Goal: Task Accomplishment & Management: Use online tool/utility

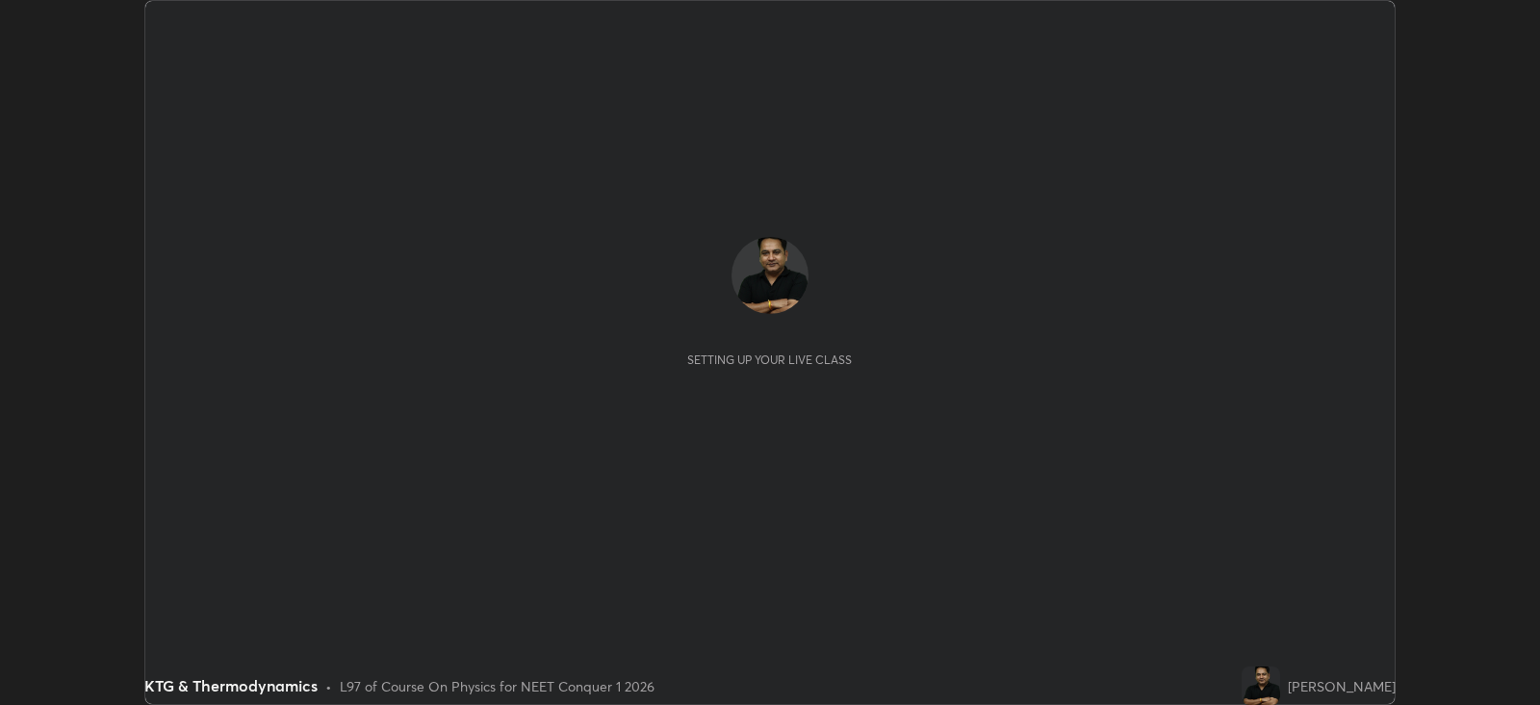
scroll to position [704, 1539]
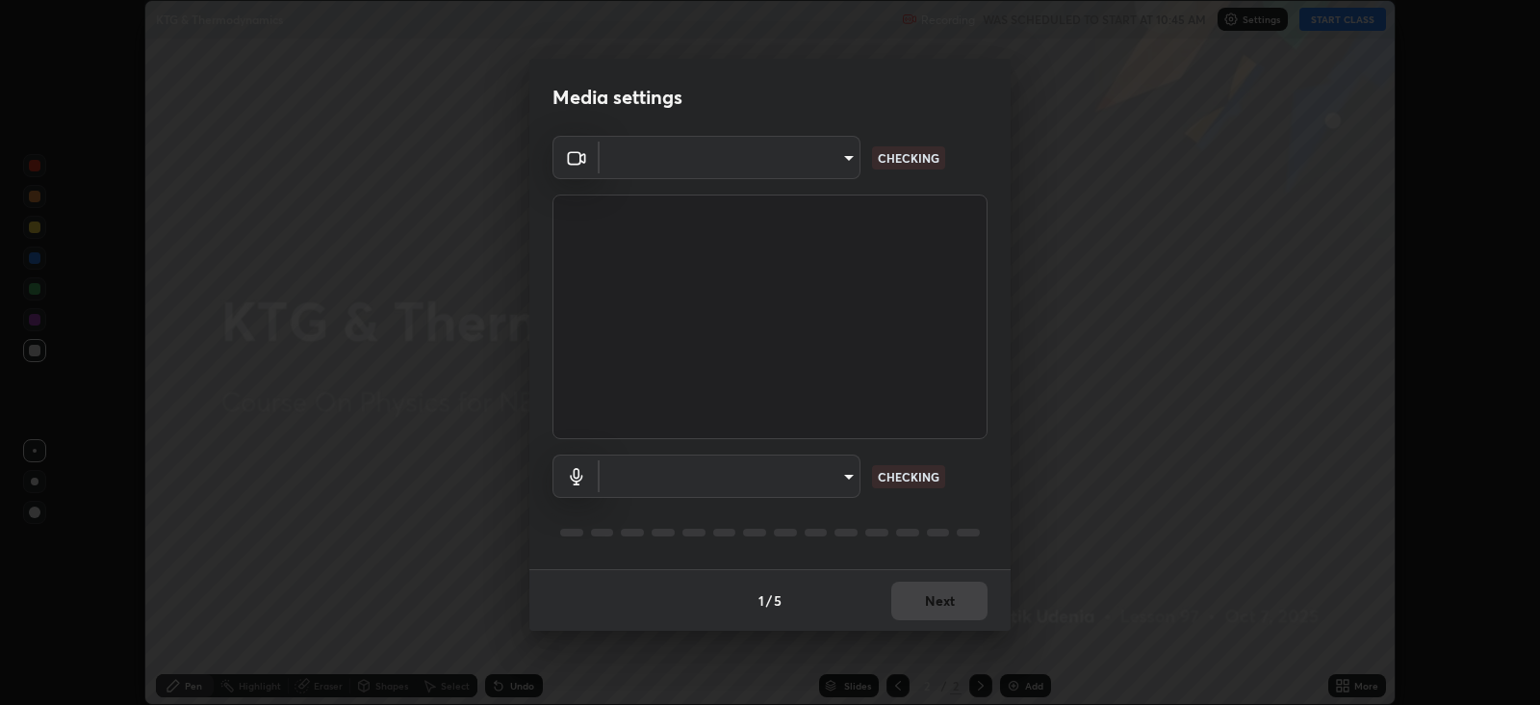
type input "db11550c6627cd1456fd7c992929e7e19338e9c76f4b1d491d27fd0e93a561d0"
click at [801, 475] on body "Erase all KTG & Thermodynamics Recording WAS SCHEDULED TO START AT 10:45 AM Set…" at bounding box center [770, 352] width 1540 height 705
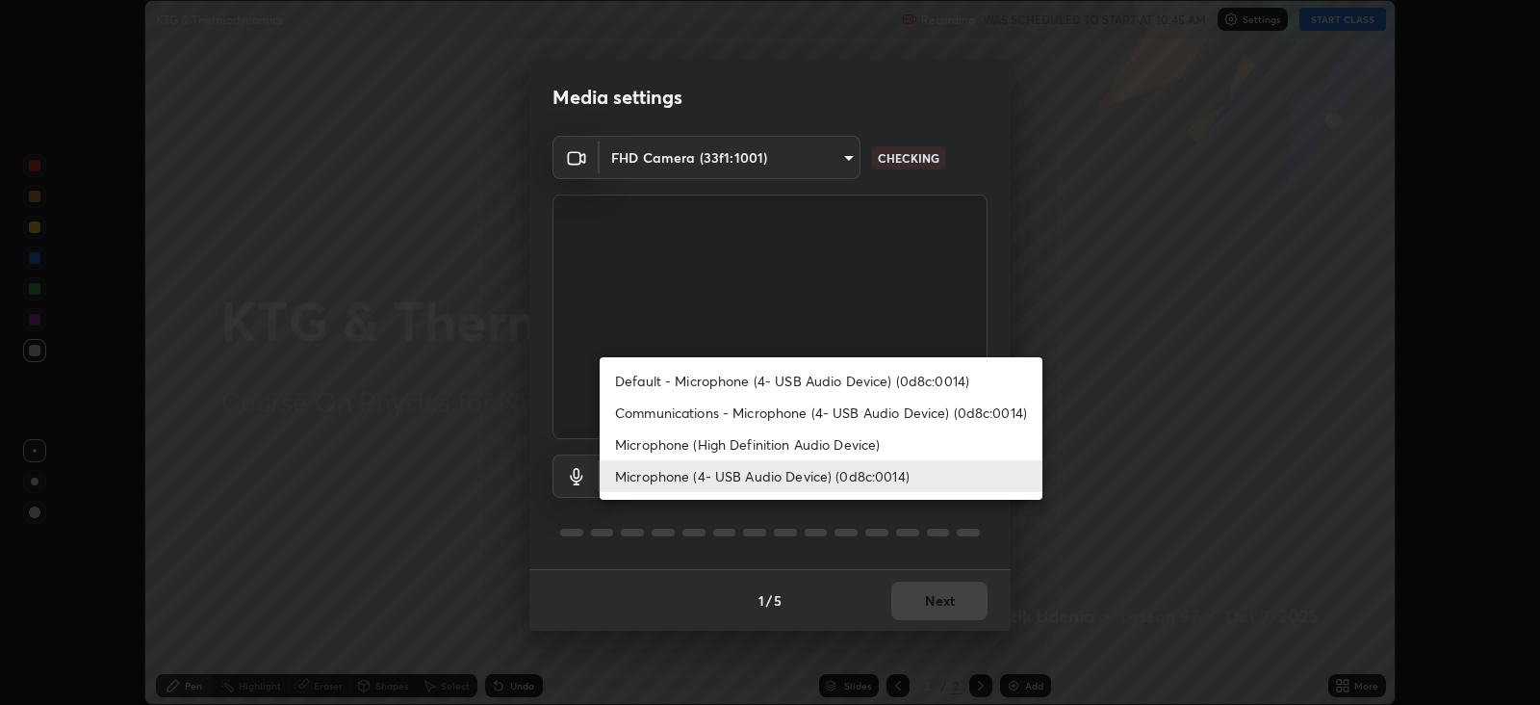
click at [781, 447] on li "Microphone (High Definition Audio Device)" at bounding box center [821, 444] width 443 height 32
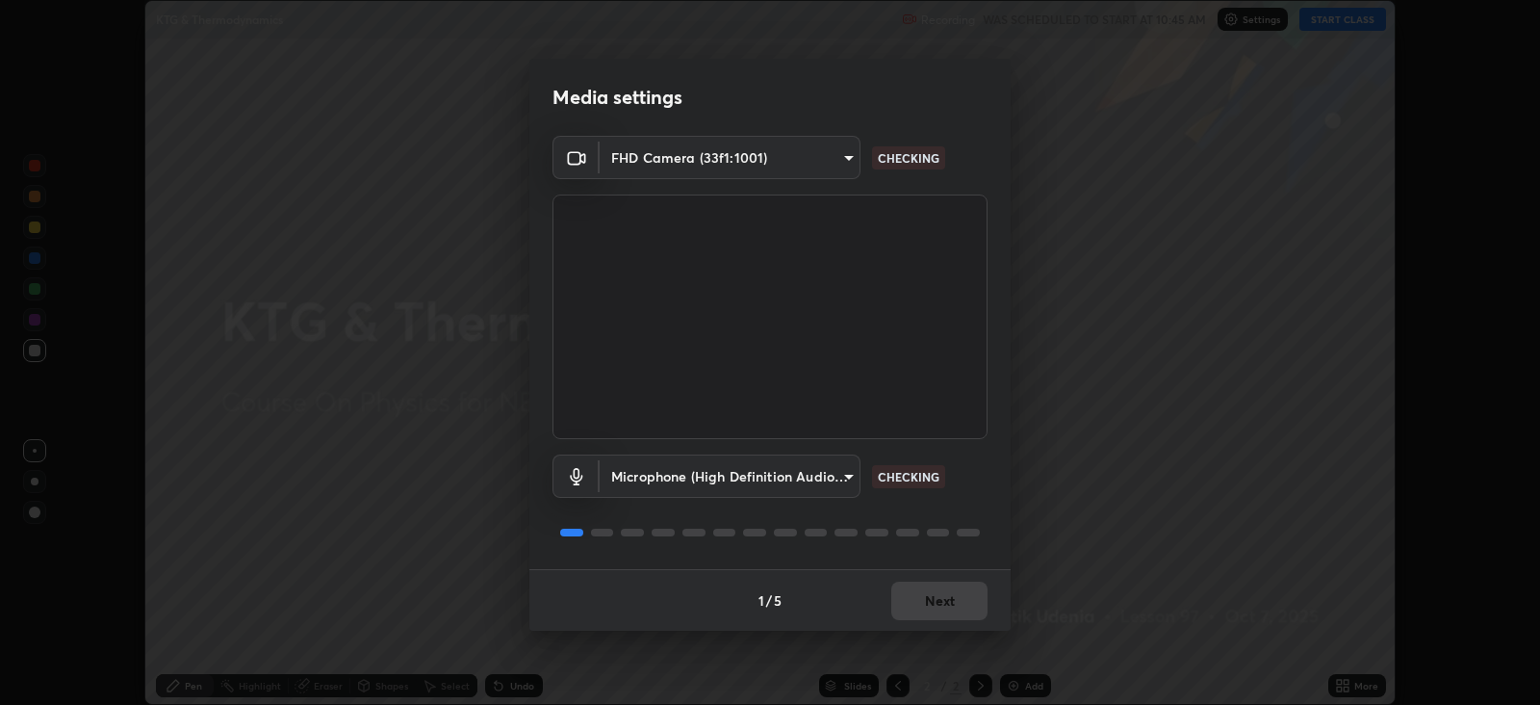
click at [808, 480] on body "Erase all KTG & Thermodynamics Recording WAS SCHEDULED TO START AT 10:45 AM Set…" at bounding box center [770, 352] width 1540 height 705
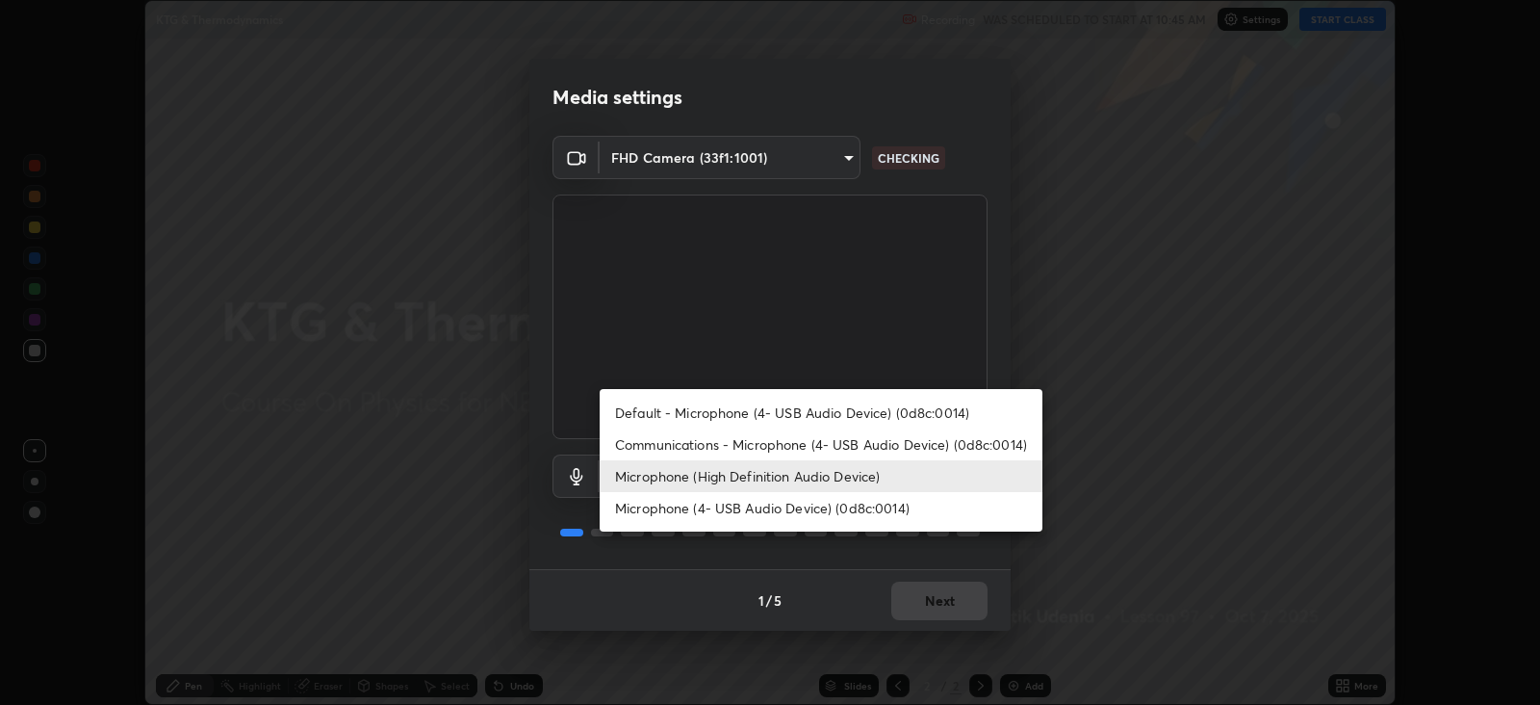
click at [809, 508] on li "Microphone (4- USB Audio Device) (0d8c:0014)" at bounding box center [821, 508] width 443 height 32
type input "d805ff438e7078c1de71cb4717de75612b37844973a4f27df63e8d5766dad93f"
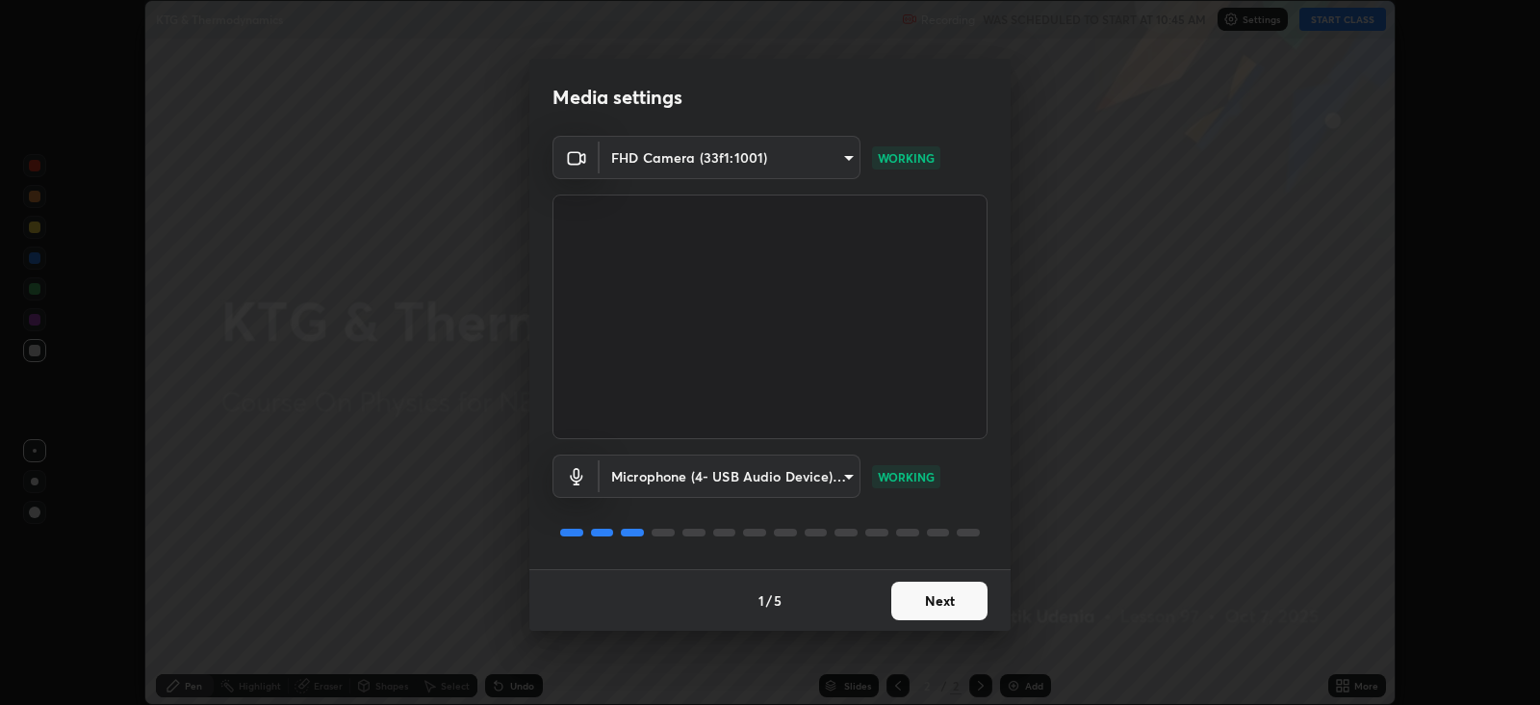
click at [929, 598] on button "Next" at bounding box center [939, 600] width 96 height 38
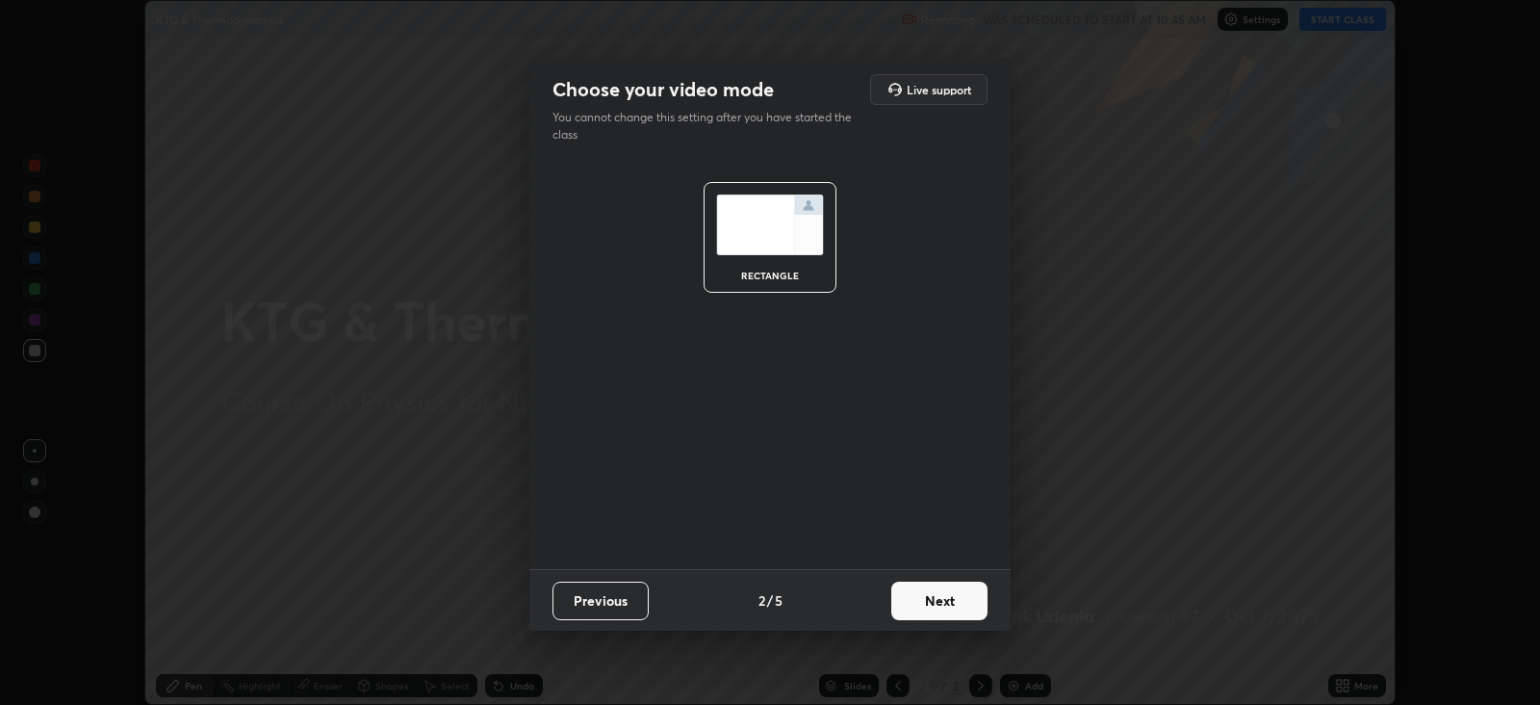
click at [942, 589] on button "Next" at bounding box center [939, 600] width 96 height 38
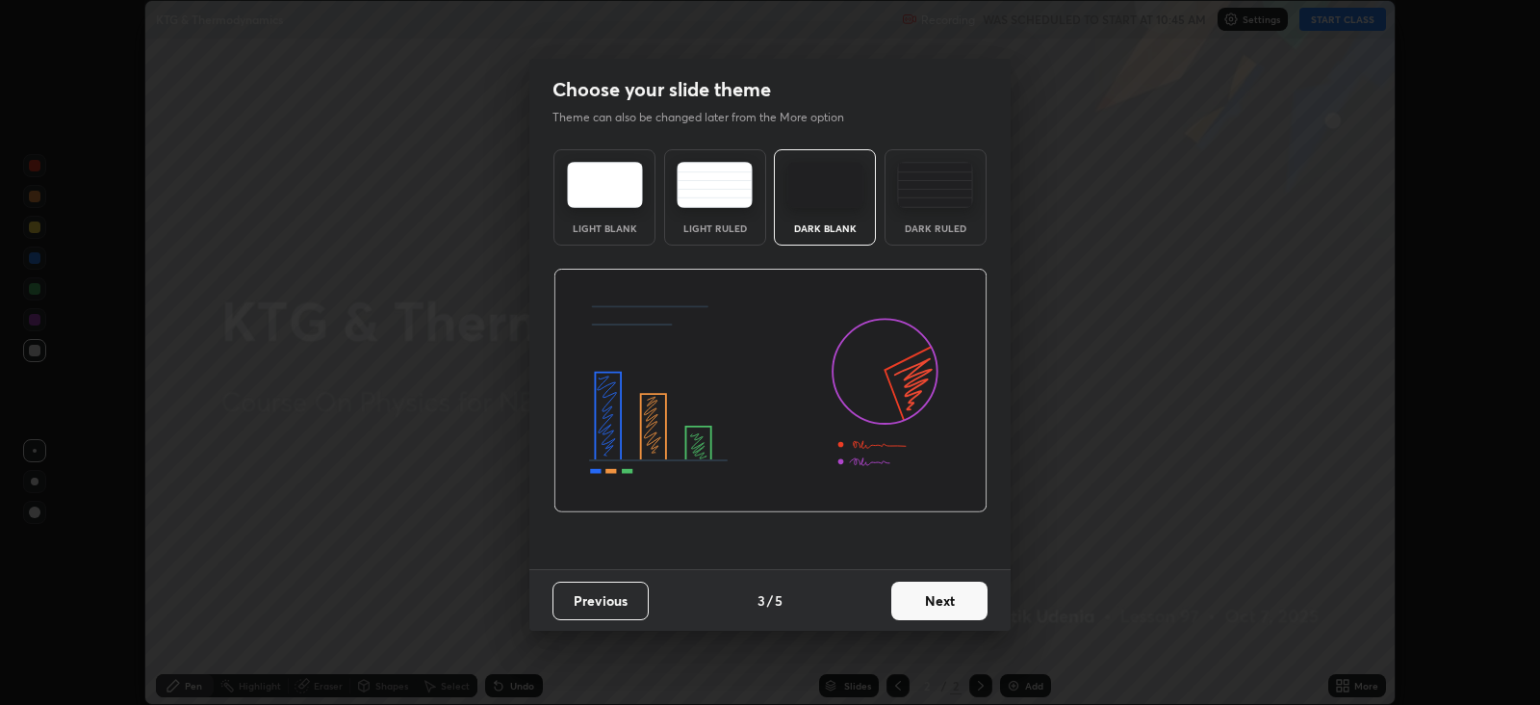
click at [940, 598] on button "Next" at bounding box center [939, 600] width 96 height 38
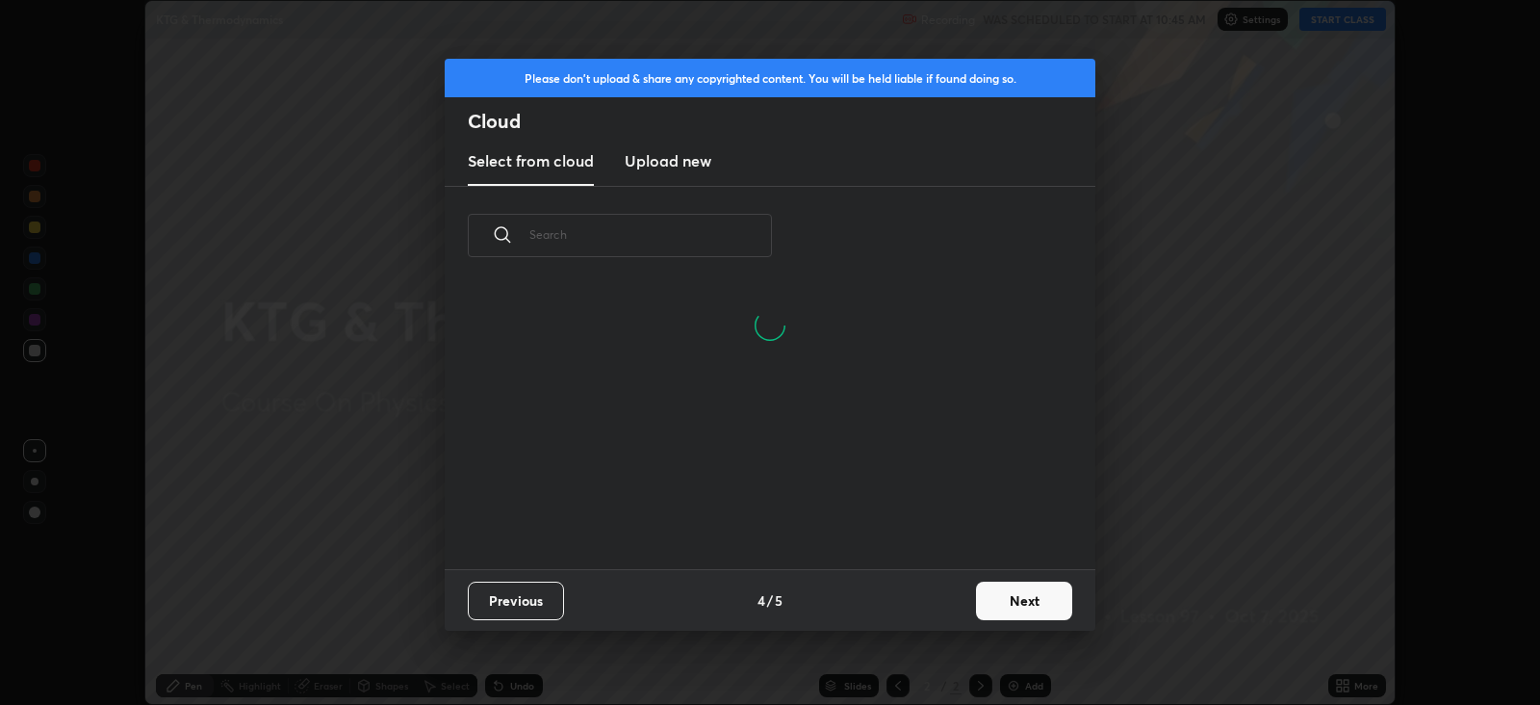
scroll to position [284, 618]
click at [691, 160] on h3 "Upload new" at bounding box center [668, 160] width 87 height 23
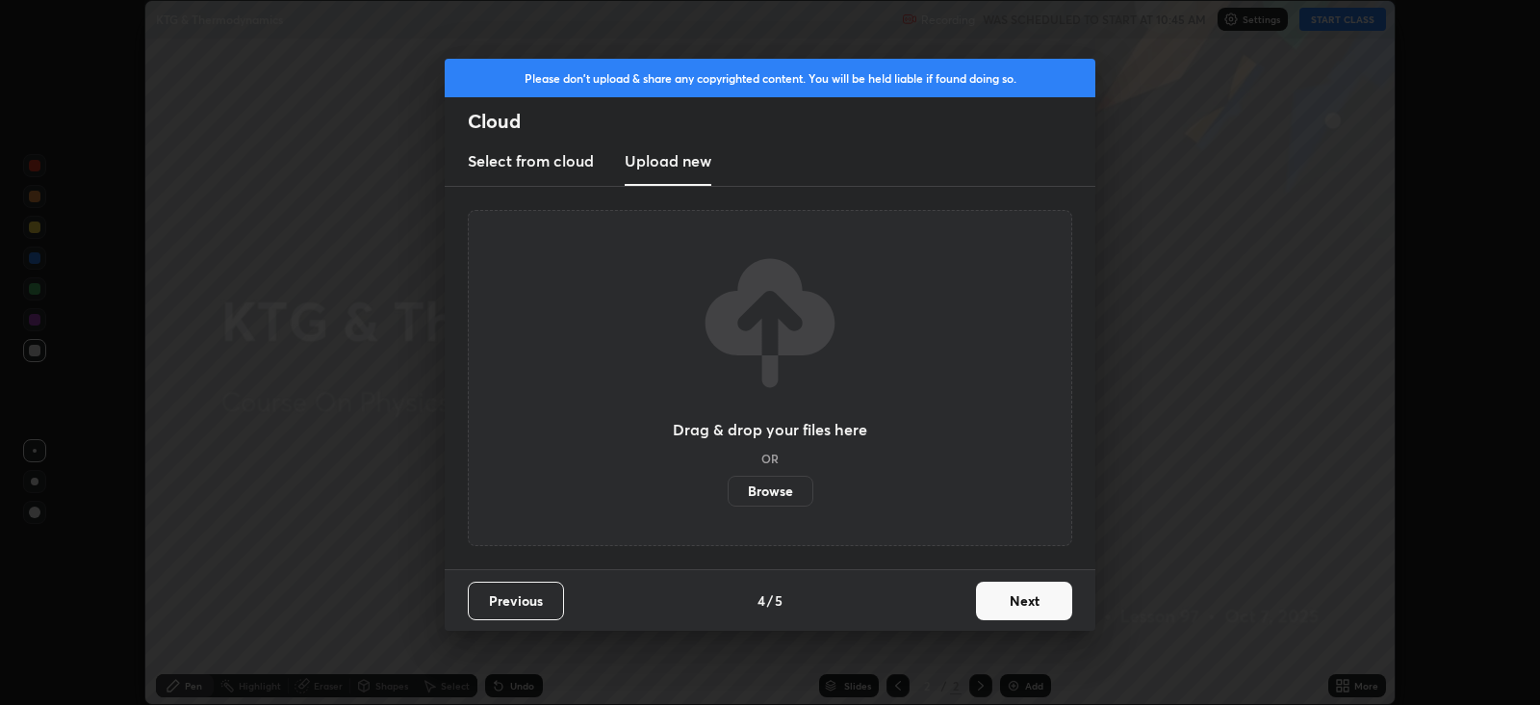
click at [784, 487] on label "Browse" at bounding box center [771, 490] width 86 height 31
click at [728, 487] on input "Browse" at bounding box center [728, 490] width 0 height 31
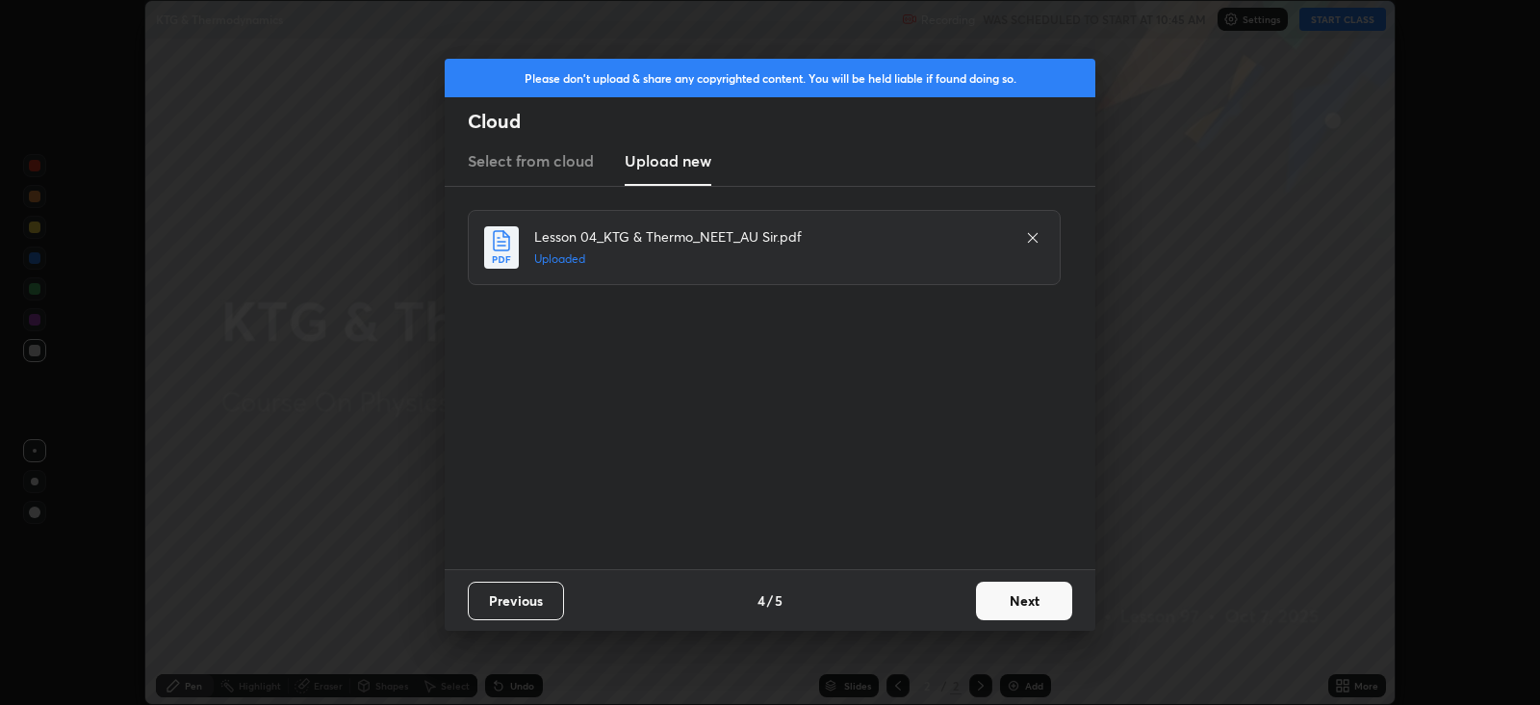
click at [1022, 594] on button "Next" at bounding box center [1024, 600] width 96 height 38
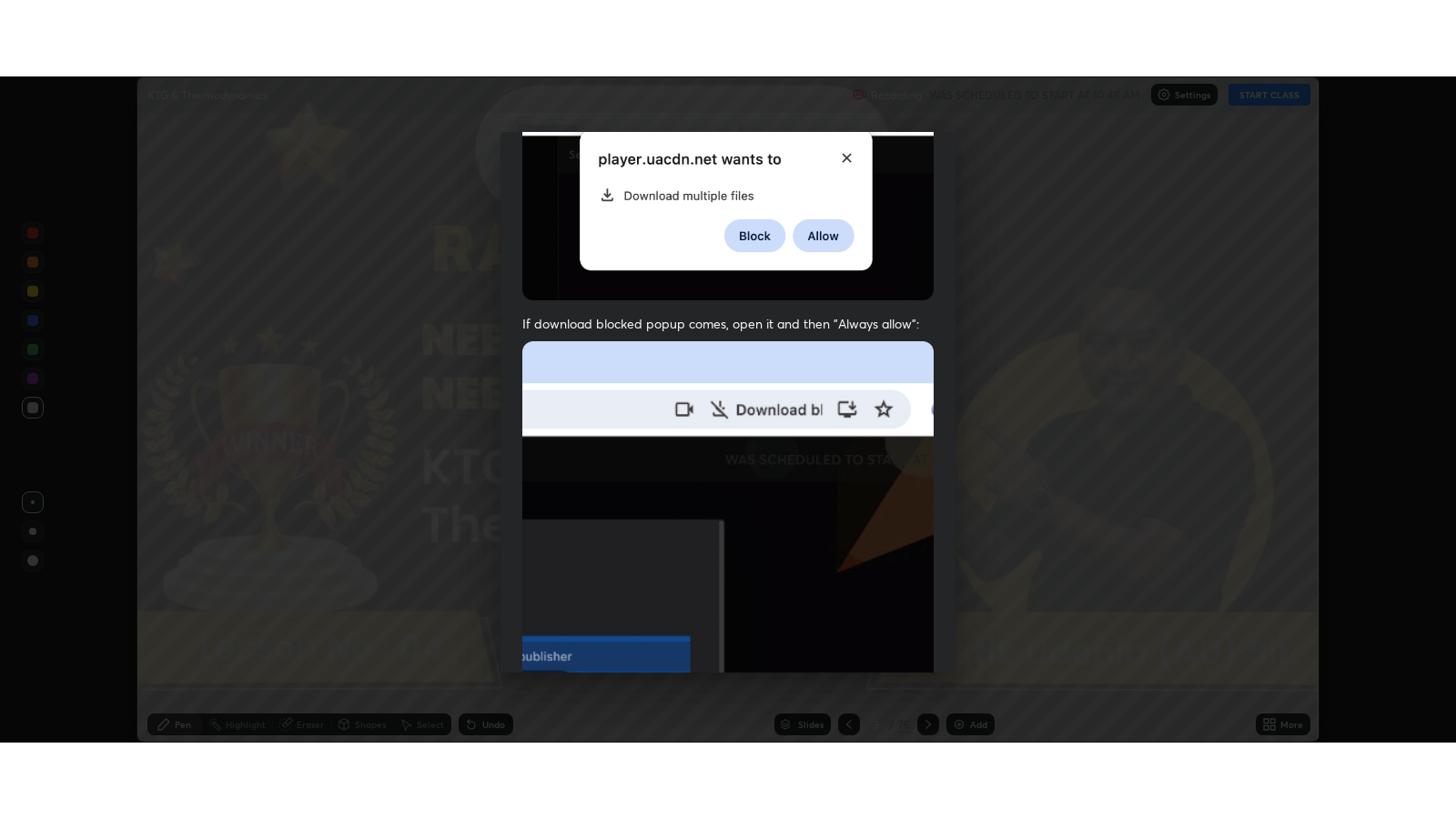
scroll to position [369, 0]
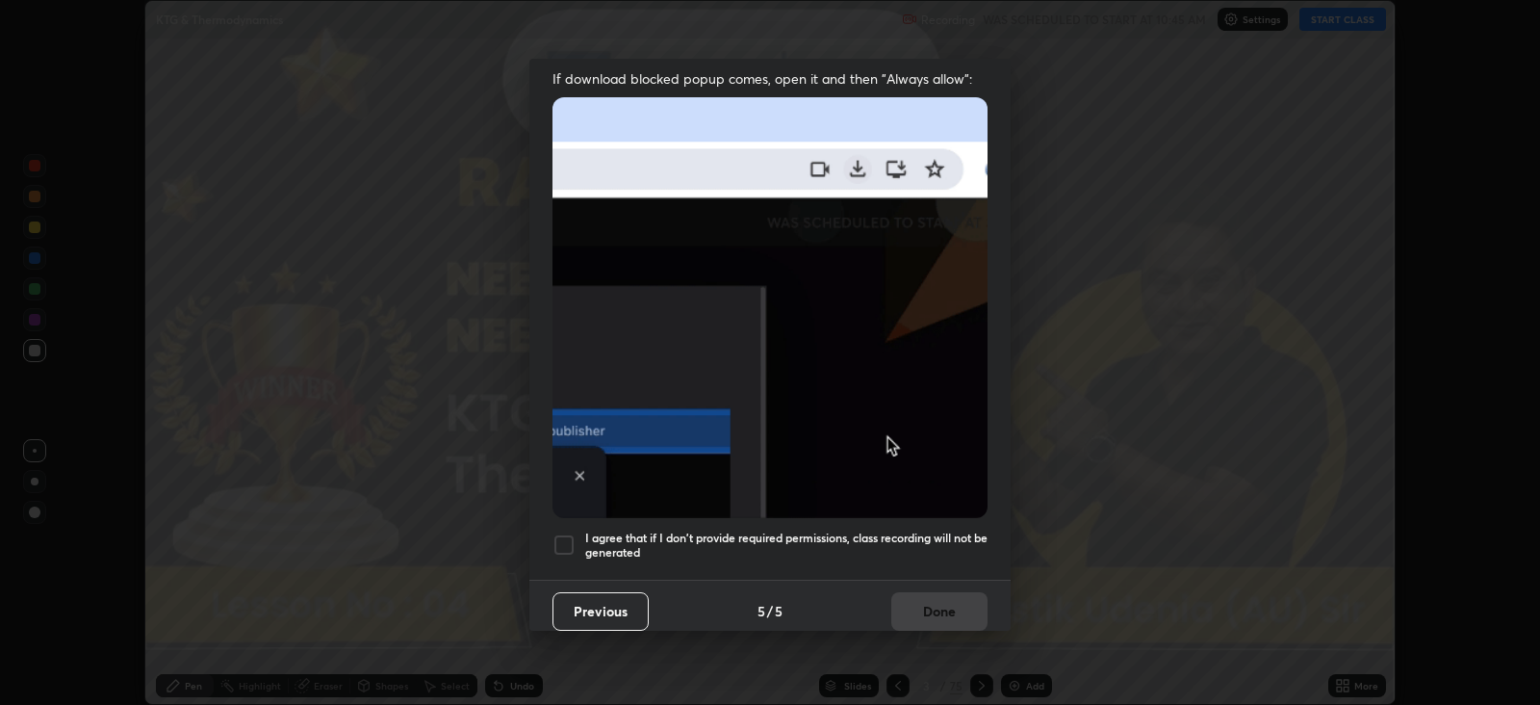
click at [563, 533] on div at bounding box center [563, 544] width 23 height 23
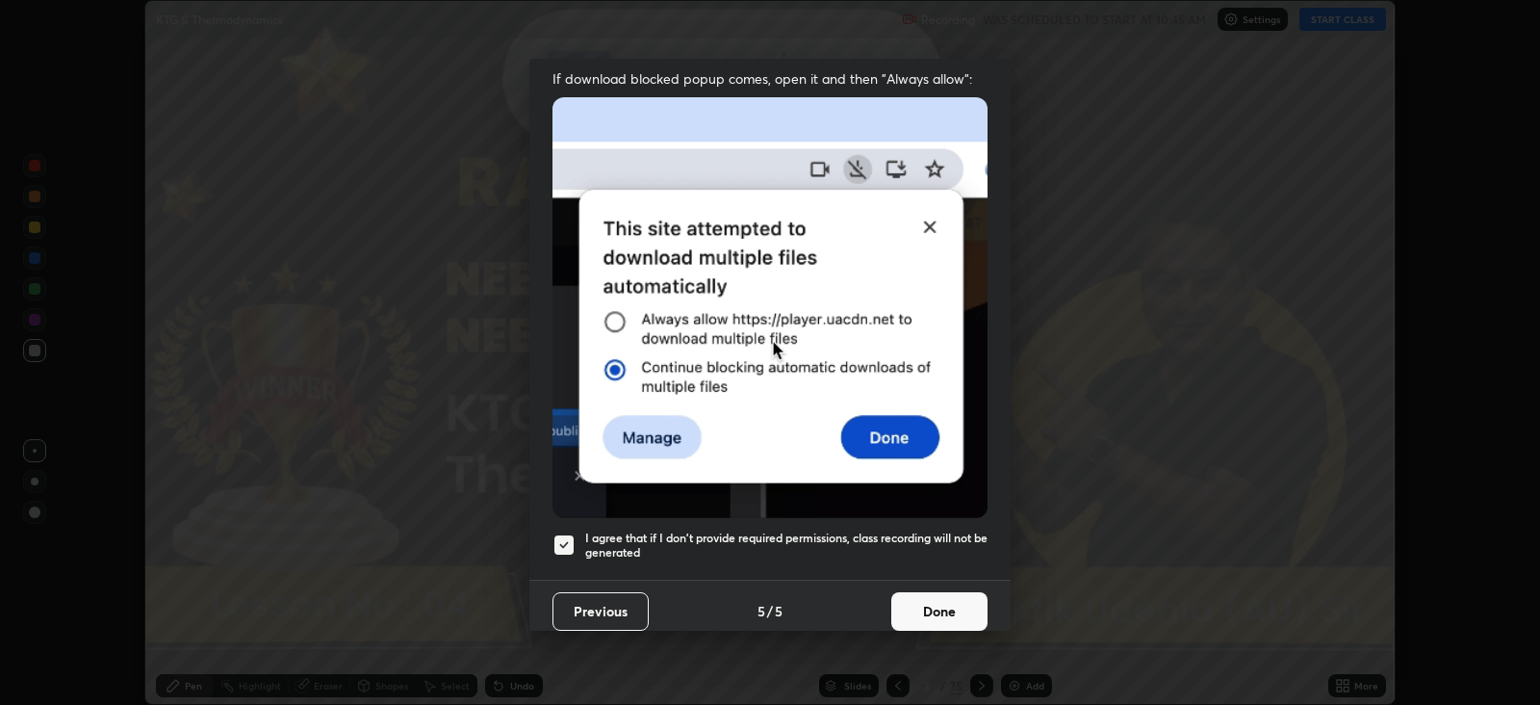
click at [921, 593] on button "Done" at bounding box center [939, 611] width 96 height 38
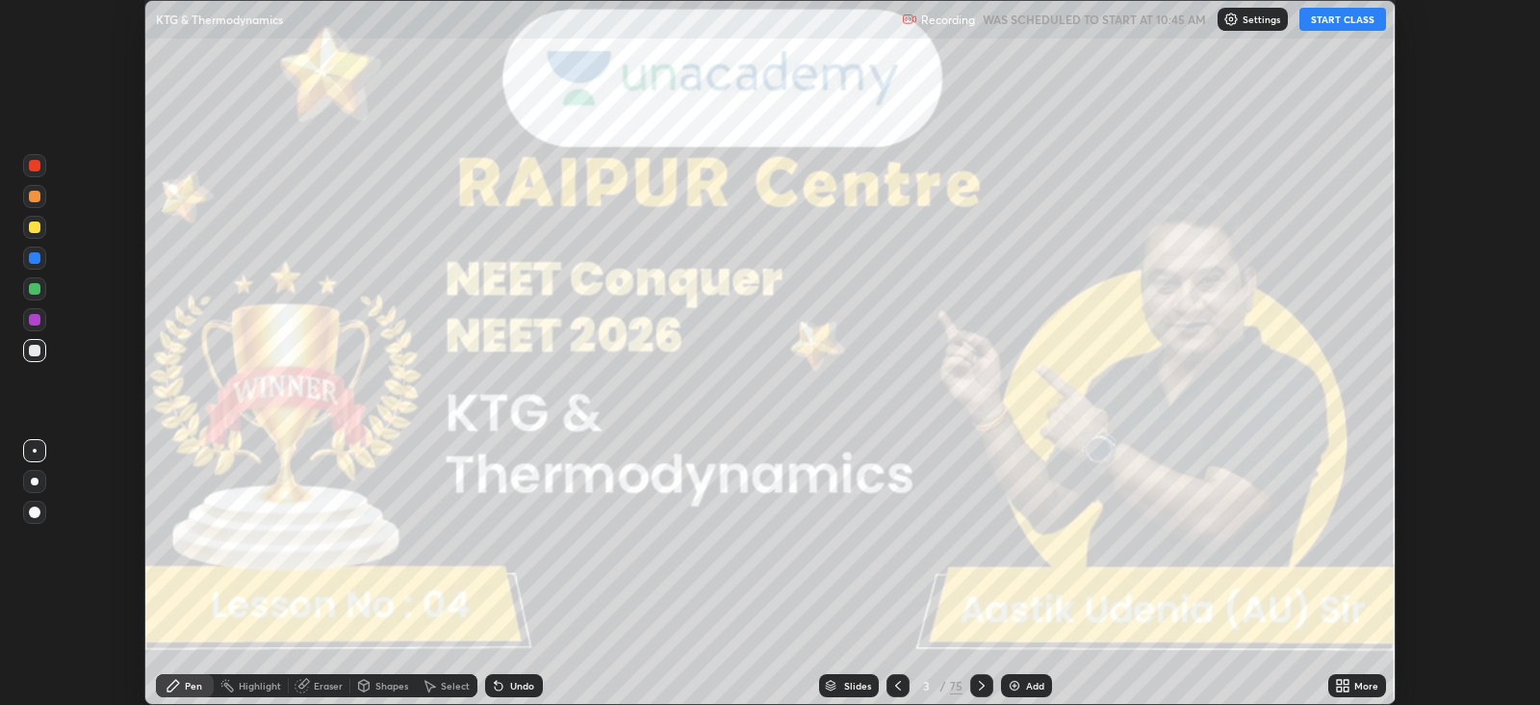
click at [1344, 682] on icon at bounding box center [1346, 682] width 5 height 5
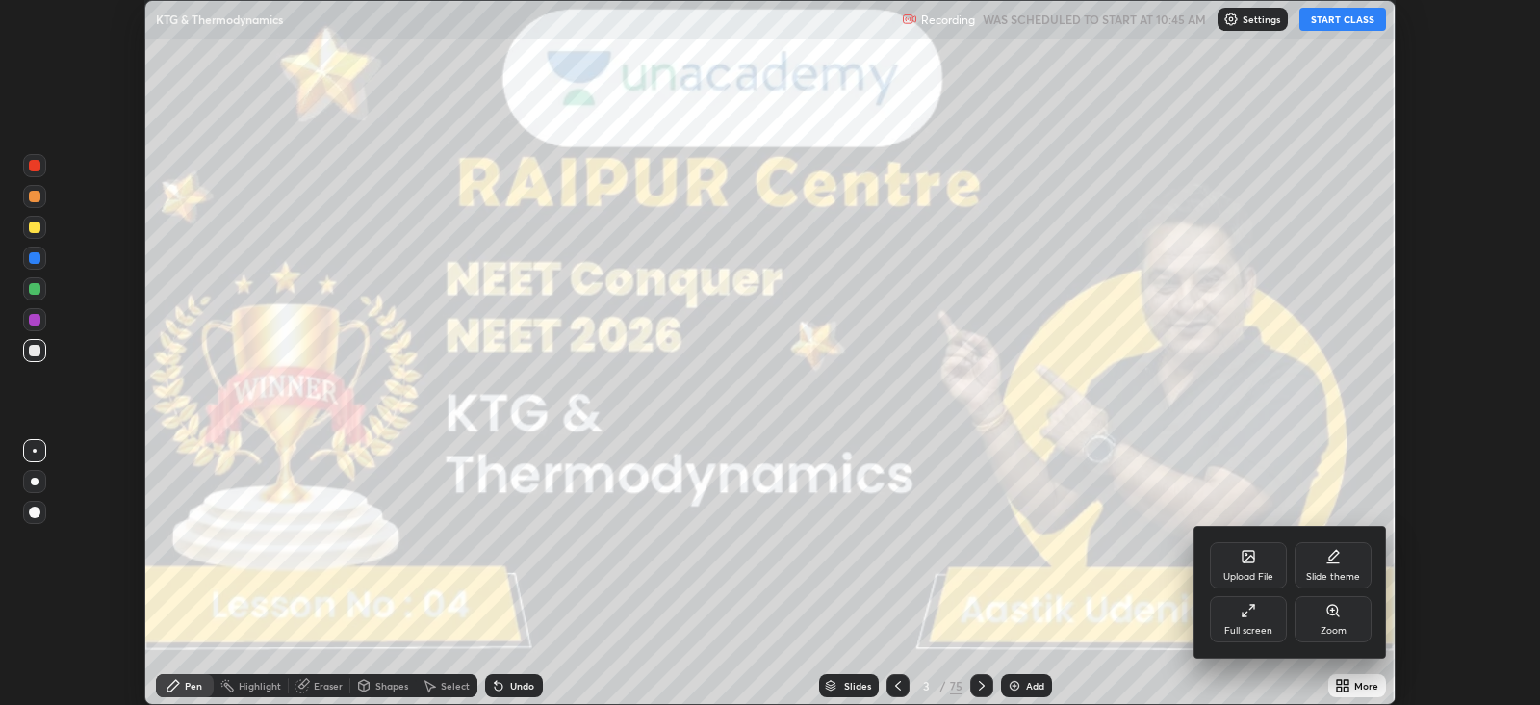
click at [1251, 617] on div "Full screen" at bounding box center [1248, 619] width 77 height 46
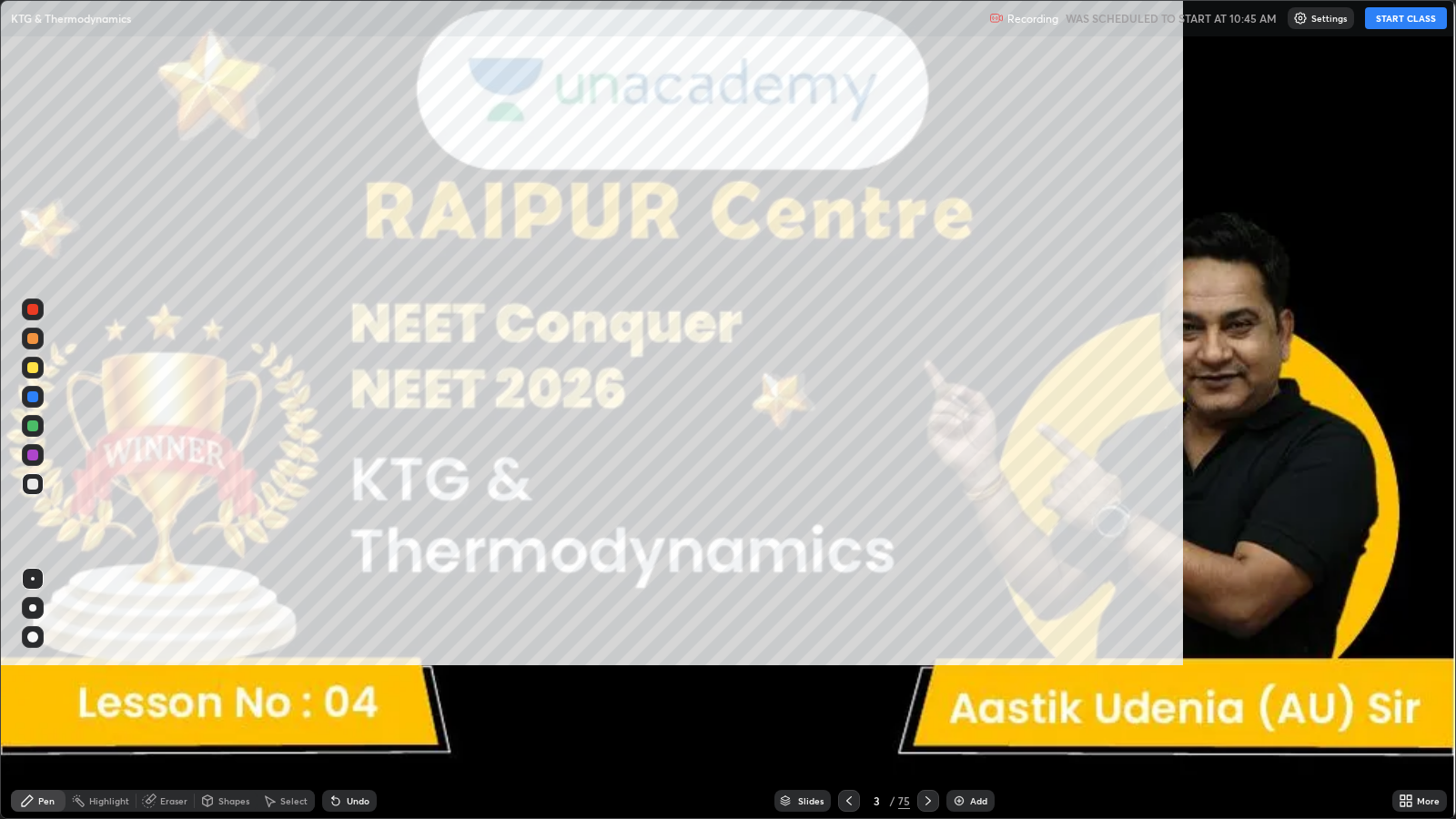
scroll to position [818, 1455]
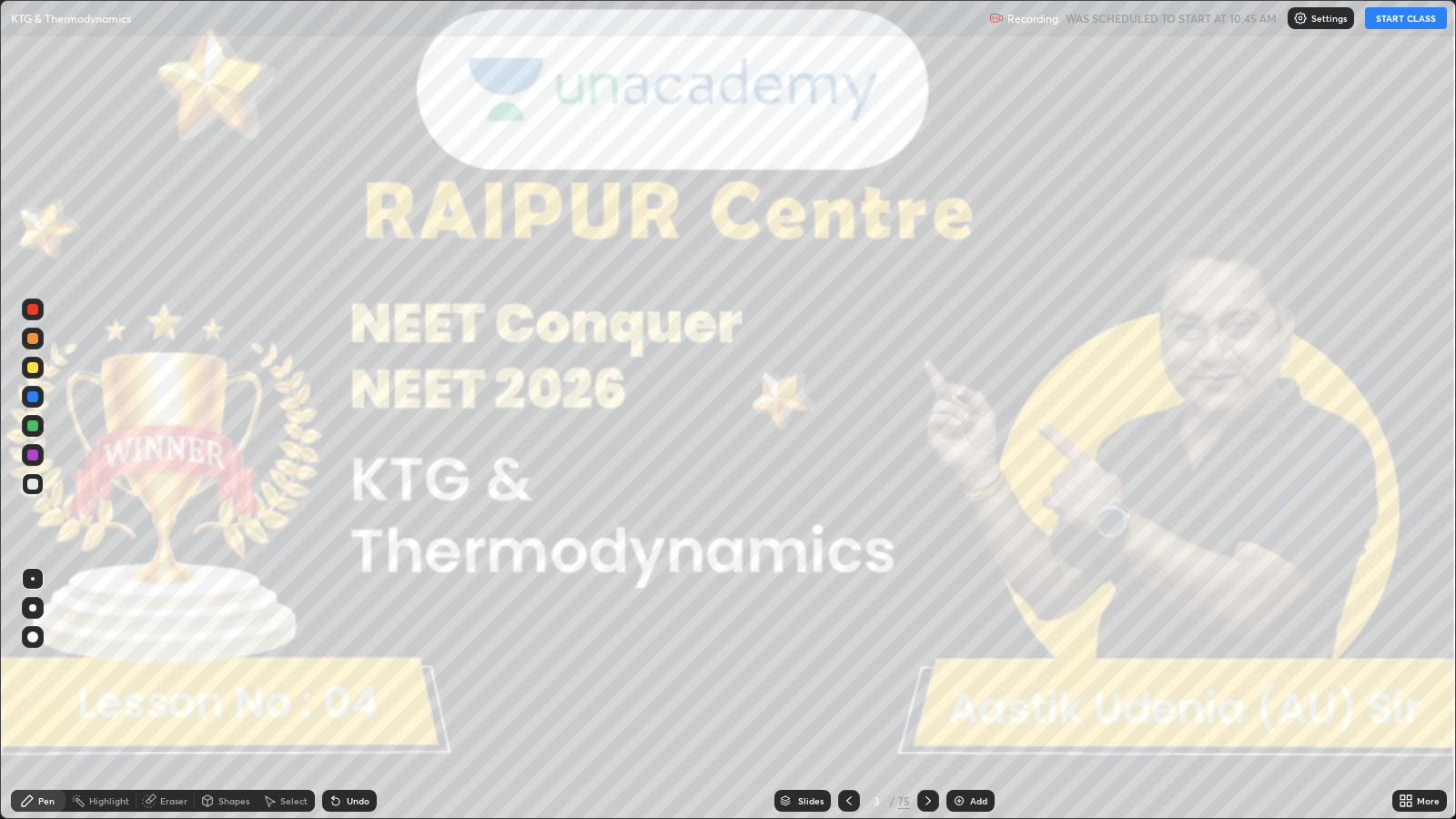
click at [1395, 18] on button "START CLASS" at bounding box center [1406, 18] width 82 height 22
click at [32, 607] on div at bounding box center [33, 608] width 8 height 8
click at [920, 666] on div at bounding box center [927, 801] width 22 height 36
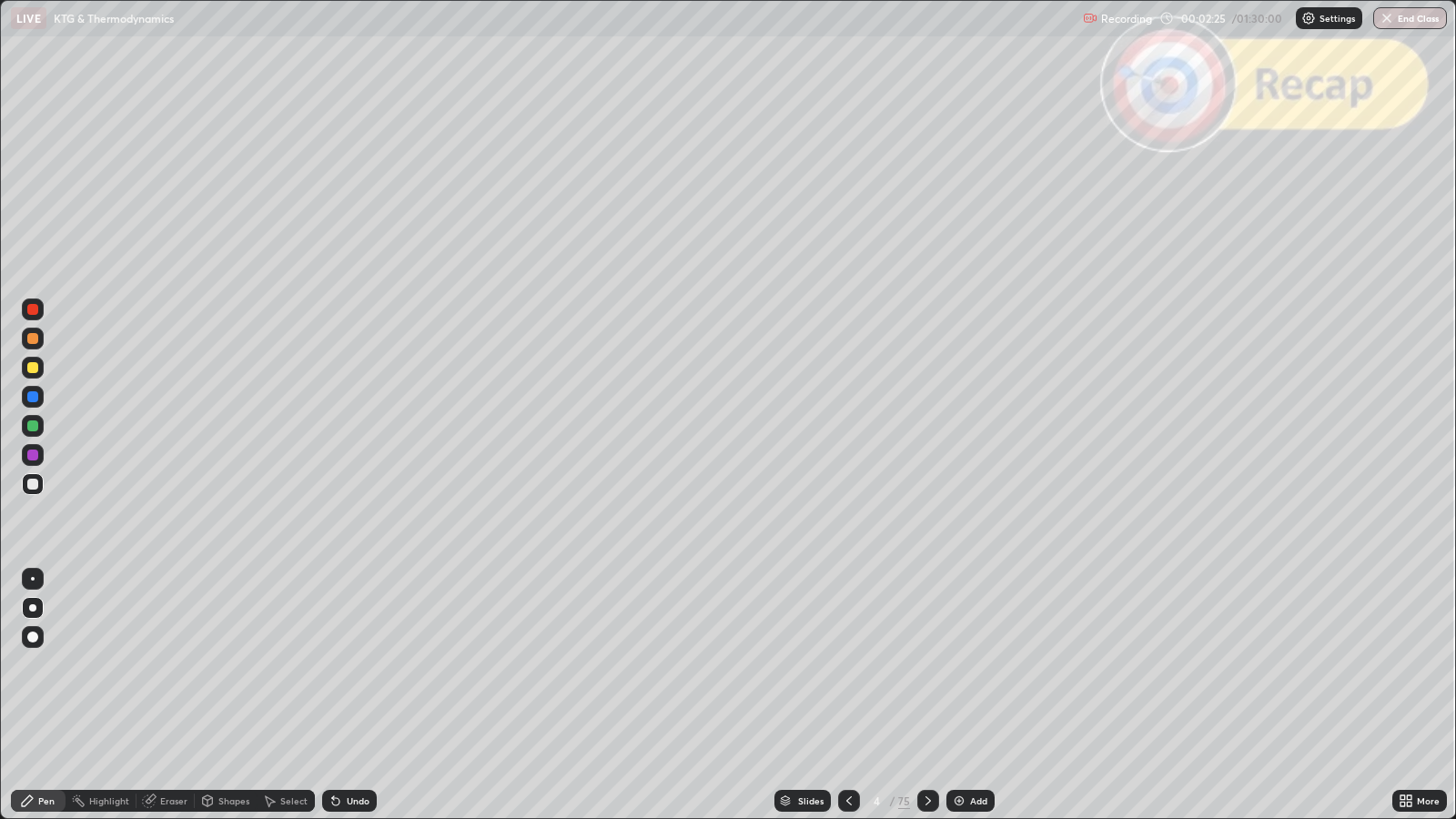
click at [928, 666] on icon at bounding box center [927, 800] width 14 height 14
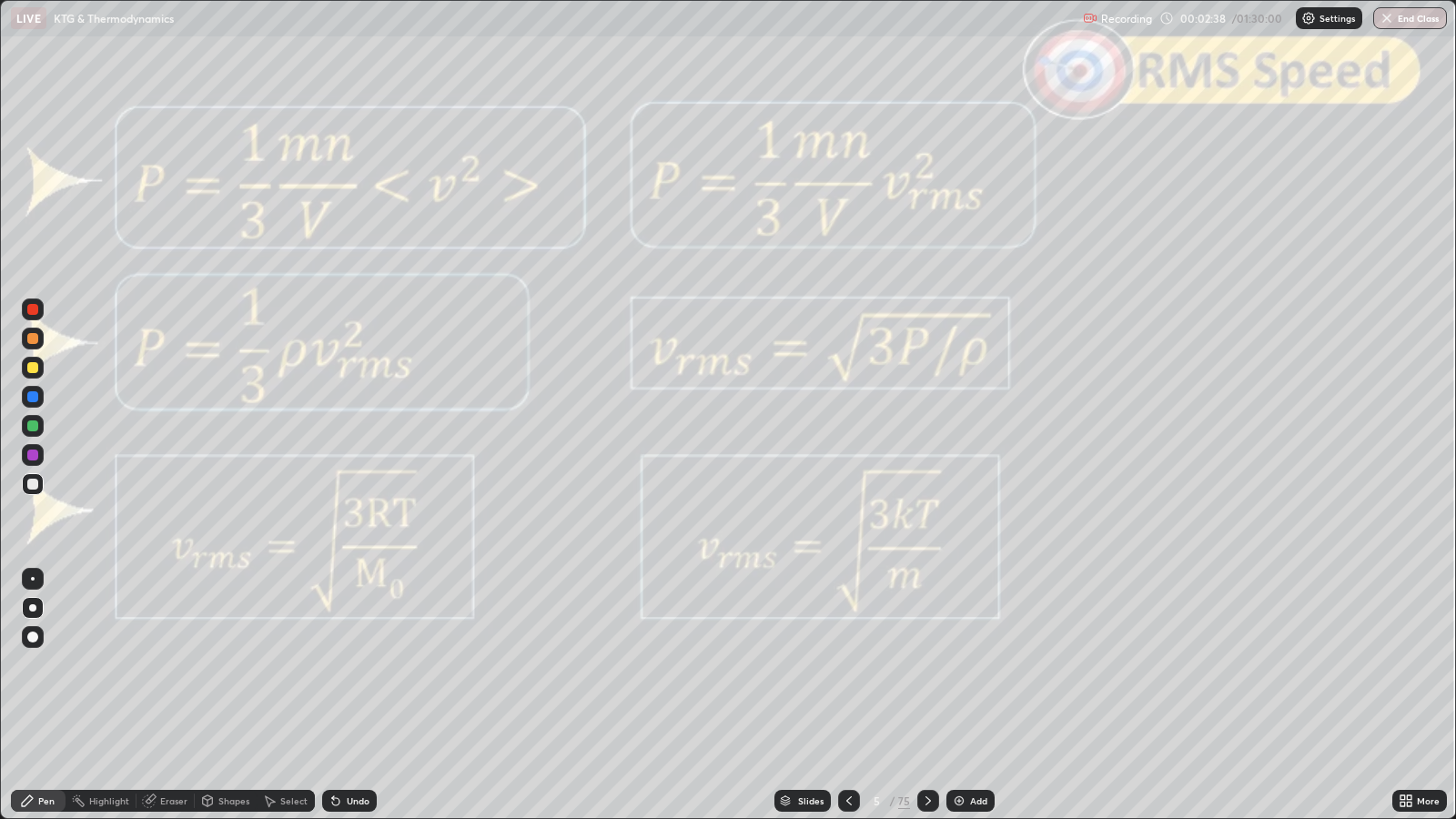
click at [924, 666] on icon at bounding box center [927, 800] width 14 height 14
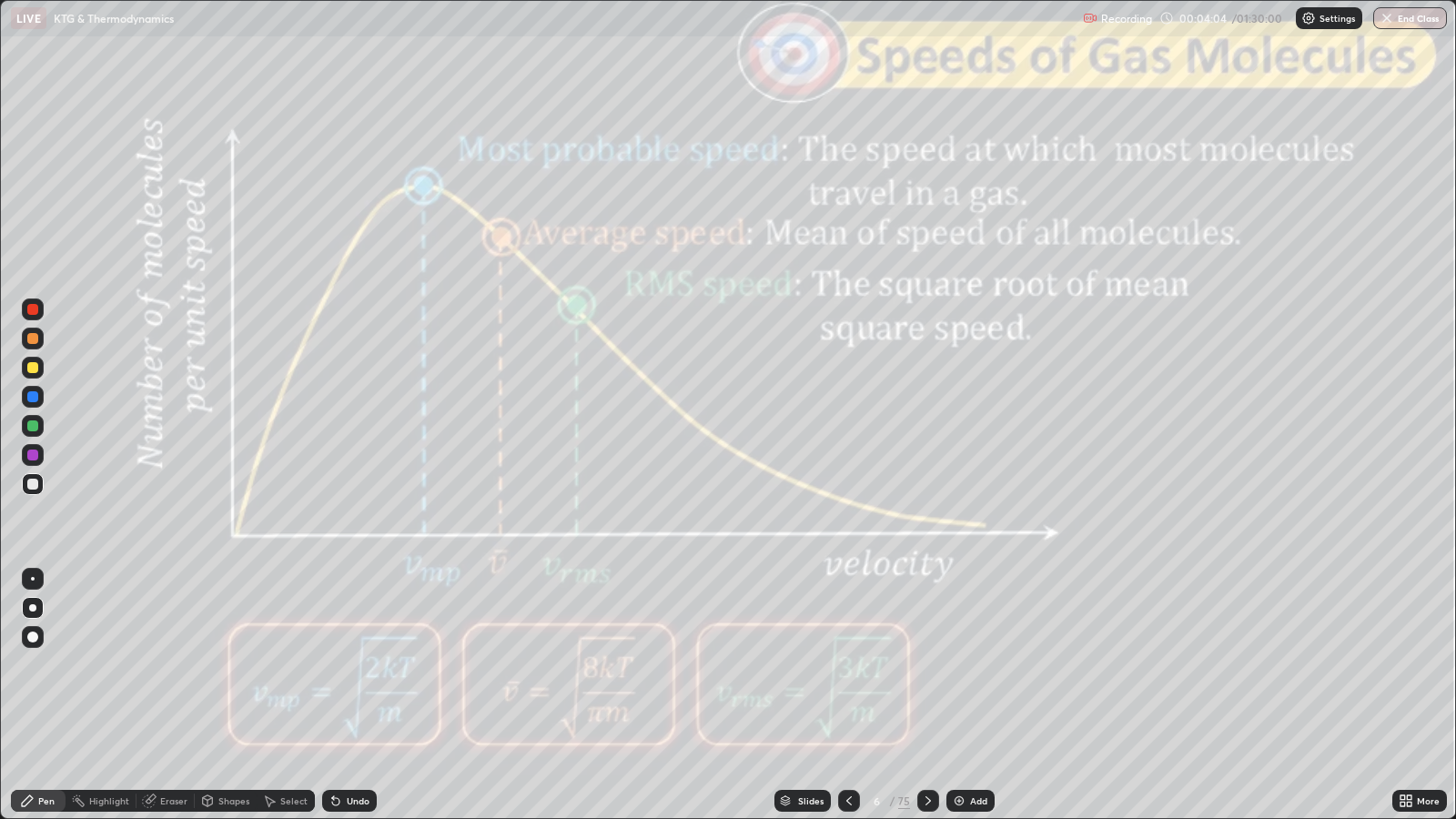
click at [927, 666] on icon at bounding box center [927, 800] width 14 height 14
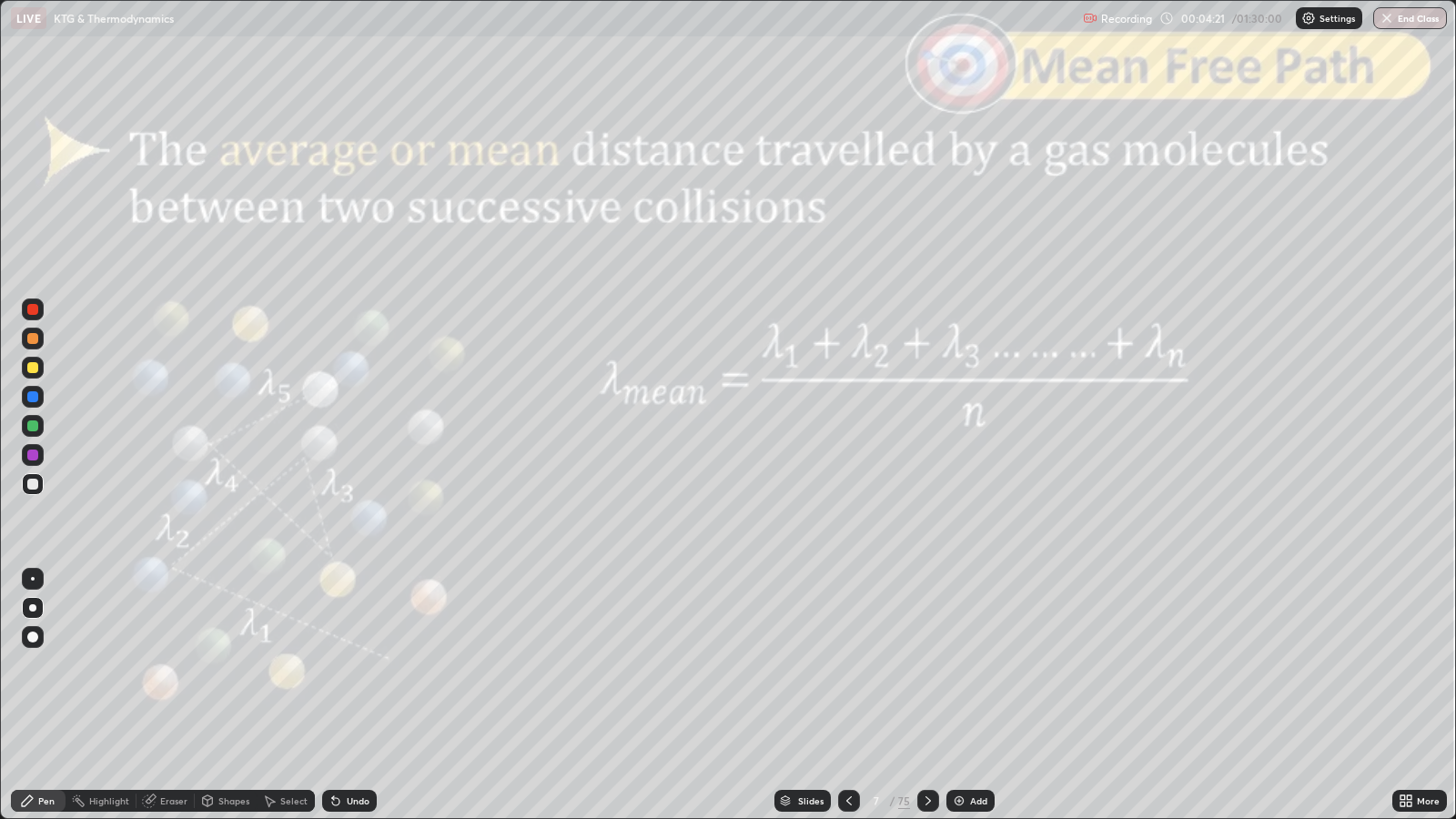
click at [927, 666] on icon at bounding box center [927, 800] width 14 height 14
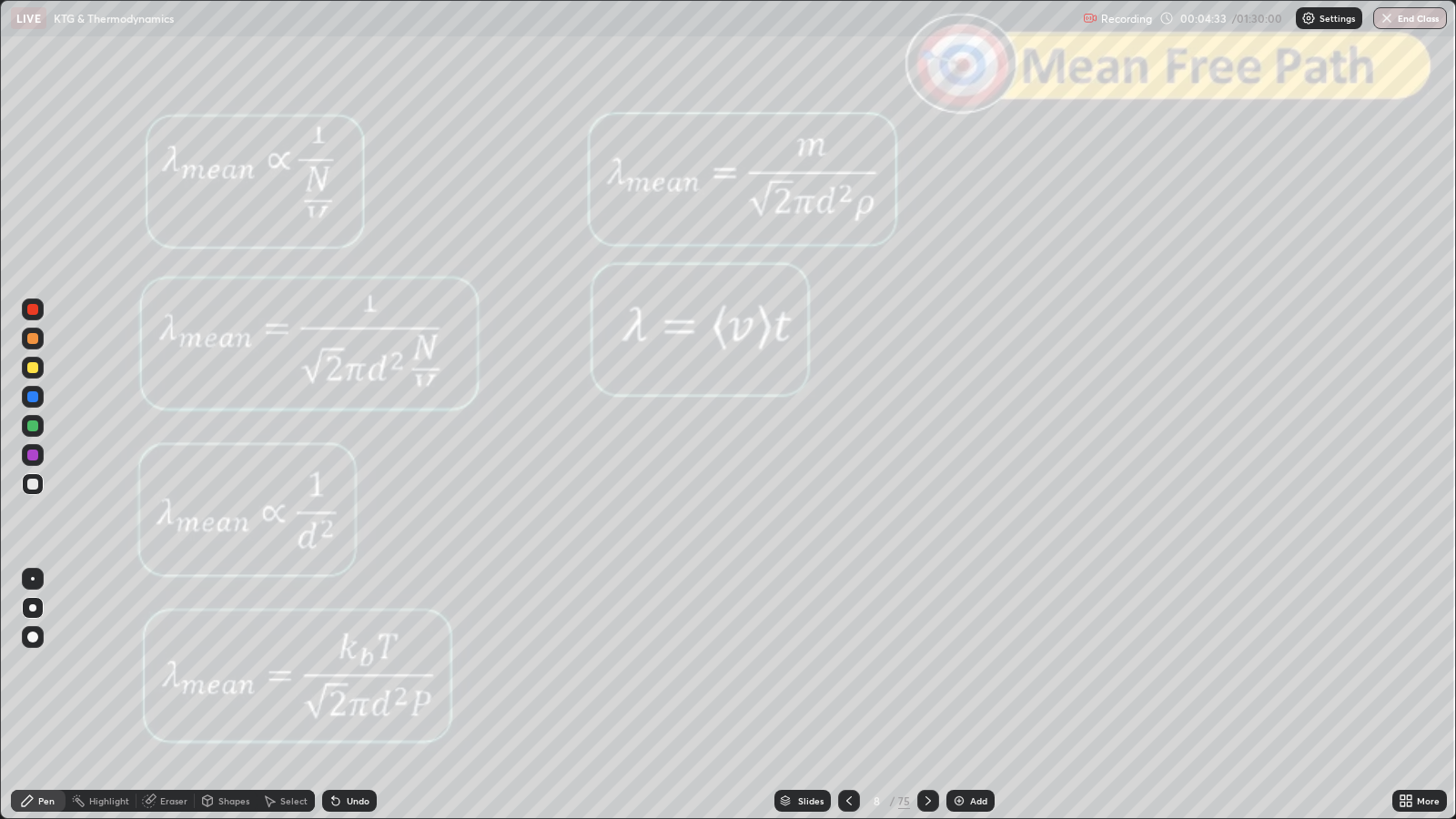
click at [930, 666] on div at bounding box center [927, 800] width 22 height 22
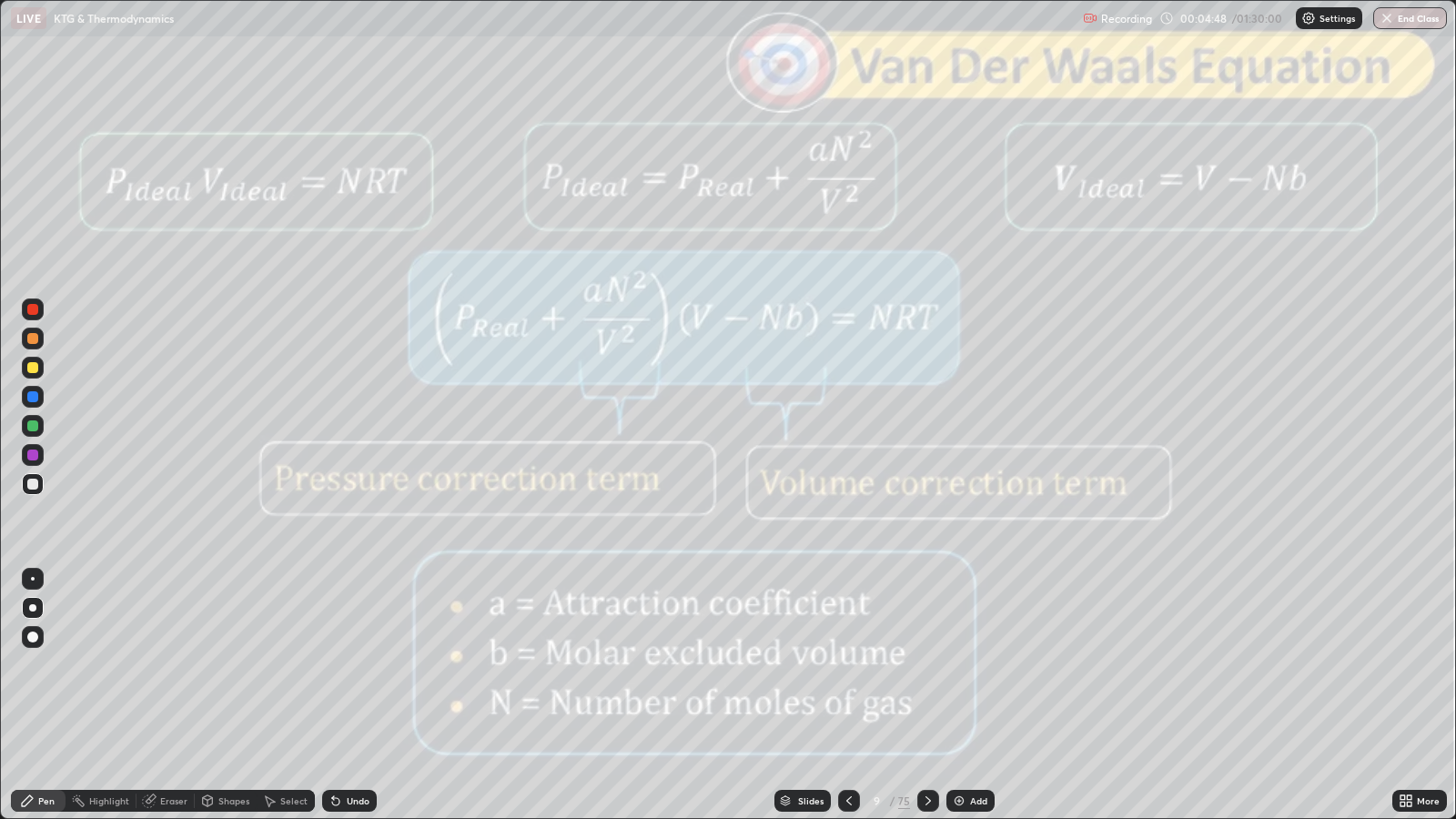
click at [933, 666] on div at bounding box center [927, 800] width 22 height 22
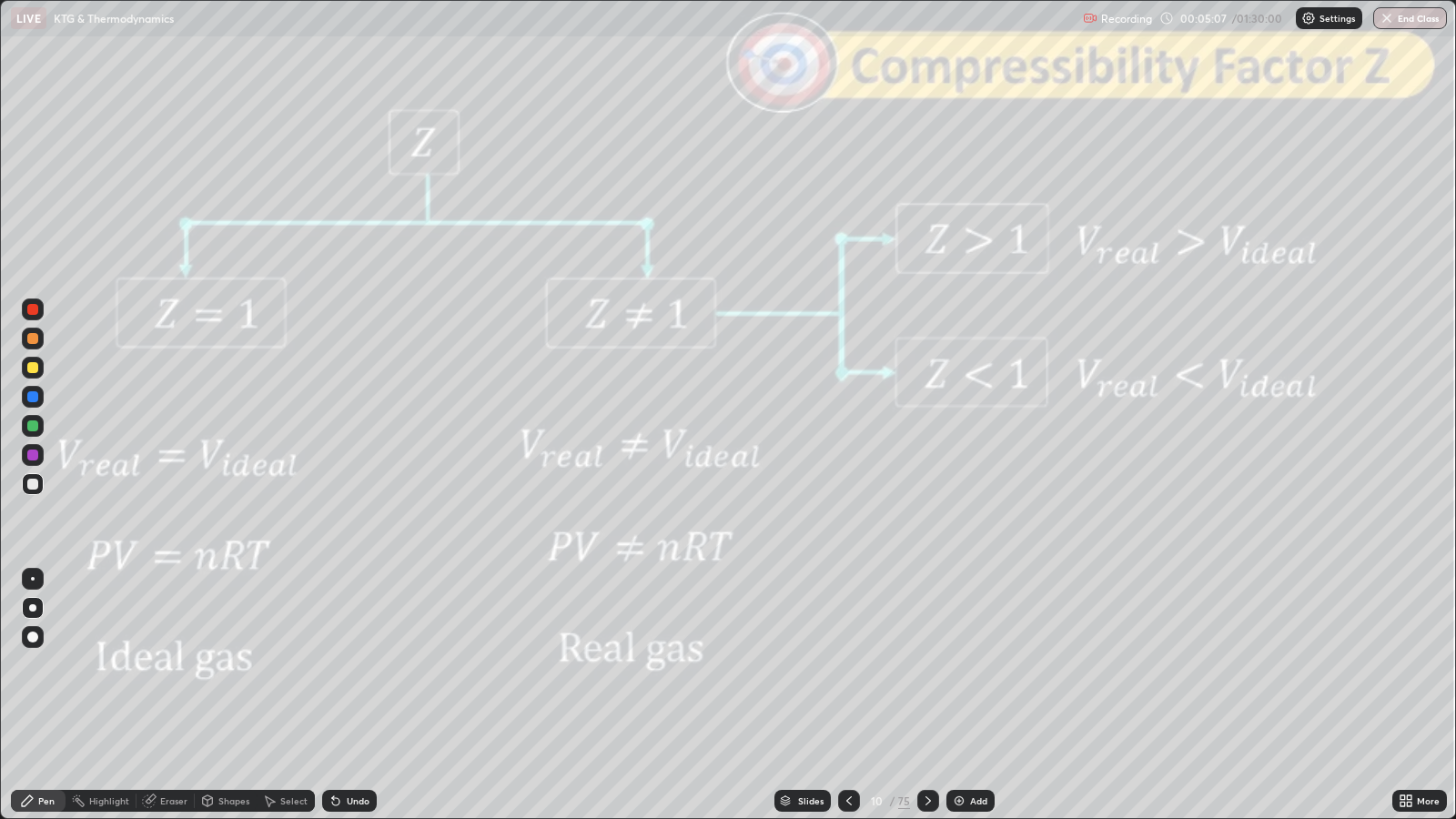
click at [927, 666] on icon at bounding box center [928, 801] width 6 height 9
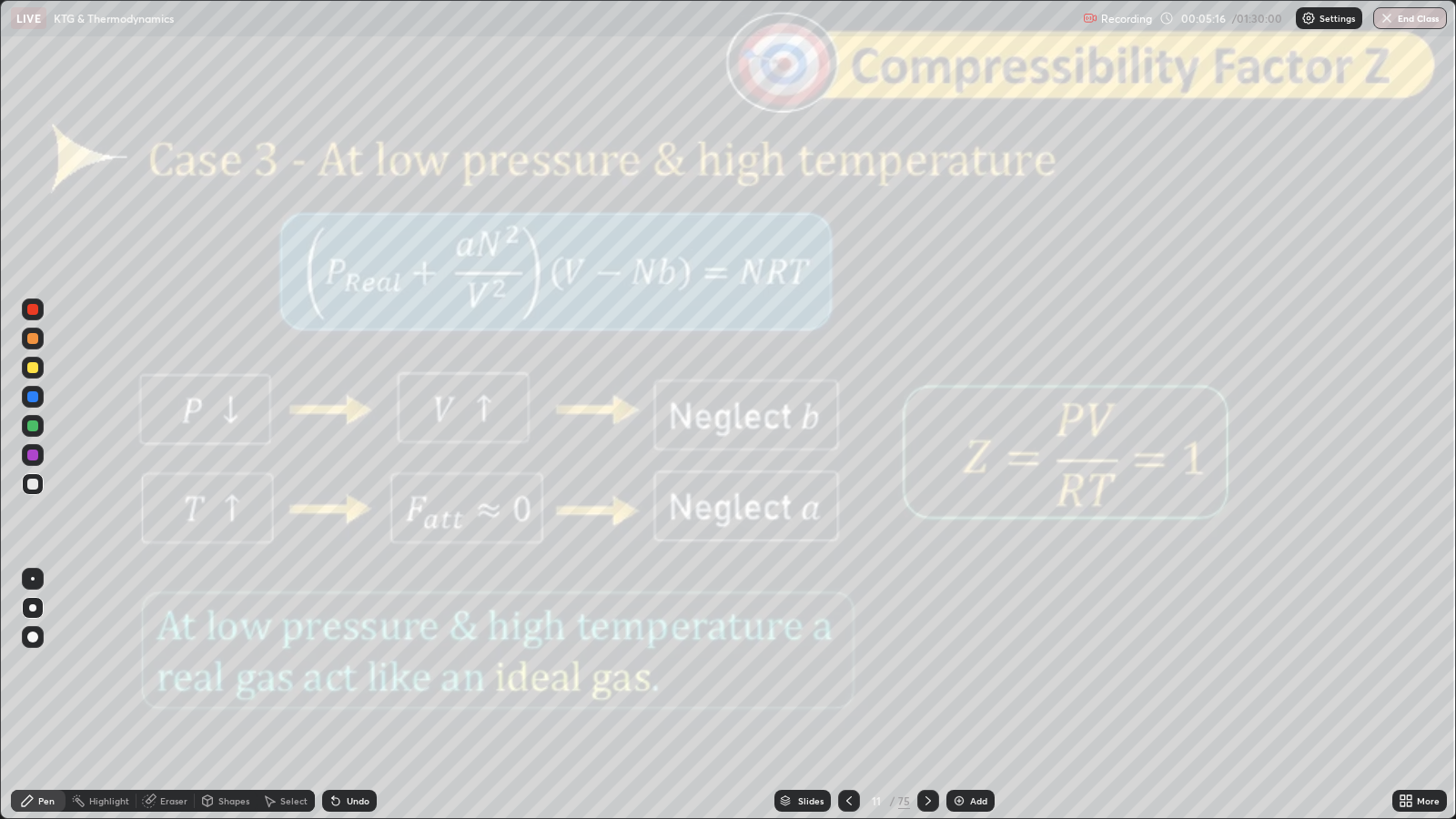
click at [229, 666] on div "Shapes" at bounding box center [234, 801] width 31 height 9
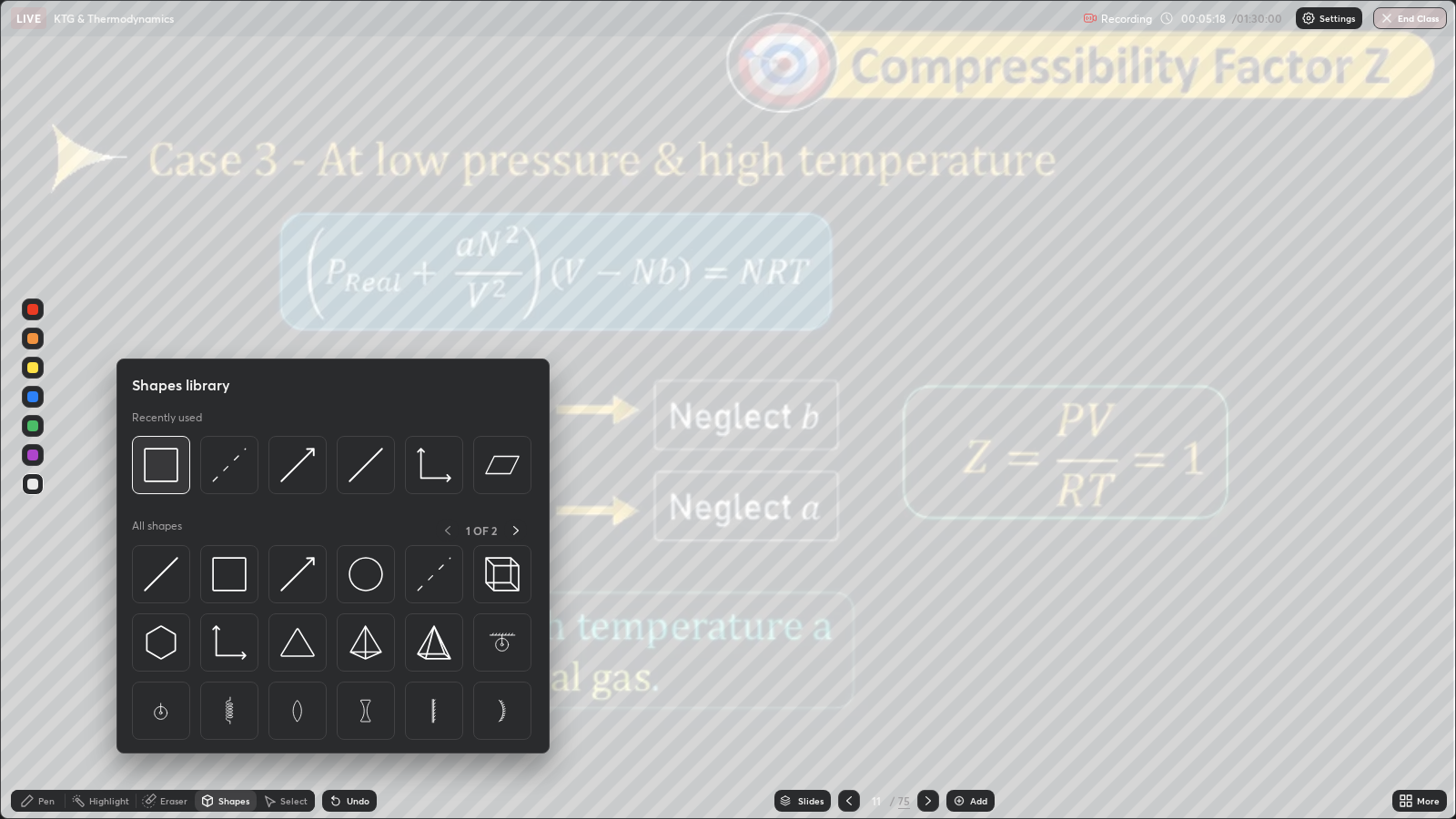
click at [168, 458] on img at bounding box center [161, 465] width 35 height 35
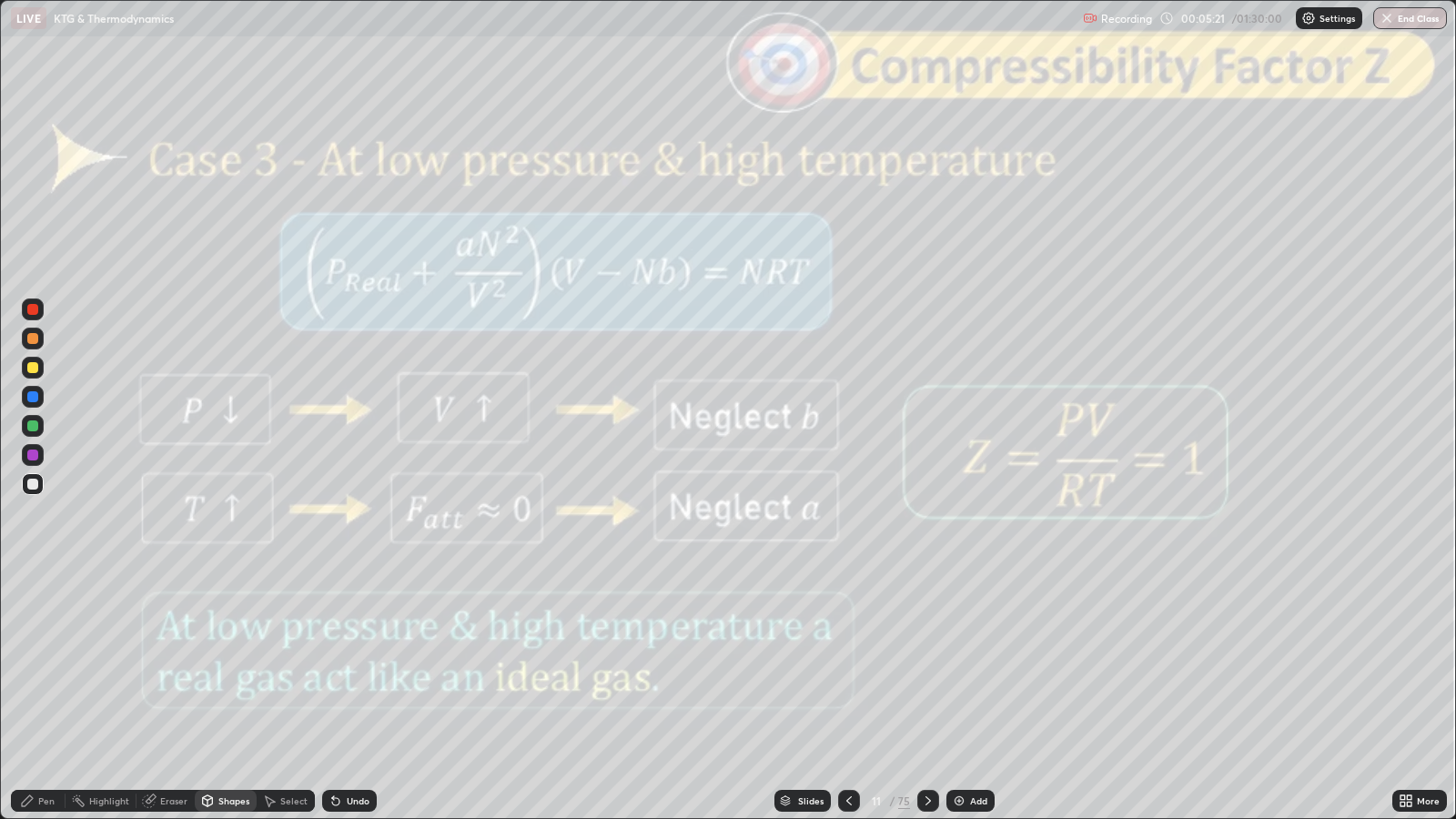
click at [356, 666] on div "Undo" at bounding box center [358, 801] width 23 height 9
click at [32, 309] on div at bounding box center [33, 309] width 11 height 11
click at [46, 666] on div "Pen" at bounding box center [45, 801] width 16 height 9
click at [226, 666] on div "Shapes" at bounding box center [234, 801] width 31 height 9
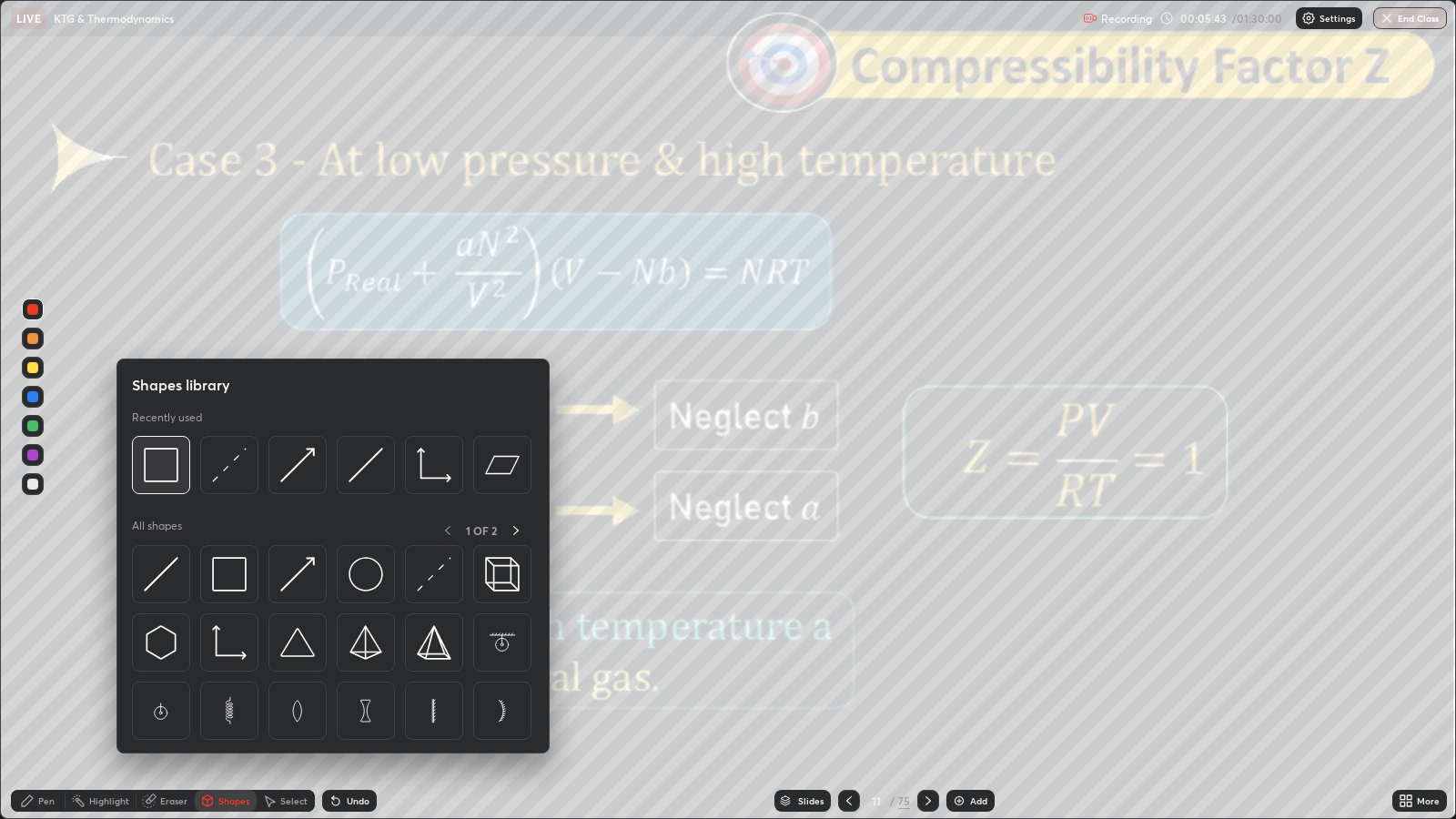
click at [171, 469] on img at bounding box center [161, 465] width 35 height 35
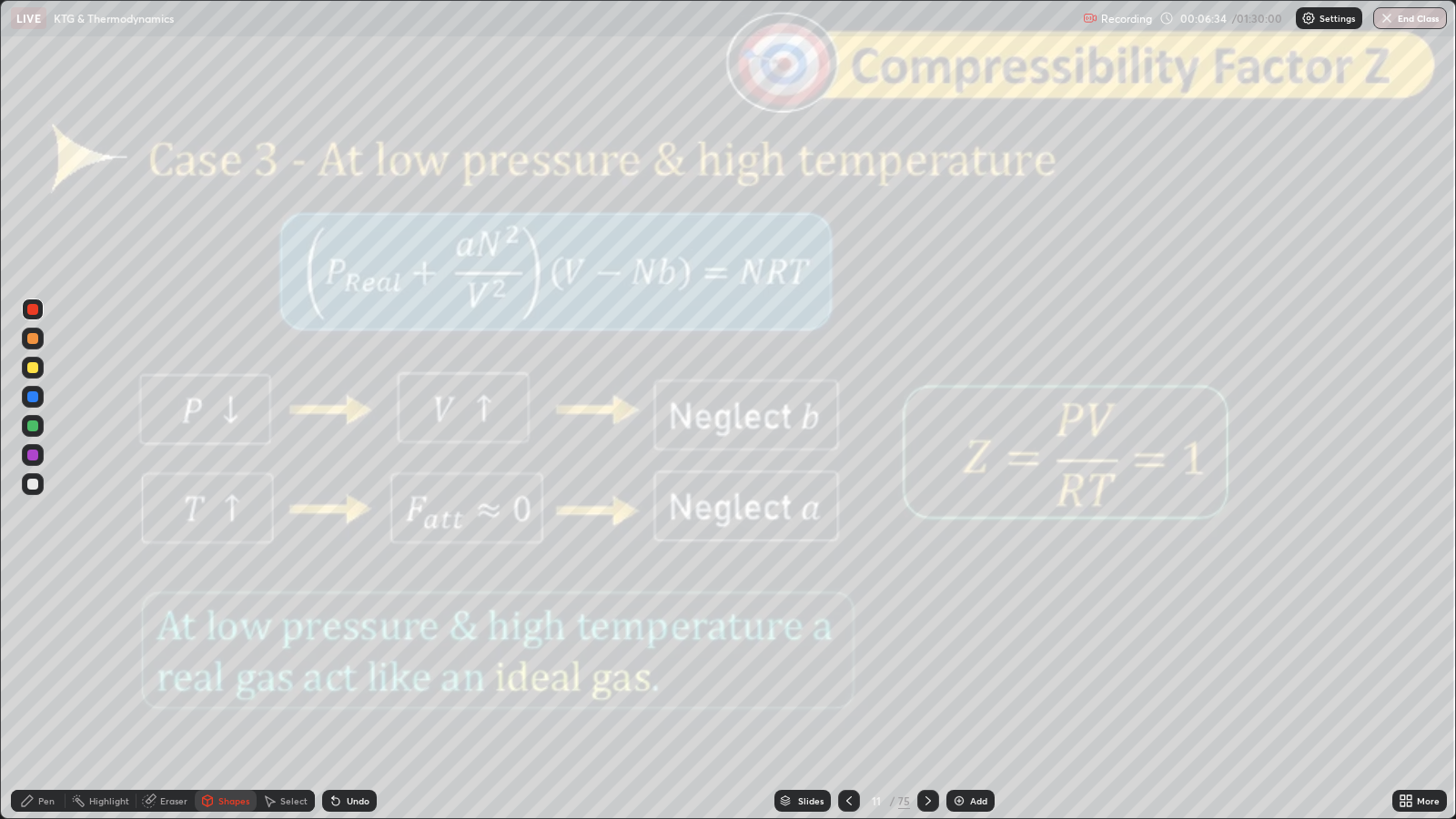
click at [927, 666] on icon at bounding box center [927, 800] width 14 height 14
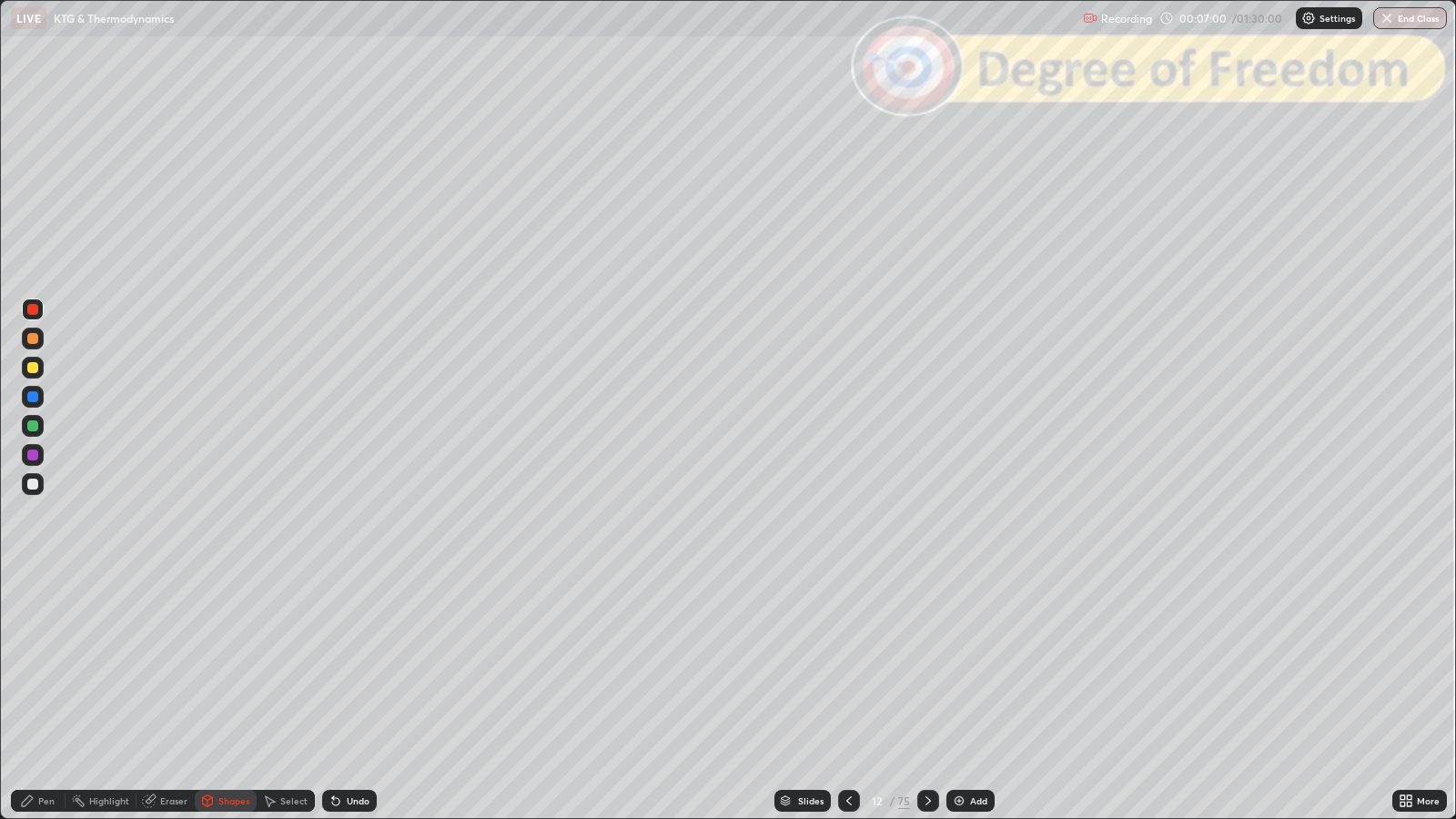
click at [32, 480] on div at bounding box center [33, 484] width 11 height 11
click at [225, 666] on div "Shapes" at bounding box center [225, 800] width 61 height 22
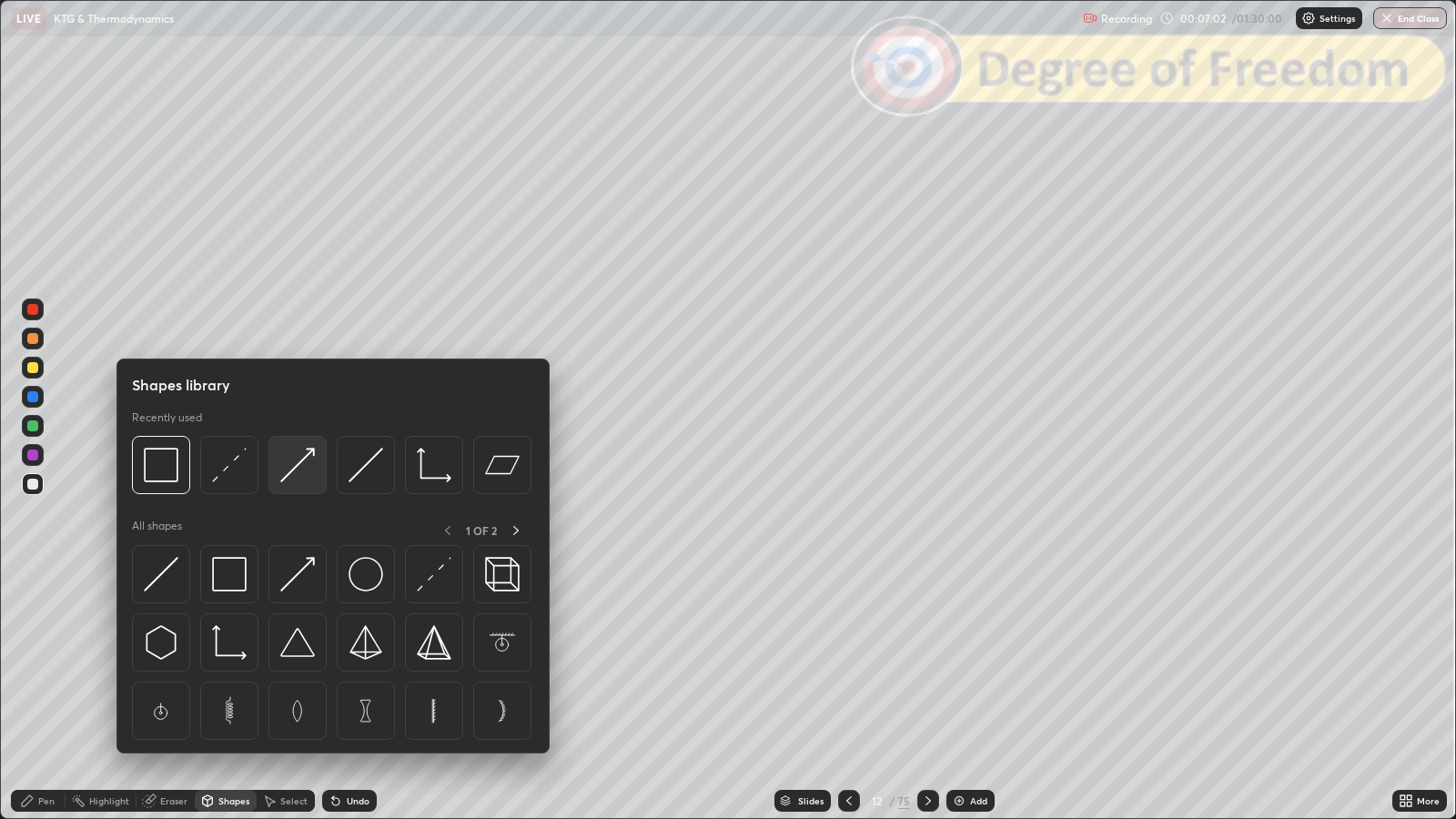
click at [301, 469] on img at bounding box center [297, 465] width 35 height 35
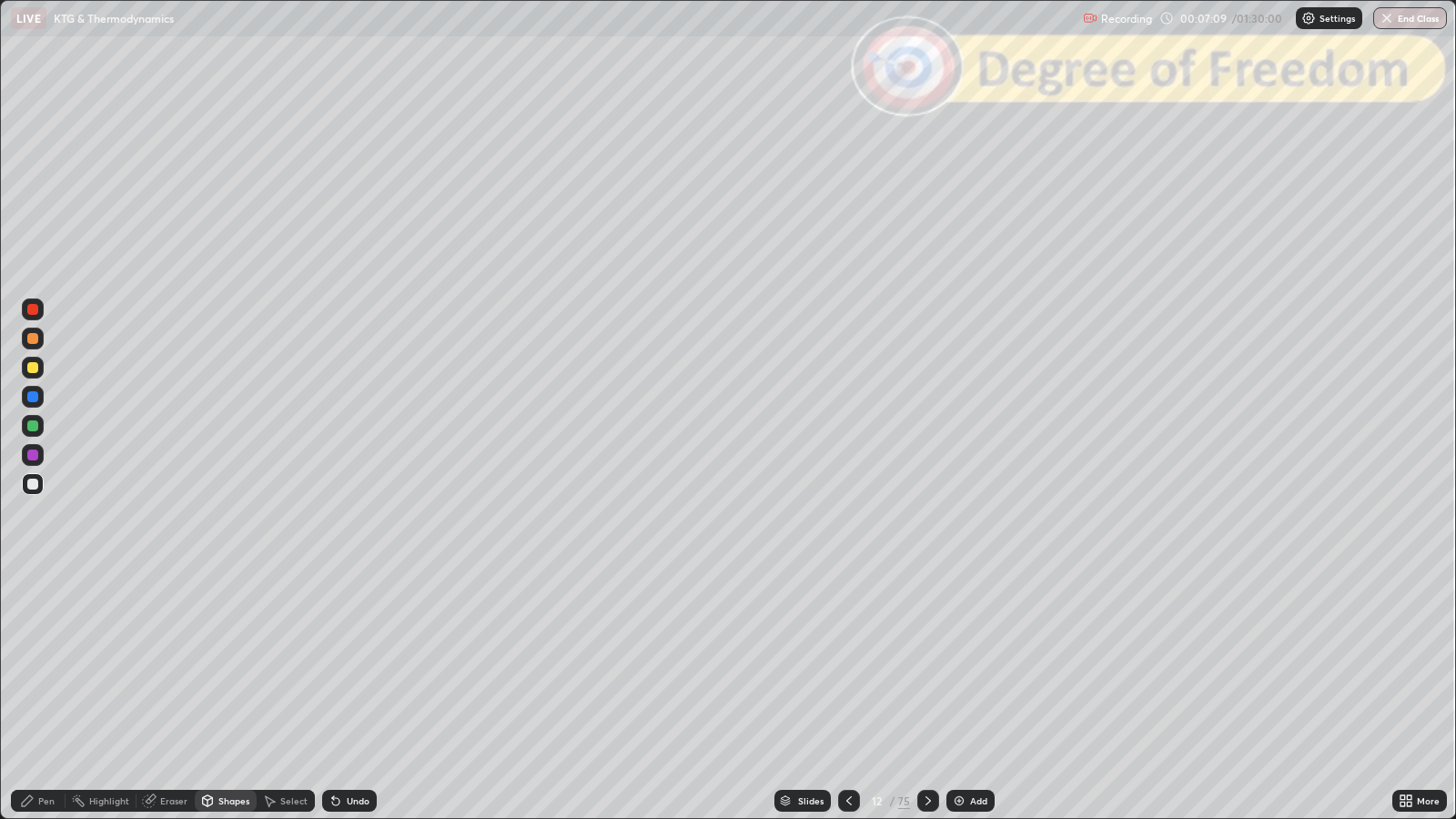
click at [342, 666] on div "Undo" at bounding box center [350, 800] width 55 height 22
click at [228, 666] on div "Shapes" at bounding box center [234, 801] width 31 height 9
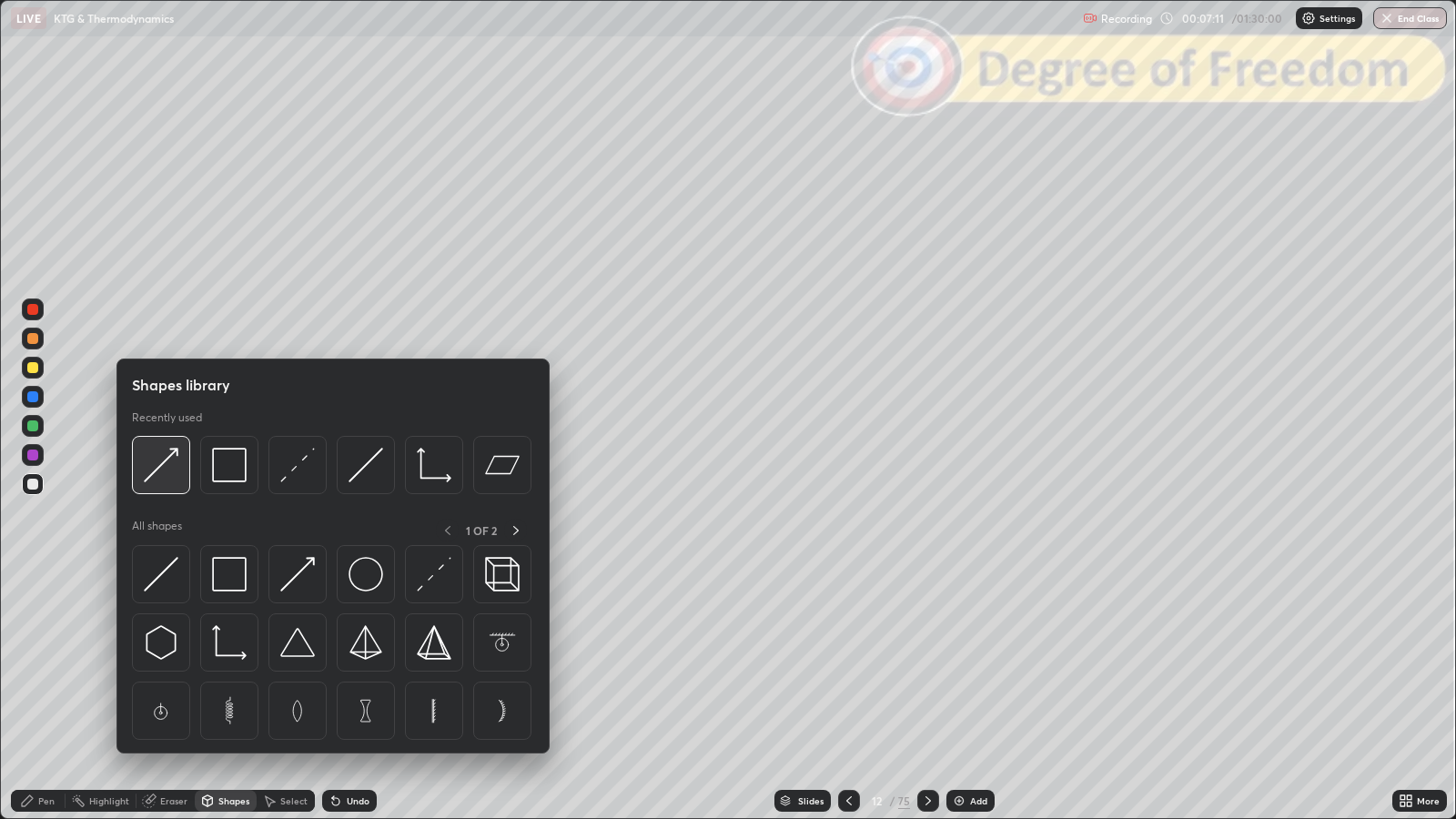
click at [165, 473] on img at bounding box center [161, 465] width 35 height 35
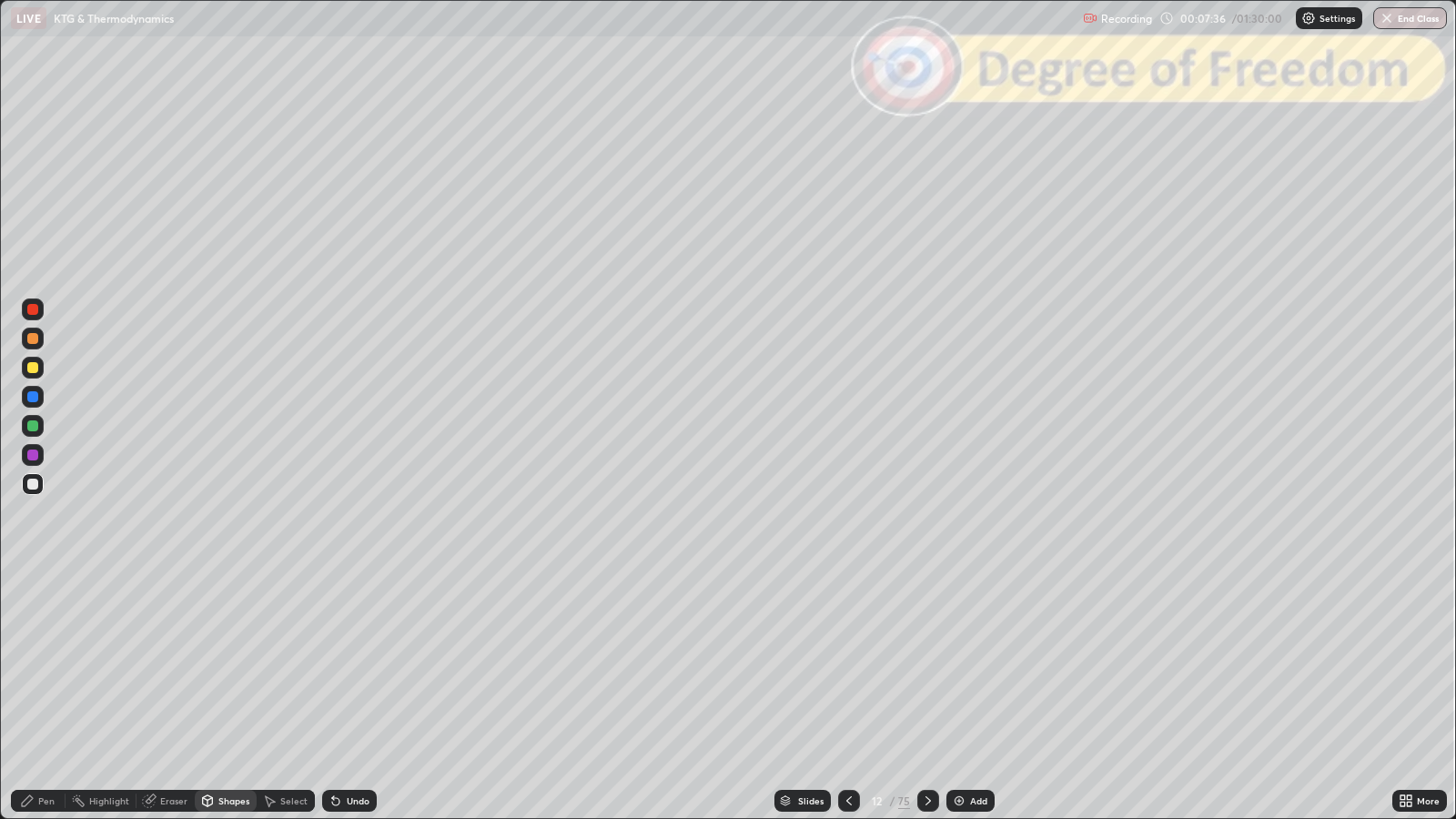
click at [46, 666] on div "Pen" at bounding box center [45, 801] width 16 height 9
click at [33, 371] on div at bounding box center [33, 368] width 11 height 11
click at [32, 338] on div at bounding box center [33, 339] width 11 height 11
click at [35, 427] on div at bounding box center [33, 427] width 11 height 11
click at [352, 666] on div "Undo" at bounding box center [350, 800] width 55 height 22
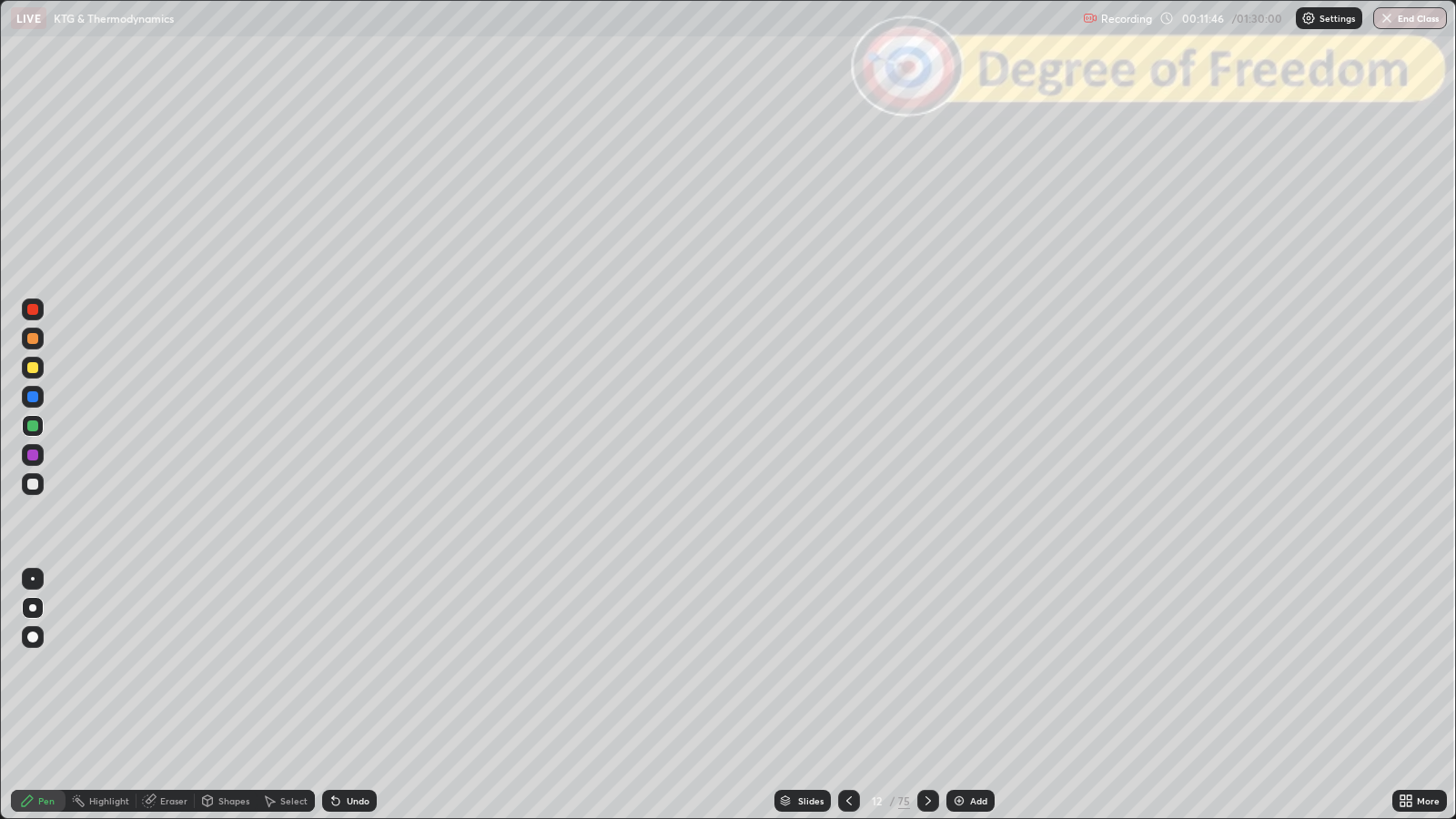
click at [927, 666] on icon at bounding box center [927, 800] width 14 height 14
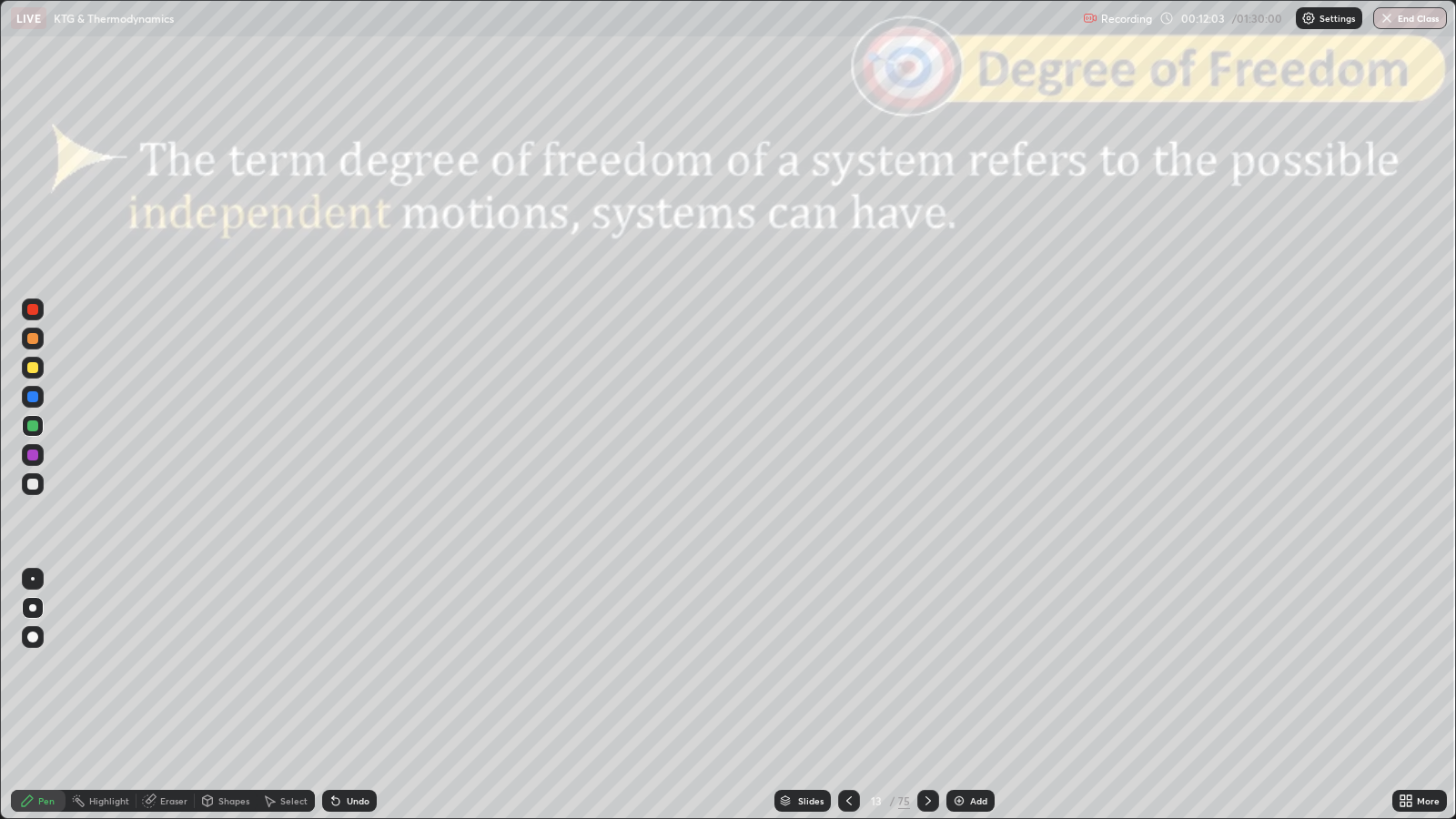
click at [32, 309] on div at bounding box center [33, 309] width 11 height 11
click at [365, 666] on div "Undo" at bounding box center [358, 801] width 23 height 9
click at [227, 666] on div "Shapes" at bounding box center [225, 800] width 61 height 22
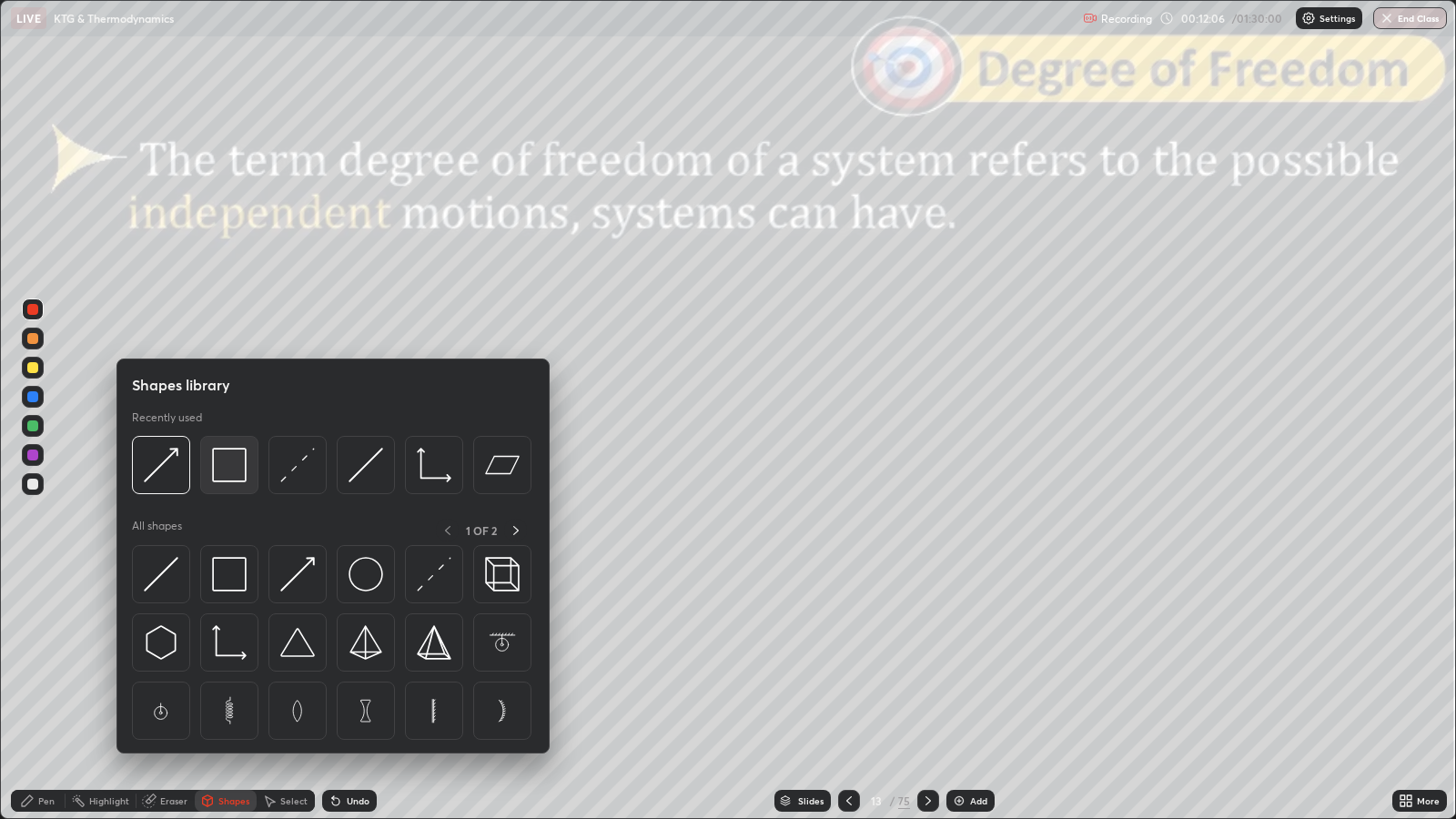
click at [228, 472] on img at bounding box center [229, 465] width 35 height 35
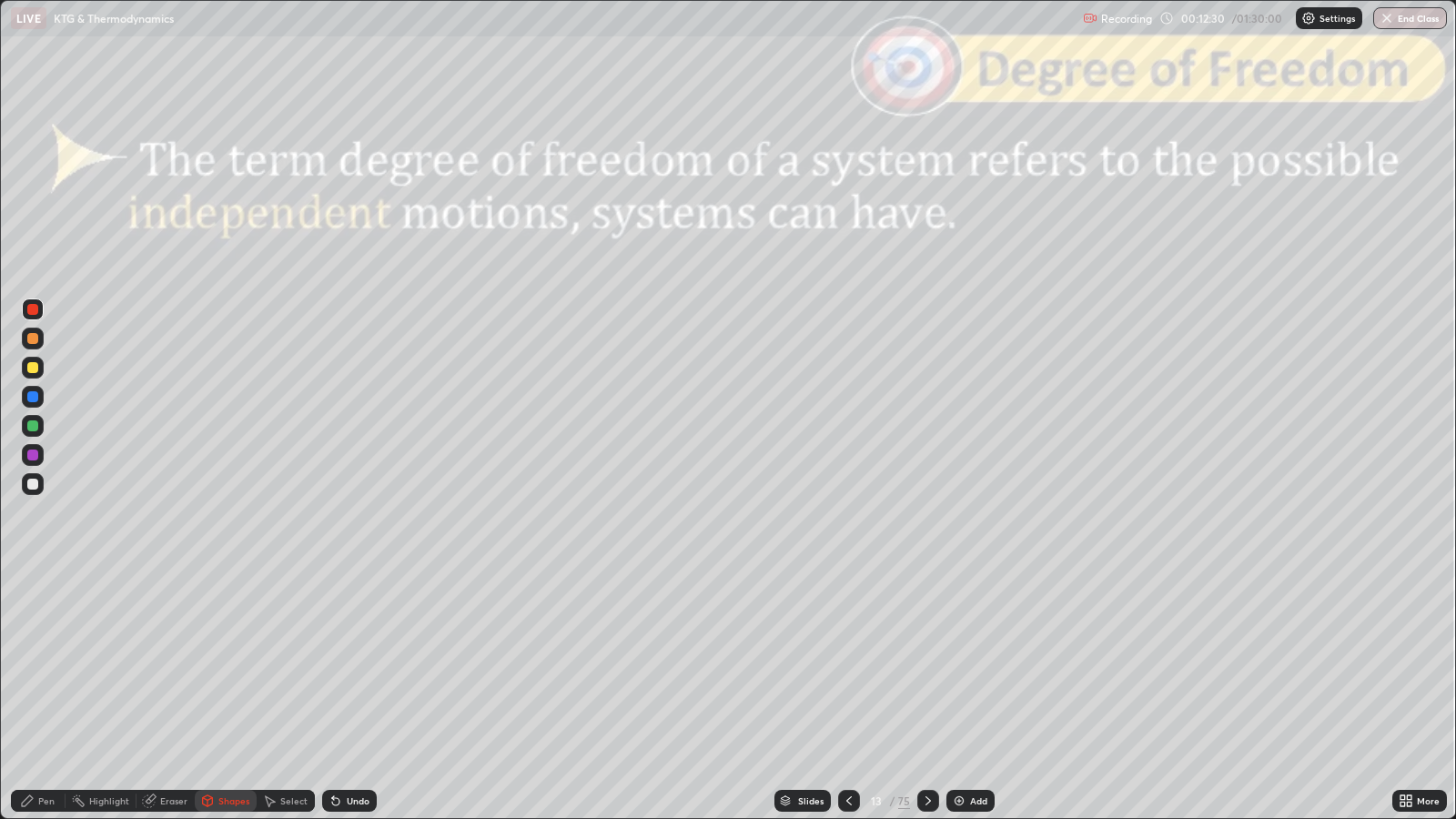
click at [36, 487] on div at bounding box center [33, 484] width 11 height 11
click at [48, 666] on div "Pen" at bounding box center [45, 801] width 16 height 9
click at [917, 666] on div at bounding box center [927, 801] width 22 height 36
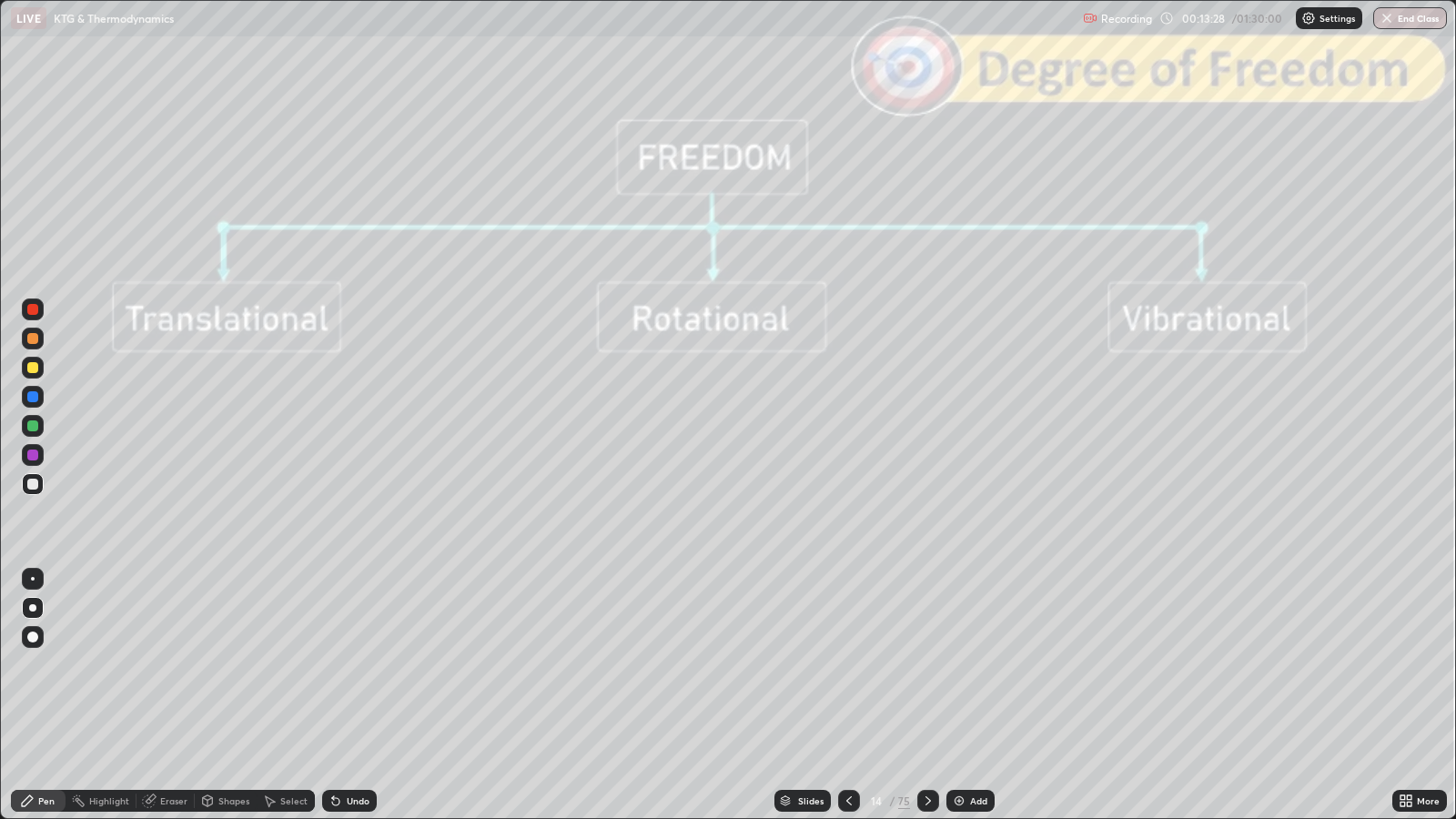
click at [353, 666] on div "Undo" at bounding box center [358, 801] width 23 height 9
click at [351, 666] on div "Undo" at bounding box center [350, 800] width 55 height 22
click at [347, 666] on div "Undo" at bounding box center [358, 801] width 23 height 9
click at [927, 666] on icon at bounding box center [927, 800] width 14 height 14
click at [933, 666] on div at bounding box center [927, 800] width 22 height 22
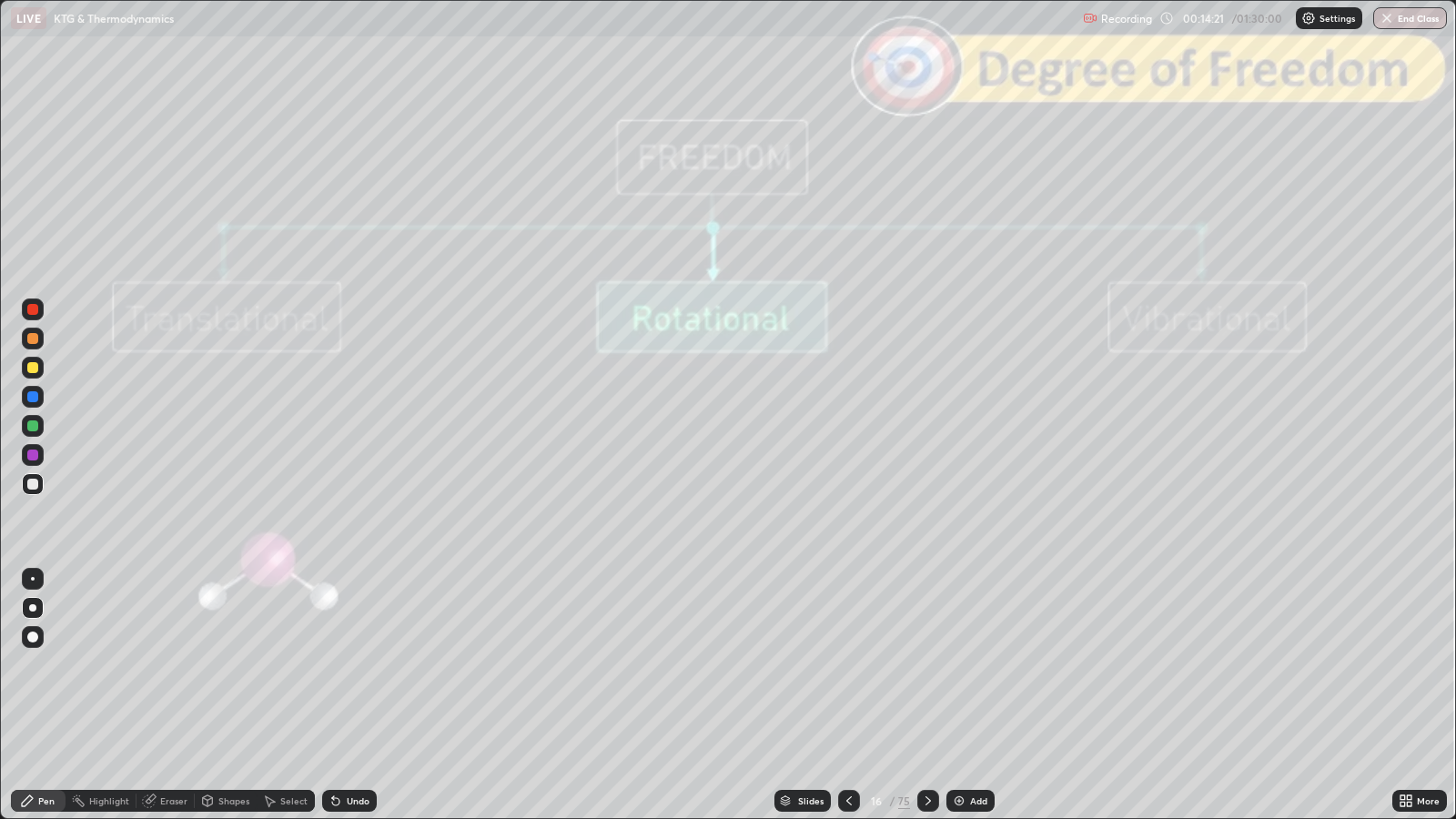
click at [927, 666] on icon at bounding box center [927, 800] width 14 height 14
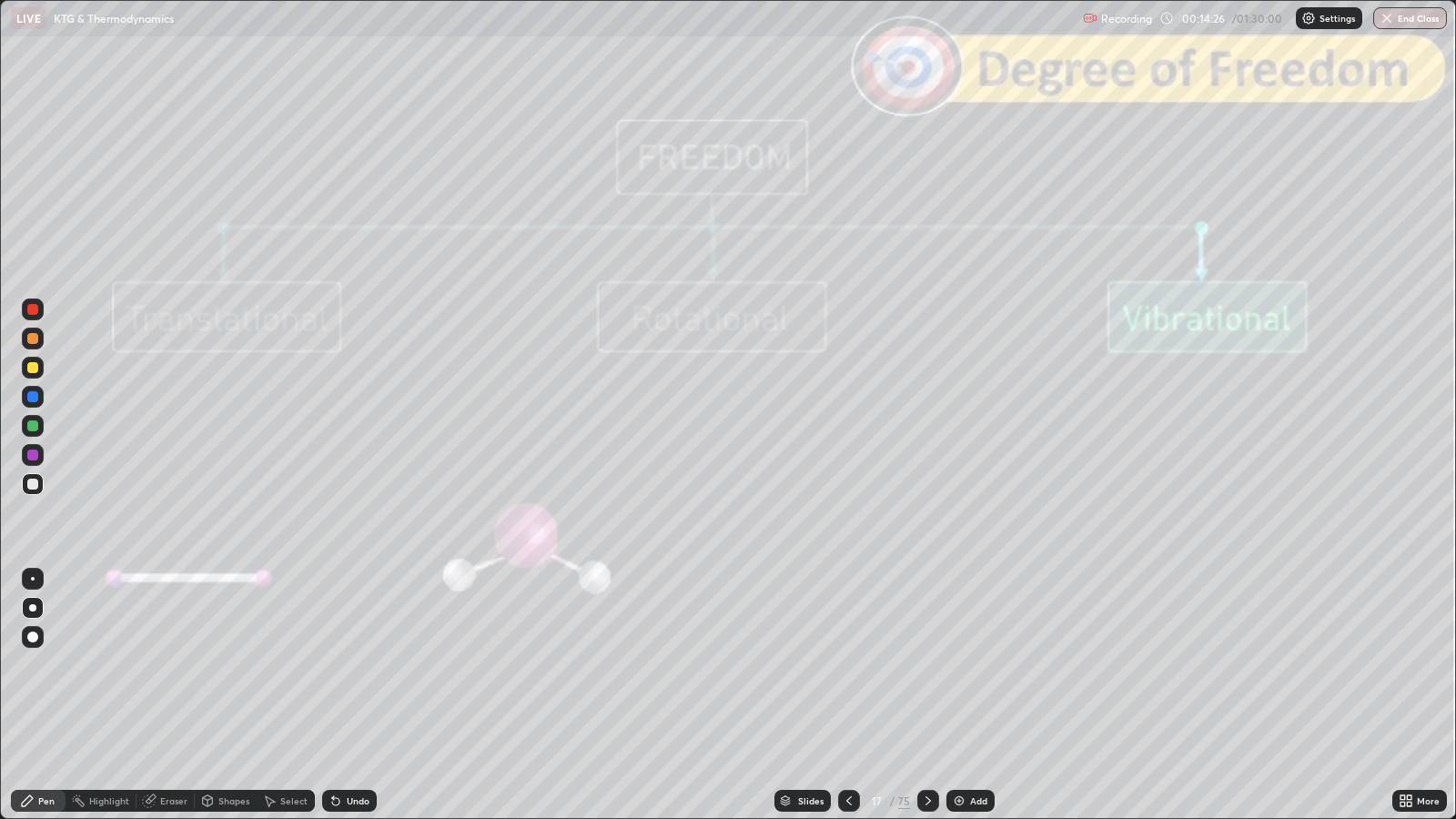
click at [927, 666] on icon at bounding box center [927, 800] width 14 height 14
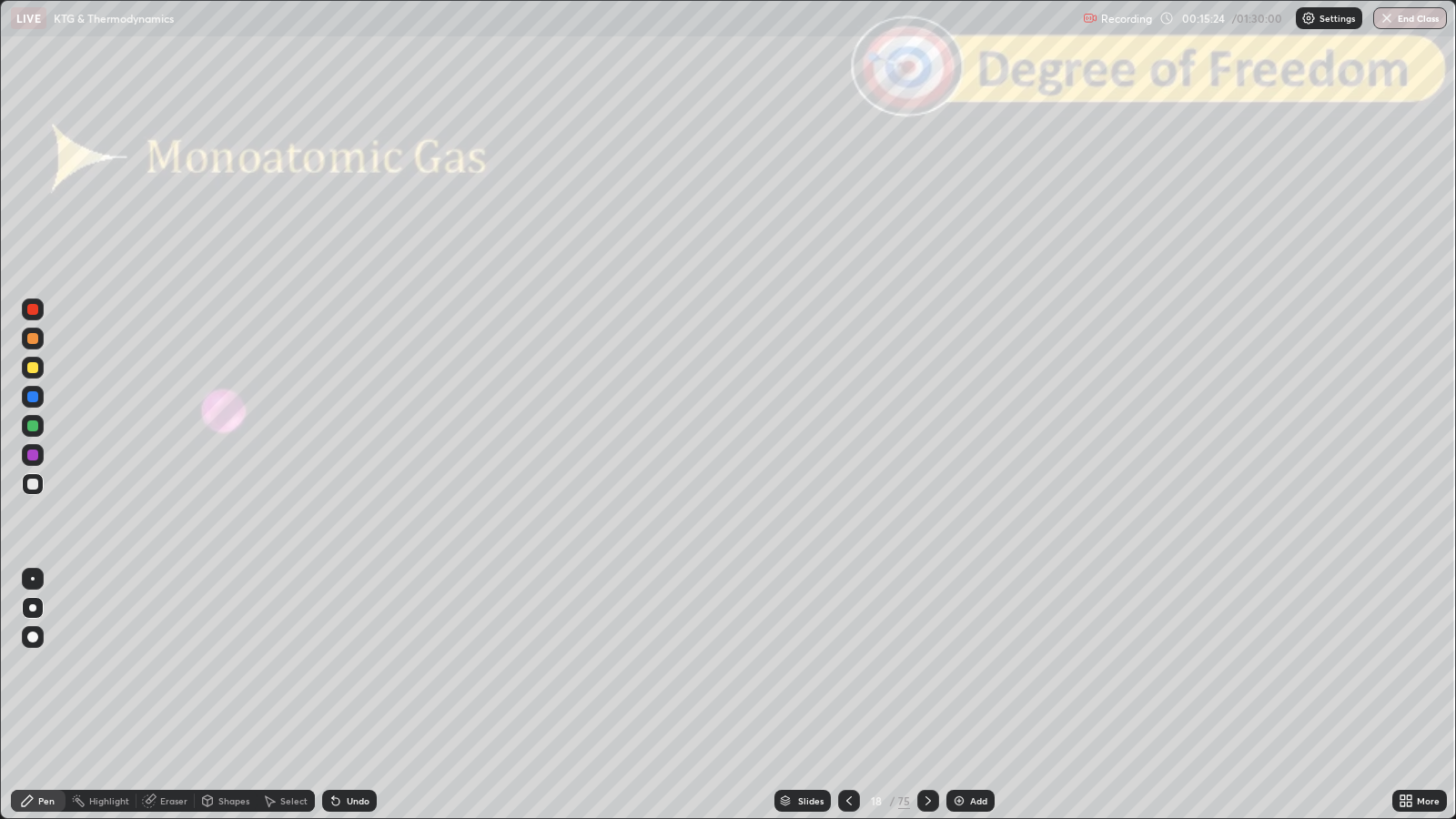
click at [347, 666] on div "Undo" at bounding box center [358, 801] width 23 height 9
click at [343, 666] on div "Undo" at bounding box center [350, 800] width 55 height 22
click at [932, 666] on div at bounding box center [927, 800] width 22 height 22
click at [927, 666] on icon at bounding box center [927, 800] width 14 height 14
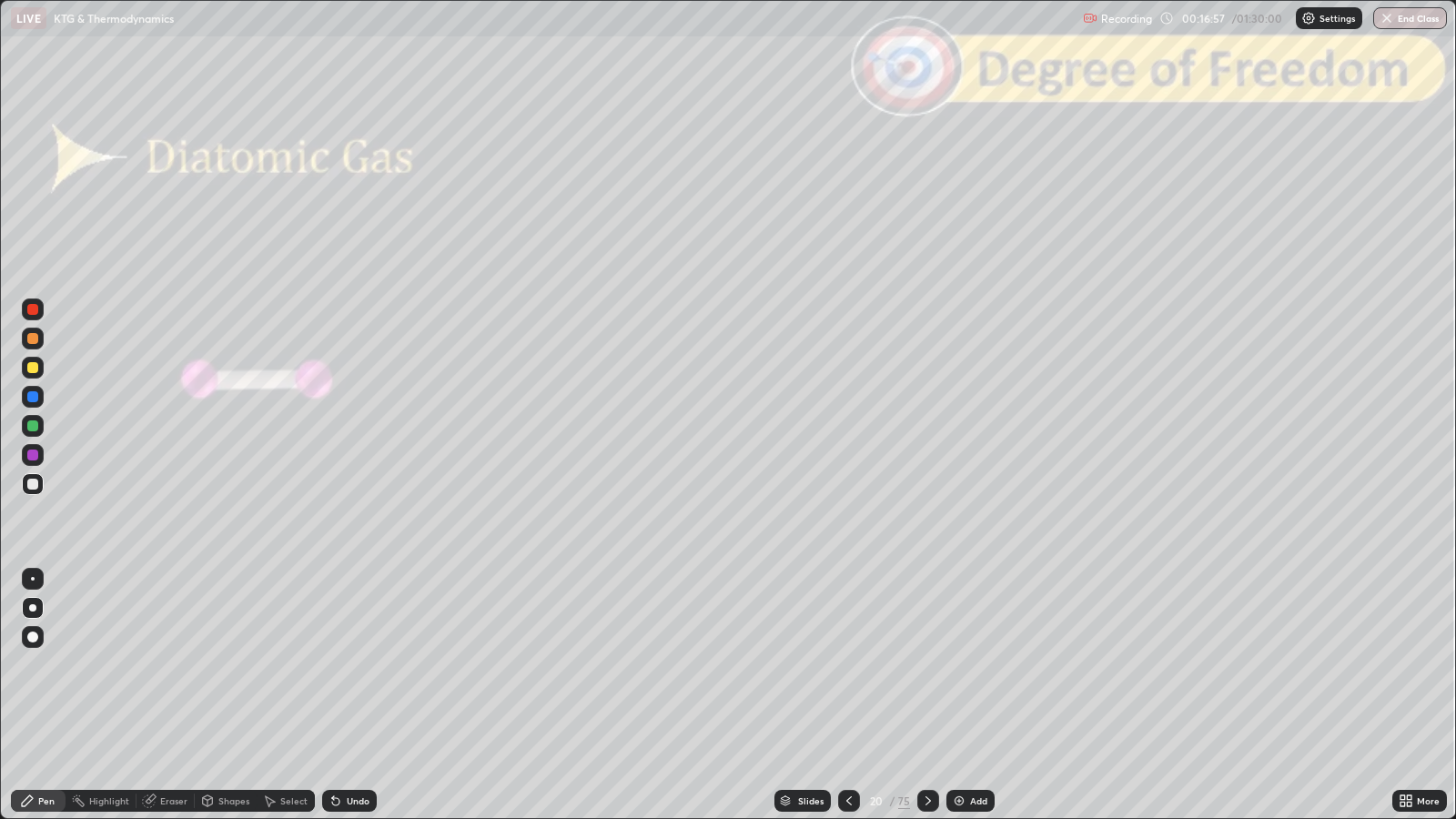
click at [32, 307] on div at bounding box center [33, 309] width 11 height 11
click at [220, 666] on div "Shapes" at bounding box center [234, 801] width 31 height 9
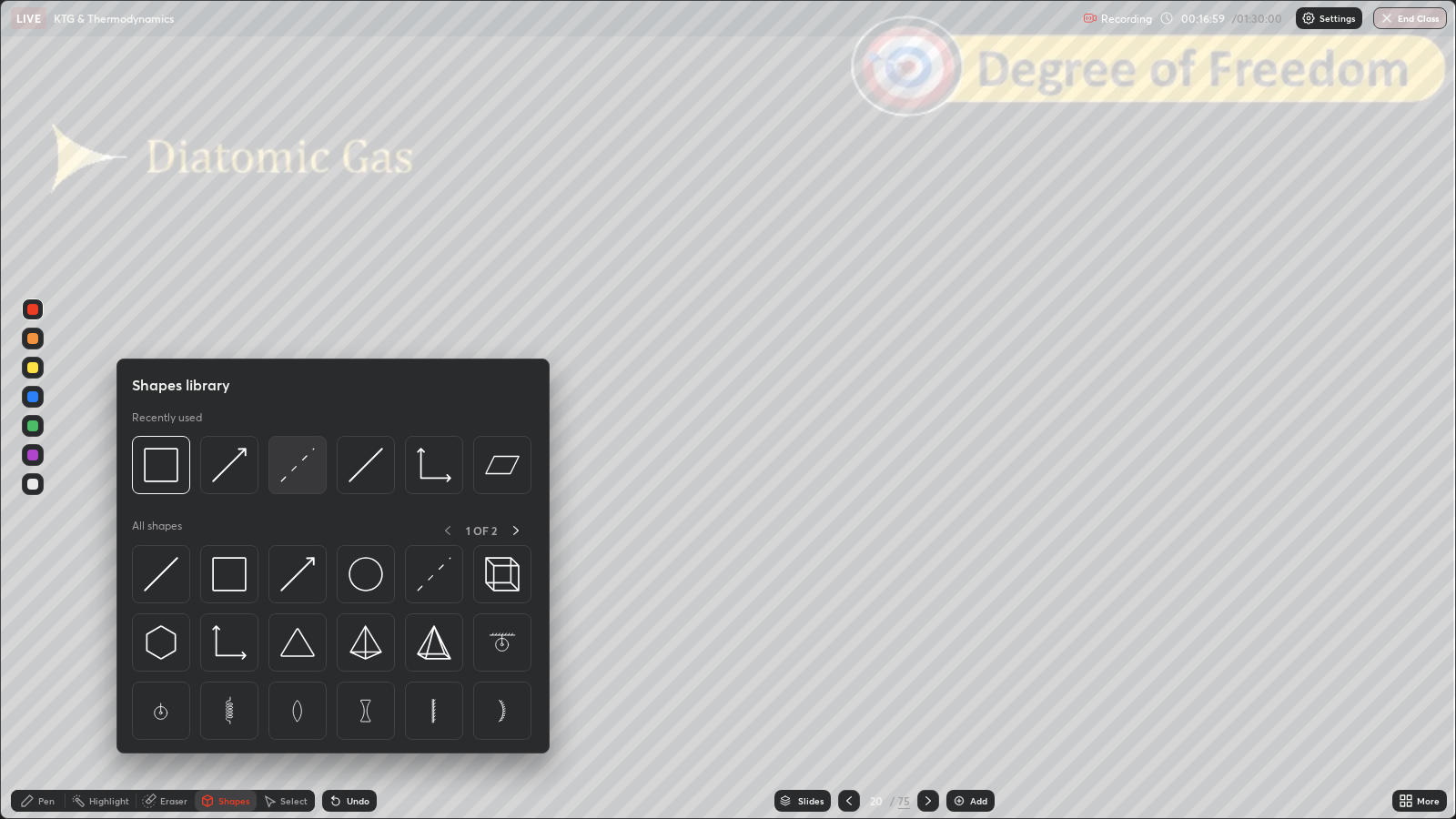
click at [303, 468] on img at bounding box center [297, 465] width 35 height 35
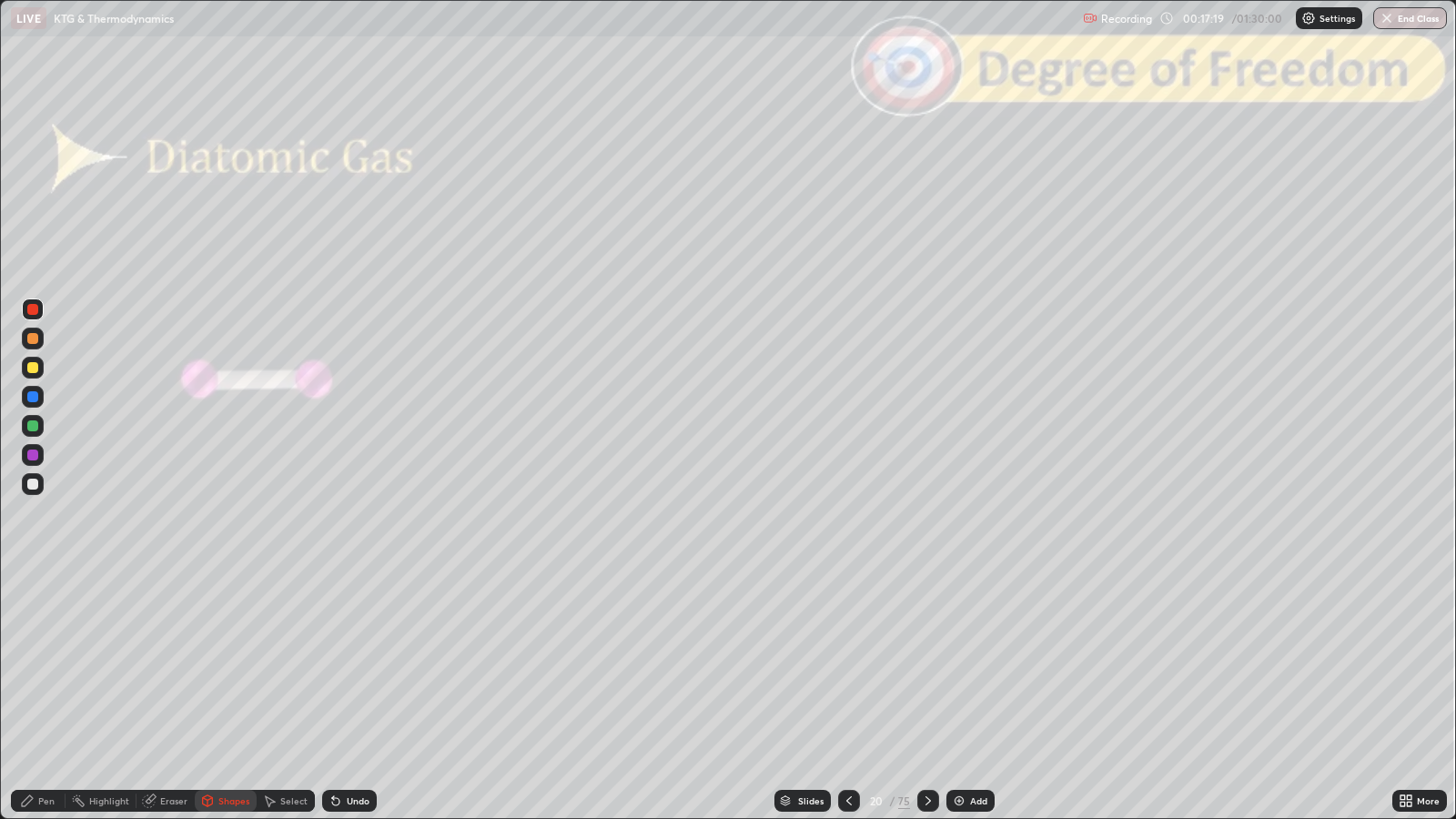
click at [41, 666] on div "Pen" at bounding box center [45, 801] width 16 height 9
click at [37, 483] on div at bounding box center [33, 484] width 11 height 11
click at [217, 666] on div "Shapes" at bounding box center [225, 800] width 61 height 22
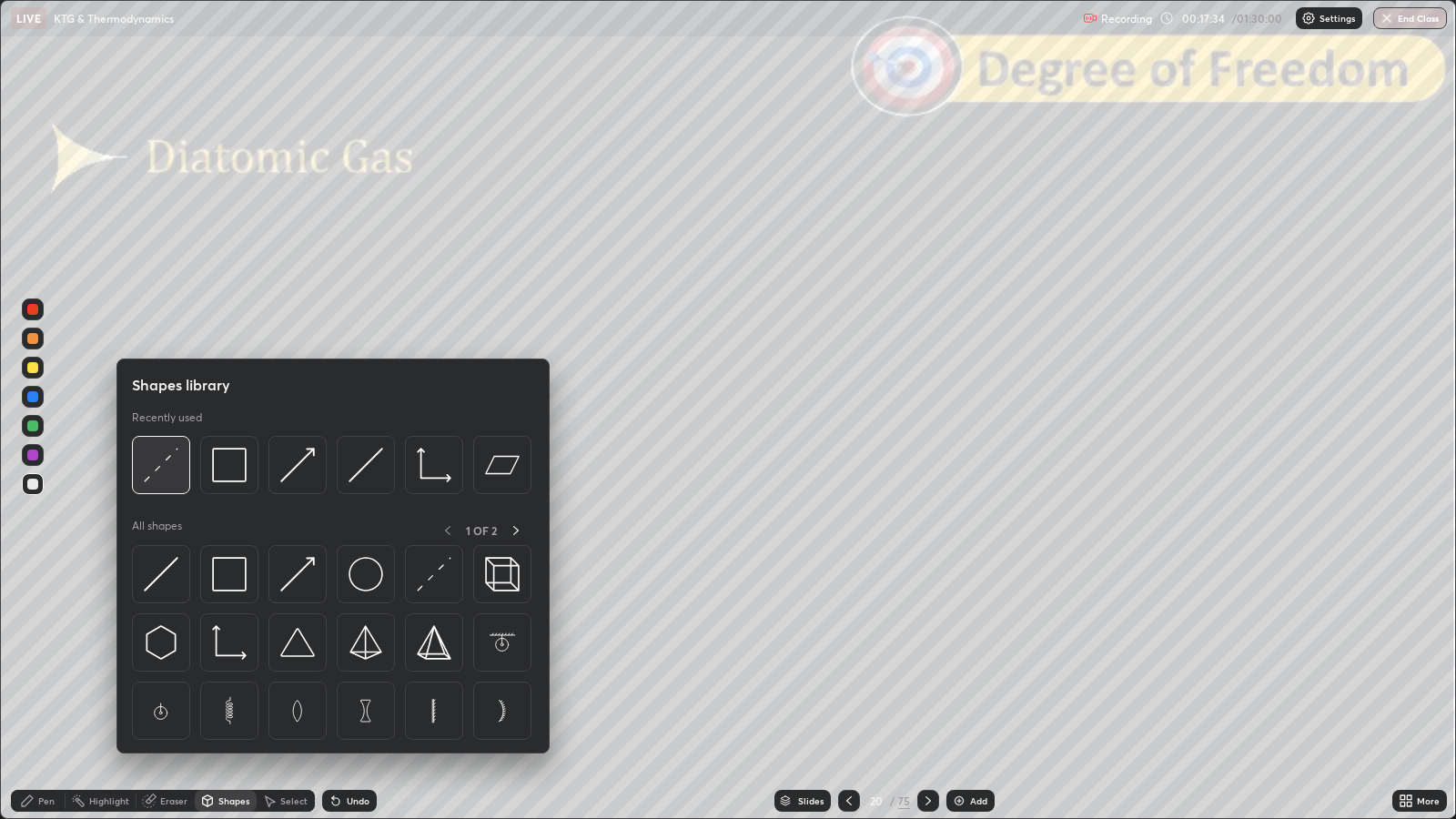
click at [156, 468] on img at bounding box center [161, 465] width 35 height 35
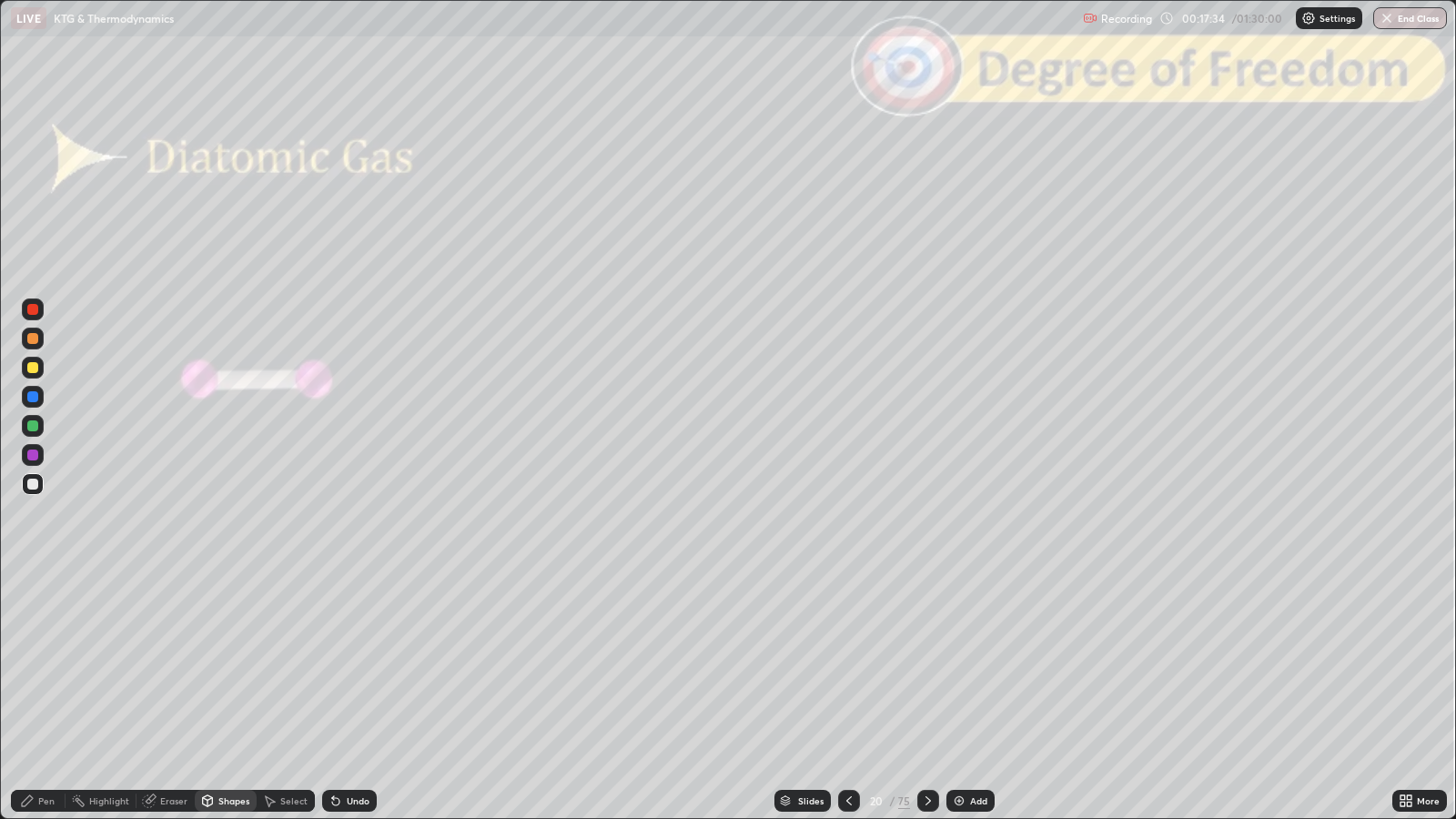
click at [34, 314] on div at bounding box center [33, 309] width 11 height 11
click at [36, 666] on div "Pen" at bounding box center [39, 800] width 55 height 22
click at [29, 368] on div at bounding box center [33, 368] width 11 height 11
click at [809, 666] on div "Slides" at bounding box center [810, 801] width 26 height 9
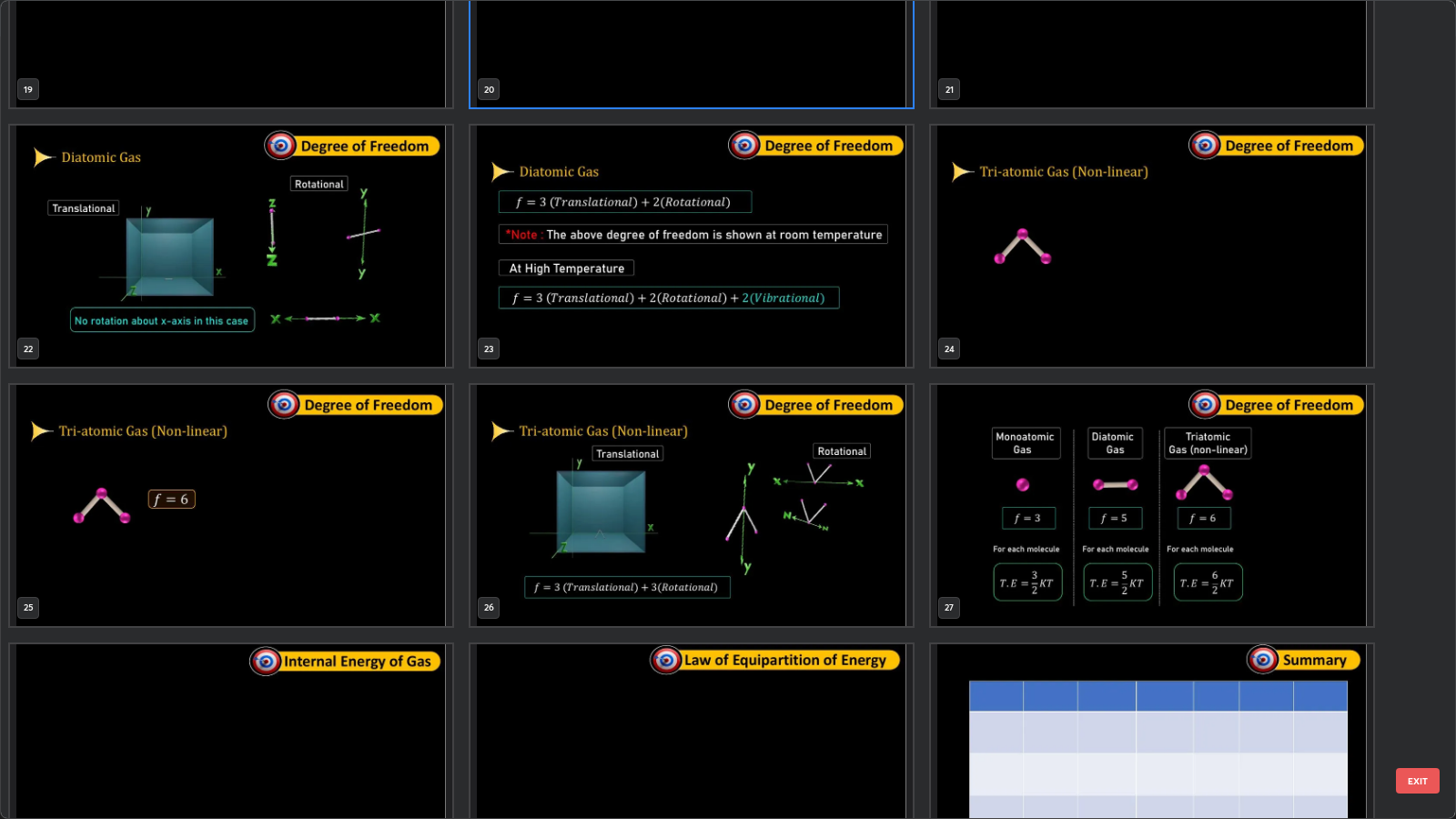
scroll to position [1769, 0]
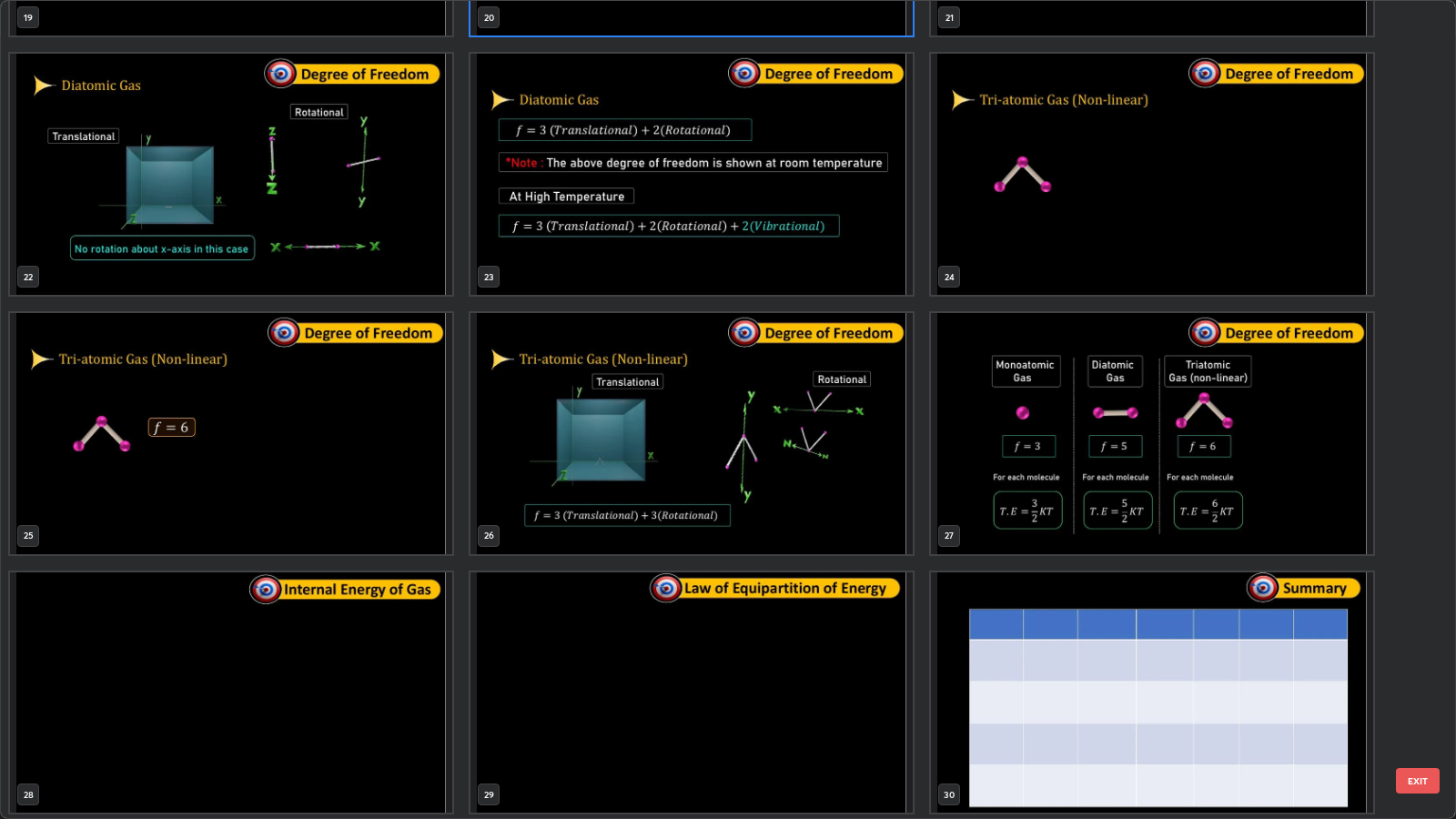
click at [1424, 666] on button "EXIT" at bounding box center [1417, 780] width 43 height 26
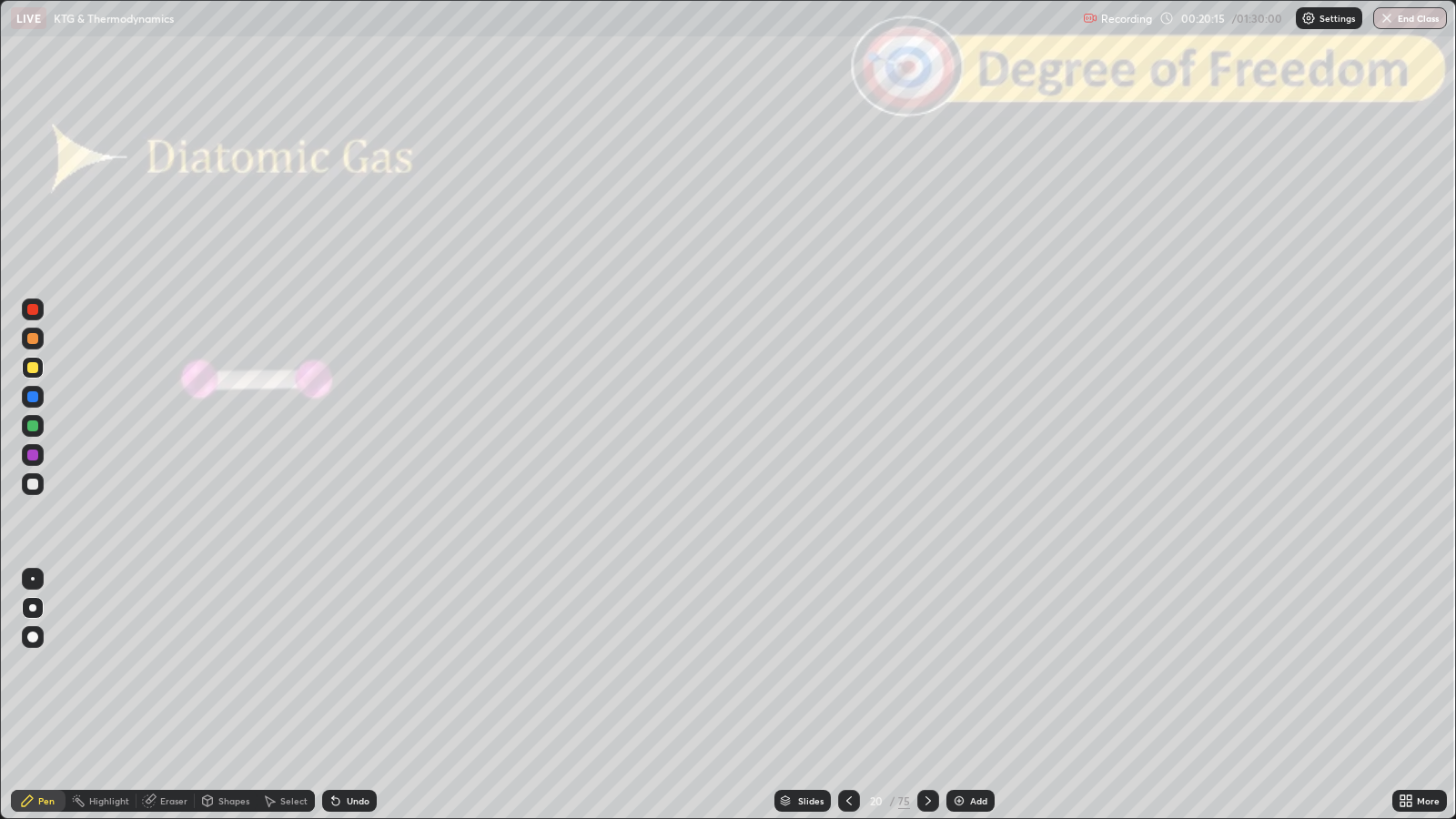
click at [927, 666] on icon at bounding box center [928, 801] width 6 height 9
click at [928, 666] on icon at bounding box center [928, 801] width 6 height 9
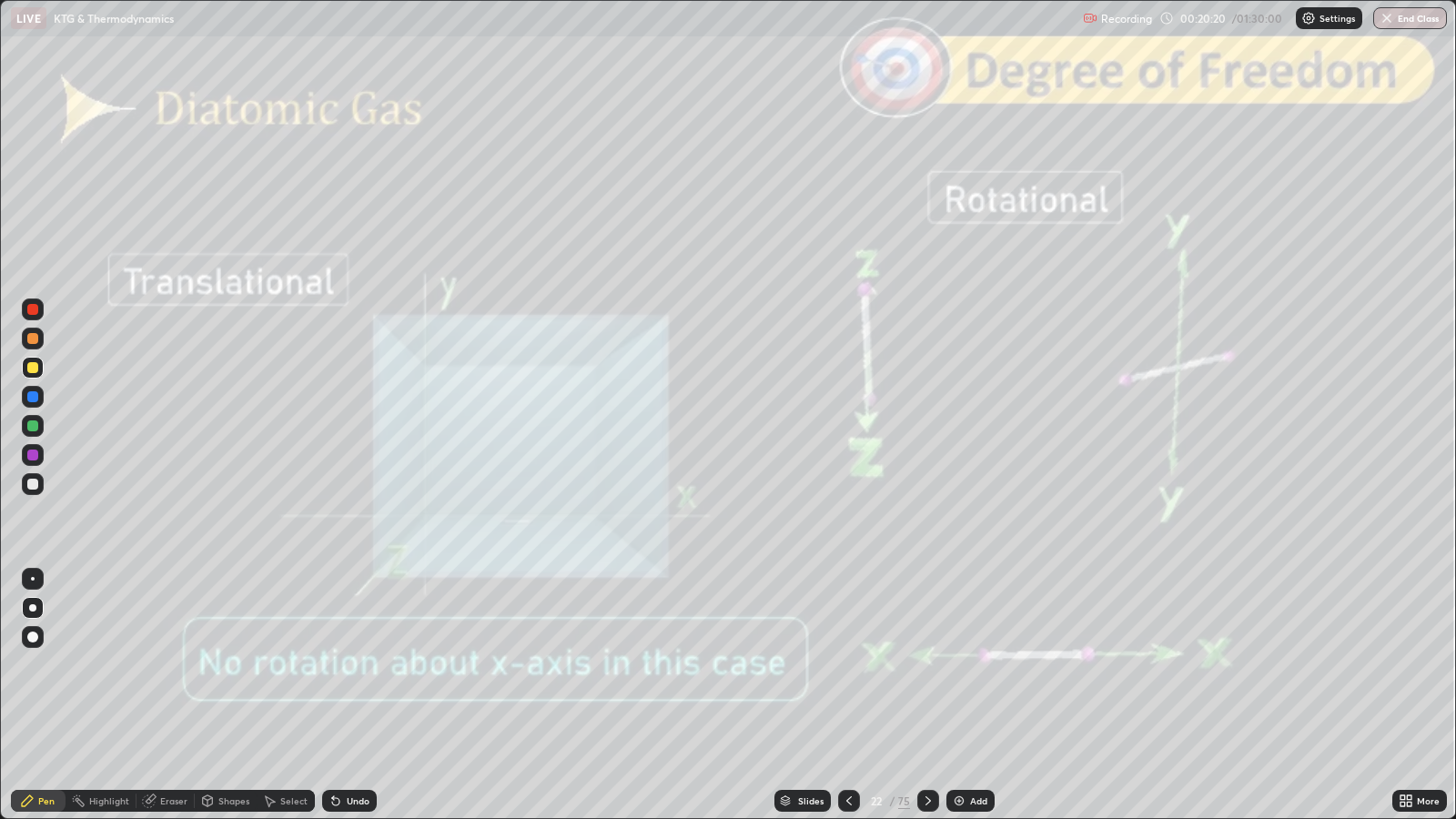
click at [925, 666] on icon at bounding box center [927, 800] width 14 height 14
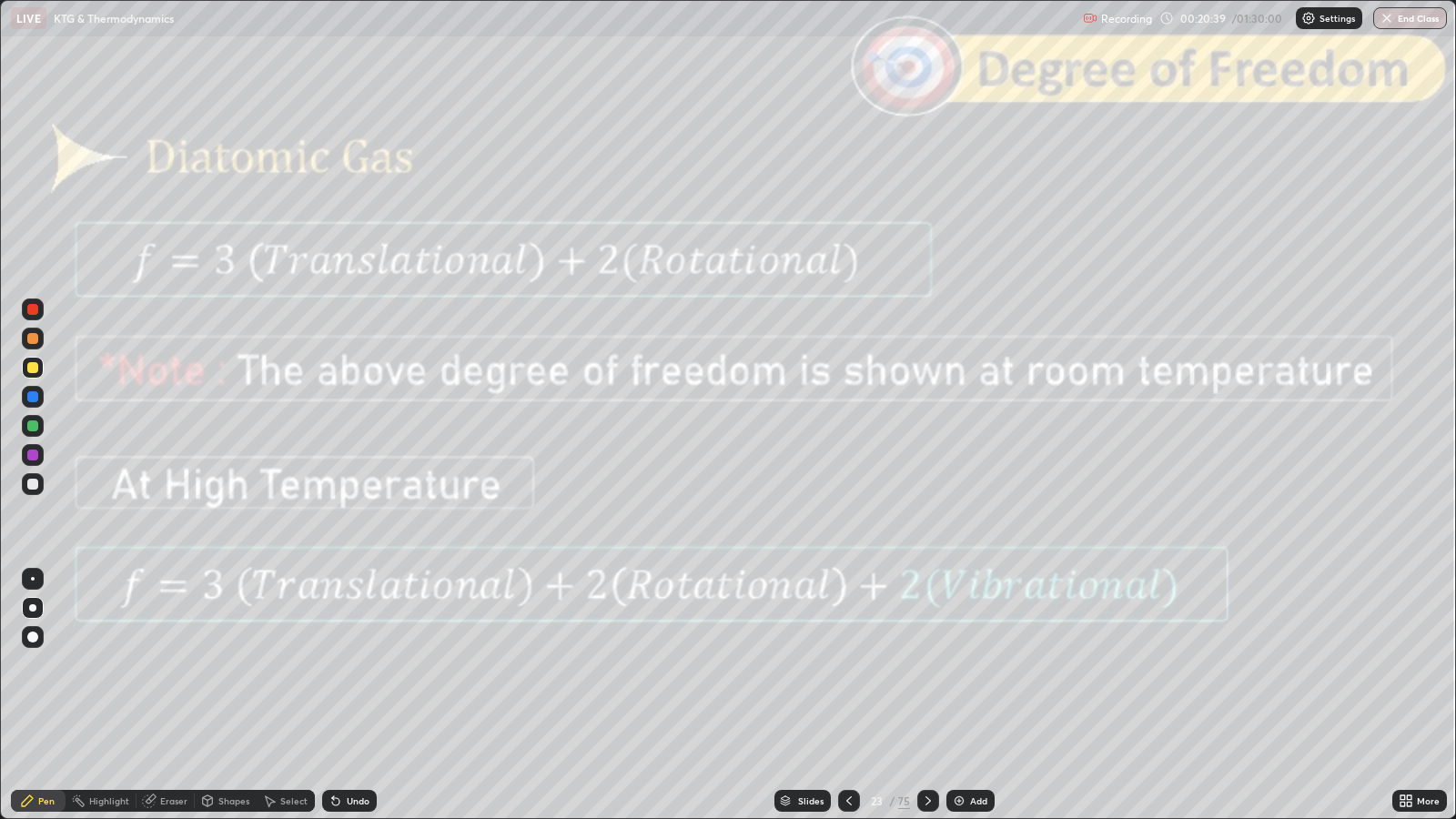
click at [927, 666] on icon at bounding box center [927, 800] width 14 height 14
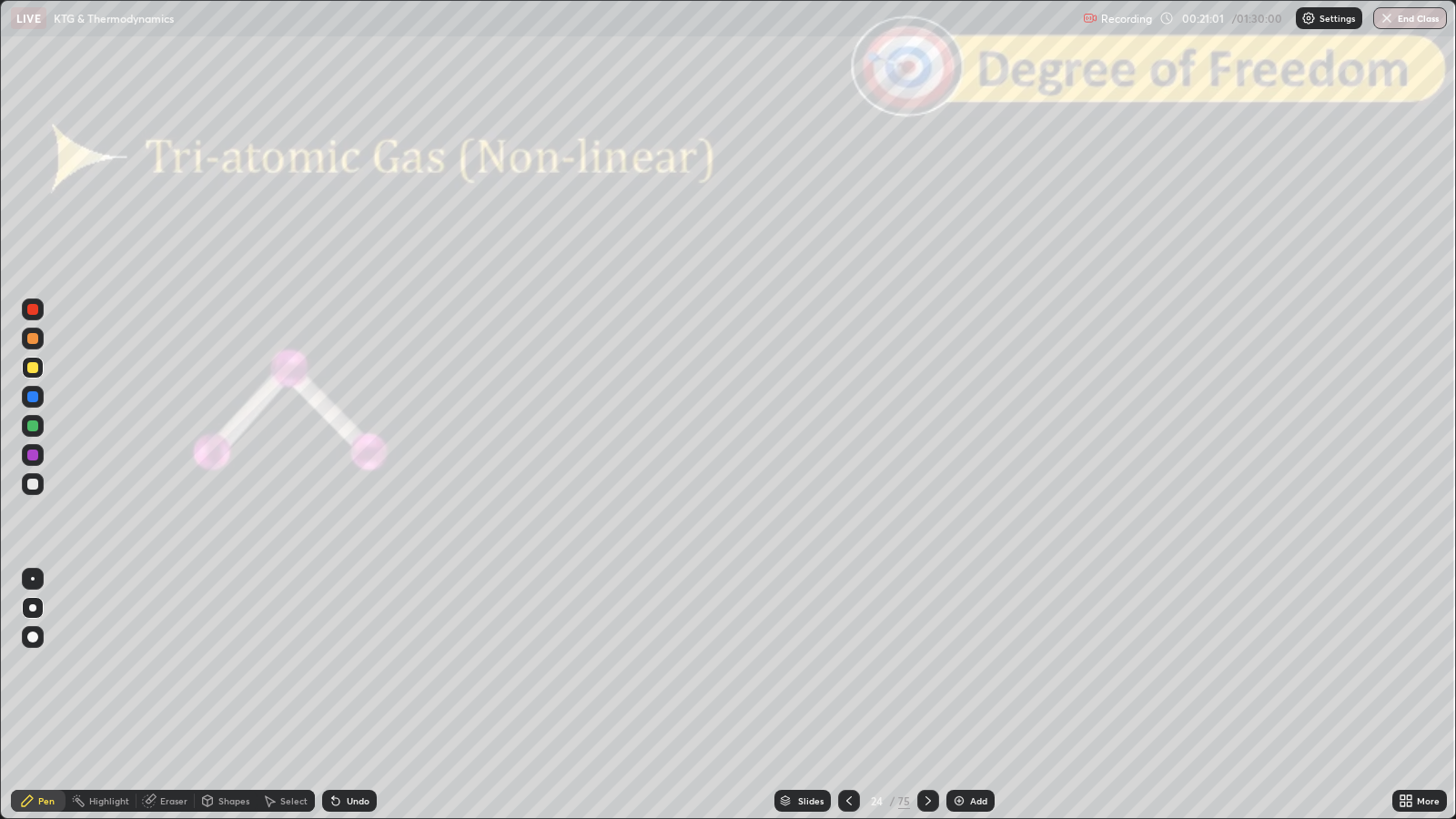
click at [34, 483] on div at bounding box center [33, 484] width 11 height 11
click at [226, 666] on div "Shapes" at bounding box center [225, 800] width 61 height 22
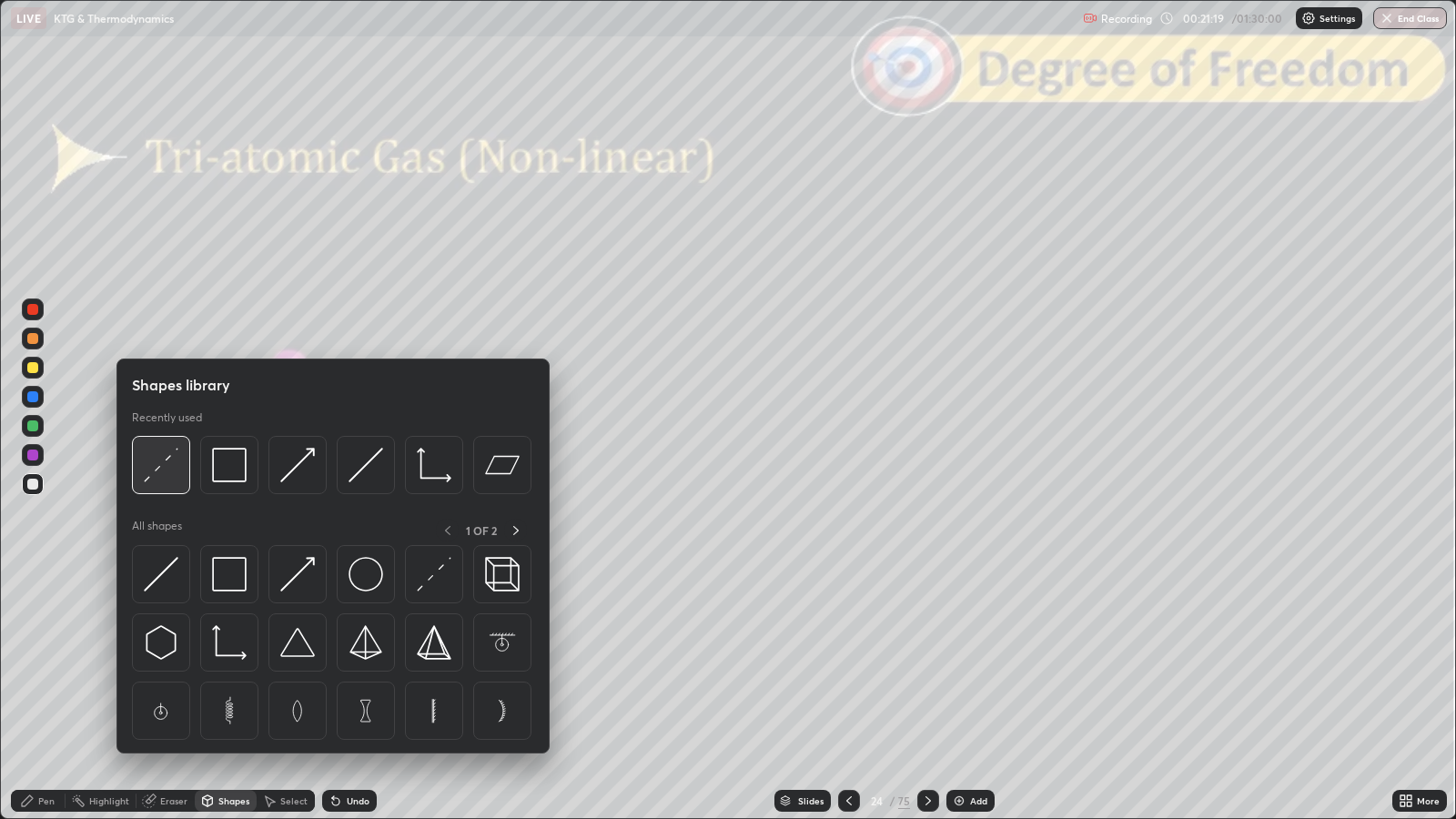
click at [159, 475] on img at bounding box center [161, 465] width 35 height 35
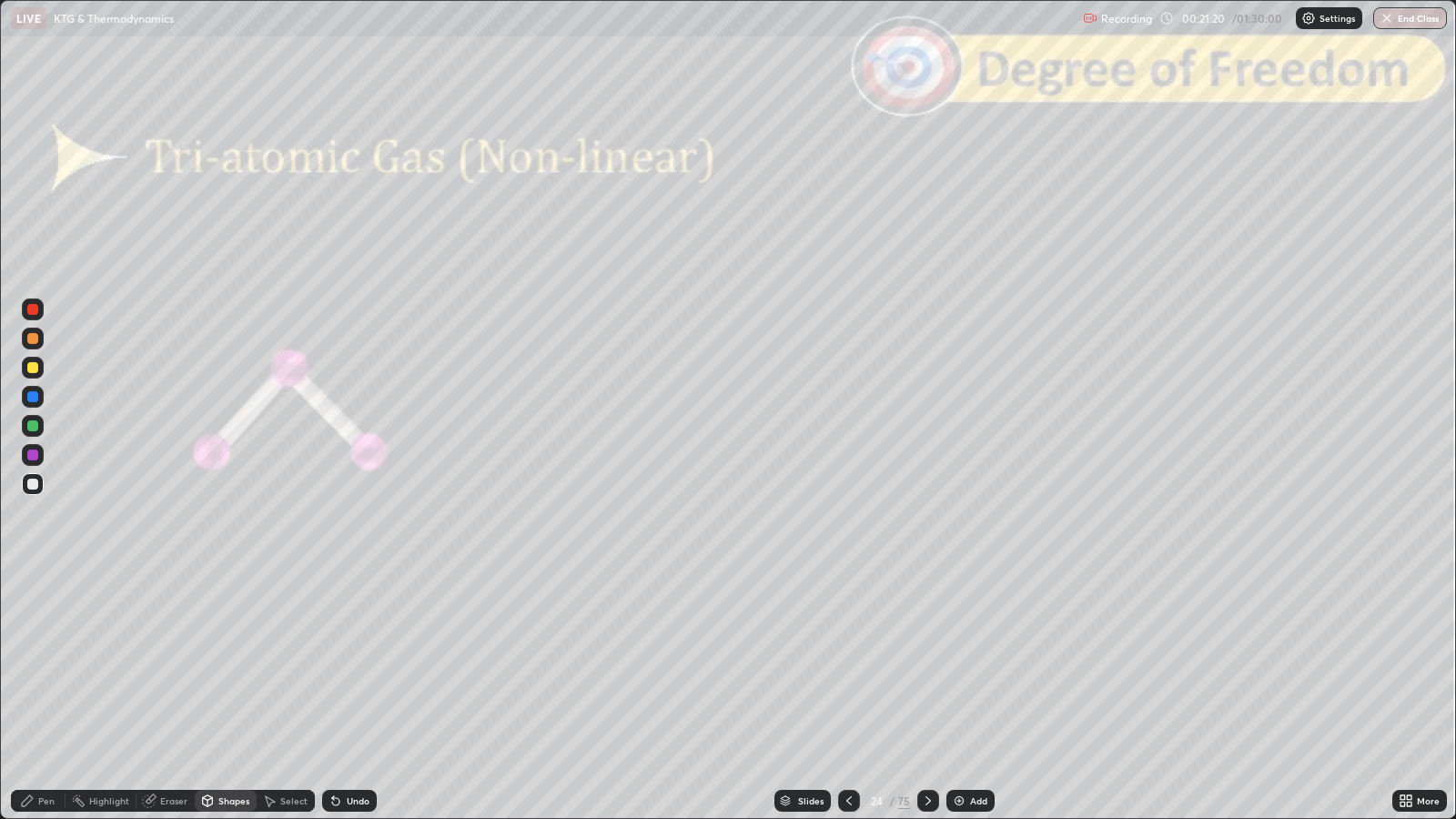
click at [36, 308] on div at bounding box center [33, 309] width 11 height 11
click at [41, 666] on div "Pen" at bounding box center [45, 801] width 16 height 9
click at [34, 367] on div at bounding box center [33, 368] width 11 height 11
click at [930, 666] on icon at bounding box center [927, 800] width 14 height 14
click at [927, 666] on icon at bounding box center [927, 800] width 14 height 14
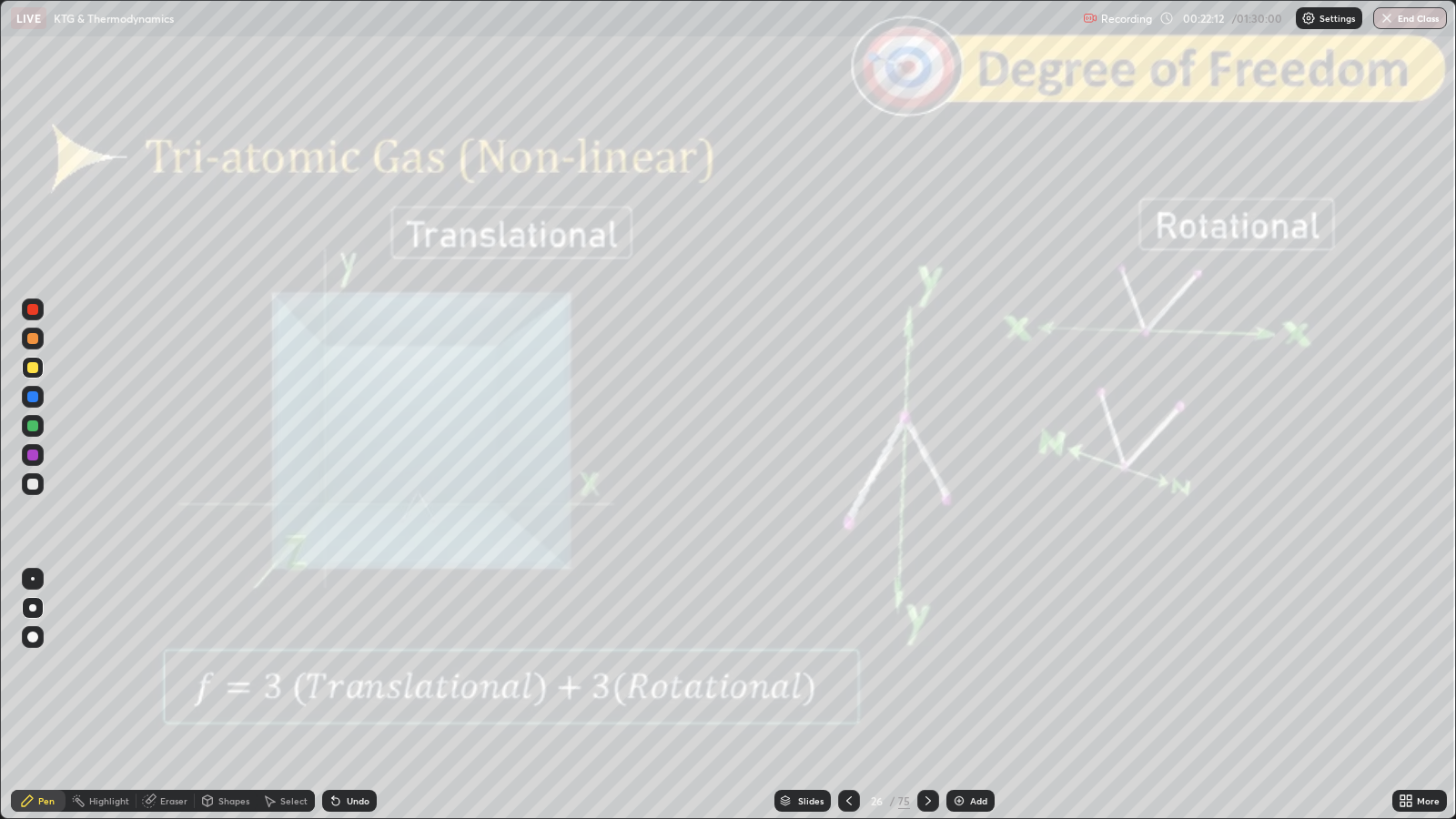
click at [927, 666] on icon at bounding box center [927, 800] width 14 height 14
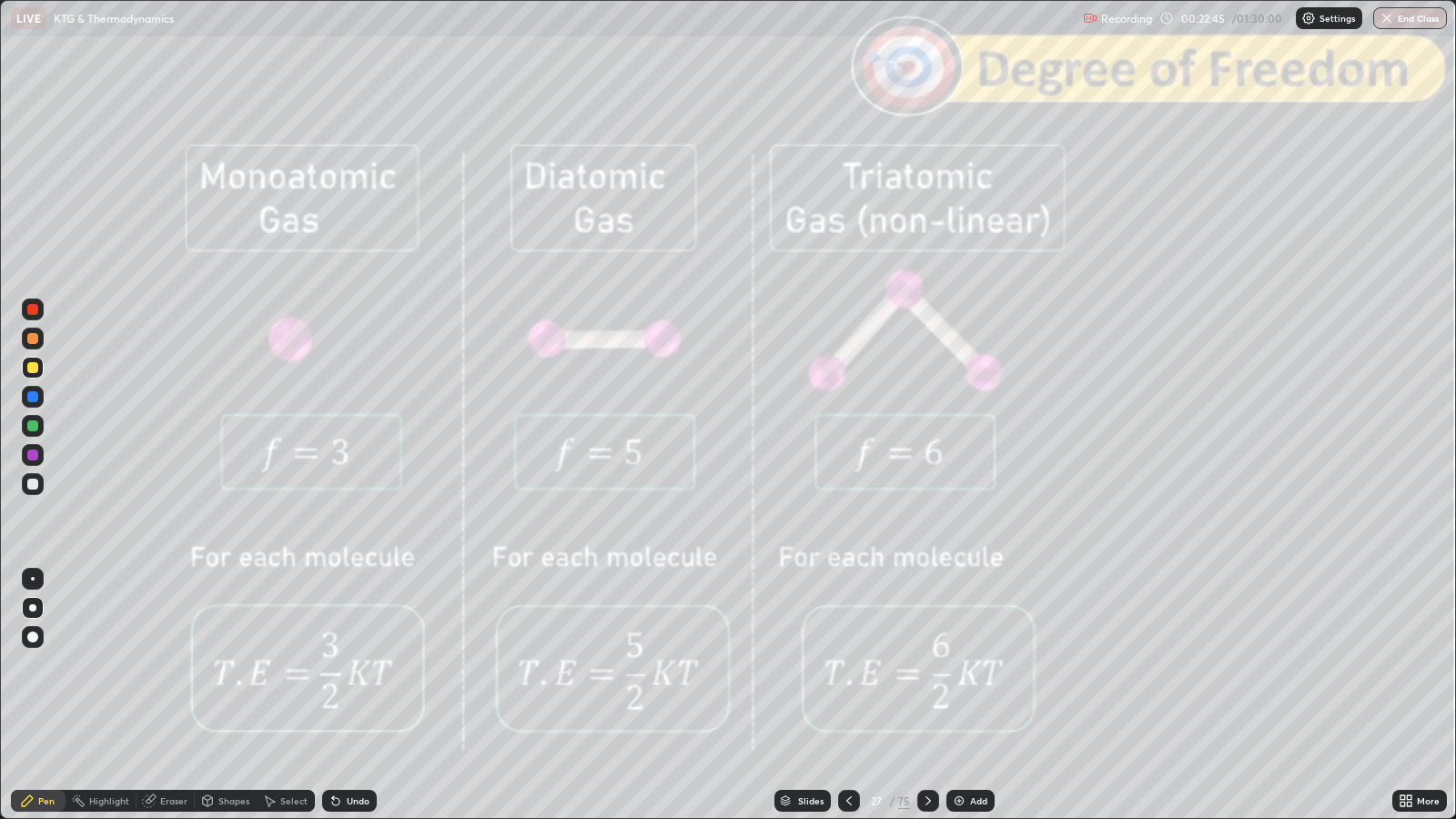
click at [927, 666] on icon at bounding box center [927, 800] width 14 height 14
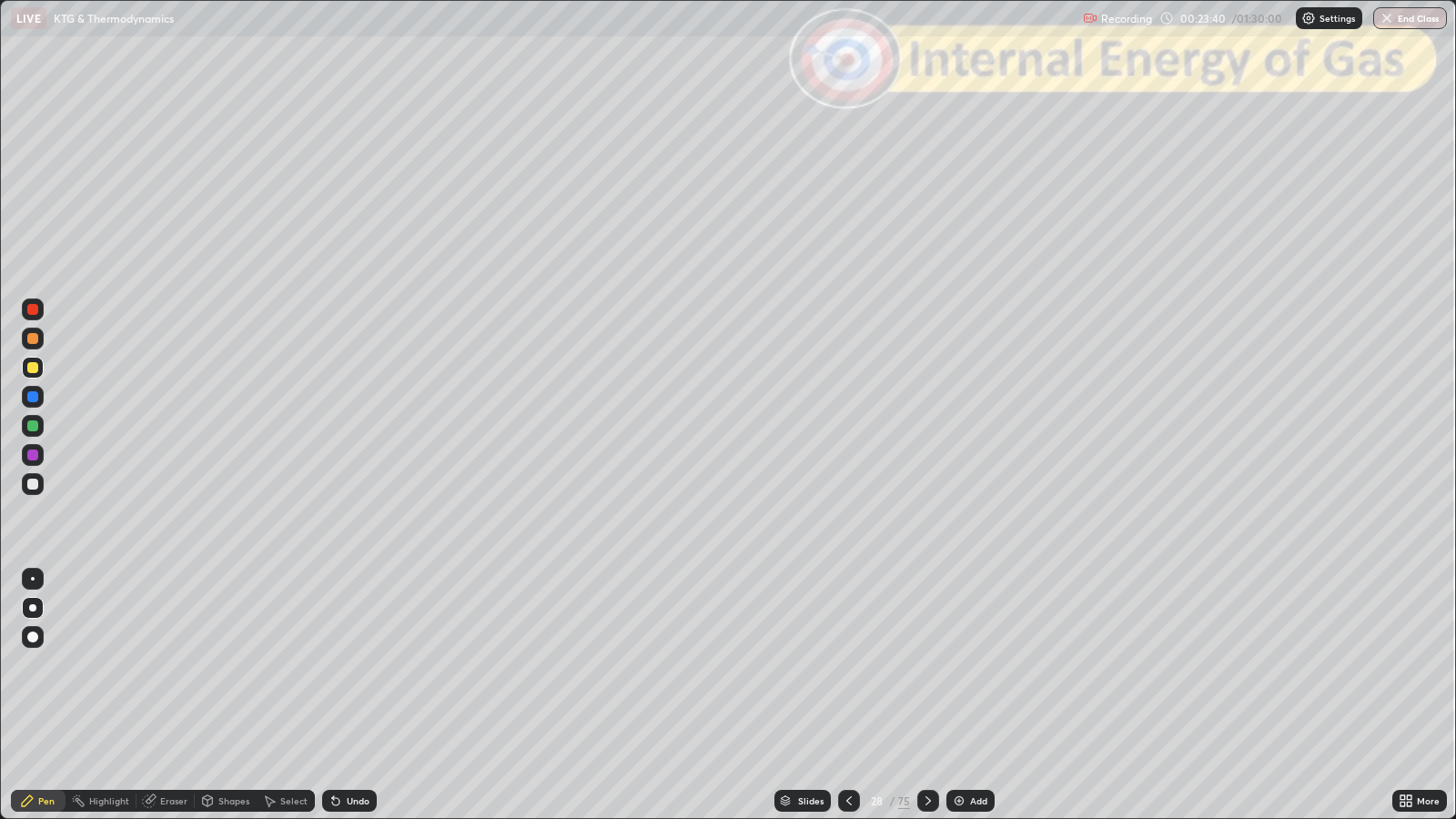
click at [32, 479] on div at bounding box center [33, 484] width 11 height 11
click at [356, 666] on div "Undo" at bounding box center [358, 801] width 23 height 9
click at [32, 338] on div at bounding box center [33, 339] width 11 height 11
click at [35, 314] on div at bounding box center [33, 309] width 11 height 11
click at [930, 666] on icon at bounding box center [927, 800] width 14 height 14
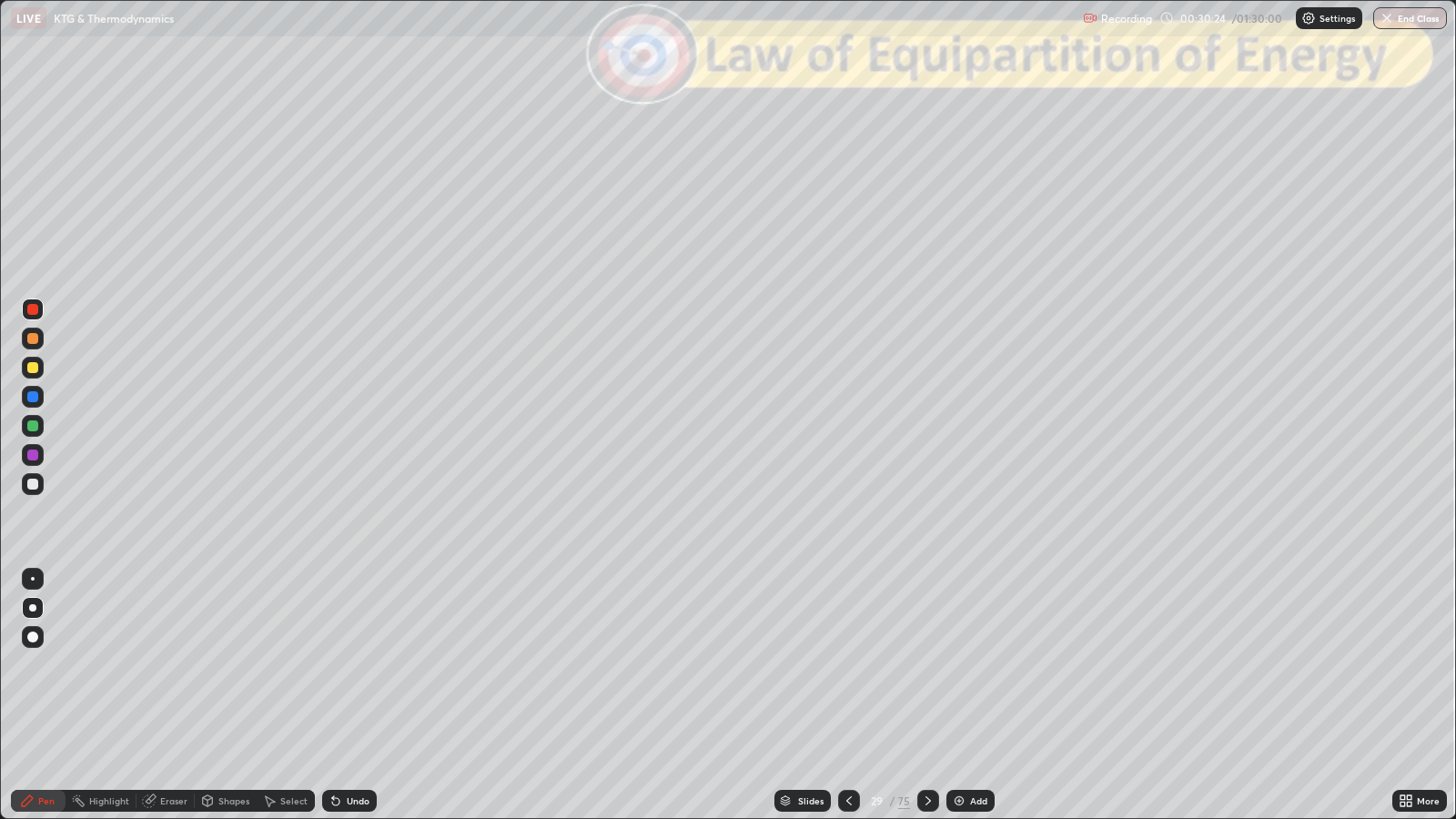
click at [32, 480] on div at bounding box center [33, 484] width 11 height 11
click at [847, 666] on icon at bounding box center [848, 800] width 14 height 14
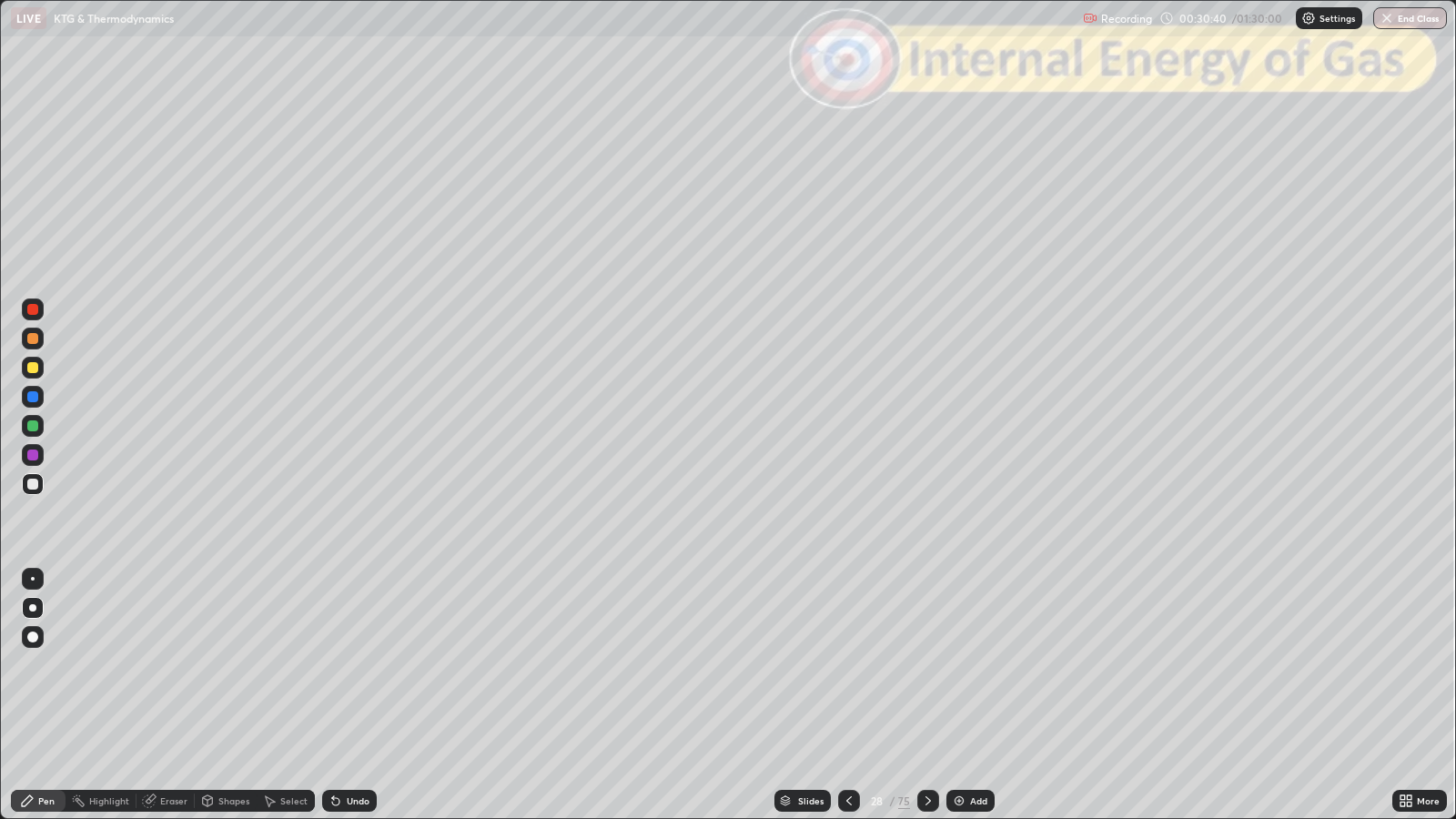
click at [925, 666] on icon at bounding box center [927, 800] width 14 height 14
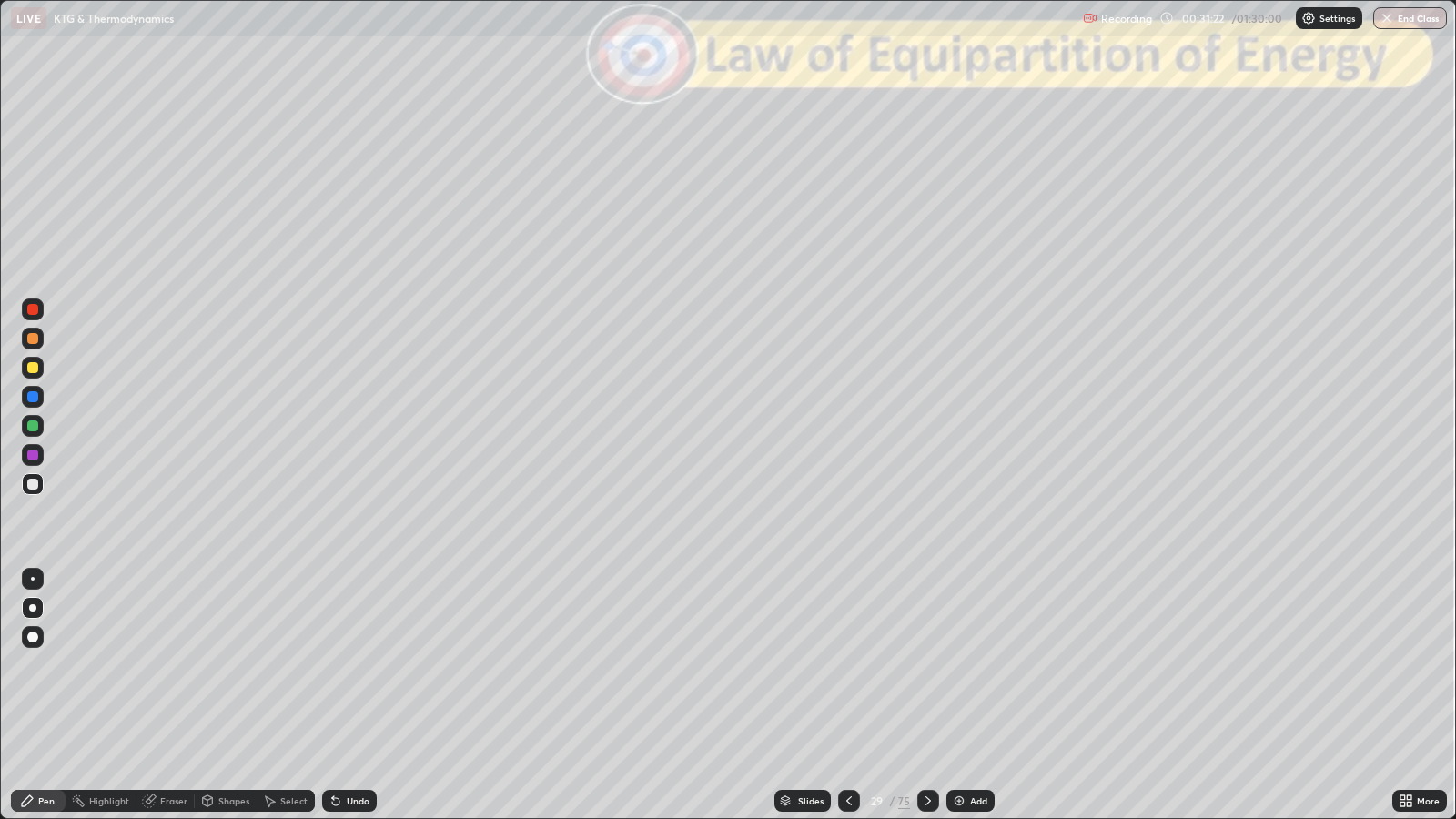
click at [36, 342] on div at bounding box center [33, 339] width 11 height 11
click at [228, 666] on div "Shapes" at bounding box center [234, 801] width 31 height 9
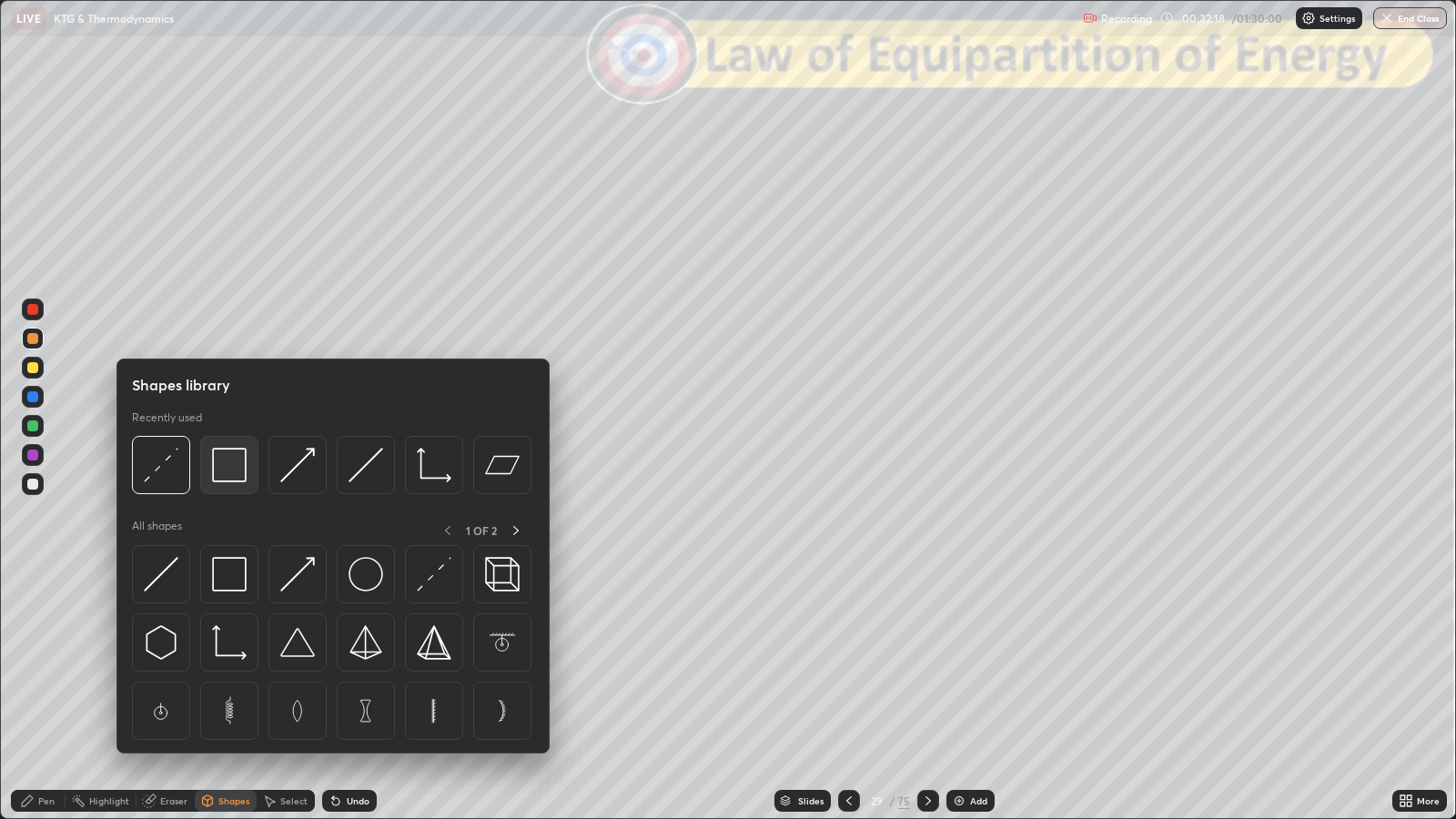
click at [230, 458] on img at bounding box center [229, 465] width 35 height 35
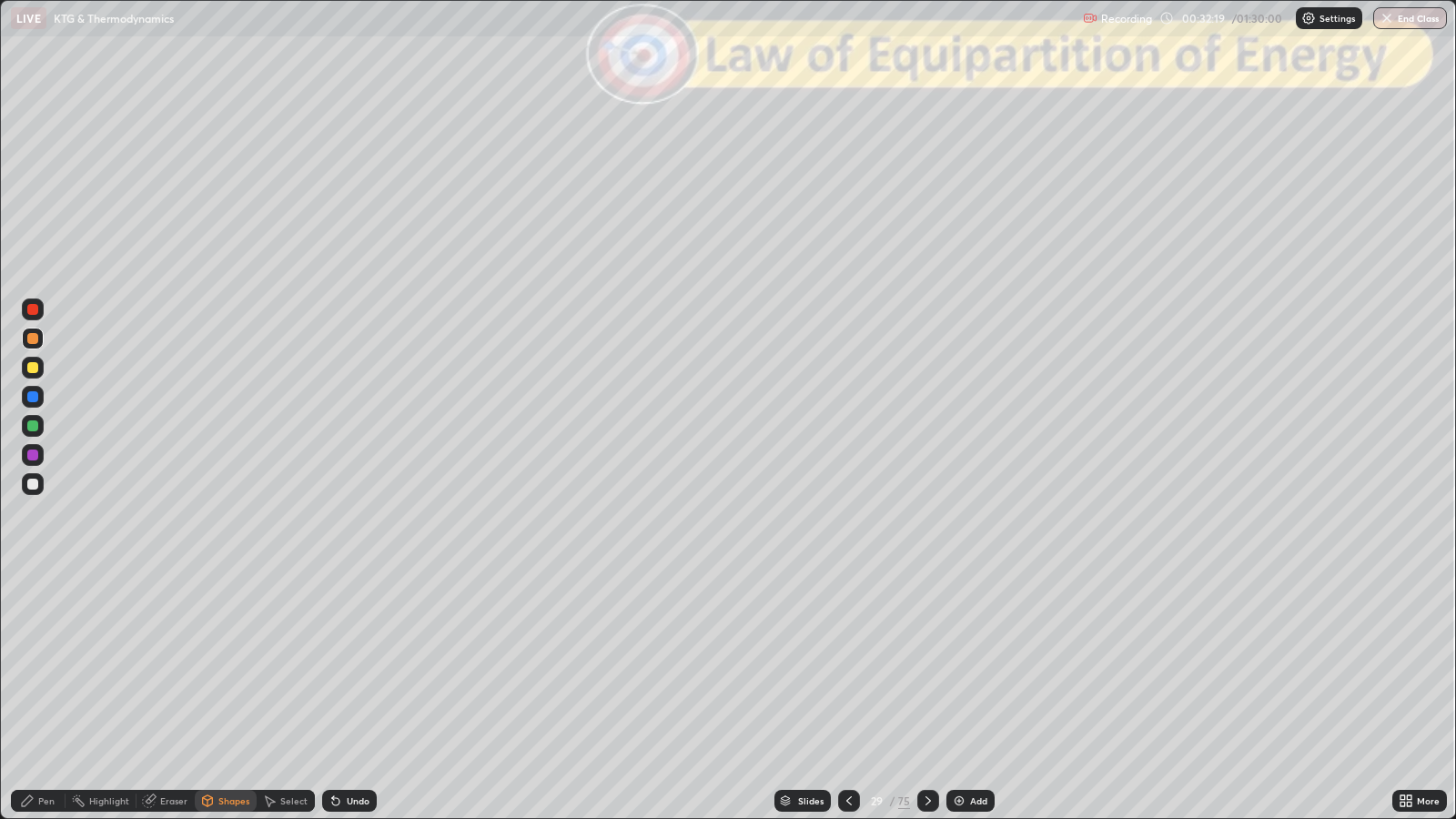
click at [34, 311] on div at bounding box center [33, 309] width 11 height 11
click at [223, 666] on div "Shapes" at bounding box center [234, 801] width 31 height 9
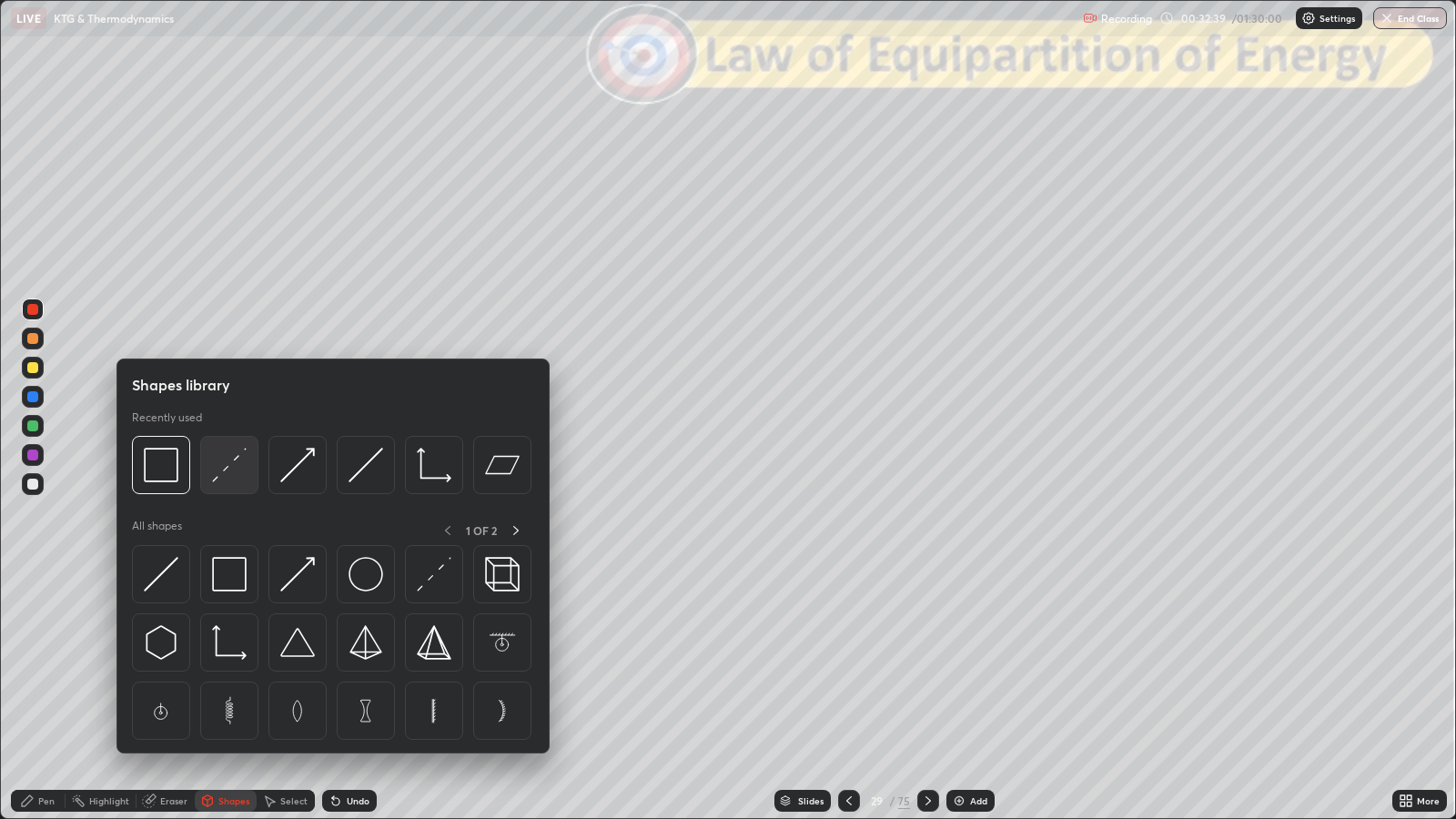
click at [225, 470] on img at bounding box center [229, 465] width 35 height 35
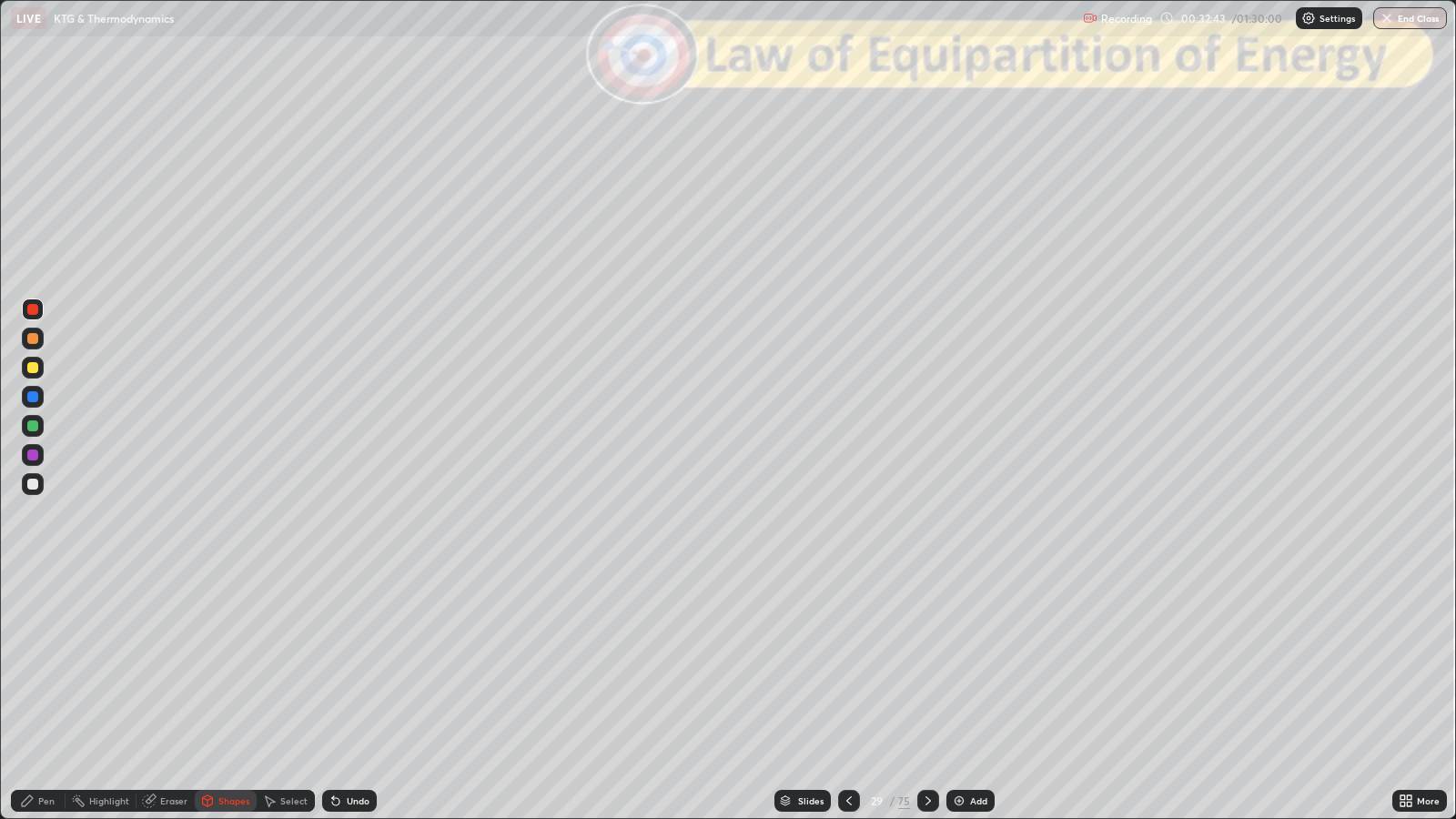
click at [44, 666] on div "Pen" at bounding box center [45, 801] width 16 height 9
click at [36, 424] on div at bounding box center [33, 427] width 11 height 11
click at [229, 666] on div "Shapes" at bounding box center [234, 801] width 31 height 9
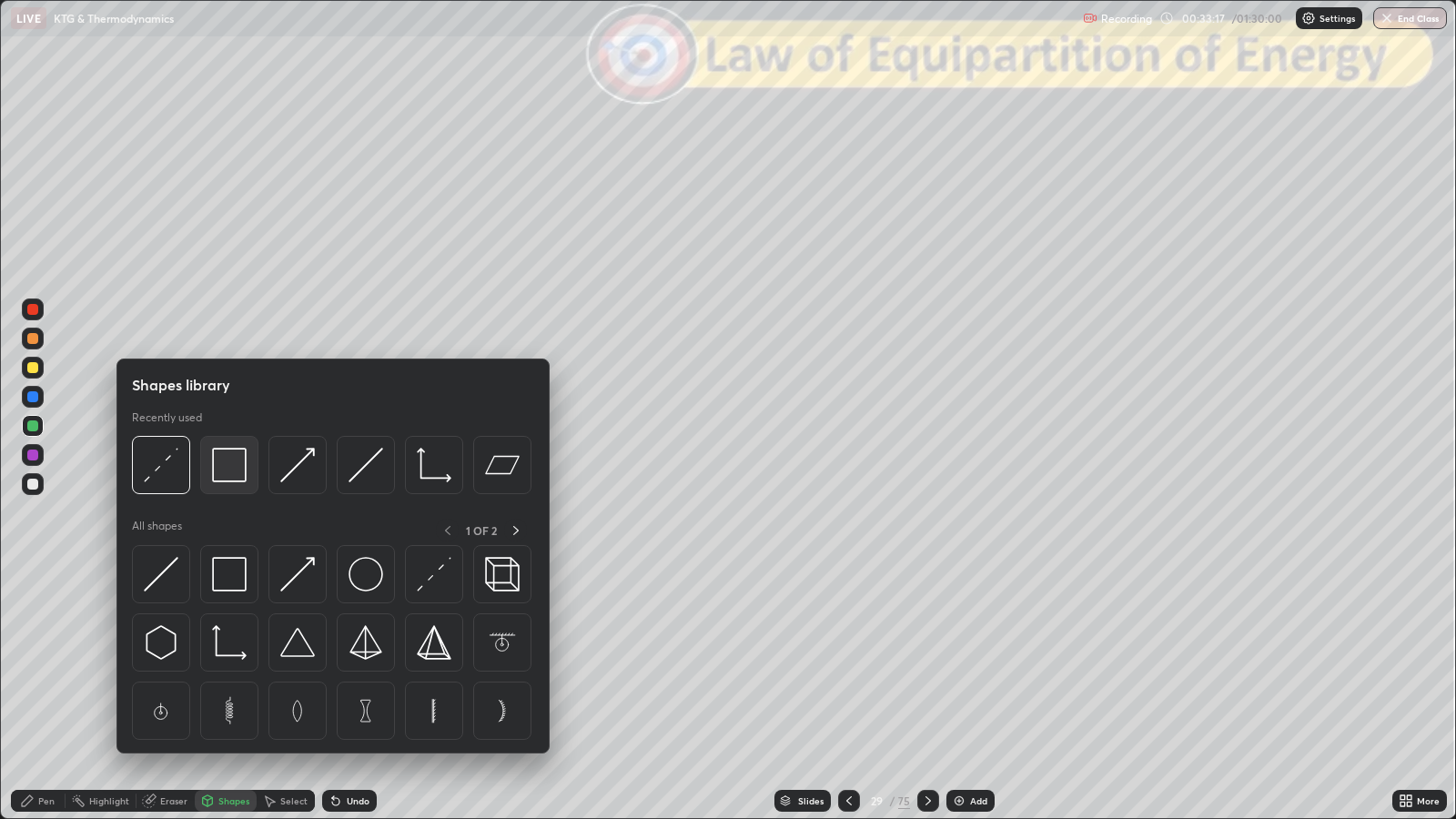
click at [235, 473] on img at bounding box center [229, 465] width 35 height 35
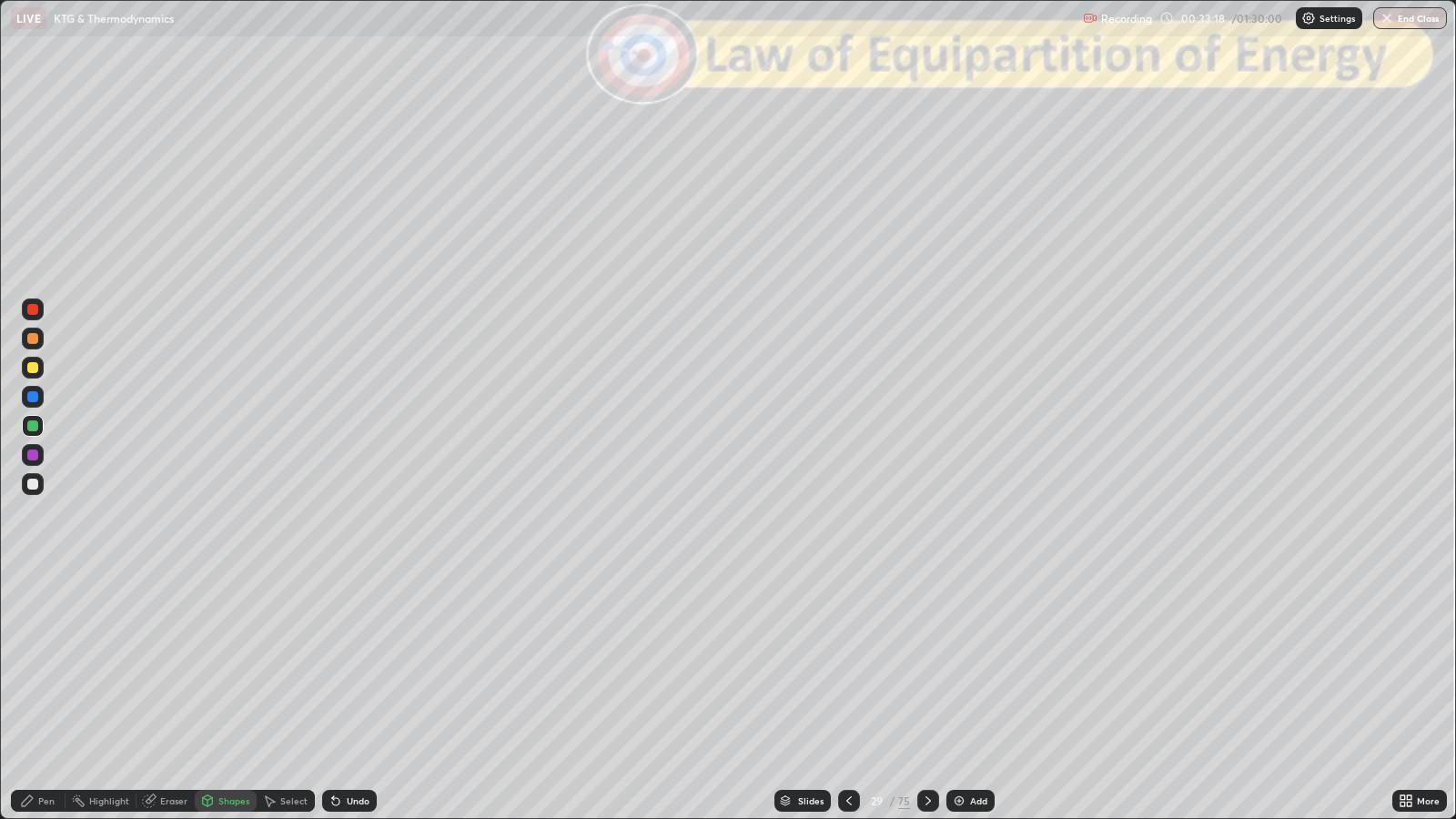
click at [37, 313] on div at bounding box center [32, 309] width 22 height 22
click at [223, 666] on div "Shapes" at bounding box center [225, 800] width 61 height 22
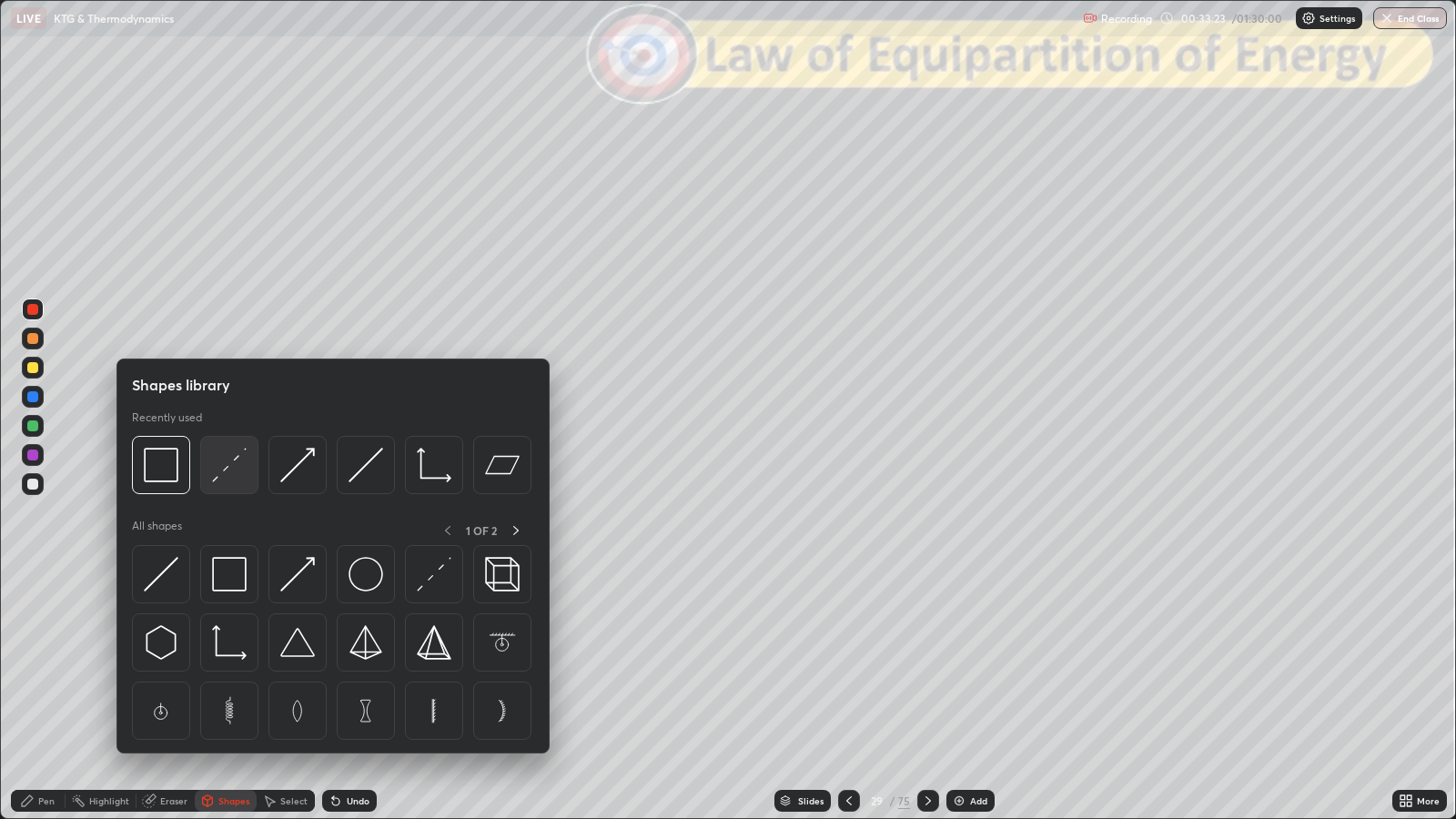
click at [235, 480] on img at bounding box center [229, 465] width 35 height 35
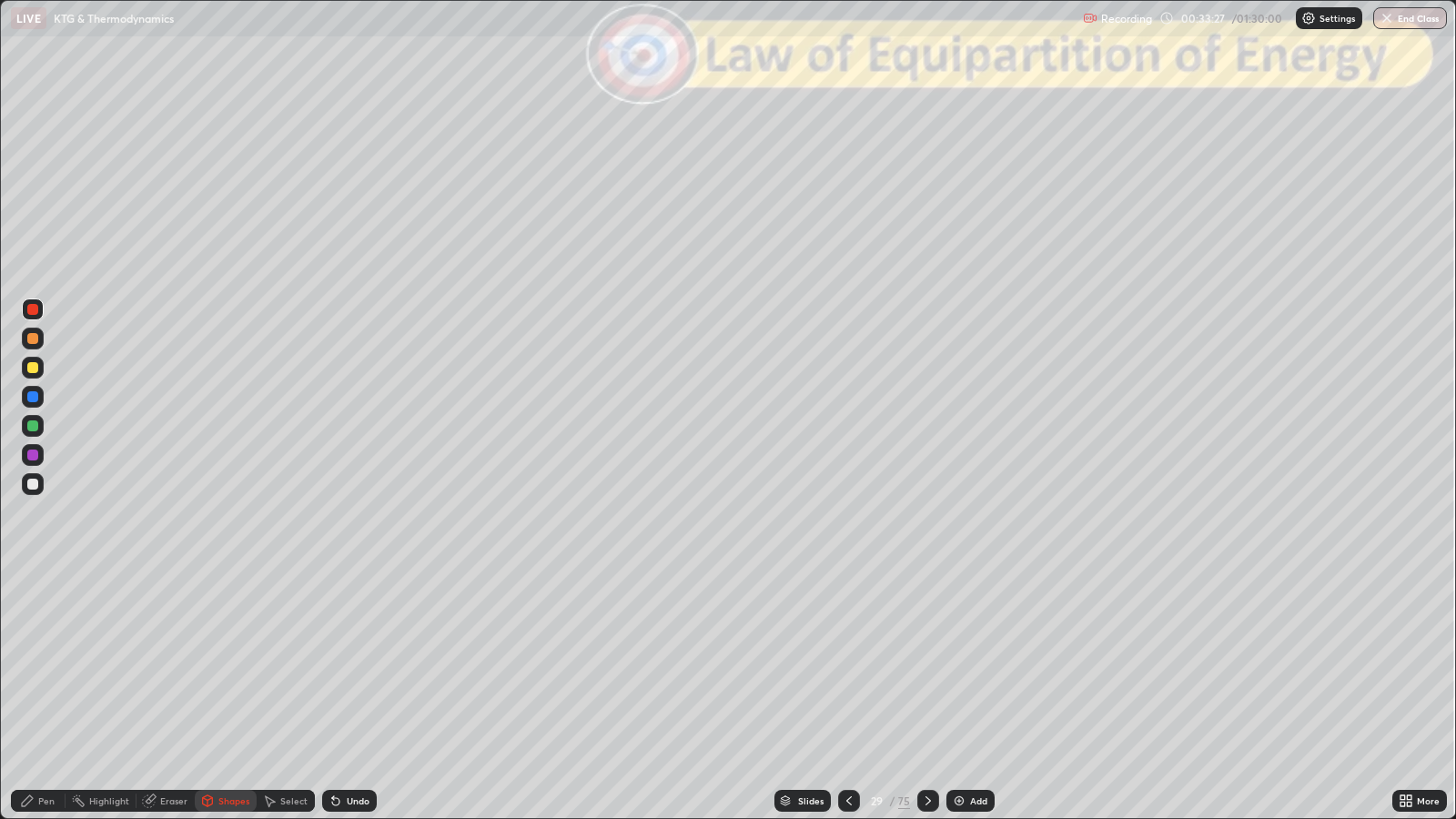
click at [36, 666] on div "Pen" at bounding box center [39, 800] width 55 height 22
click at [36, 487] on div at bounding box center [33, 484] width 11 height 11
click at [810, 666] on div "Slides" at bounding box center [810, 801] width 26 height 9
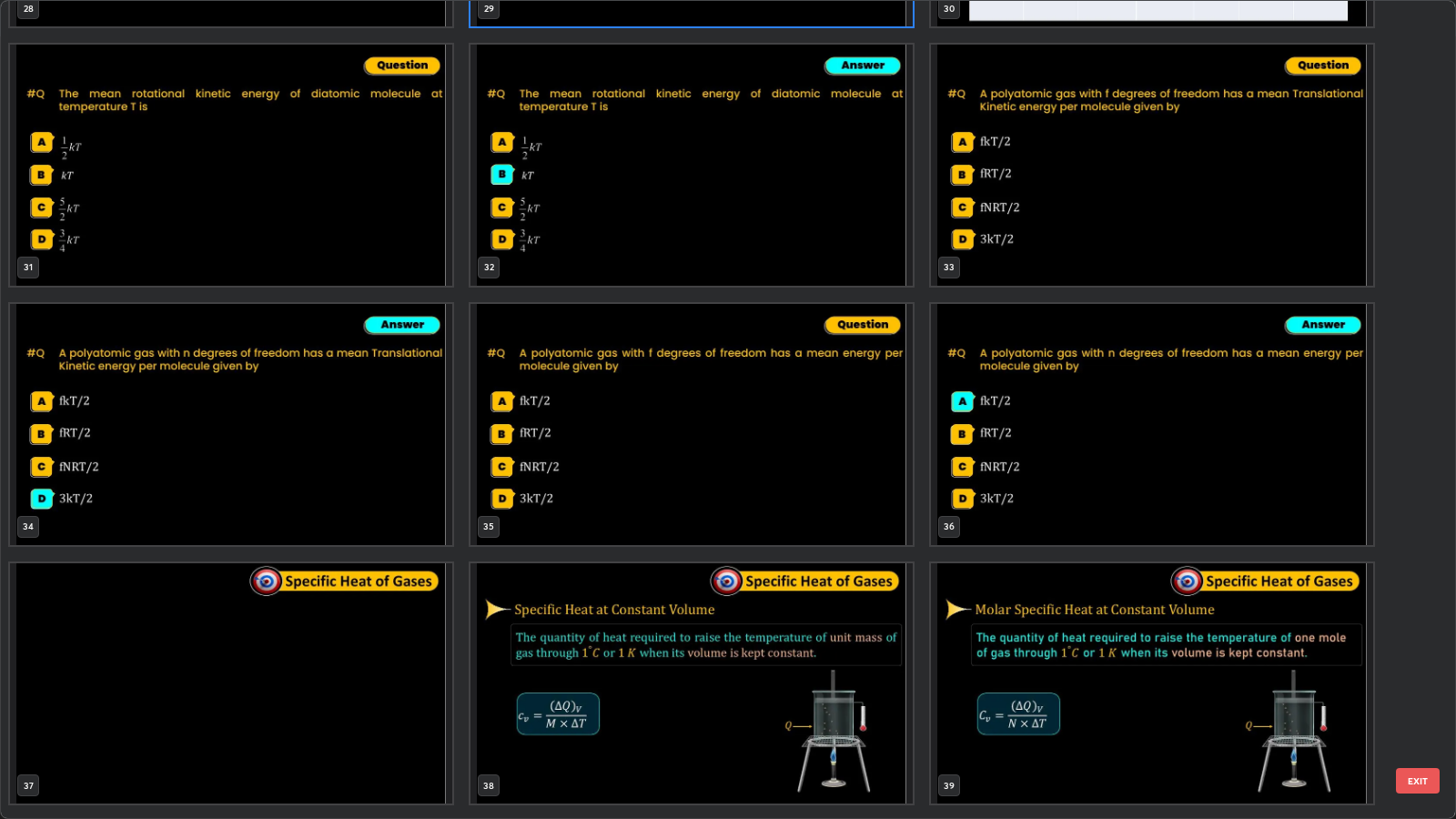
scroll to position [2605, 0]
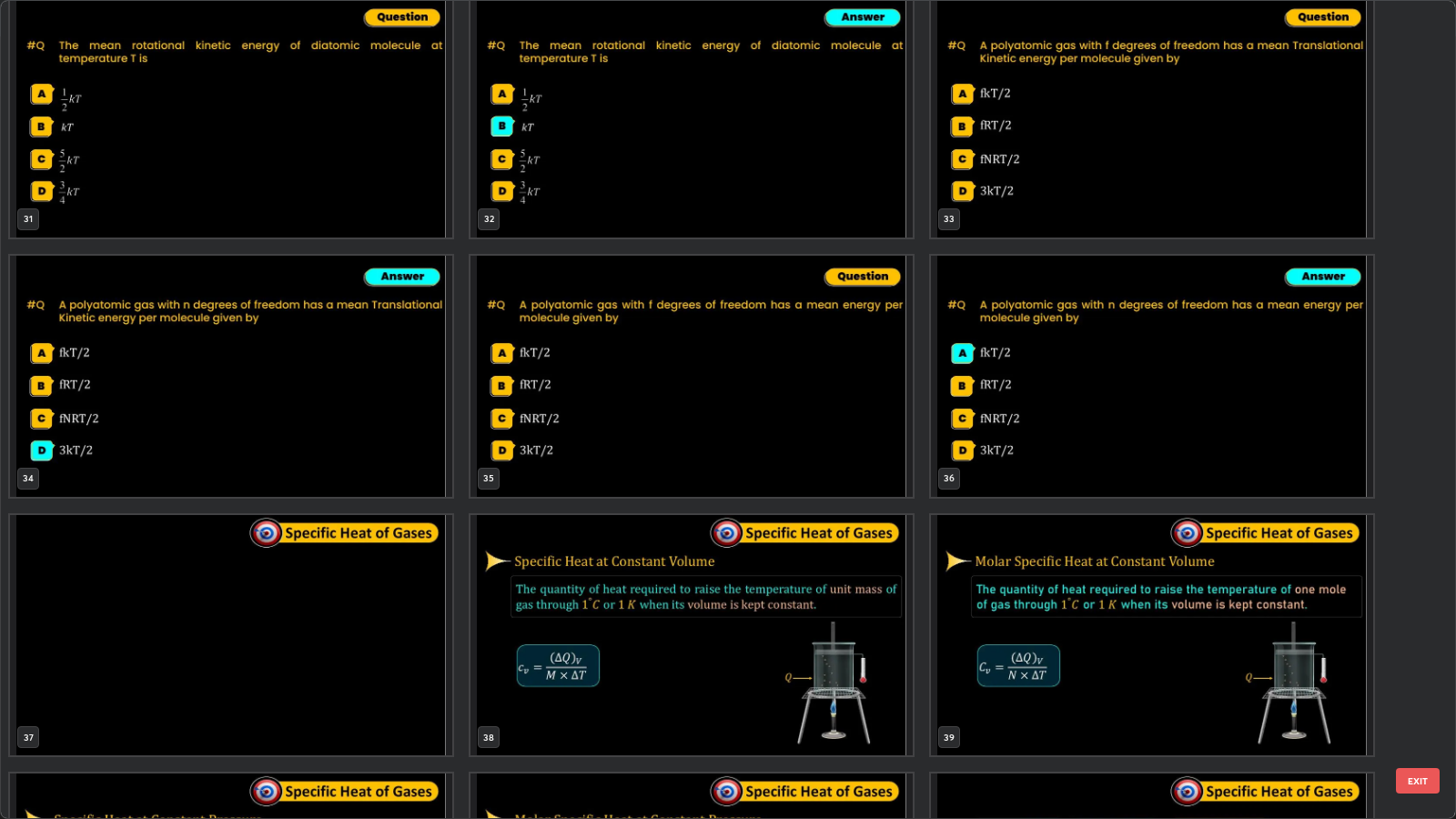
click at [1430, 666] on button "EXIT" at bounding box center [1417, 780] width 43 height 26
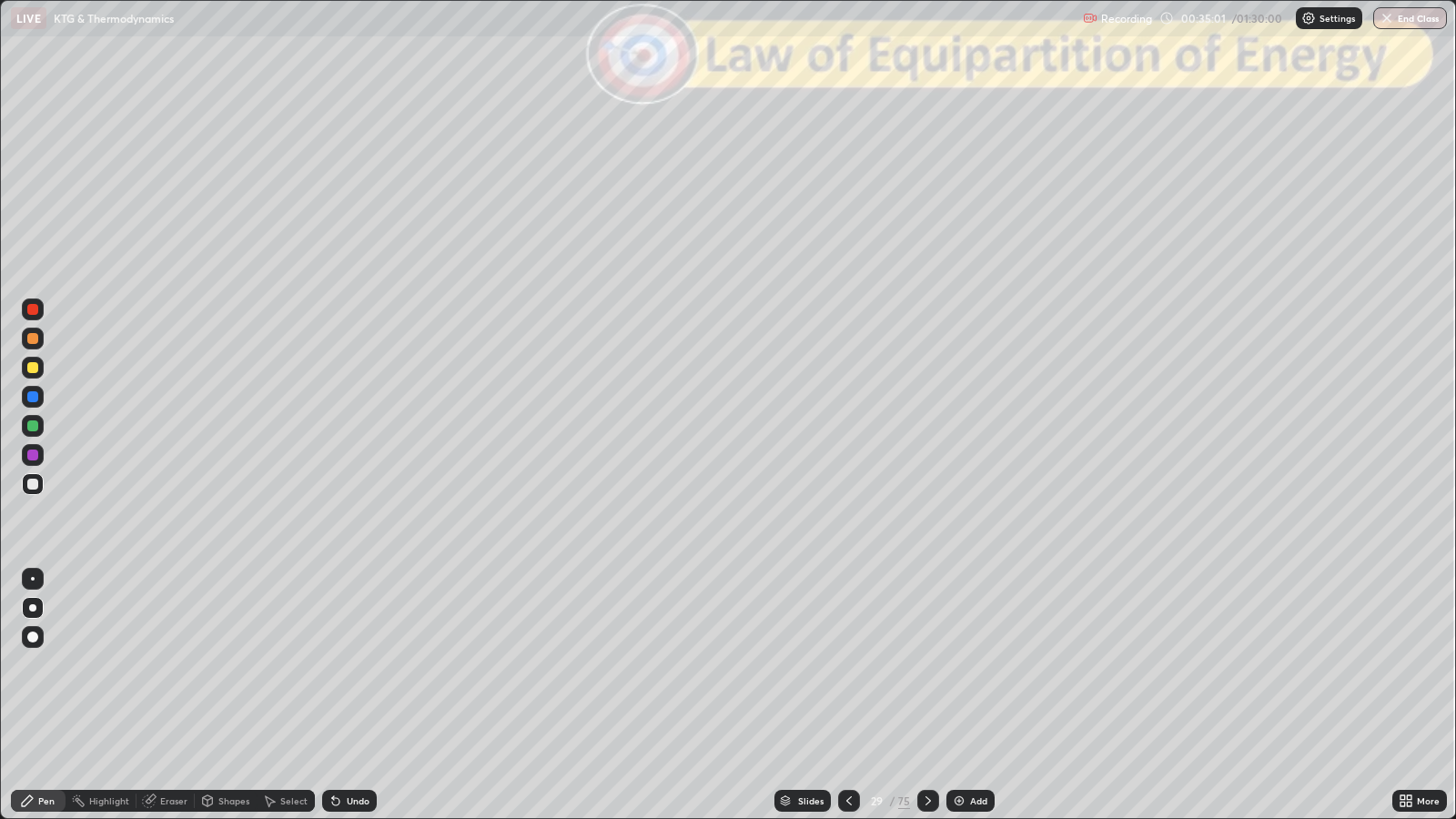
click at [918, 666] on div at bounding box center [927, 801] width 22 height 36
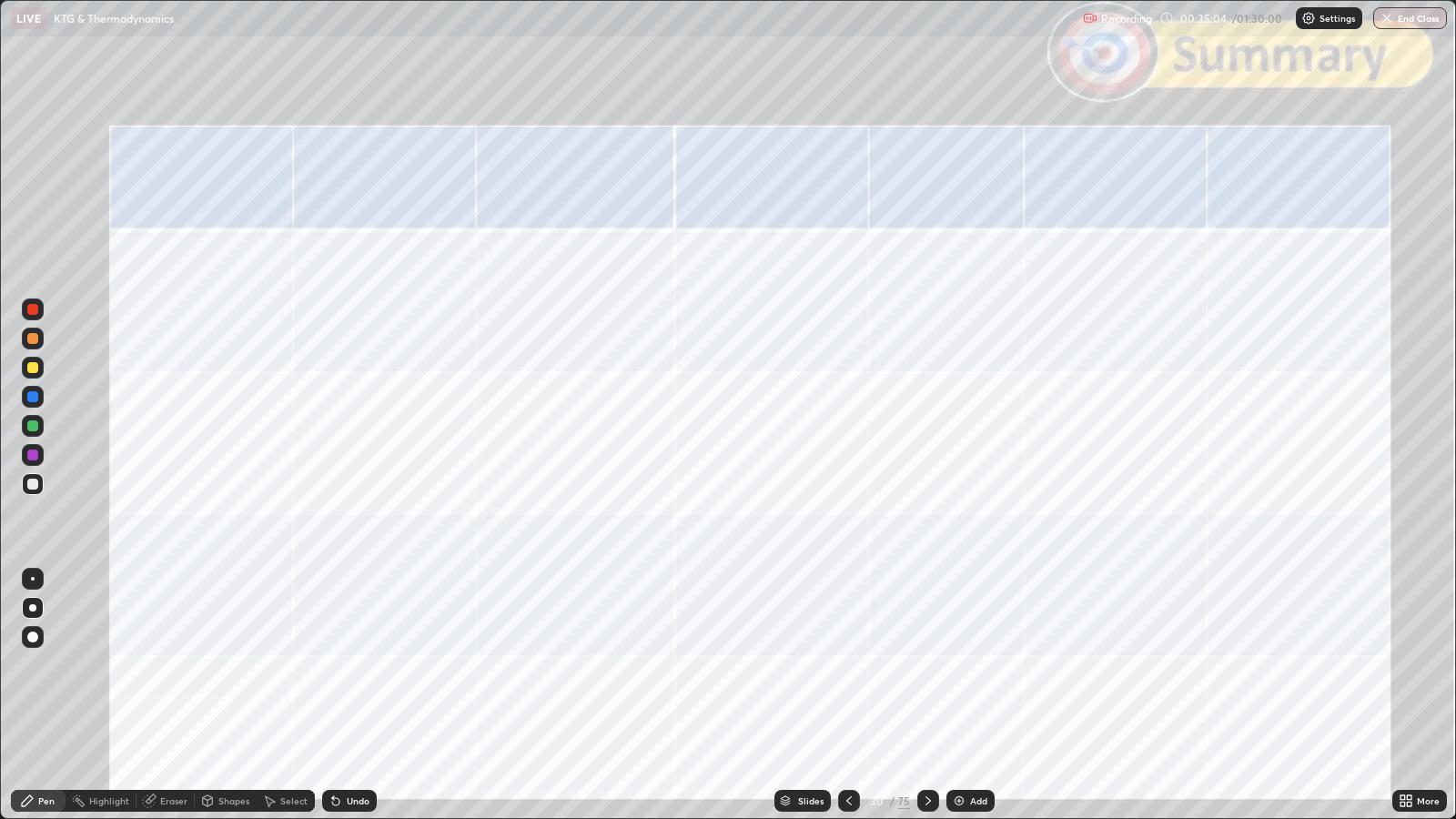
click at [36, 308] on div at bounding box center [33, 309] width 11 height 11
click at [29, 451] on div at bounding box center [33, 455] width 11 height 11
click at [0, 392] on div "Setting up your live class" at bounding box center [728, 410] width 1456 height 819
click at [359, 666] on div "Undo" at bounding box center [350, 800] width 55 height 22
click at [823, 666] on div "Slides" at bounding box center [803, 800] width 57 height 22
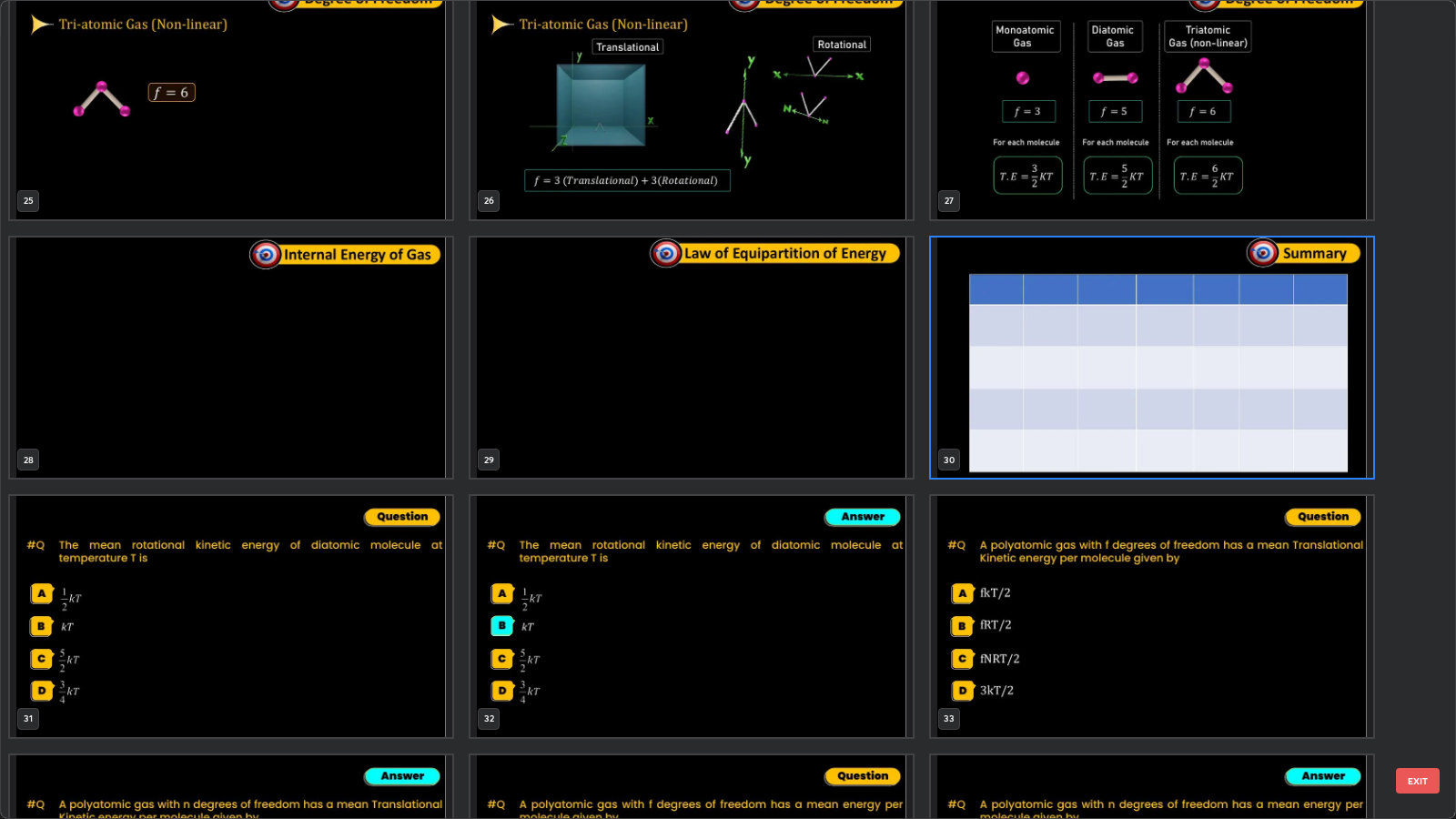
scroll to position [2820, 0]
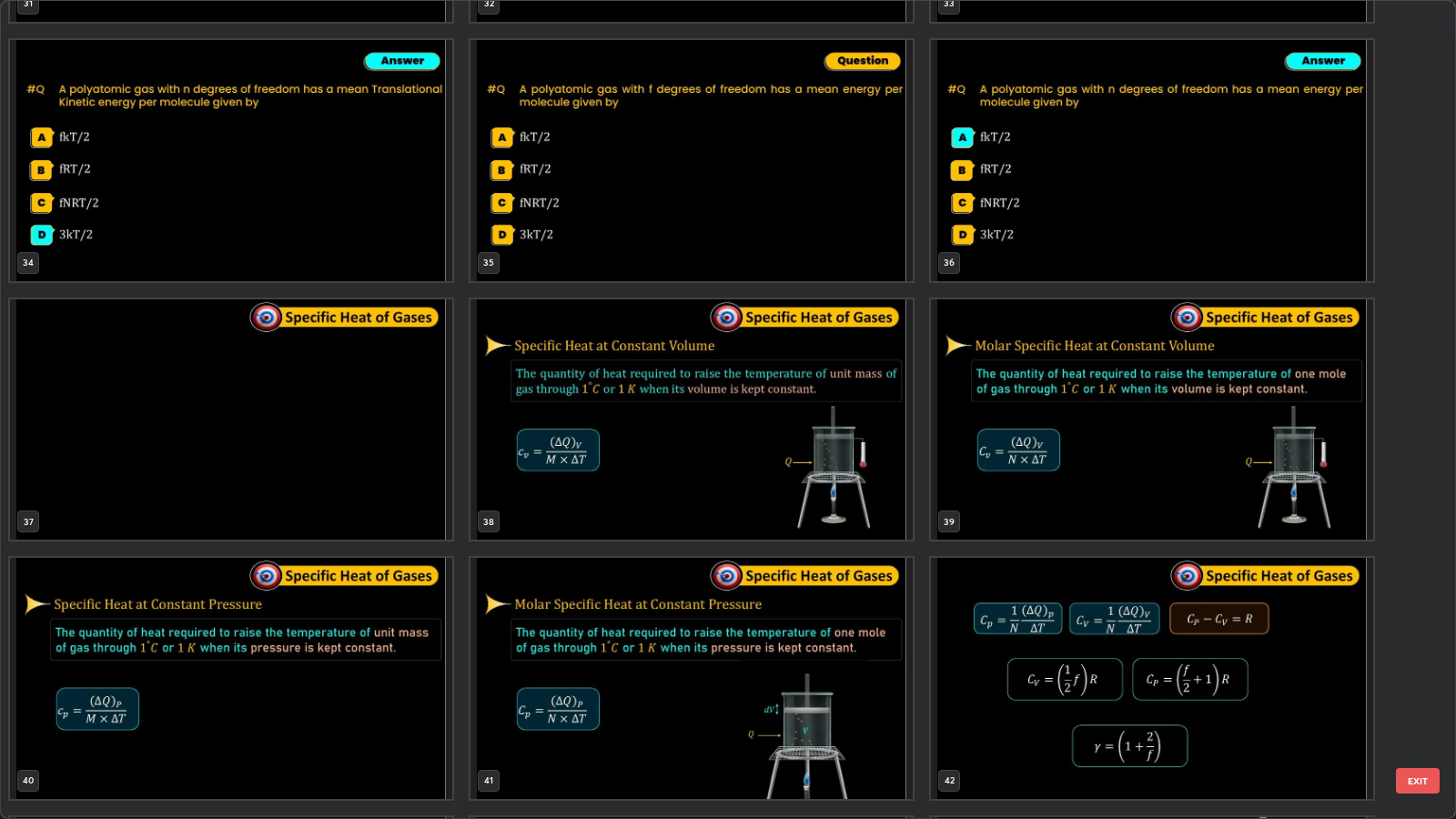
click at [1419, 666] on button "EXIT" at bounding box center [1417, 780] width 43 height 26
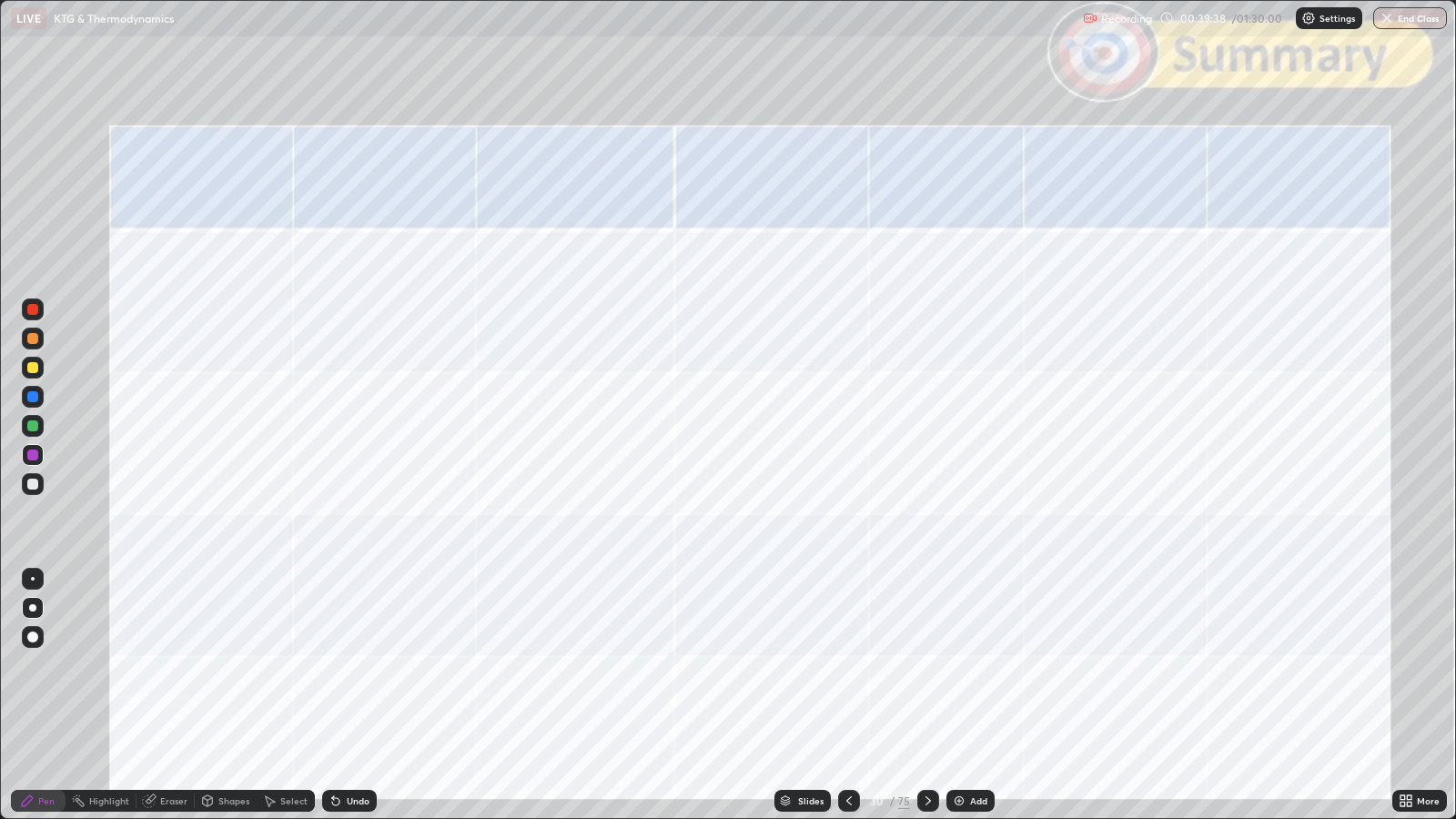
click at [927, 666] on icon at bounding box center [927, 800] width 14 height 14
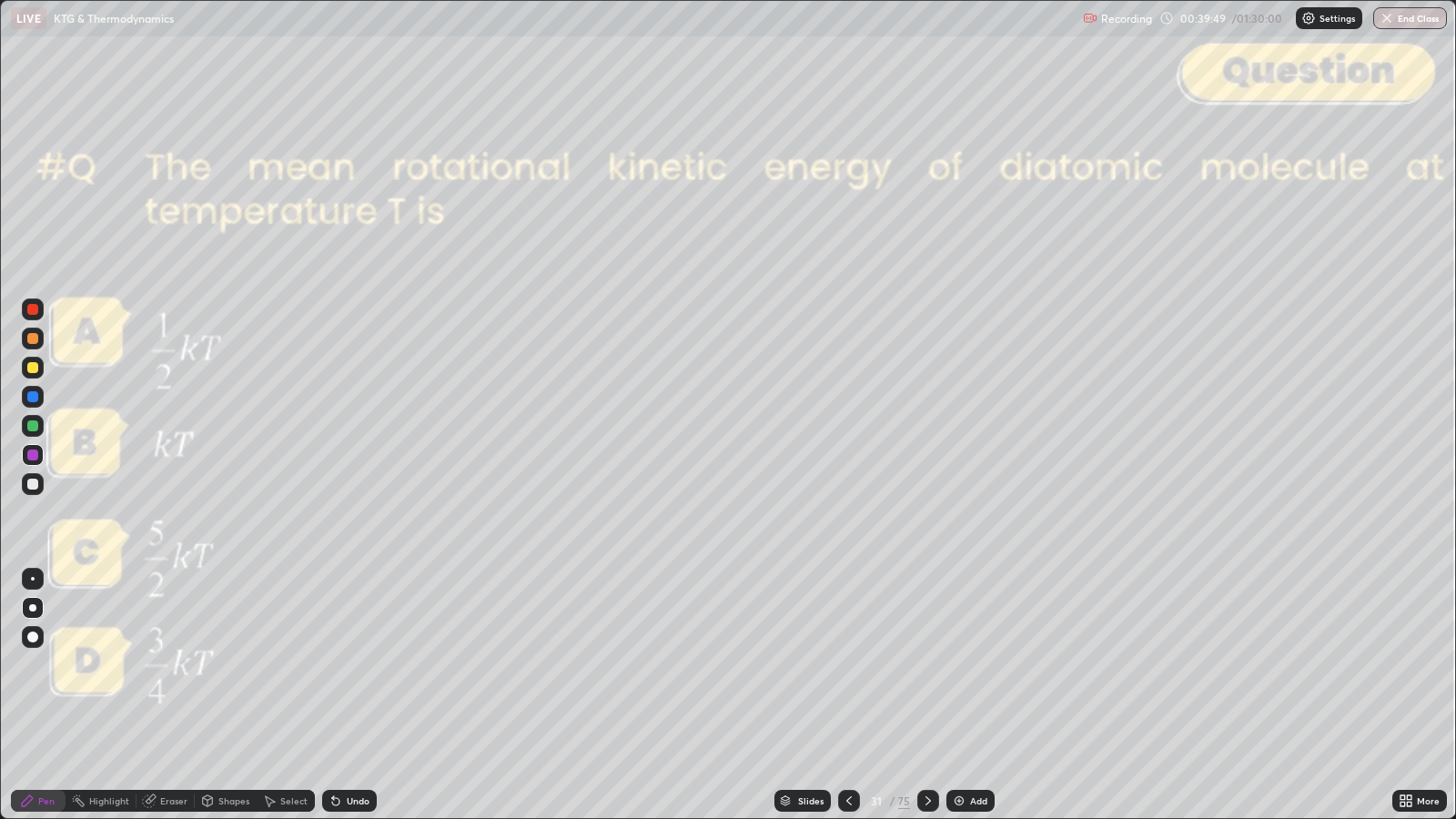
click at [874, 666] on div "31" at bounding box center [875, 801] width 18 height 11
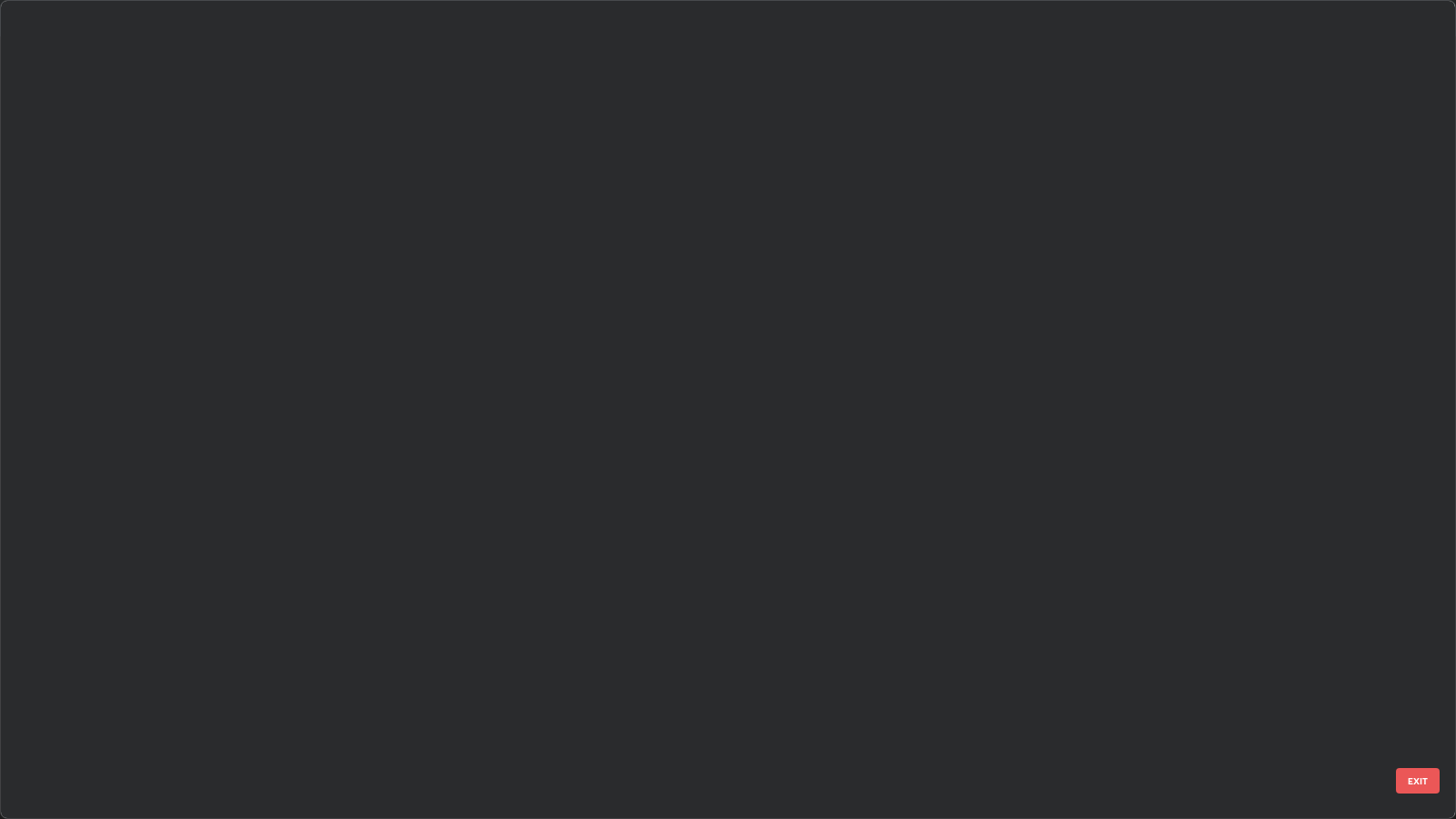
scroll to position [812, 1445]
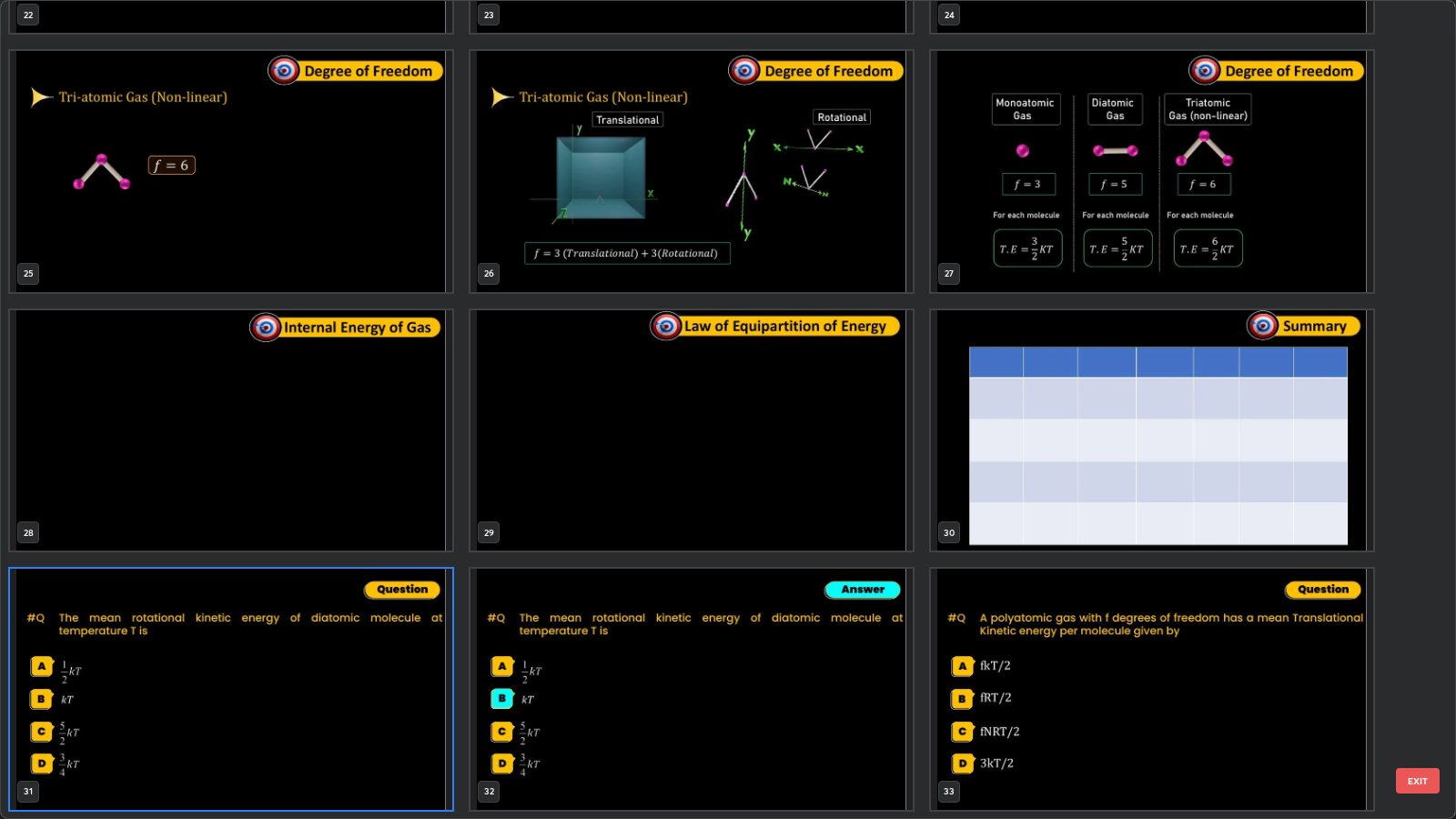
click at [1278, 467] on img "grid" at bounding box center [1153, 430] width 442 height 241
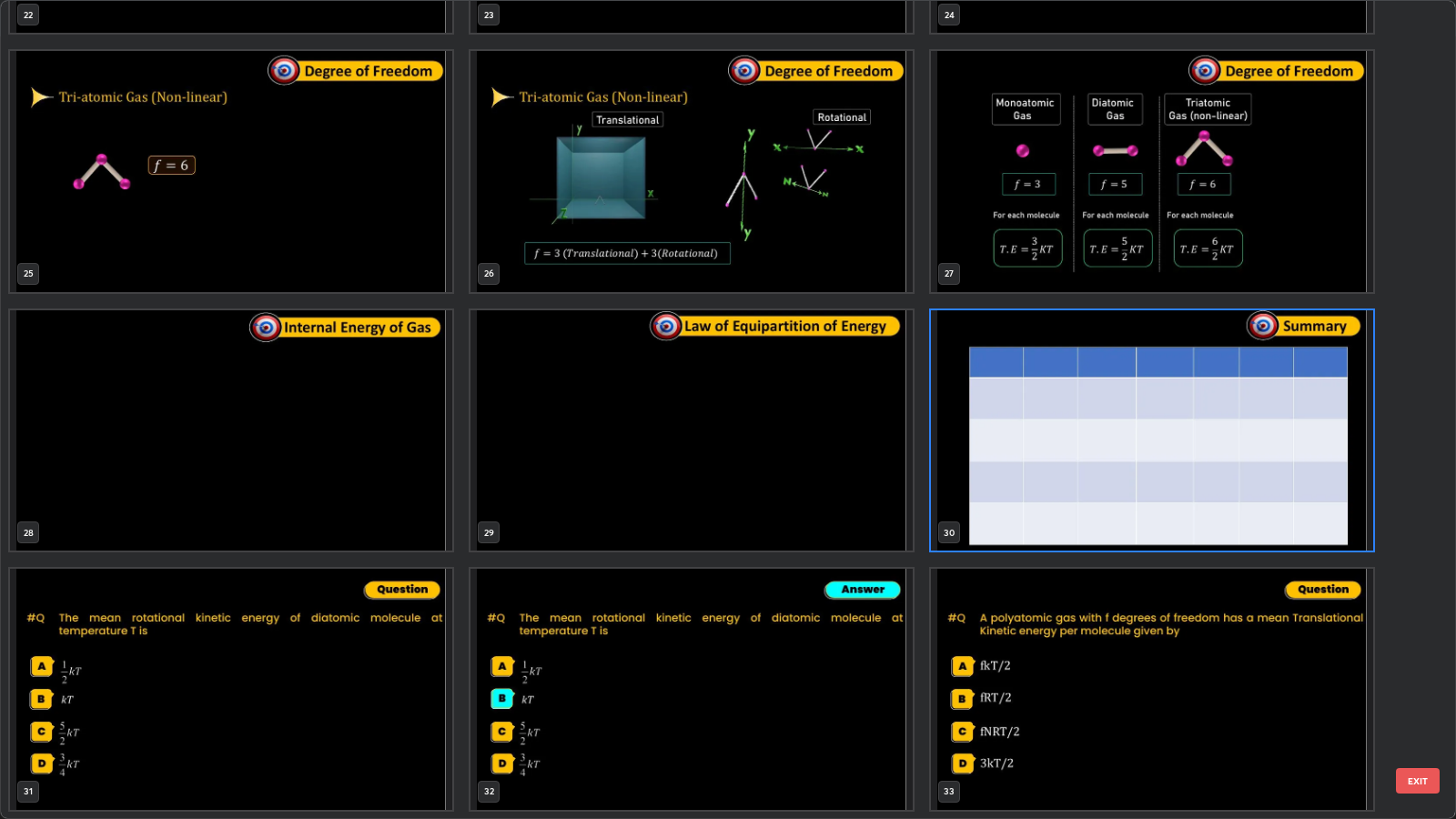
click at [1426, 666] on button "EXIT" at bounding box center [1417, 780] width 43 height 26
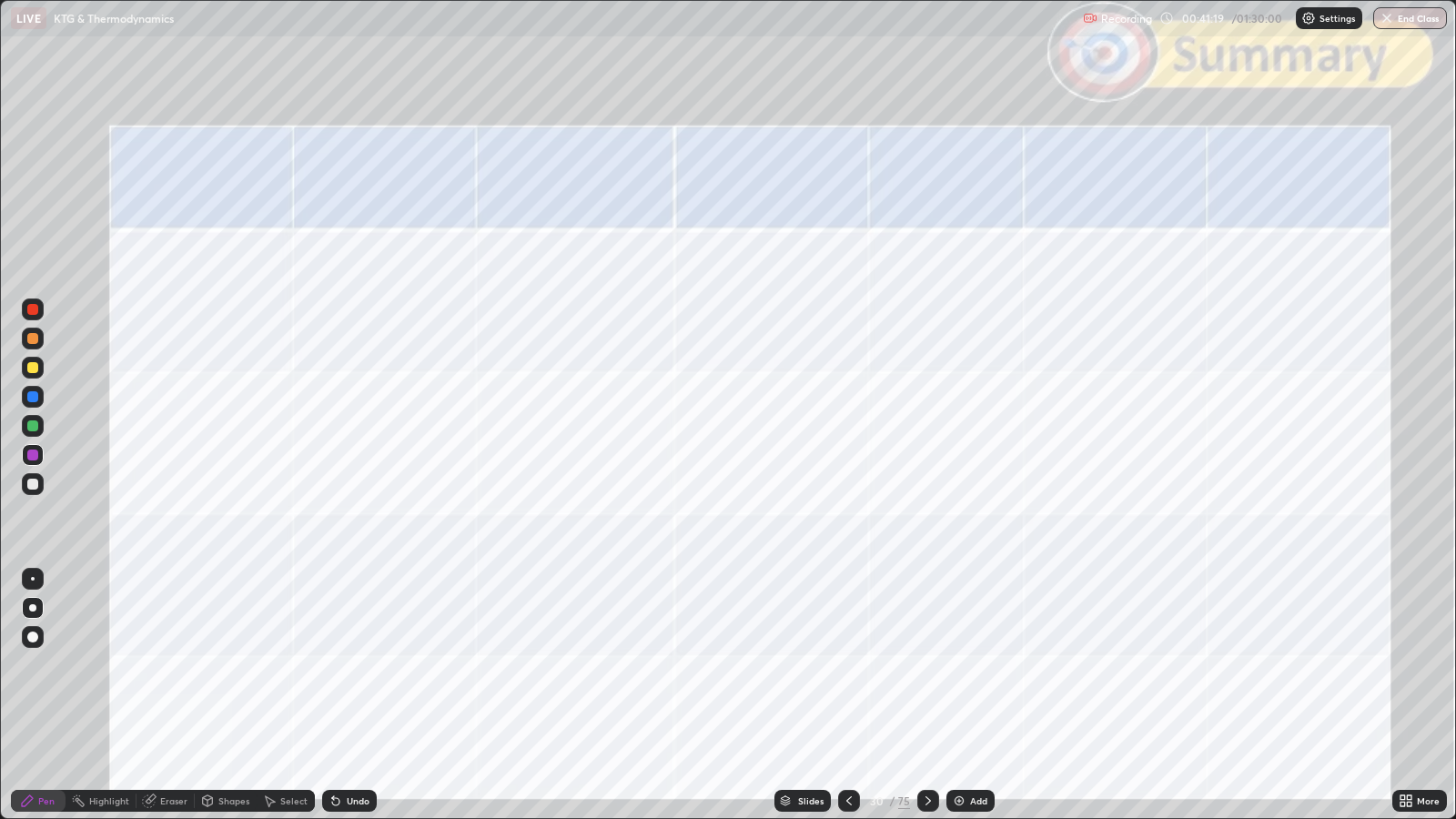
click at [927, 666] on icon at bounding box center [927, 800] width 14 height 14
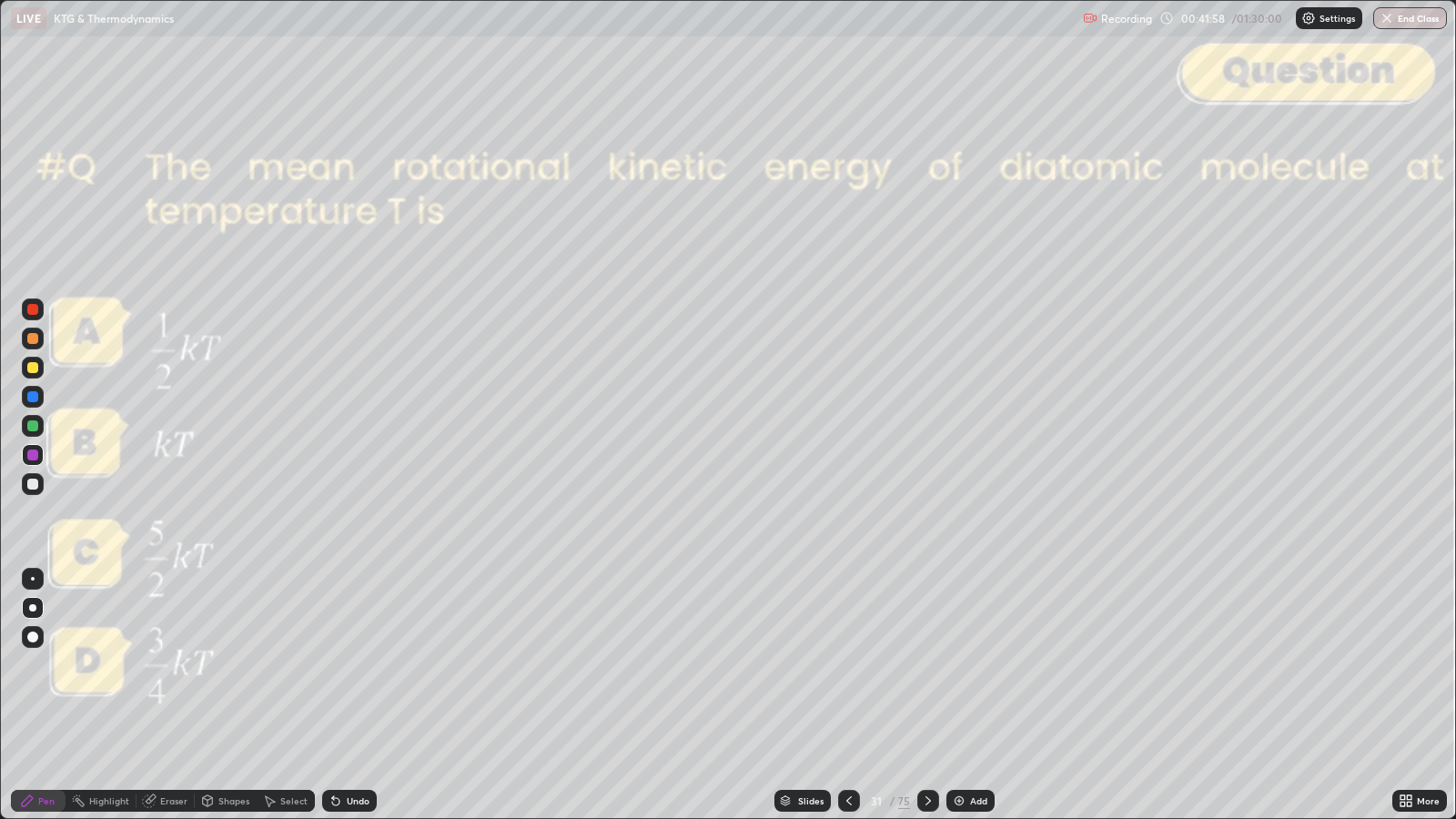
click at [927, 666] on icon at bounding box center [928, 801] width 6 height 9
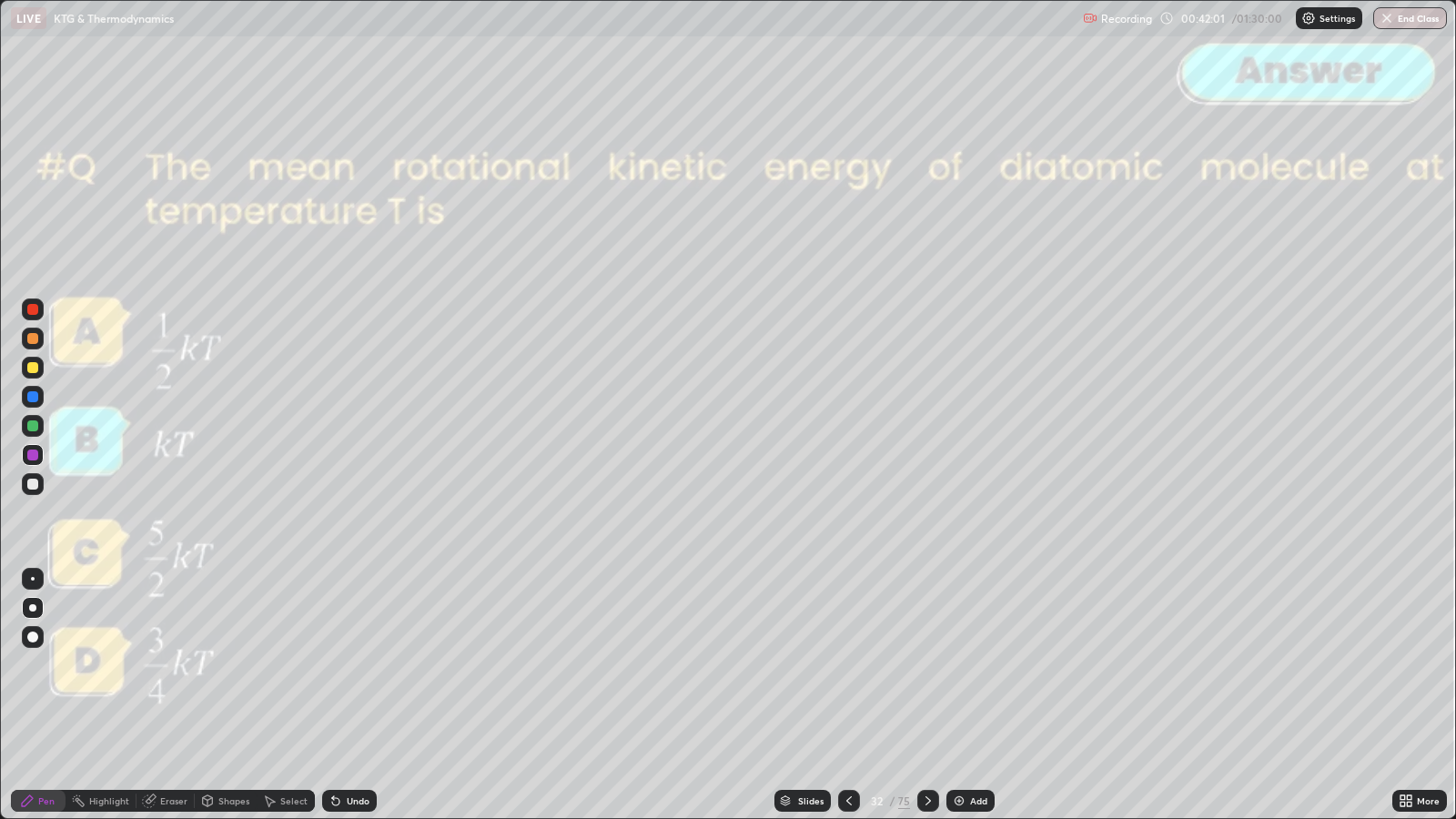
click at [928, 666] on icon at bounding box center [927, 800] width 14 height 14
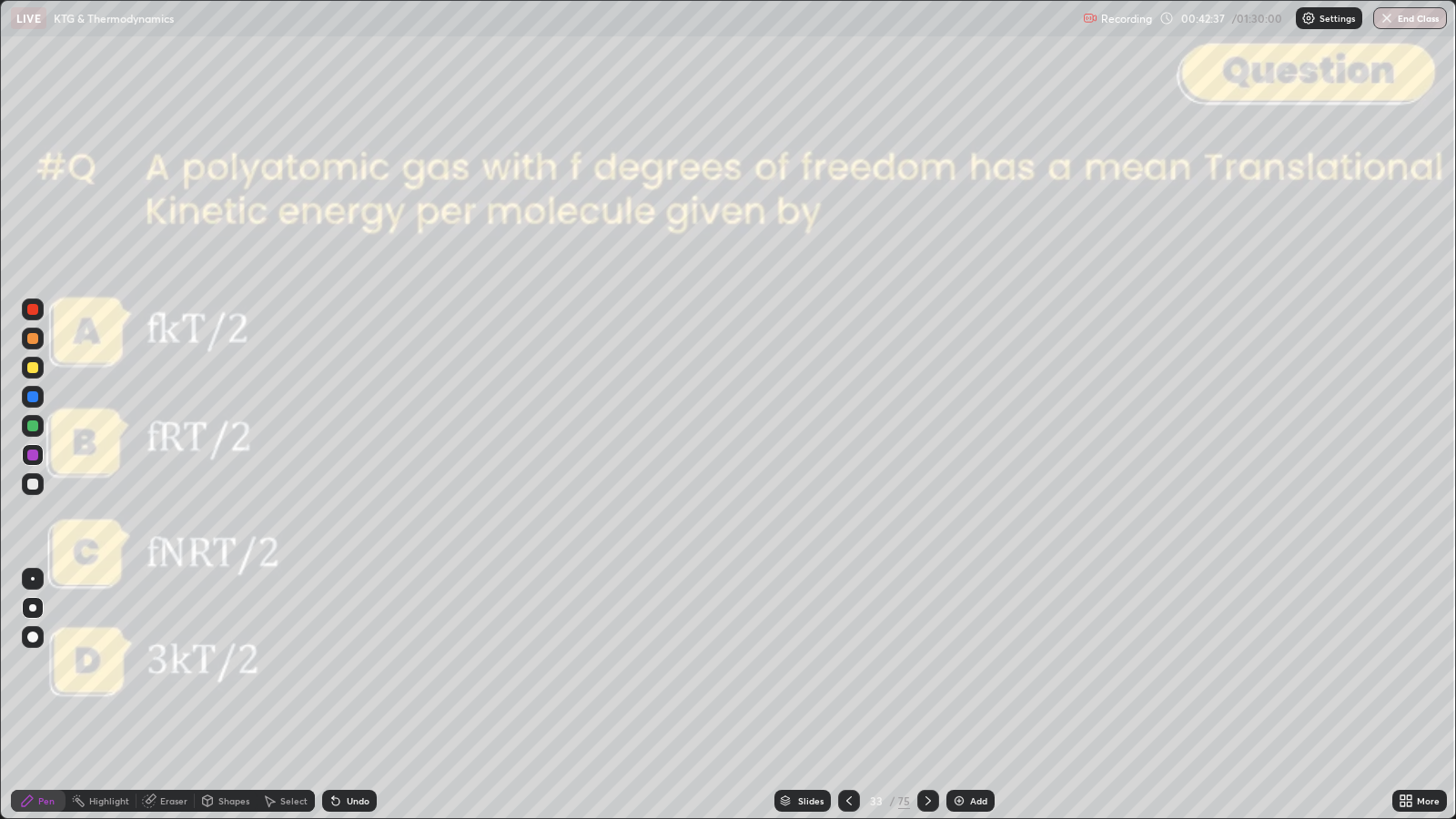
click at [927, 666] on icon at bounding box center [927, 800] width 14 height 14
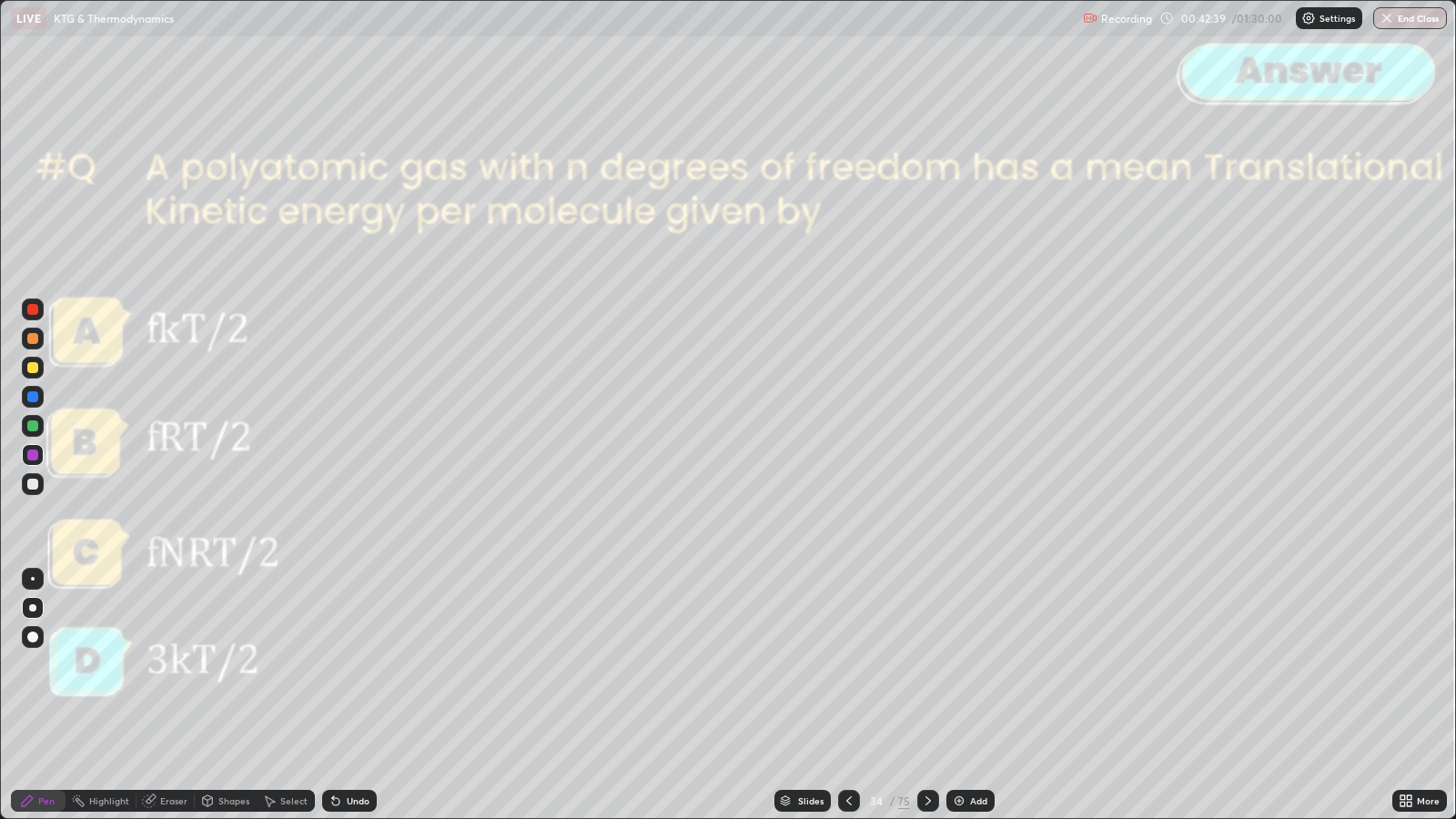
click at [927, 666] on icon at bounding box center [927, 800] width 14 height 14
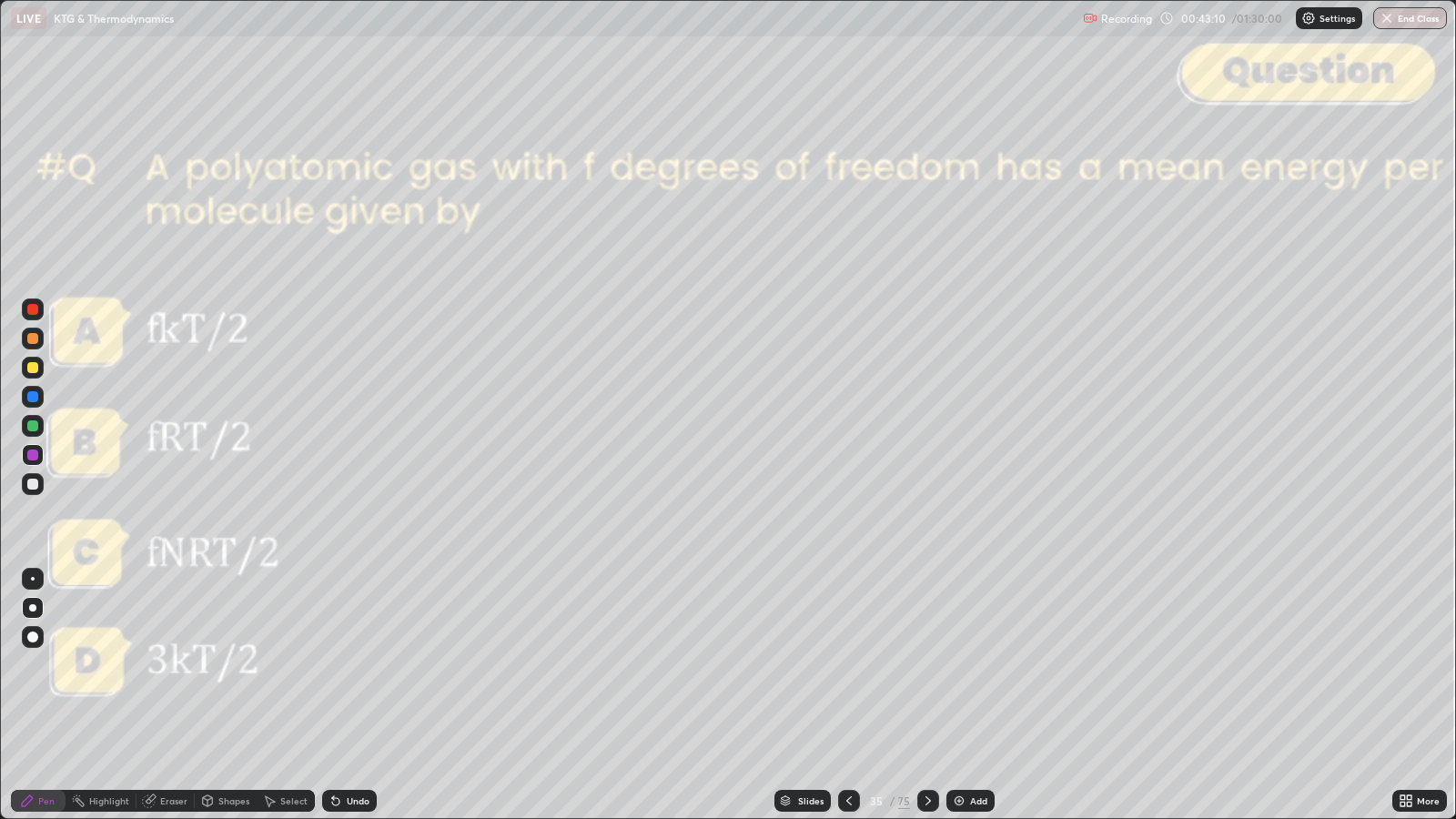
click at [927, 666] on icon at bounding box center [927, 800] width 14 height 14
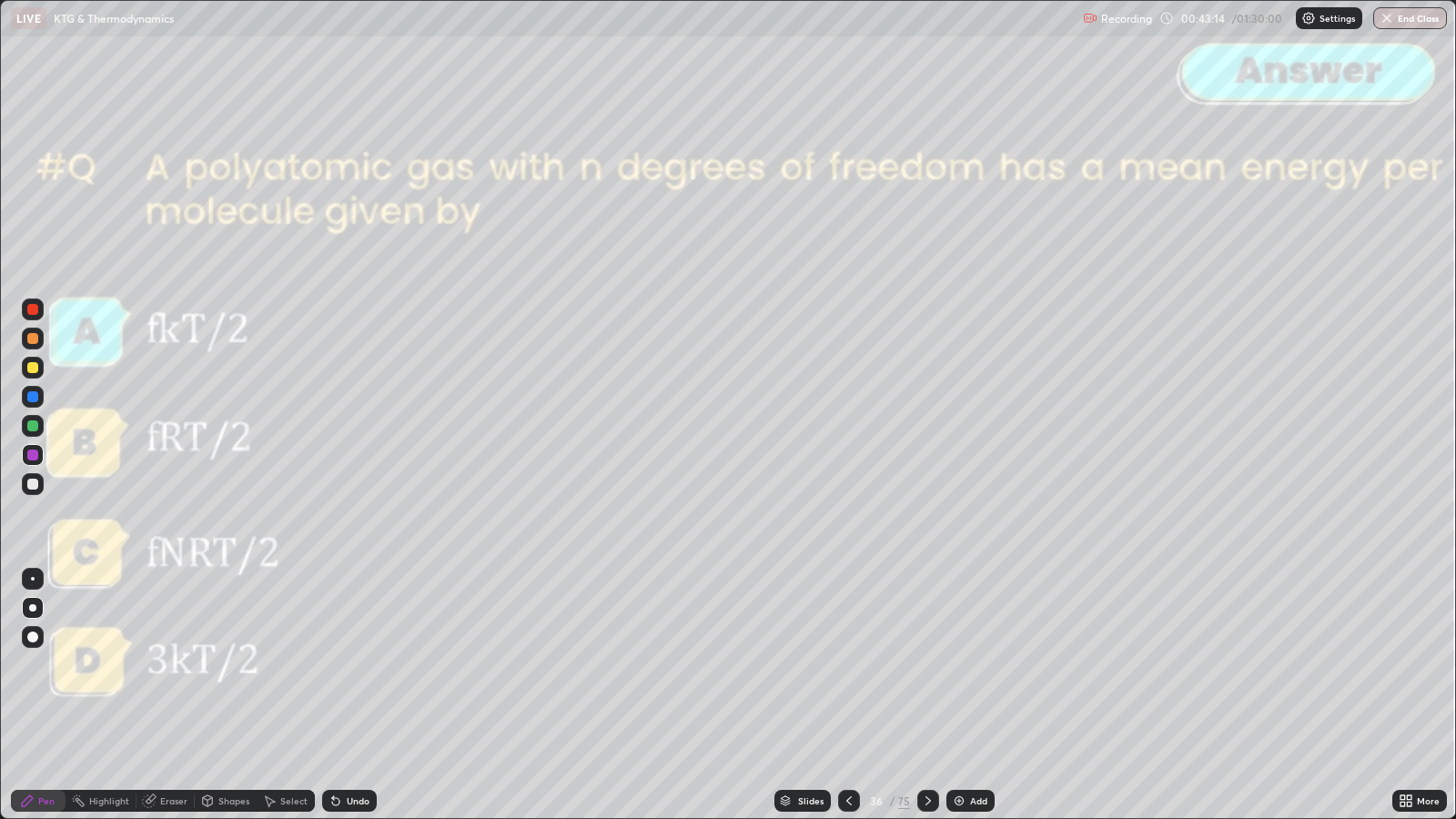
click at [928, 666] on div at bounding box center [927, 800] width 22 height 22
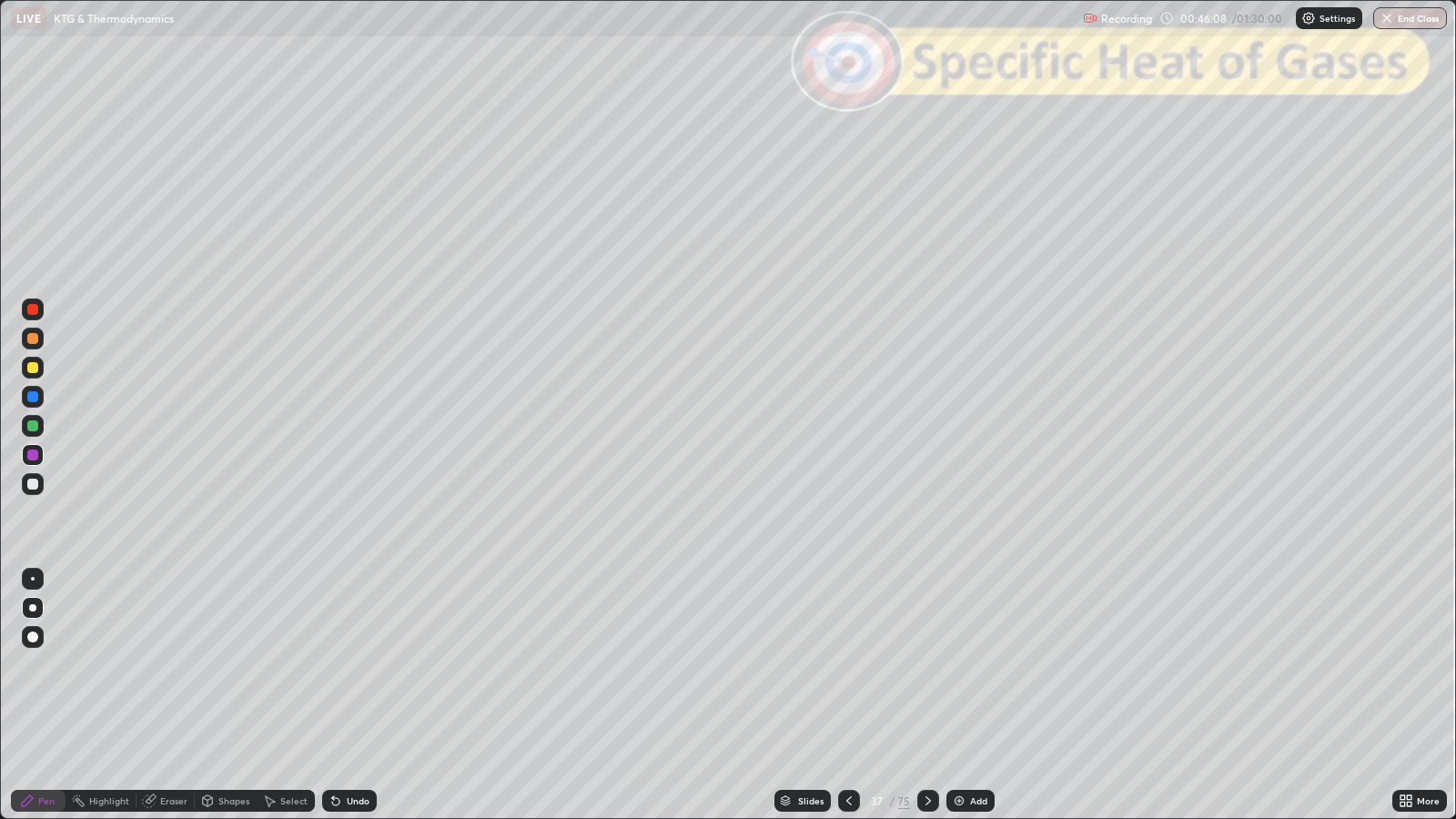
click at [35, 486] on div at bounding box center [33, 484] width 11 height 11
click at [798, 666] on div "Slides" at bounding box center [810, 801] width 26 height 9
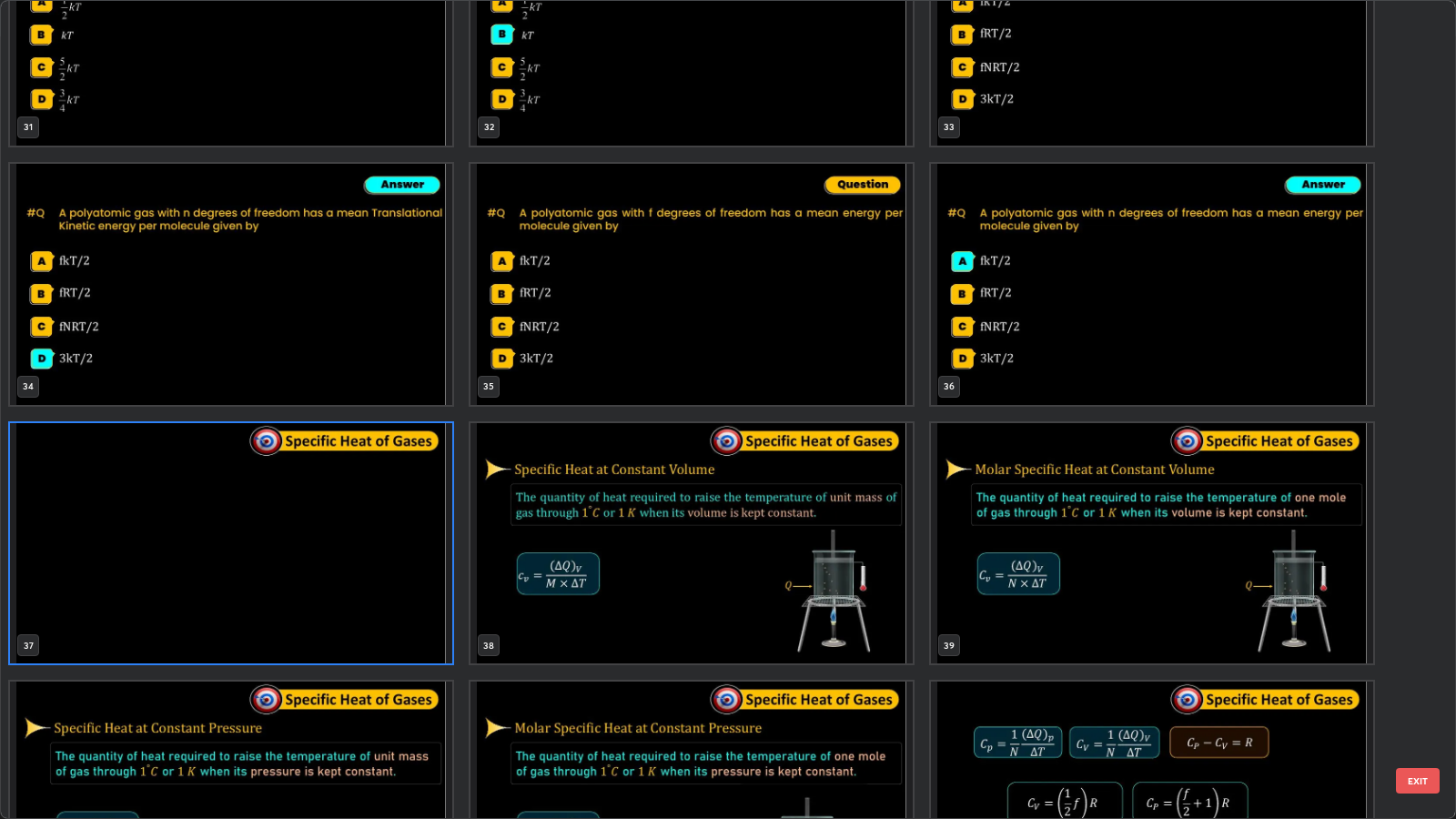
scroll to position [2697, 0]
click at [1412, 666] on button "EXIT" at bounding box center [1417, 780] width 43 height 26
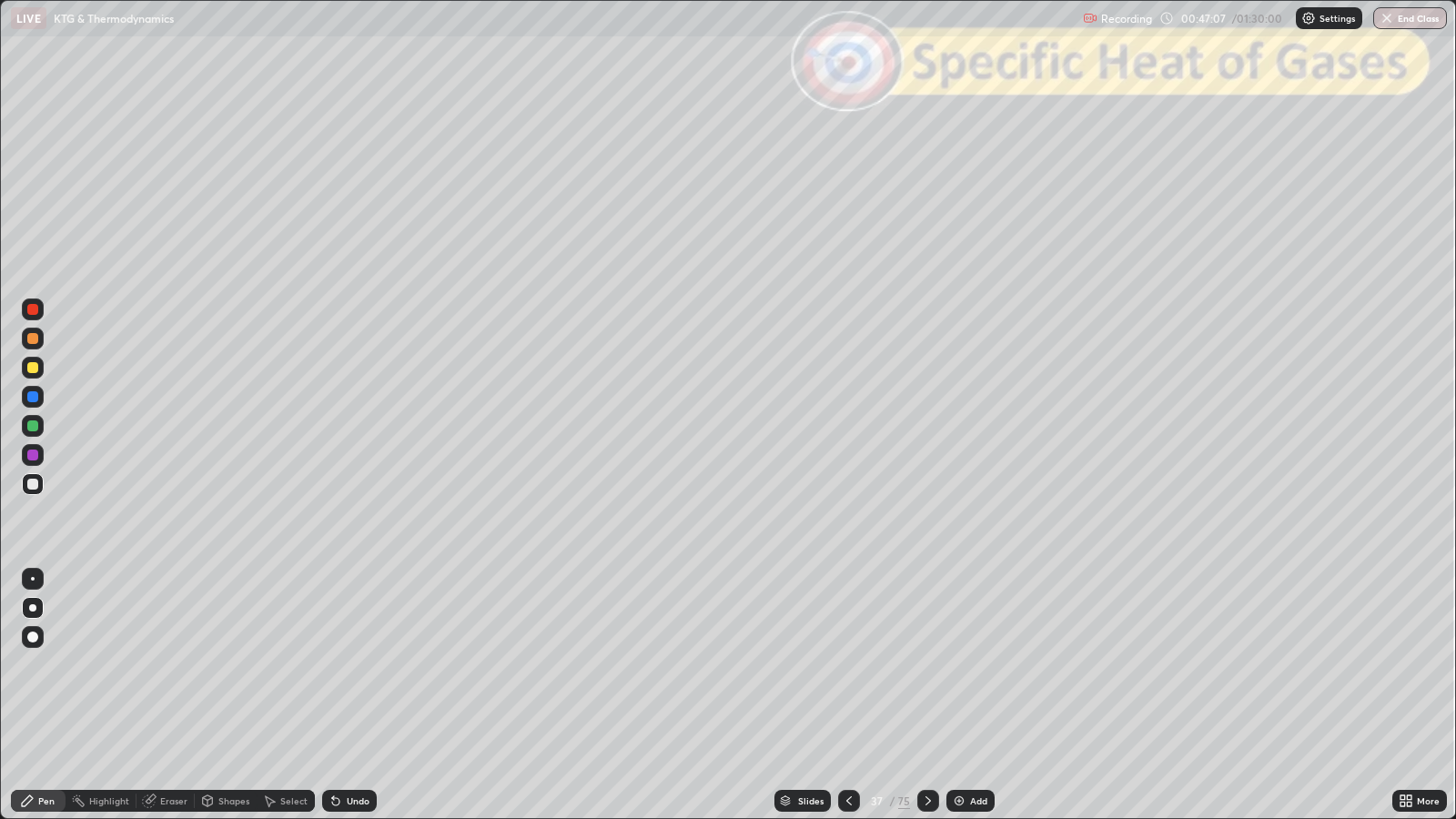
click at [927, 666] on icon at bounding box center [927, 800] width 14 height 14
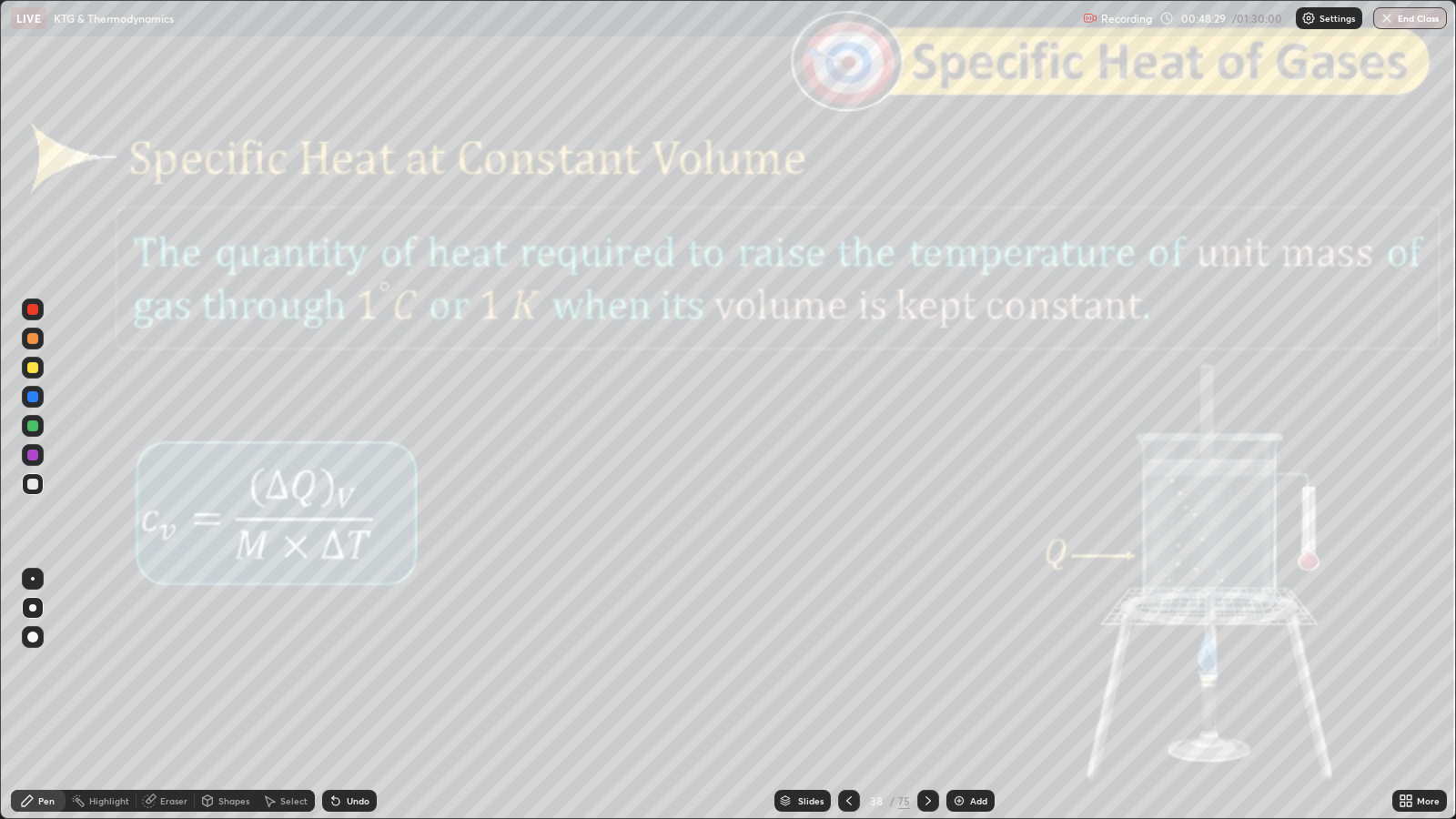
click at [821, 666] on div "Slides" at bounding box center [803, 800] width 57 height 22
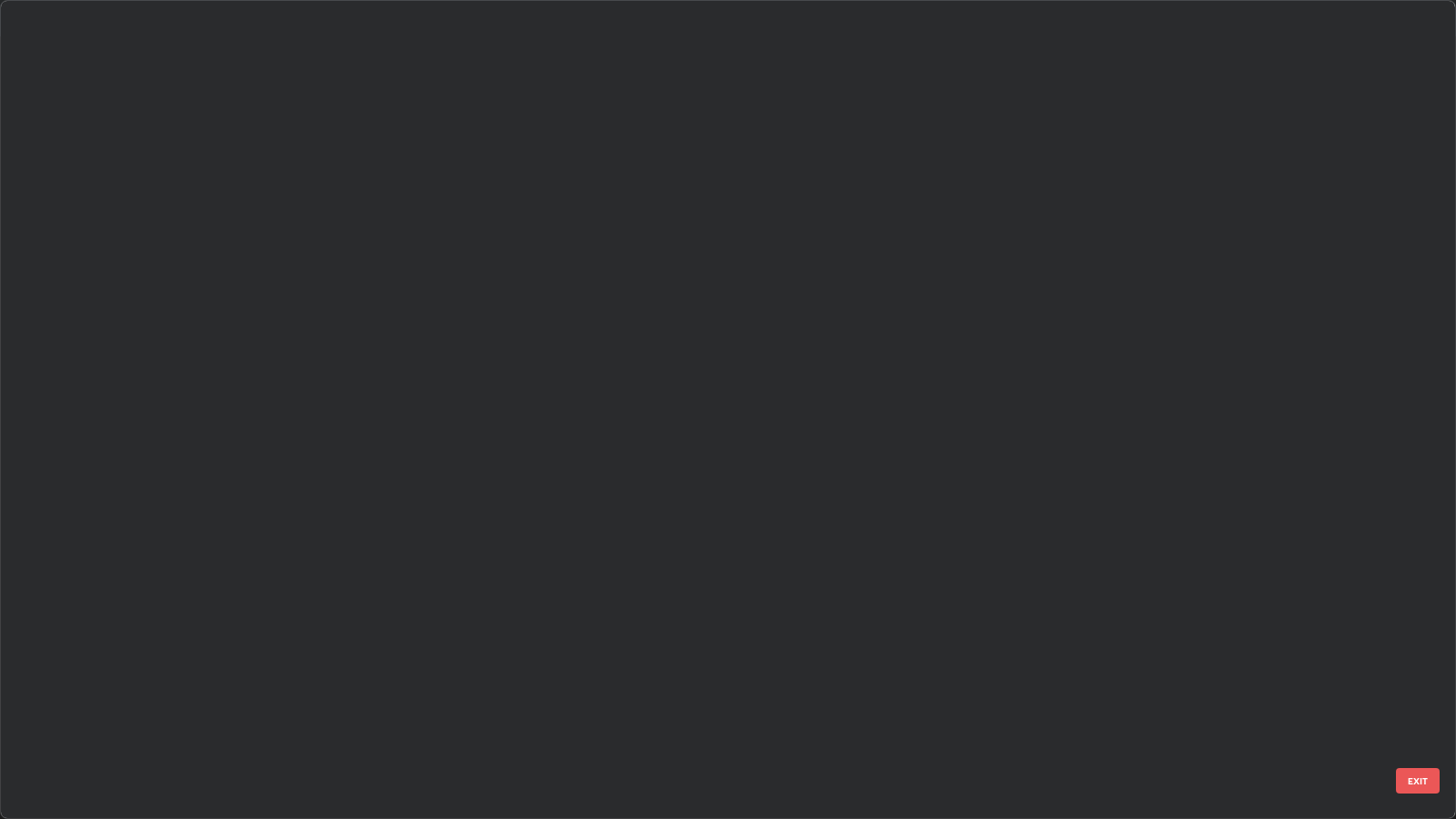
scroll to position [812, 1445]
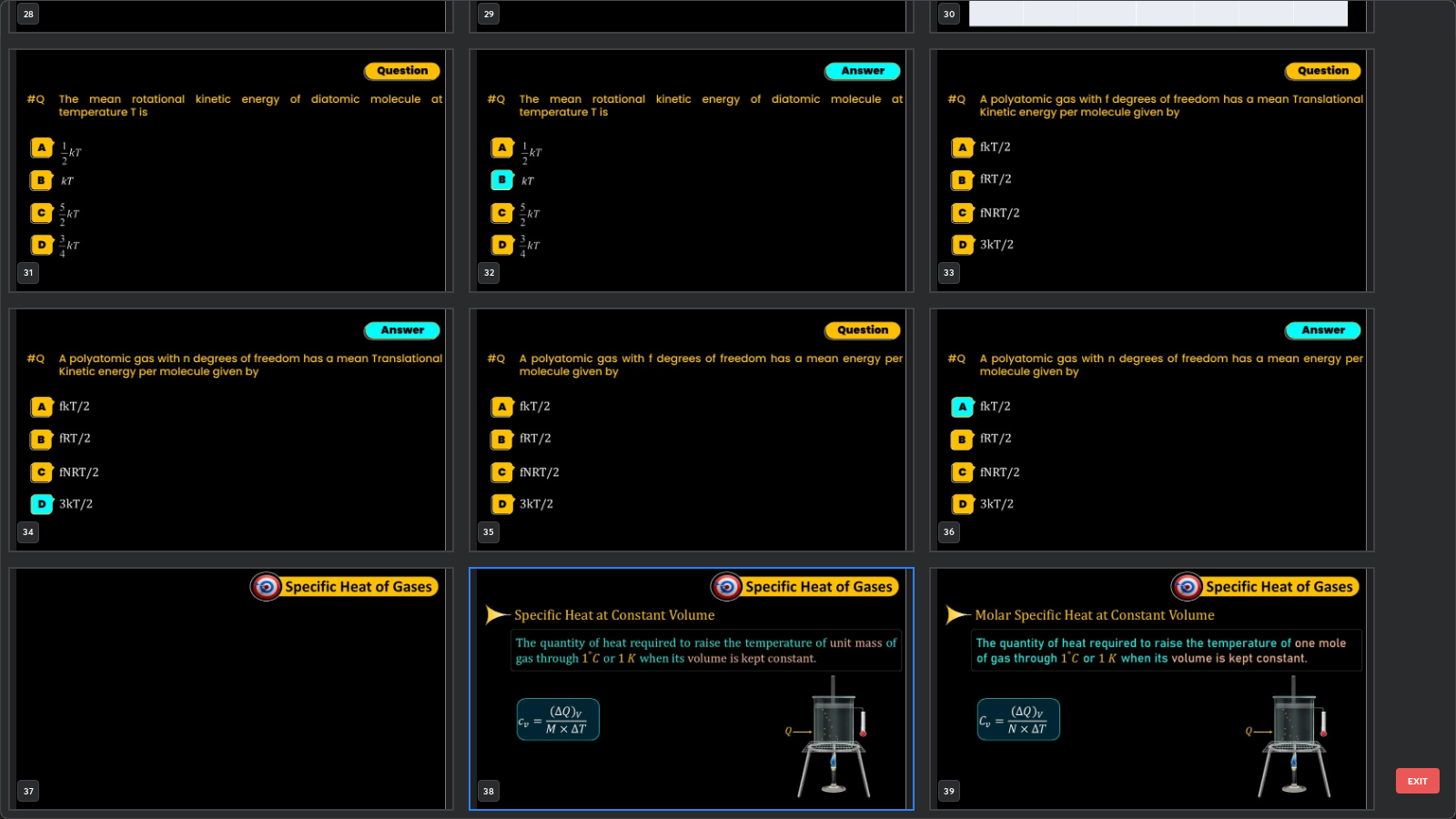
click at [1427, 666] on button "EXIT" at bounding box center [1417, 780] width 43 height 26
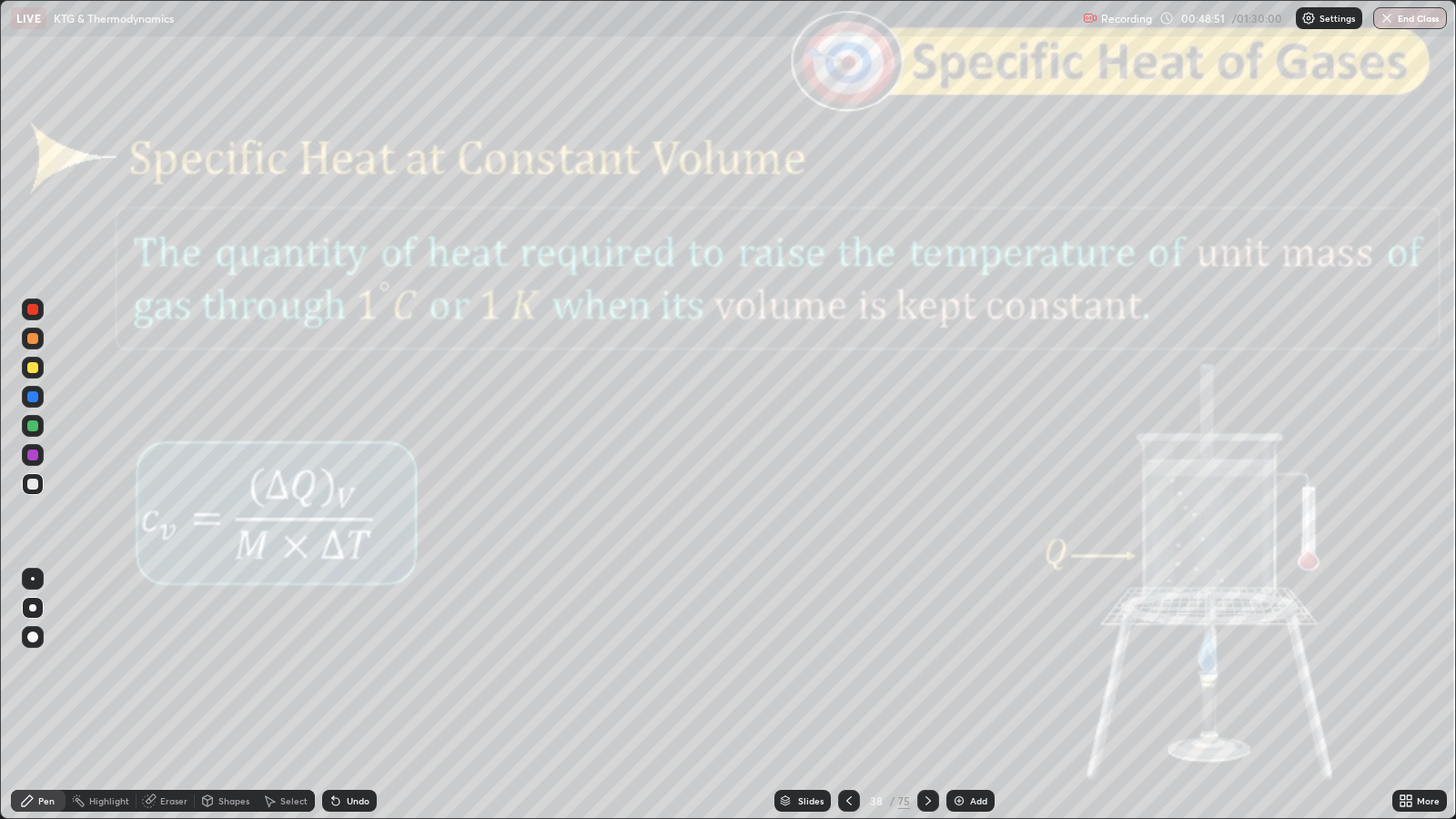
click at [927, 666] on icon at bounding box center [927, 800] width 14 height 14
click at [223, 666] on div "Shapes" at bounding box center [234, 801] width 31 height 9
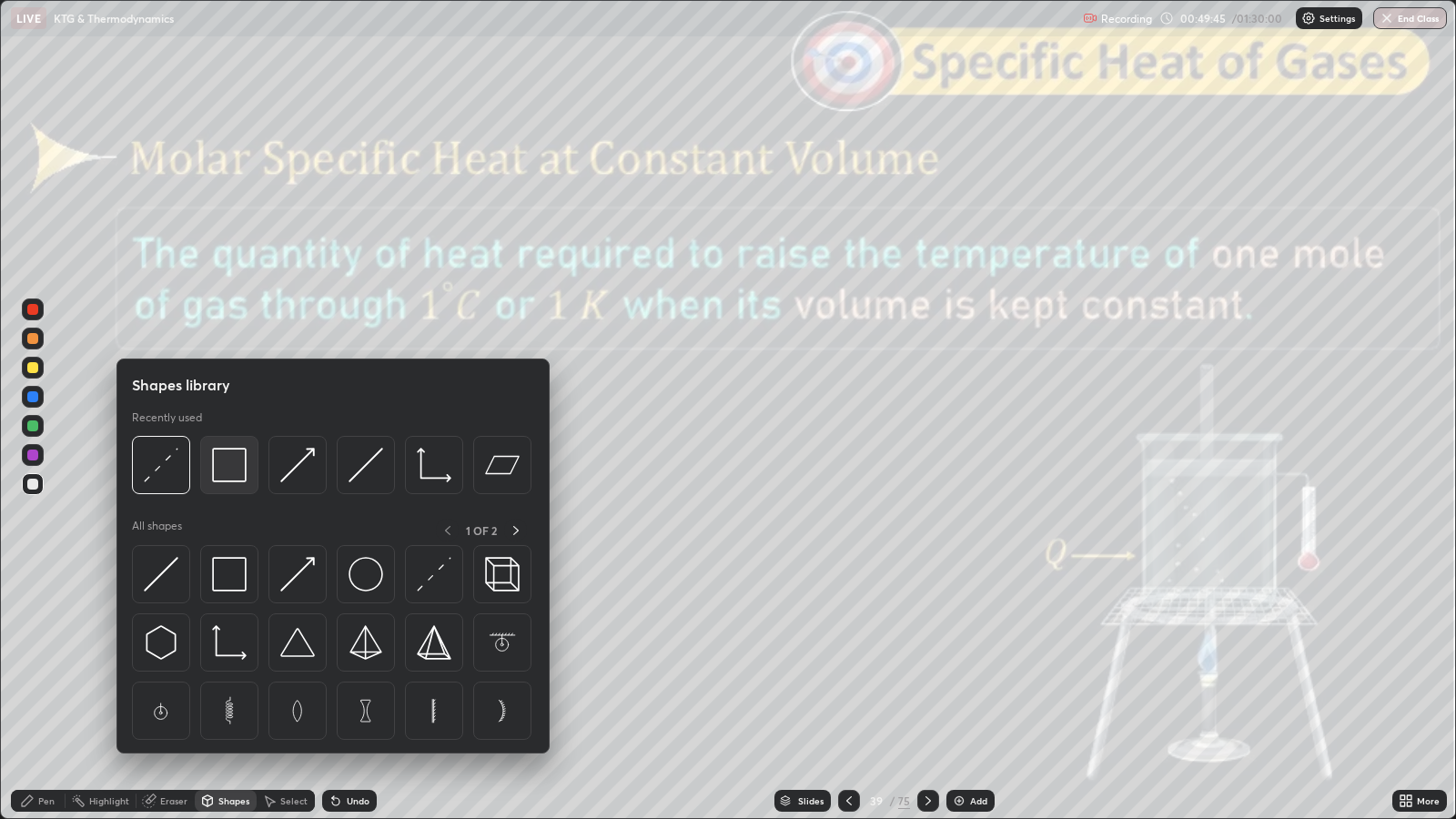
click at [228, 469] on img at bounding box center [229, 465] width 35 height 35
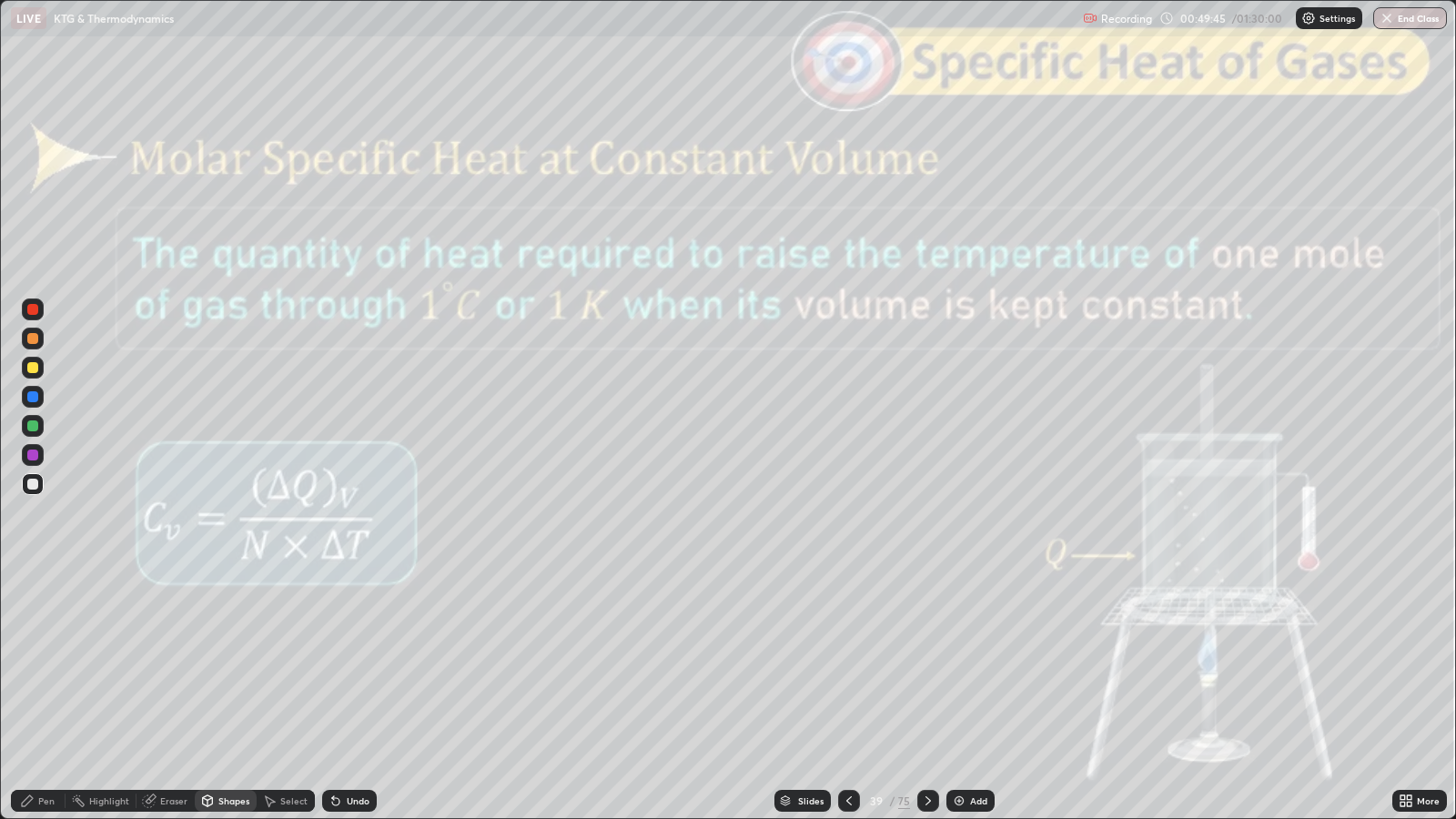
click at [32, 309] on div at bounding box center [33, 309] width 11 height 11
click at [927, 666] on icon at bounding box center [927, 800] width 14 height 14
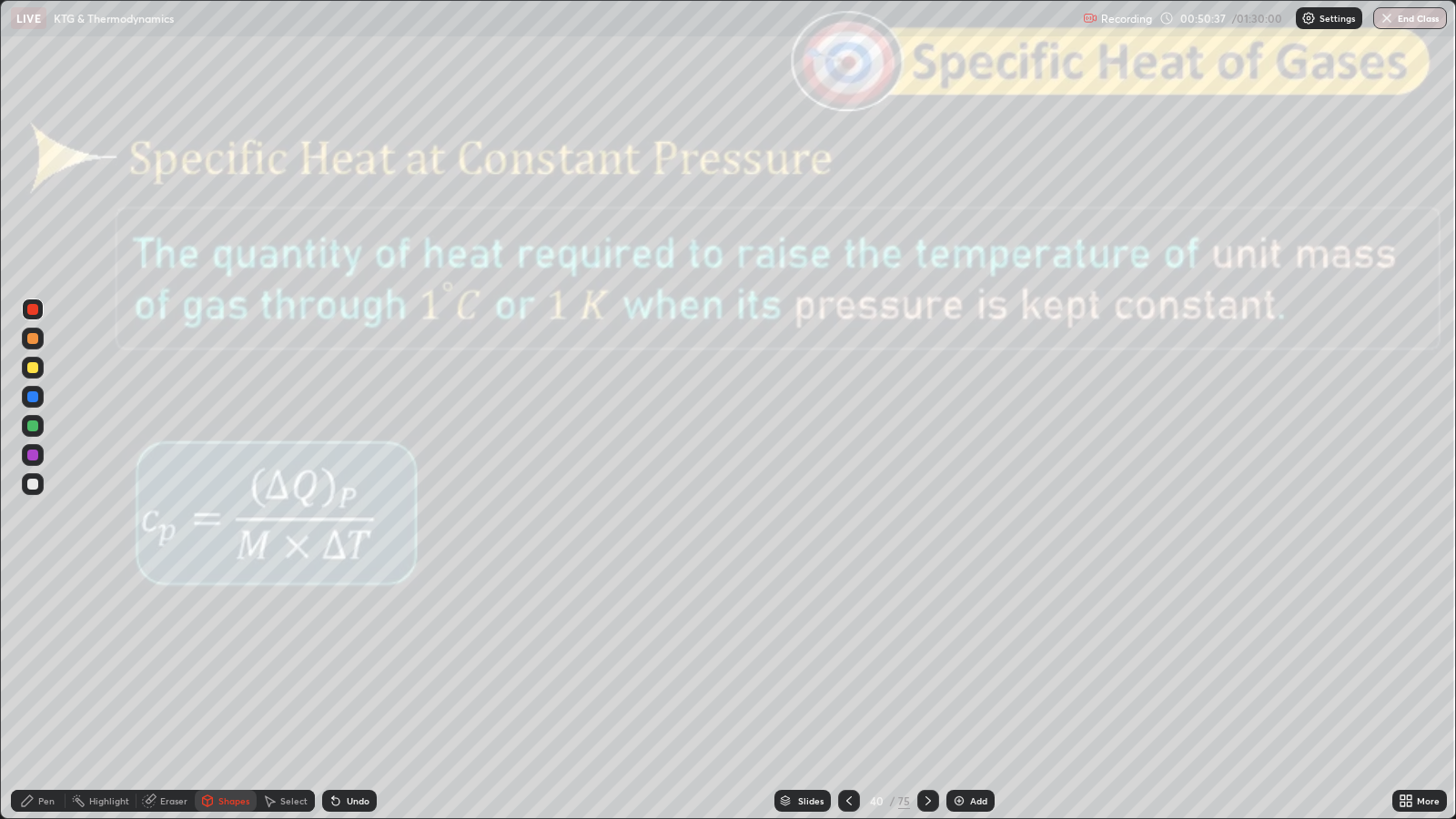
click at [927, 666] on icon at bounding box center [927, 800] width 14 height 14
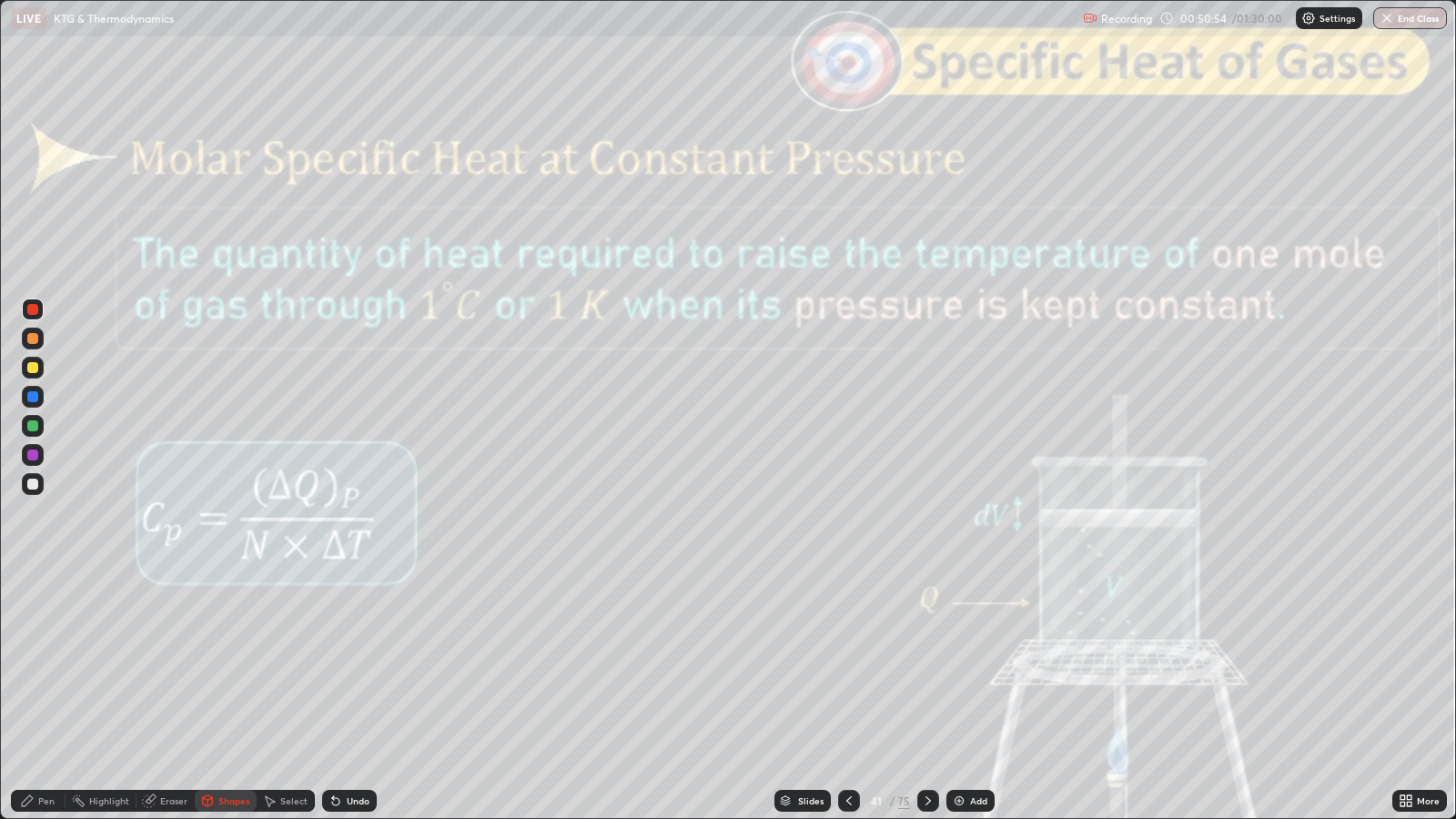
click at [228, 666] on div "Shapes" at bounding box center [234, 801] width 31 height 9
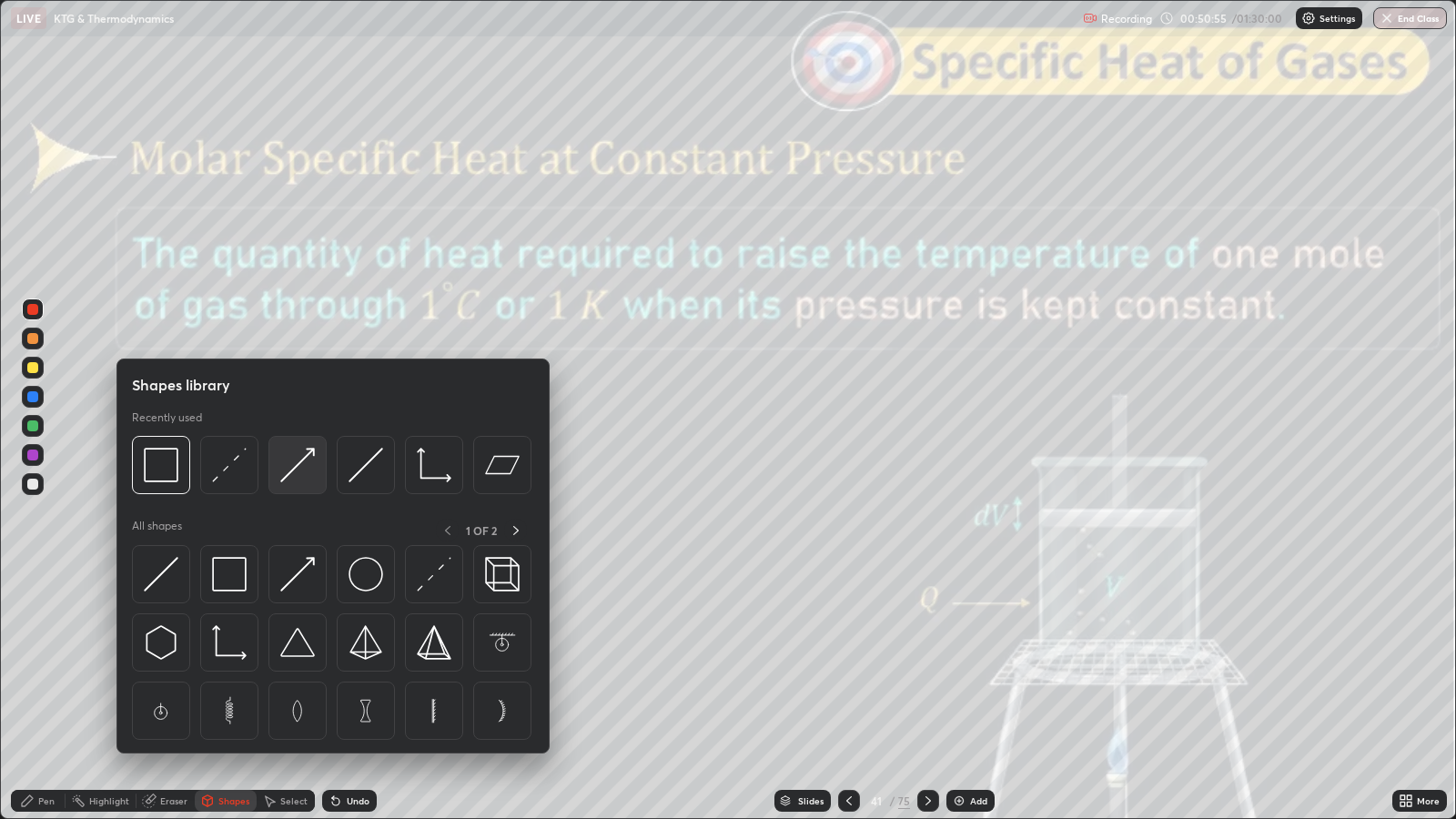
click at [298, 471] on img at bounding box center [297, 465] width 35 height 35
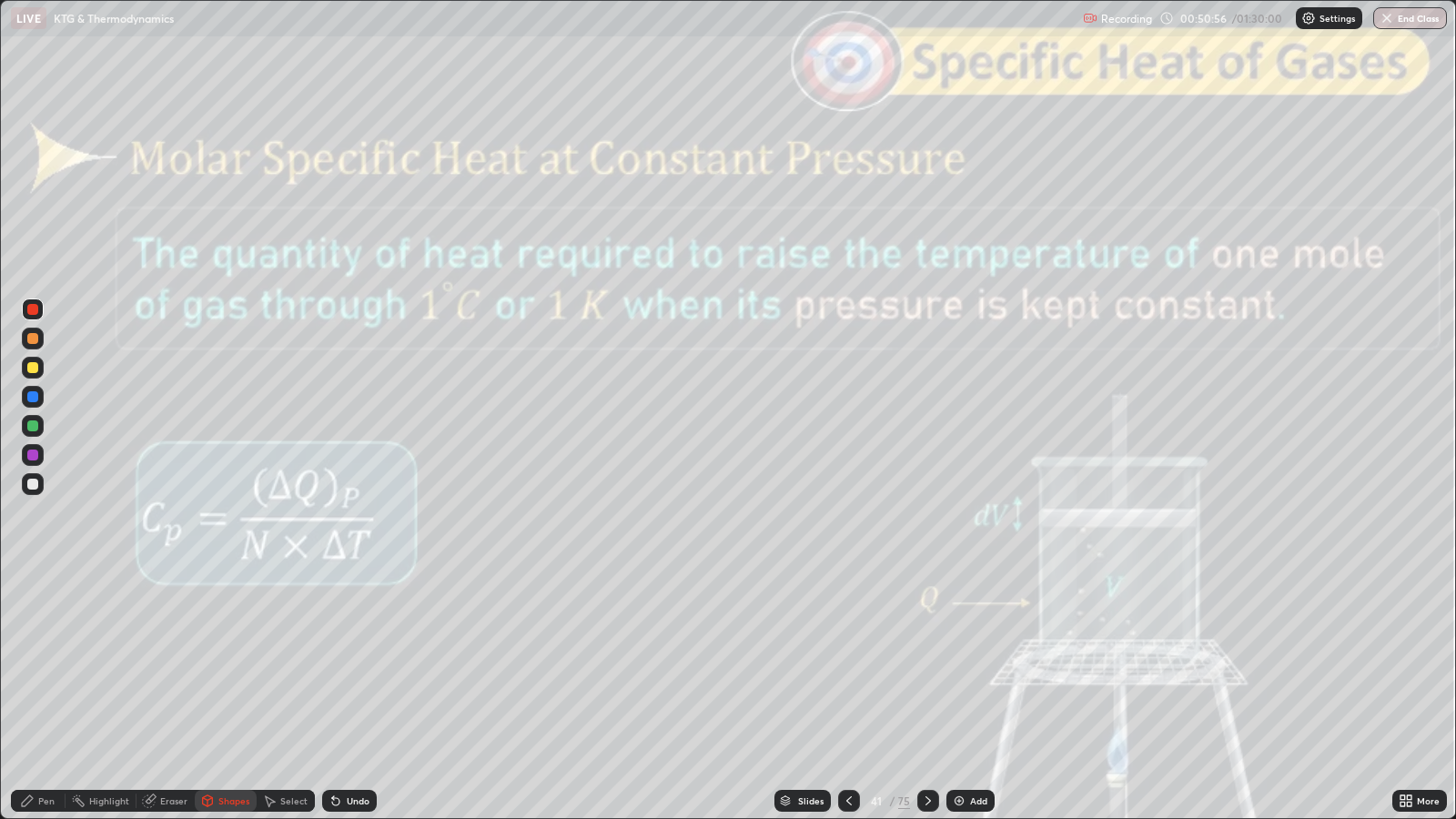
click at [36, 369] on div at bounding box center [33, 368] width 11 height 11
click at [45, 666] on div "Pen" at bounding box center [45, 801] width 16 height 9
click at [224, 666] on div "Shapes" at bounding box center [234, 801] width 31 height 9
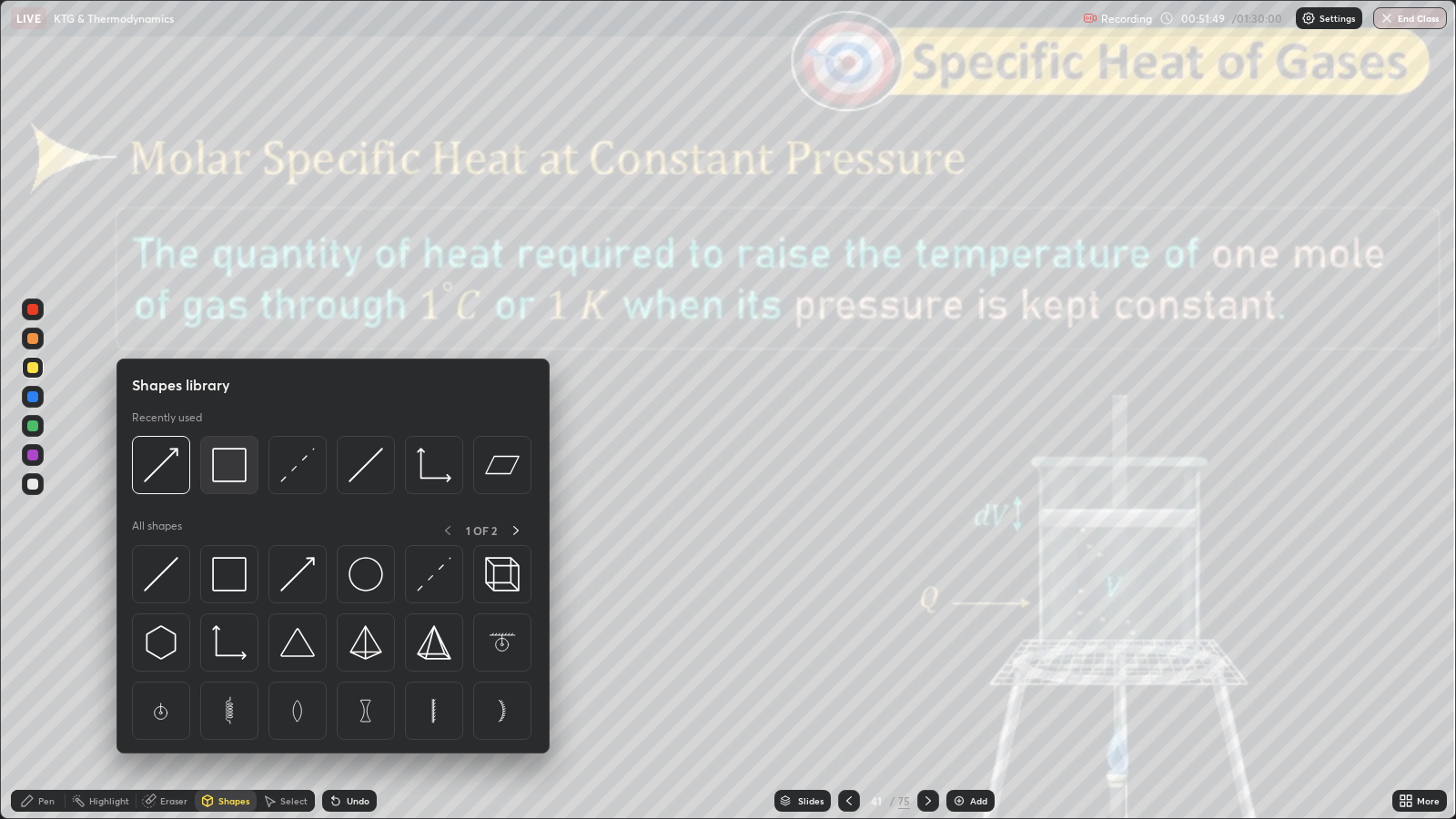
click at [226, 467] on img at bounding box center [229, 465] width 35 height 35
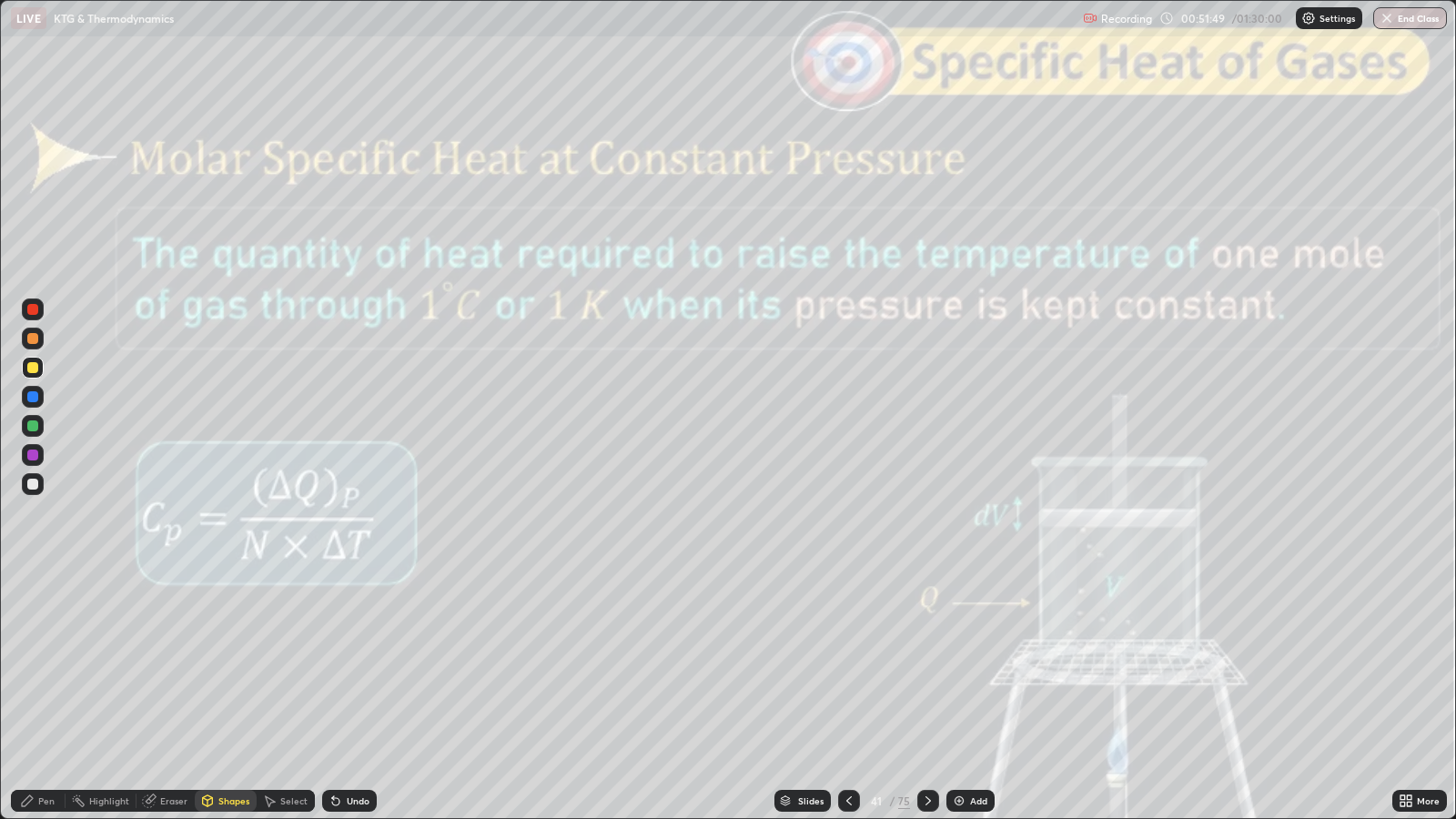
click at [36, 308] on div at bounding box center [33, 309] width 11 height 11
click at [816, 666] on div "Slides" at bounding box center [810, 801] width 26 height 9
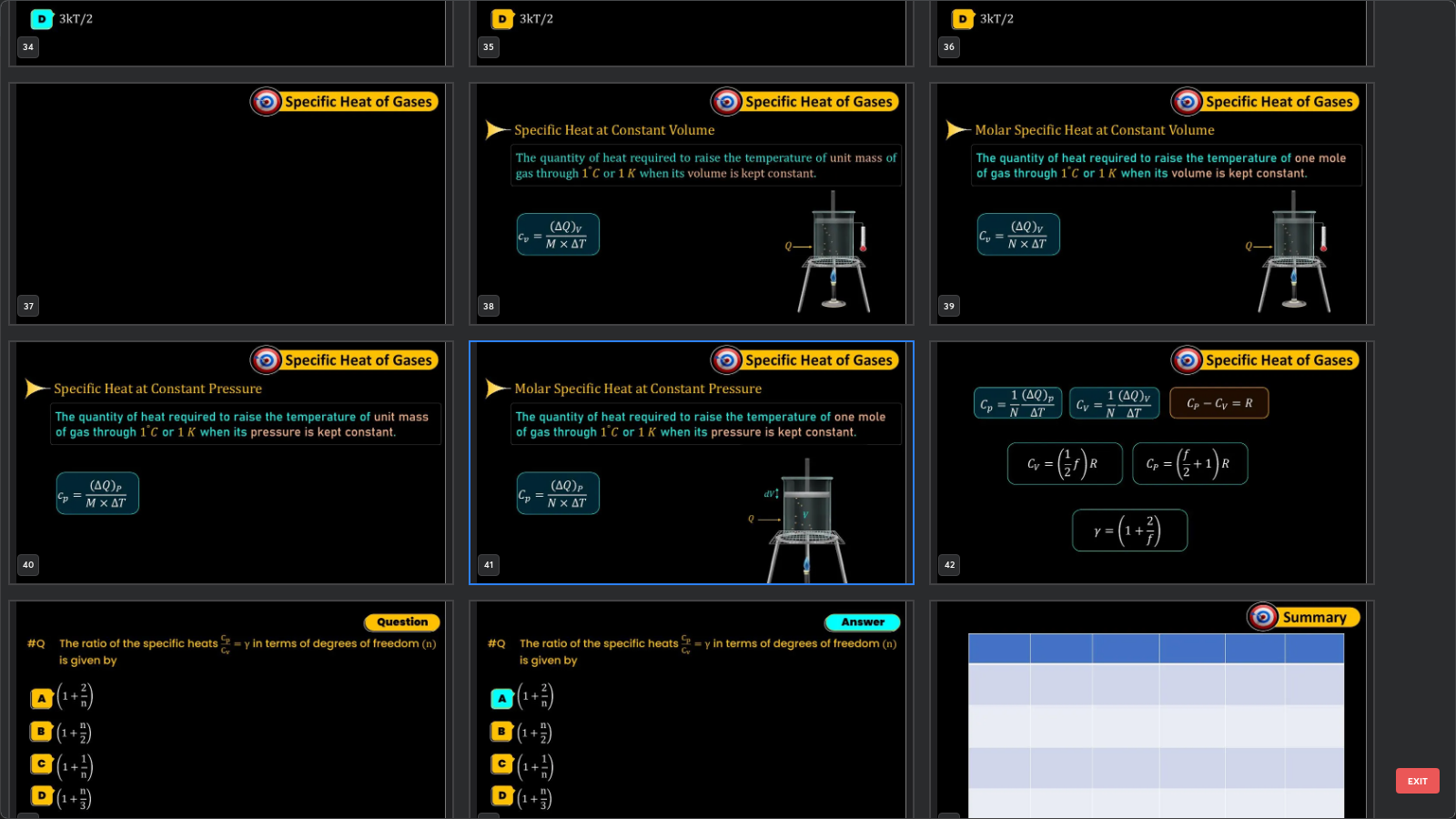
scroll to position [3017, 0]
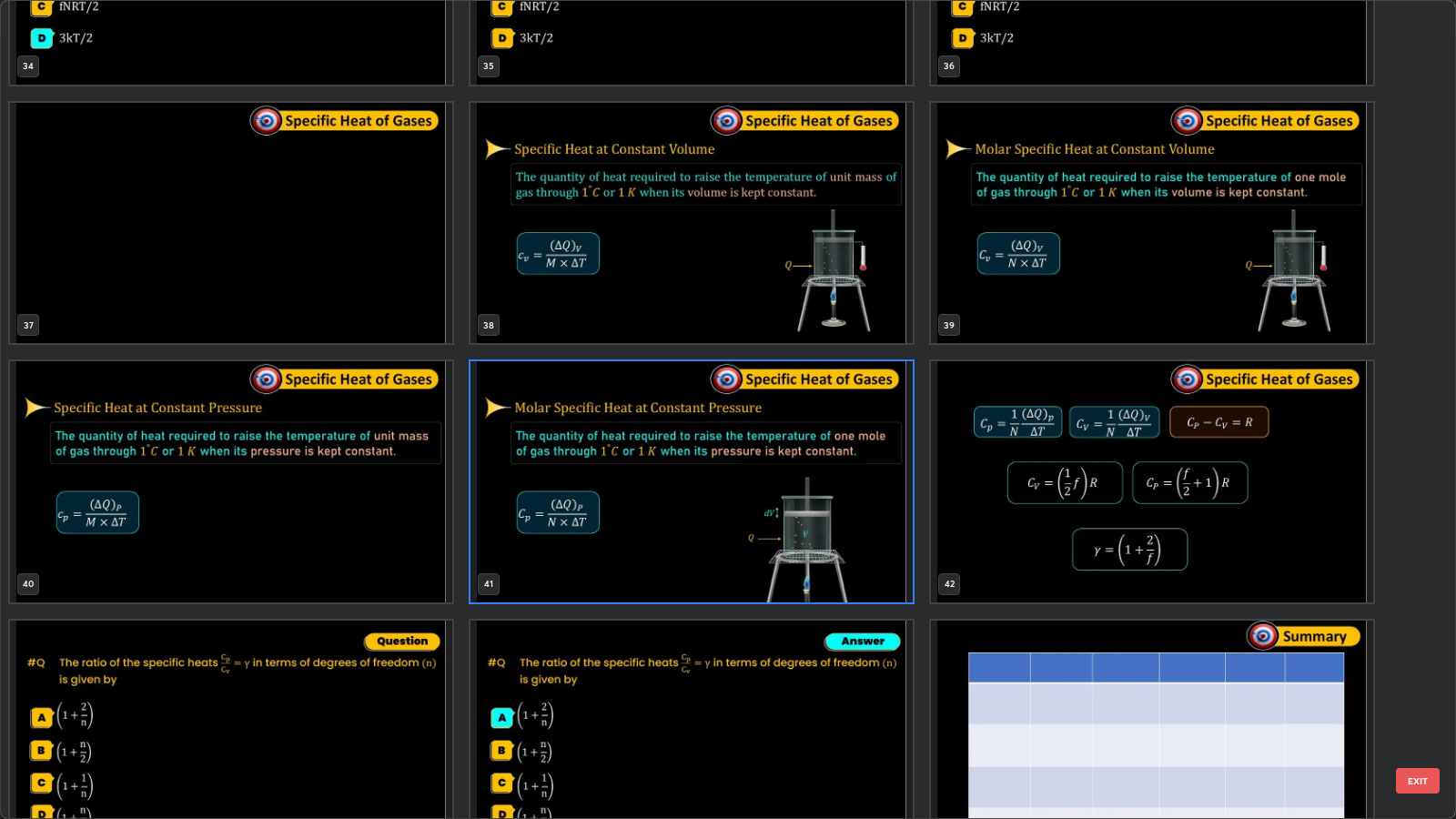
click at [1419, 666] on button "EXIT" at bounding box center [1417, 780] width 43 height 26
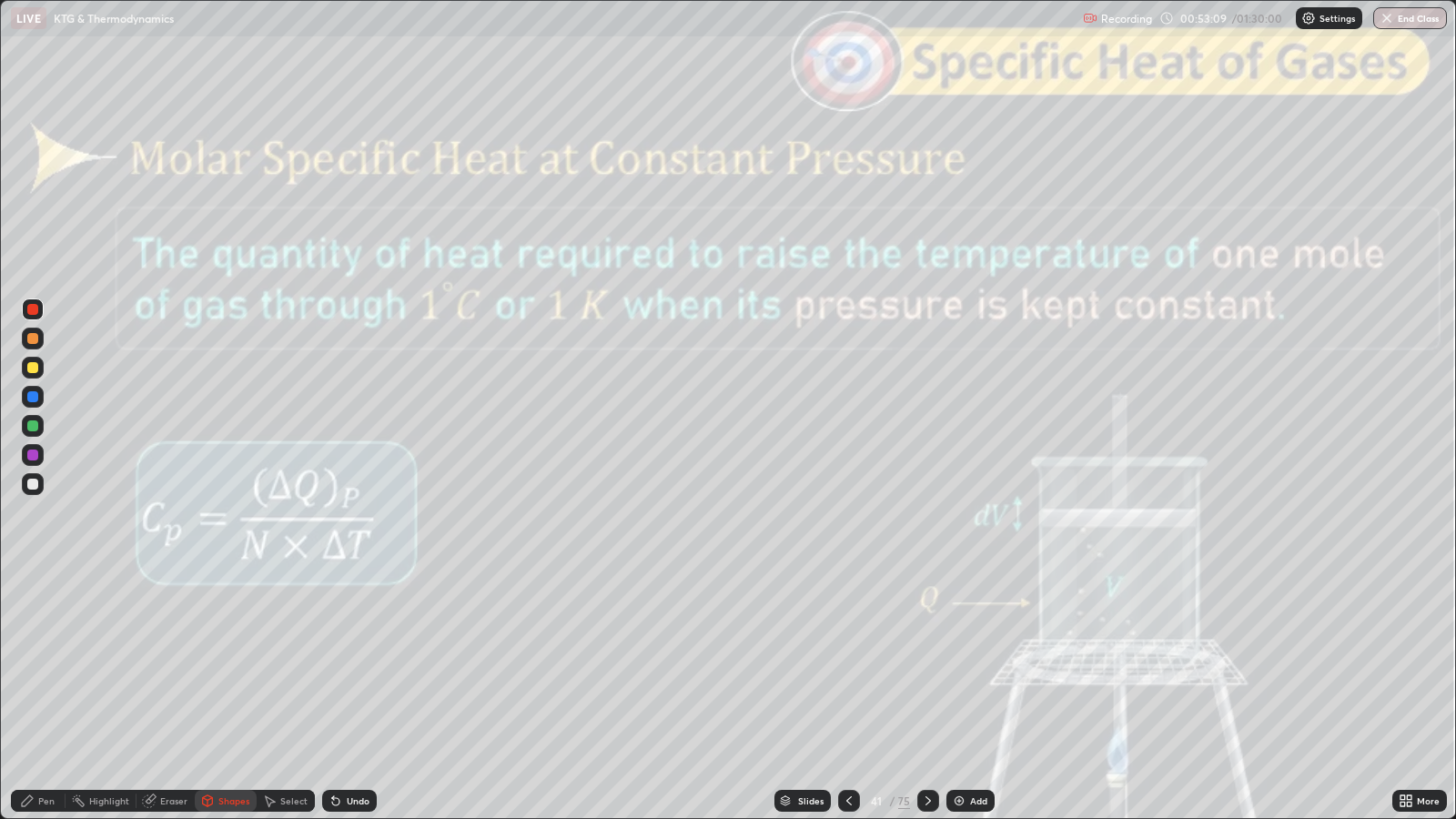
click at [924, 666] on icon at bounding box center [927, 800] width 14 height 14
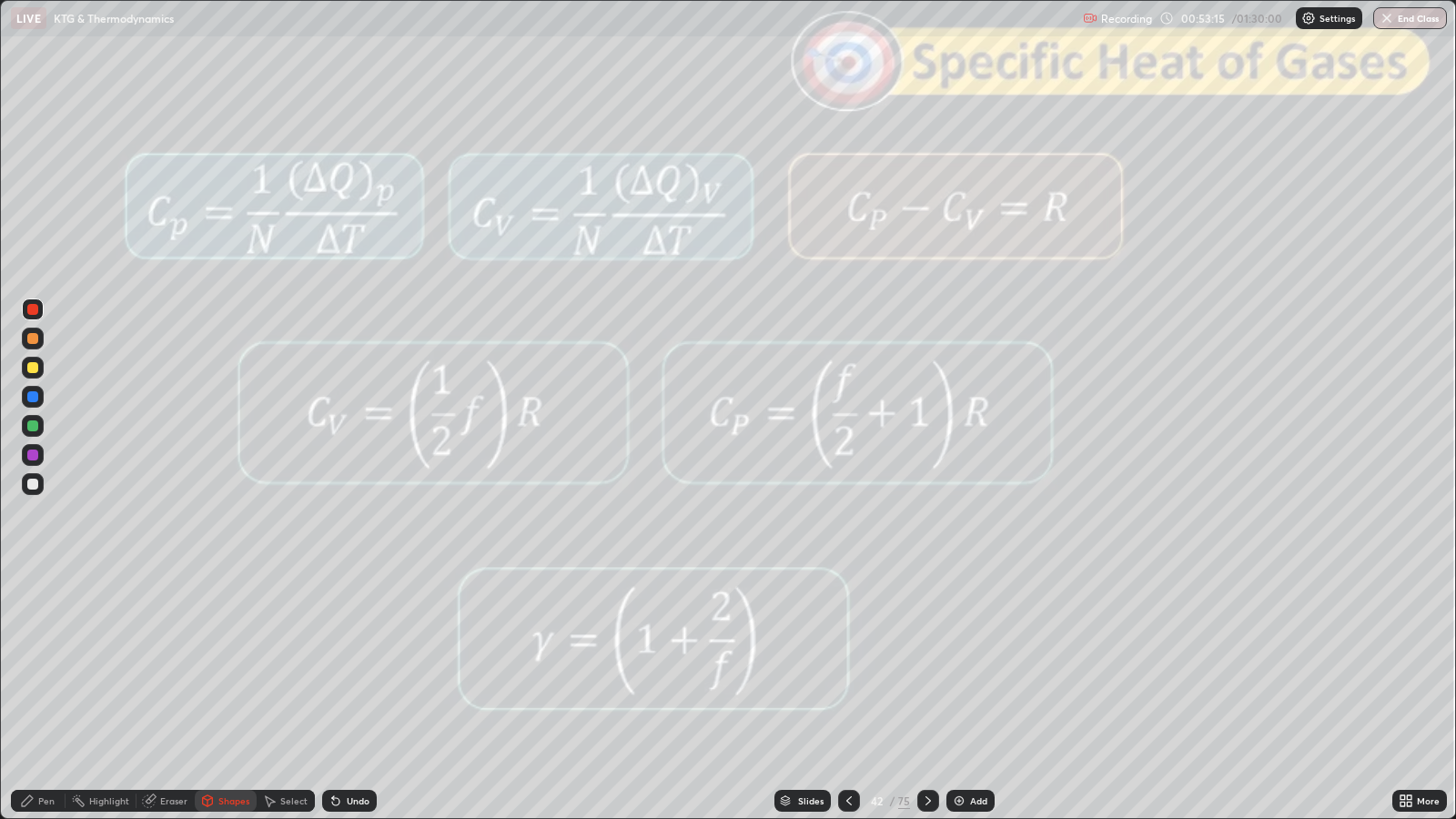
click at [355, 666] on div "Undo" at bounding box center [358, 801] width 23 height 9
click at [56, 666] on div "Pen" at bounding box center [39, 800] width 55 height 22
click at [232, 666] on div "Shapes" at bounding box center [234, 801] width 31 height 9
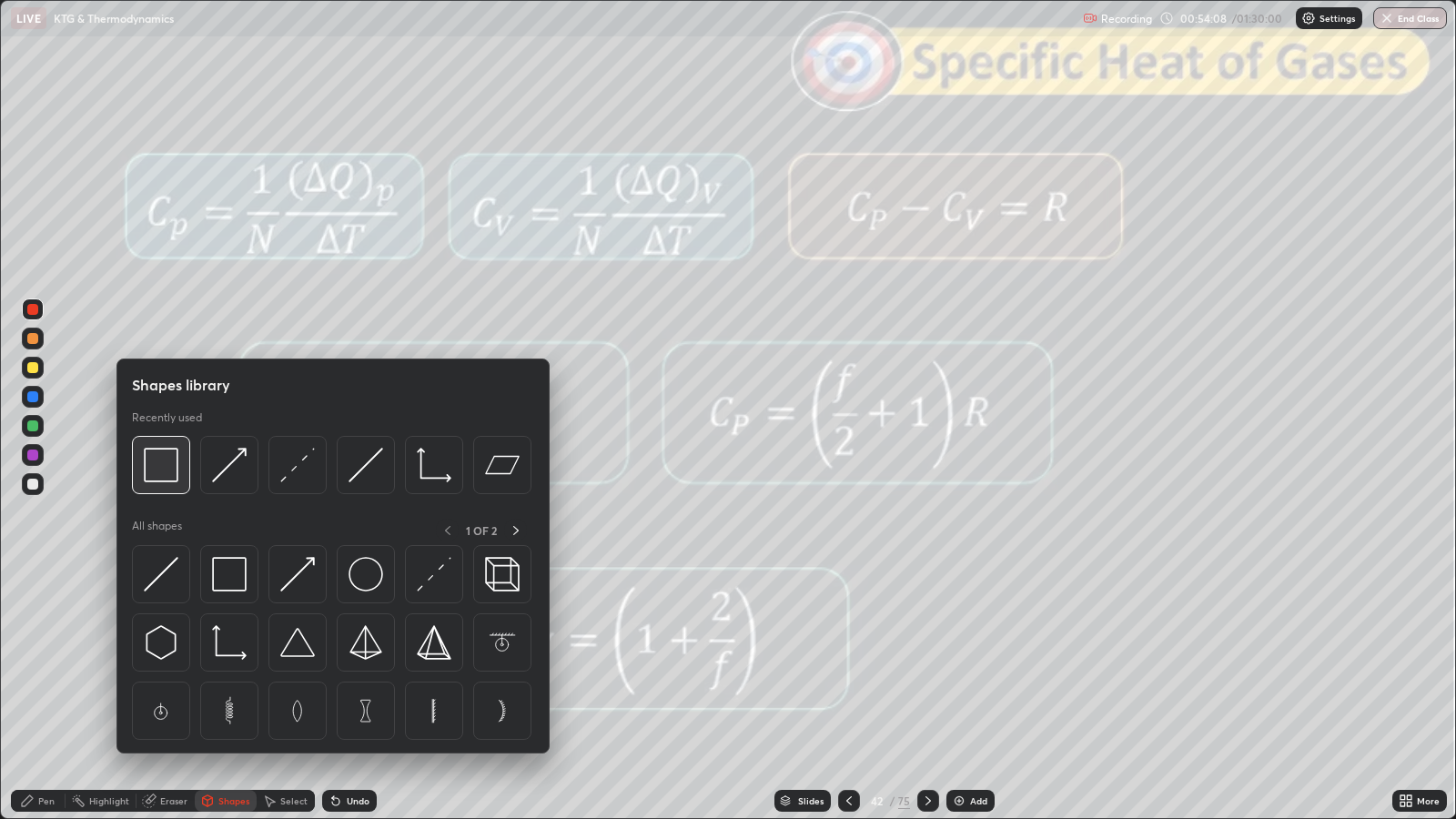
click at [169, 471] on img at bounding box center [161, 465] width 35 height 35
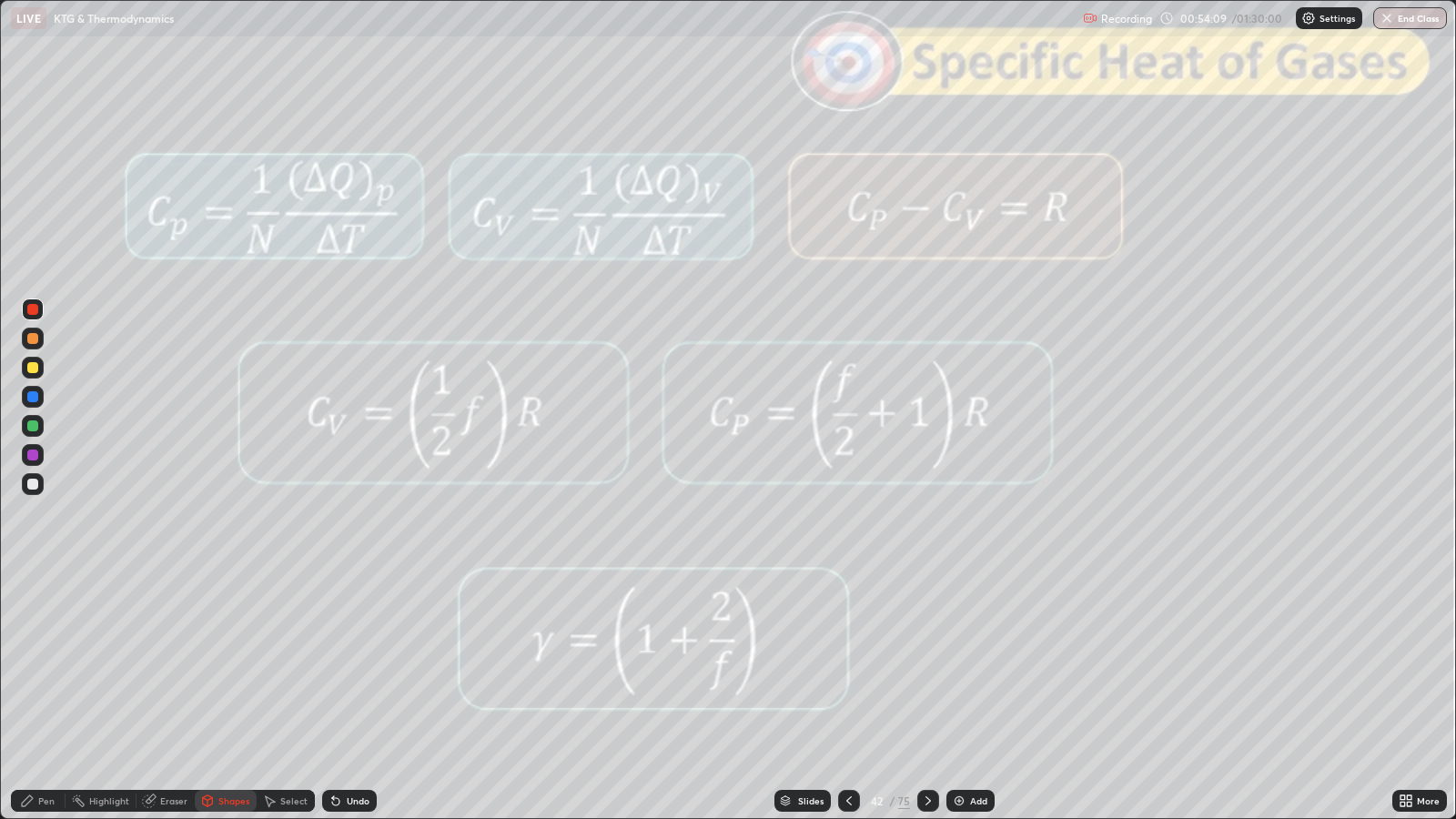
click at [32, 309] on div at bounding box center [33, 309] width 11 height 11
click at [38, 666] on div "Pen" at bounding box center [45, 801] width 16 height 9
click at [816, 666] on div "Slides" at bounding box center [810, 801] width 26 height 9
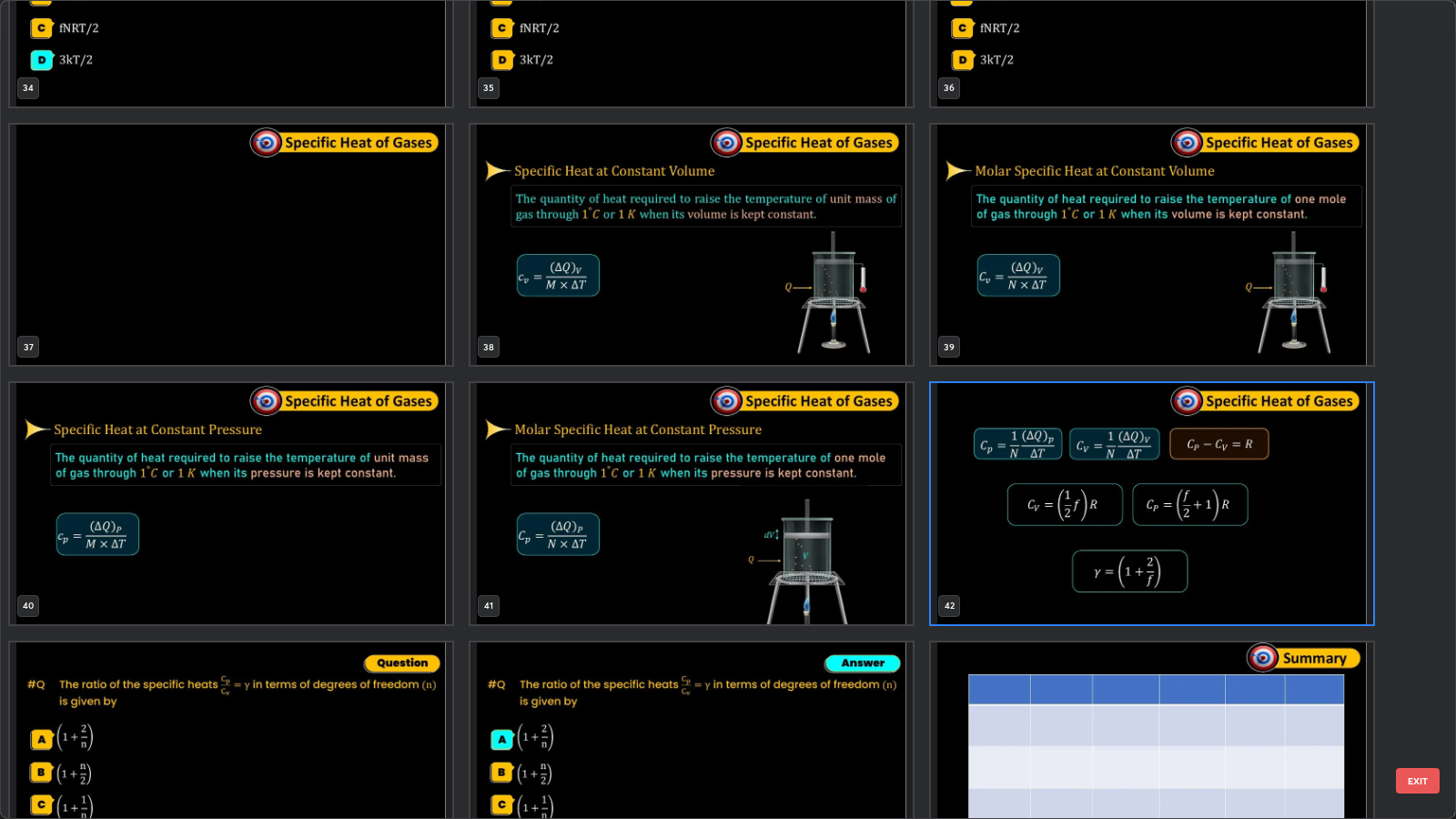
scroll to position [2994, 0]
click at [1425, 666] on button "EXIT" at bounding box center [1417, 780] width 43 height 26
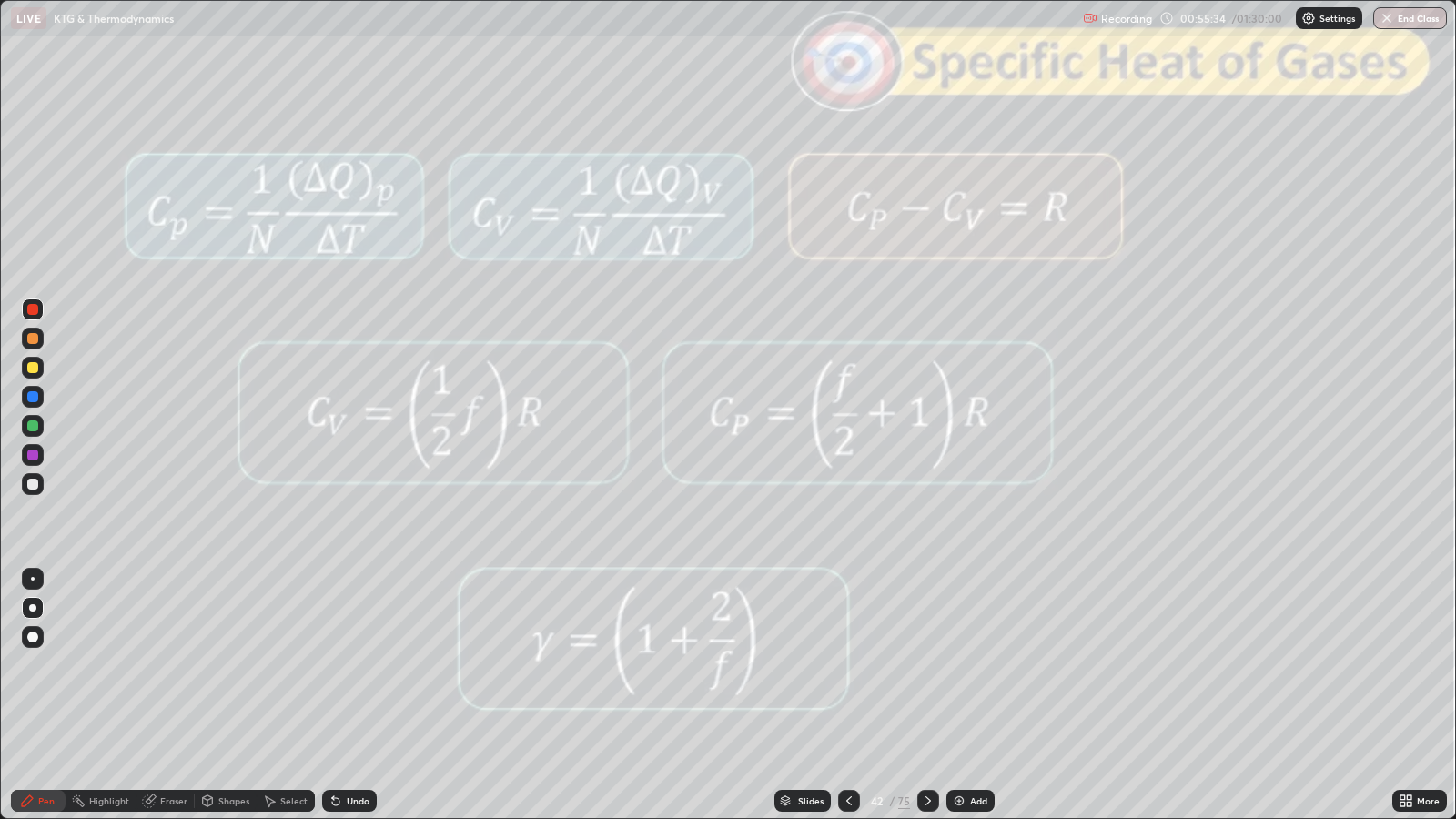
click at [927, 666] on icon at bounding box center [927, 800] width 14 height 14
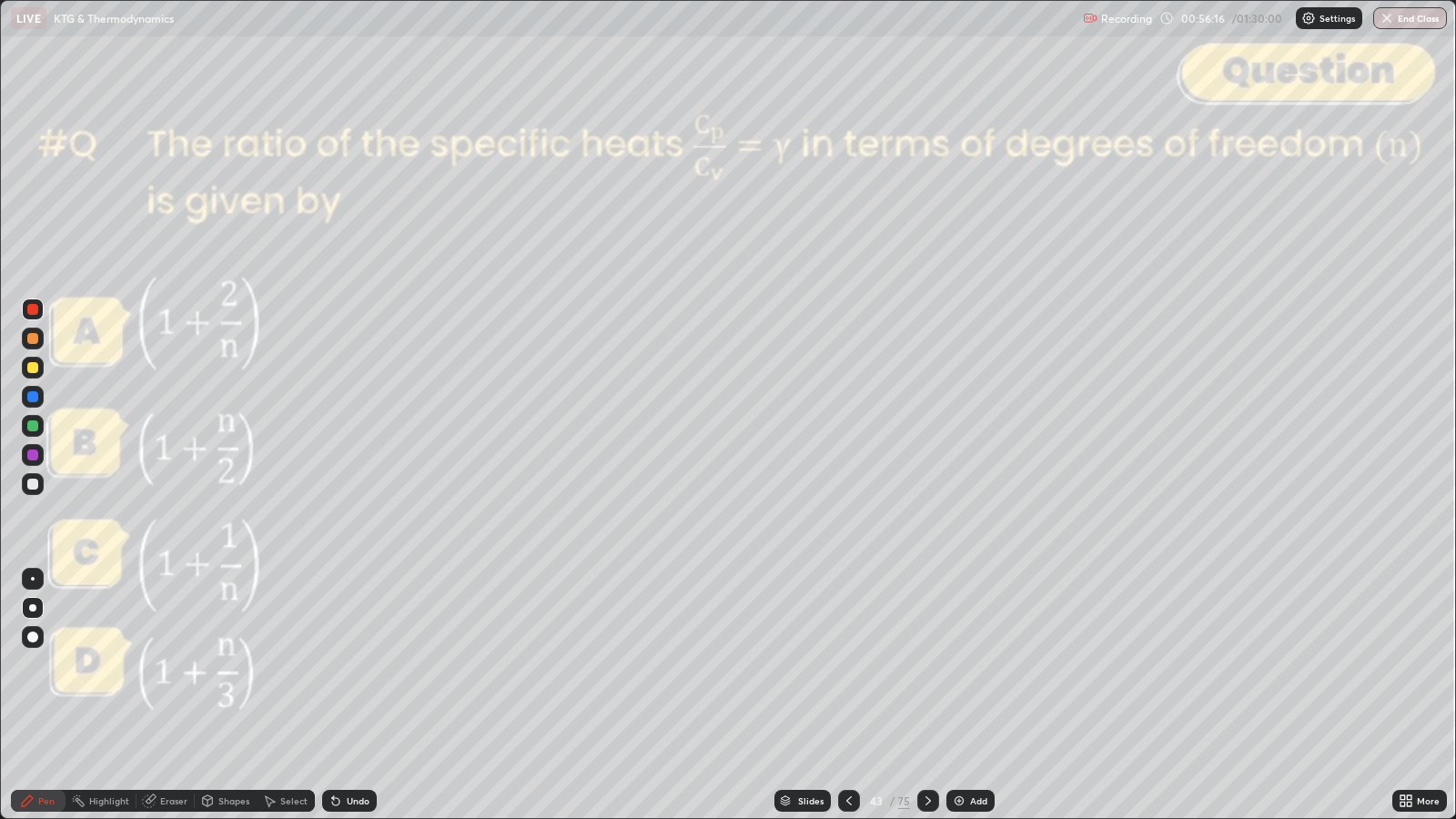
click at [931, 666] on div at bounding box center [927, 800] width 22 height 22
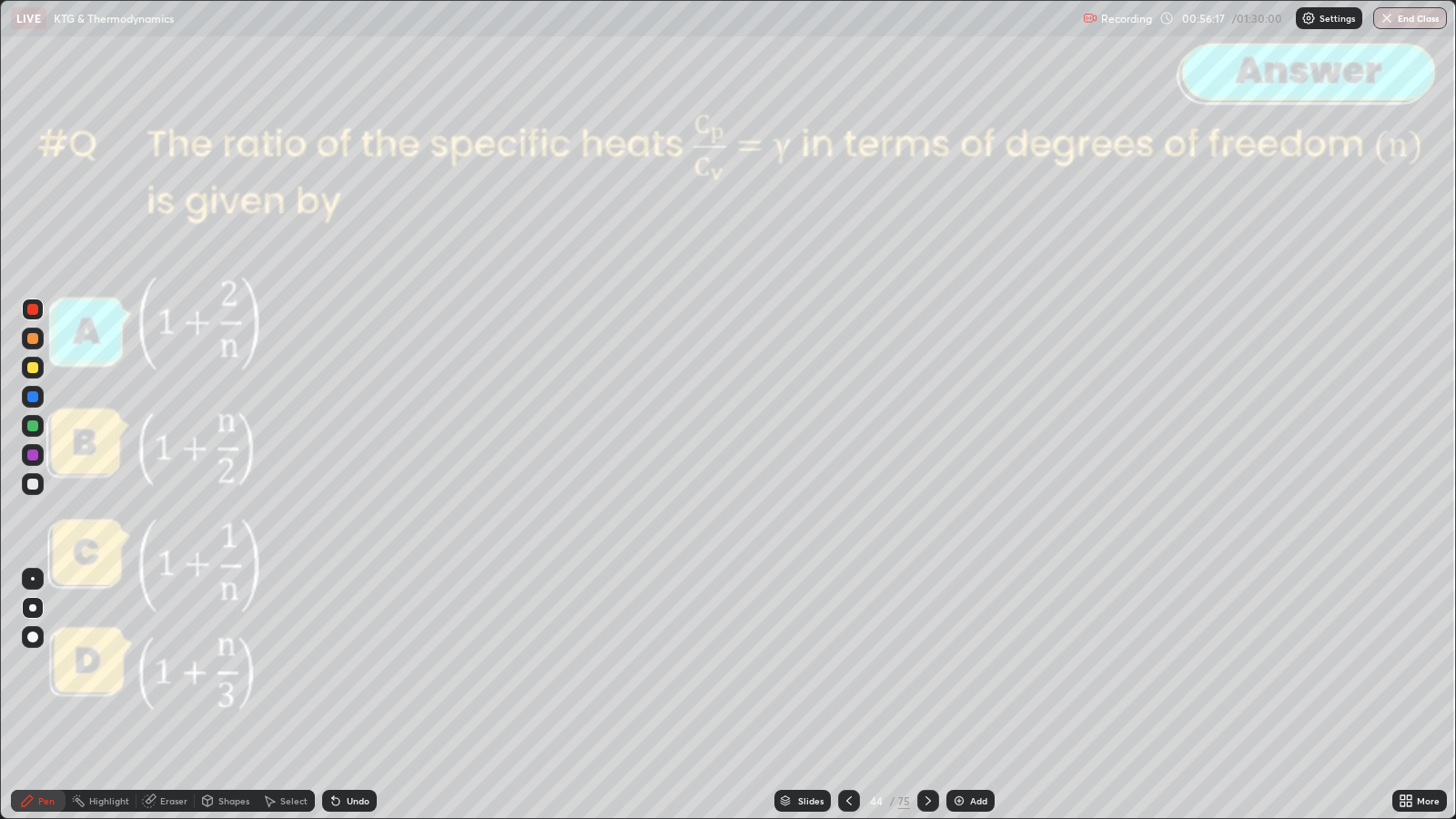
click at [928, 666] on div at bounding box center [927, 800] width 22 height 22
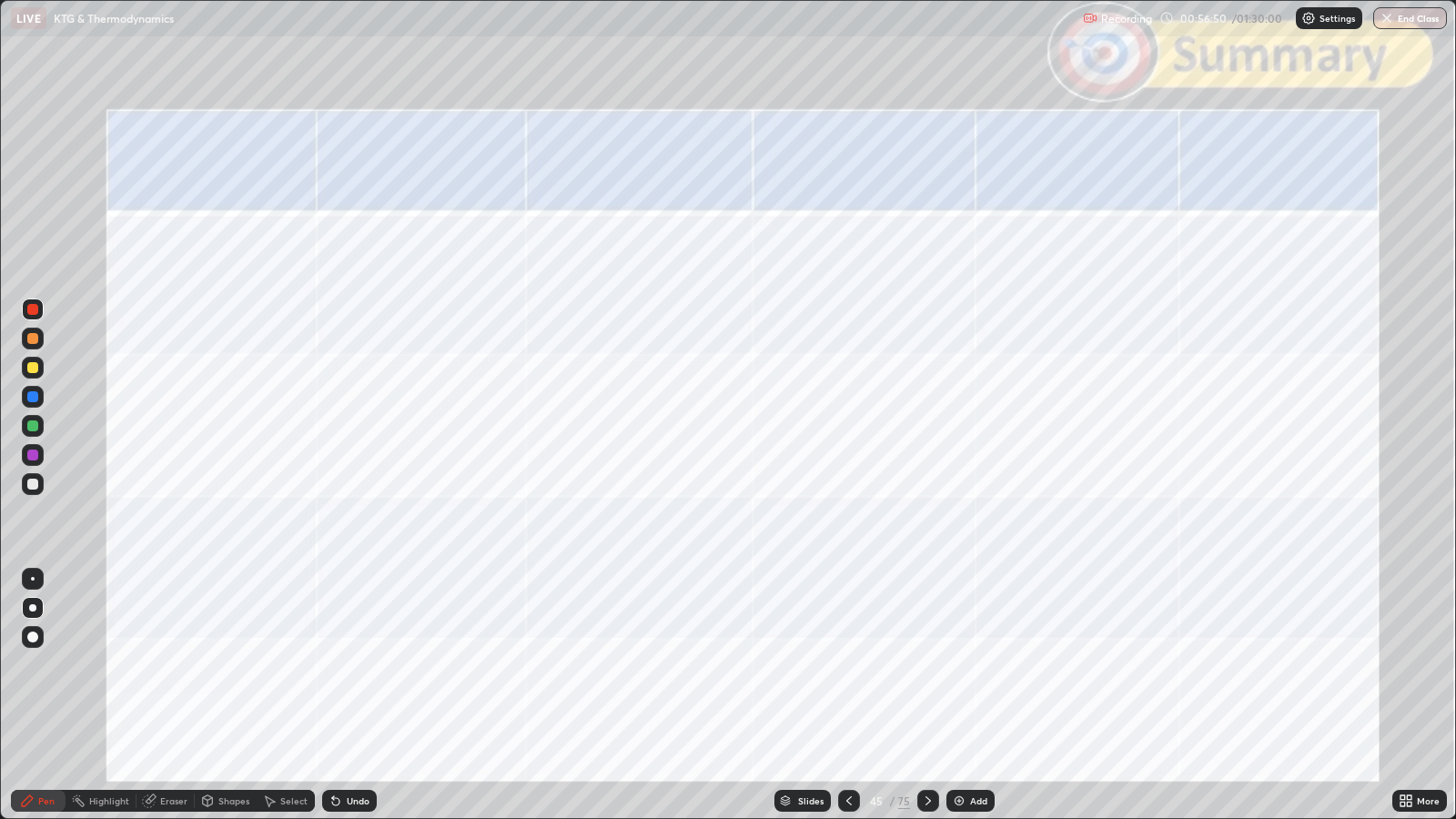
click at [33, 368] on div at bounding box center [33, 368] width 11 height 11
click at [355, 666] on div "Undo" at bounding box center [358, 801] width 23 height 9
click at [32, 339] on div at bounding box center [33, 339] width 11 height 11
click at [353, 666] on div "Undo" at bounding box center [358, 801] width 23 height 9
click at [347, 666] on div "Undo" at bounding box center [358, 801] width 23 height 9
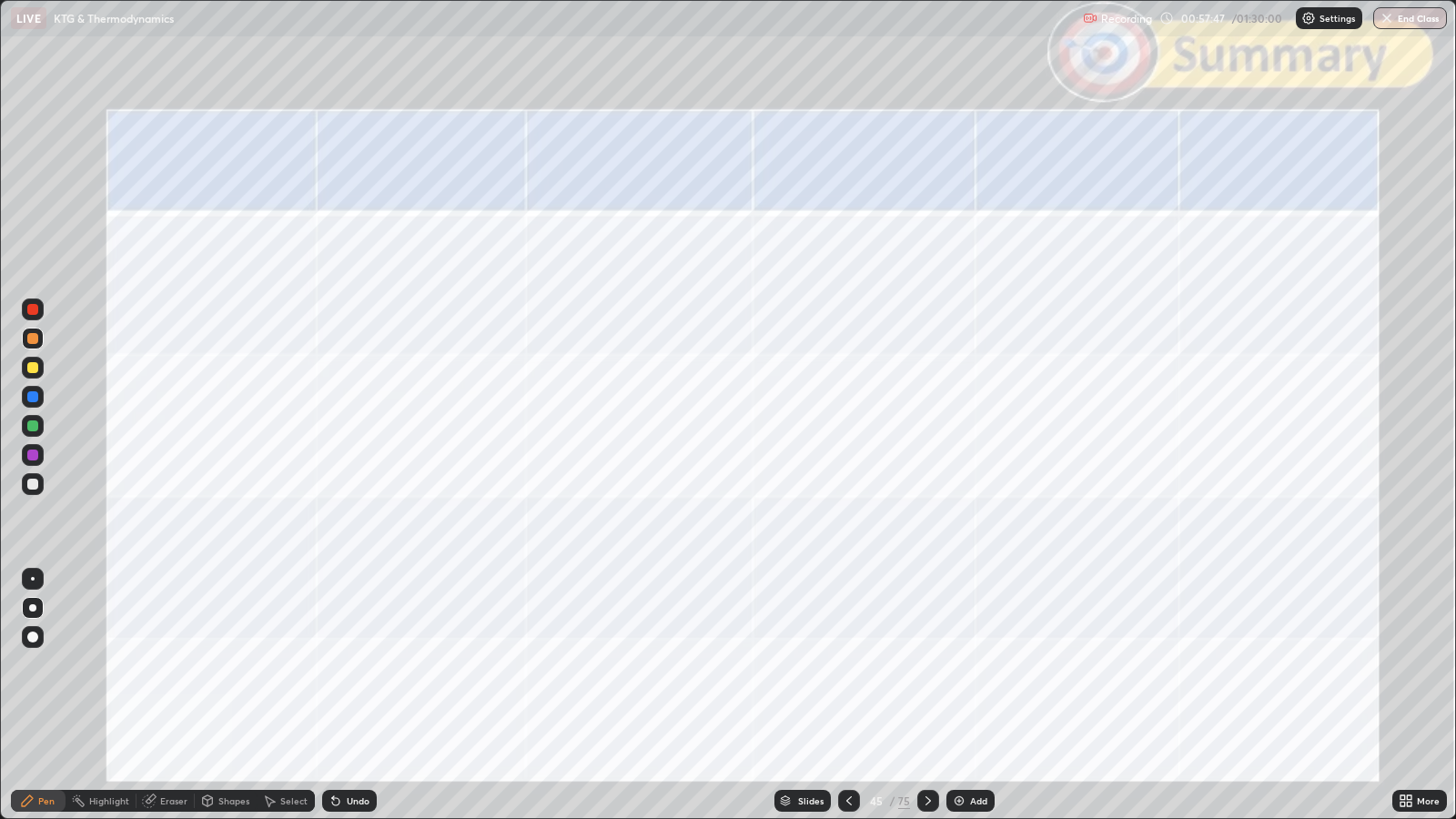
click at [34, 451] on div at bounding box center [33, 455] width 11 height 11
click at [34, 339] on div at bounding box center [33, 339] width 11 height 11
click at [36, 454] on div at bounding box center [33, 455] width 11 height 11
click at [36, 364] on div at bounding box center [33, 368] width 11 height 11
click at [32, 425] on div at bounding box center [33, 427] width 11 height 11
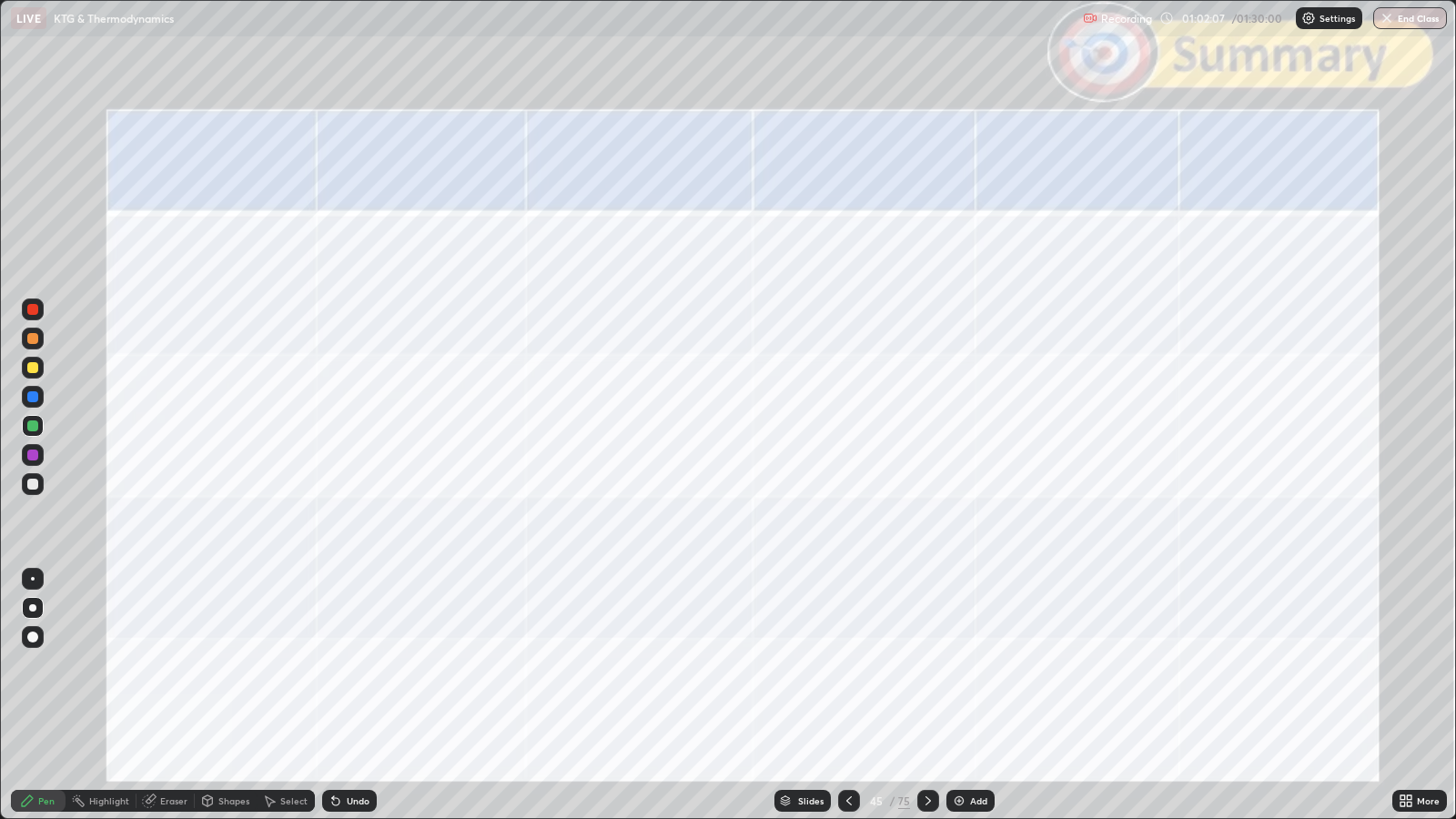
click at [927, 666] on icon at bounding box center [927, 800] width 14 height 14
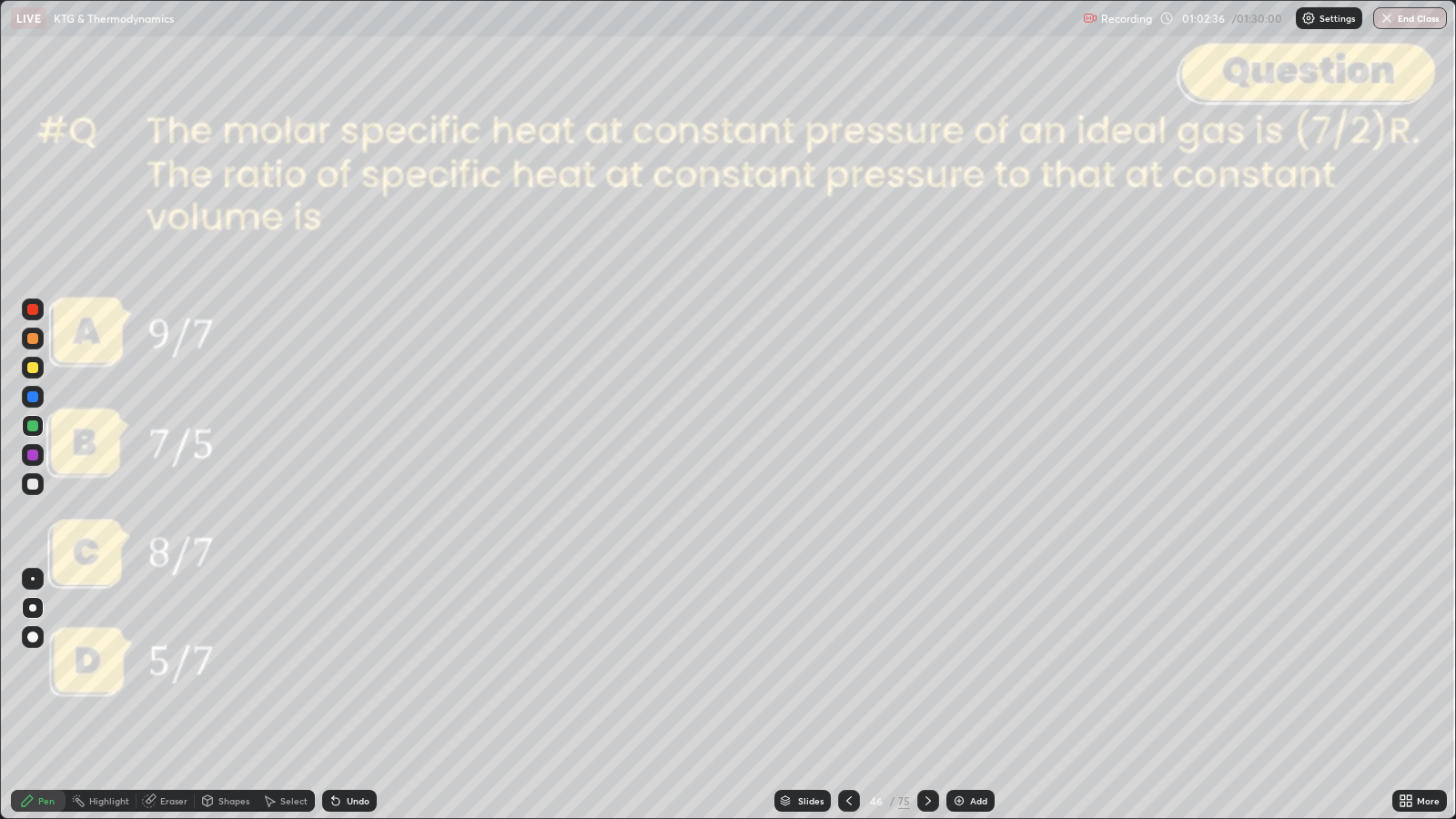
click at [927, 666] on icon at bounding box center [927, 800] width 14 height 14
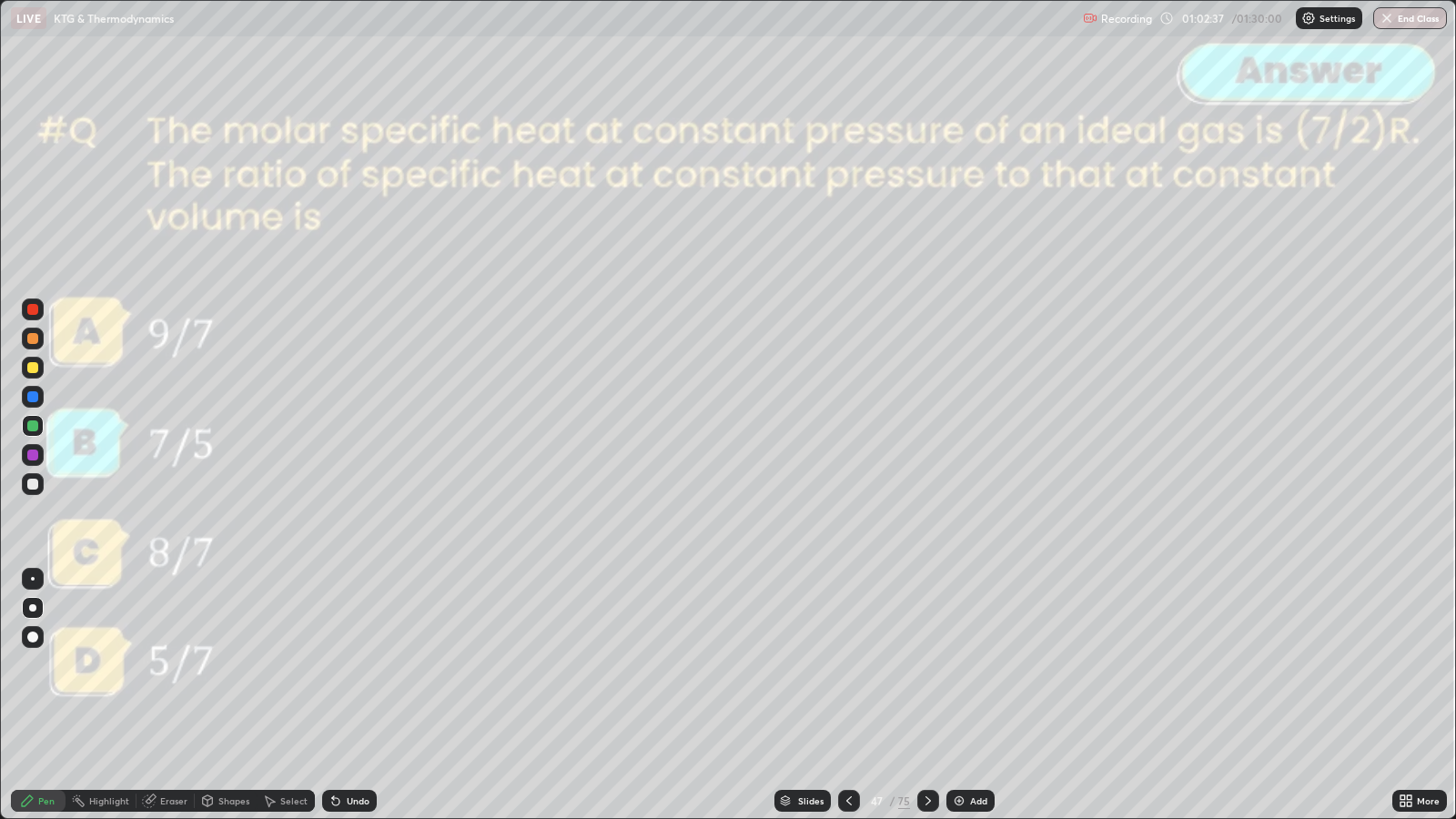
click at [927, 666] on div at bounding box center [927, 800] width 22 height 22
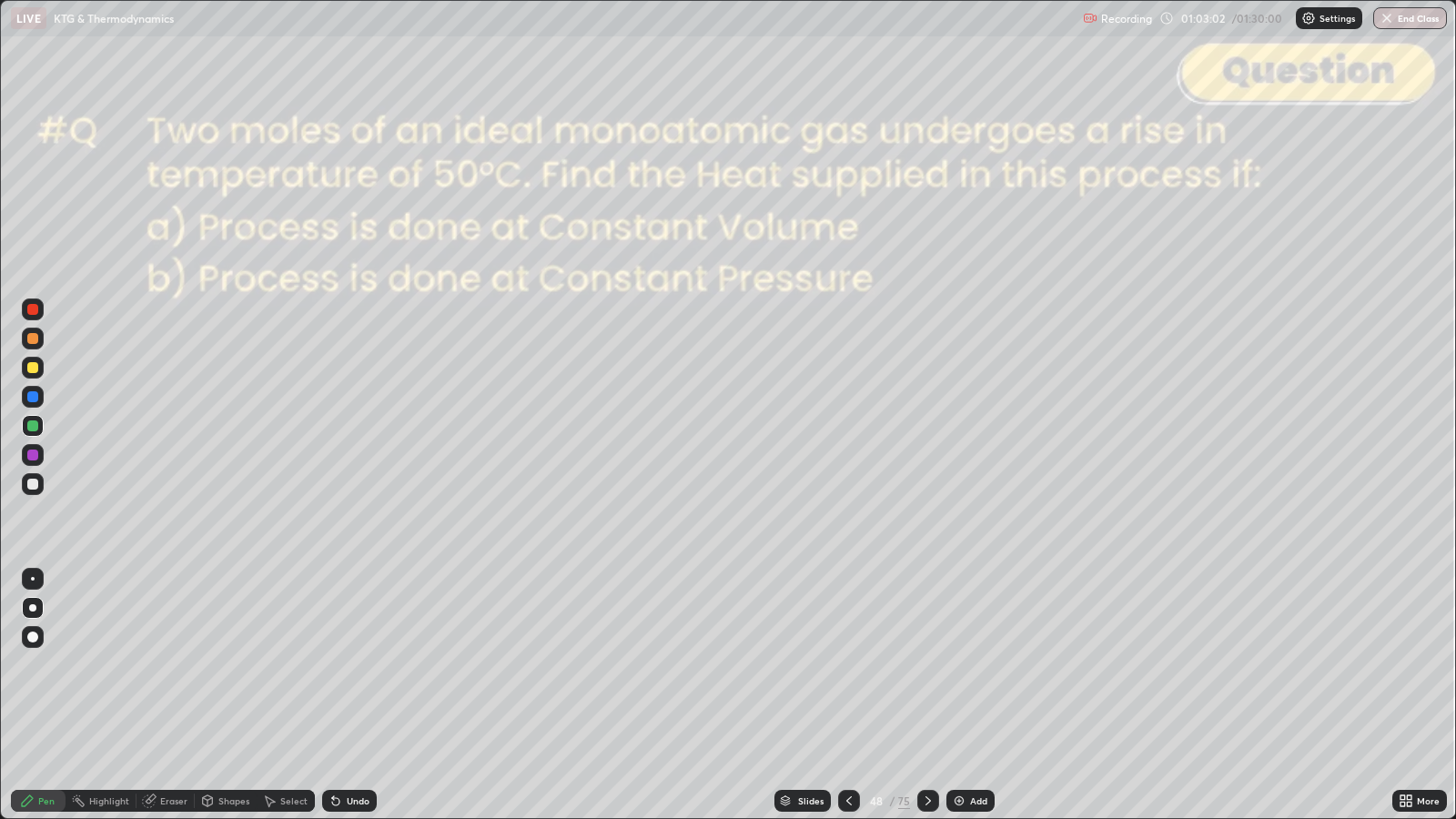
click at [811, 666] on div "Slides" at bounding box center [810, 801] width 26 height 9
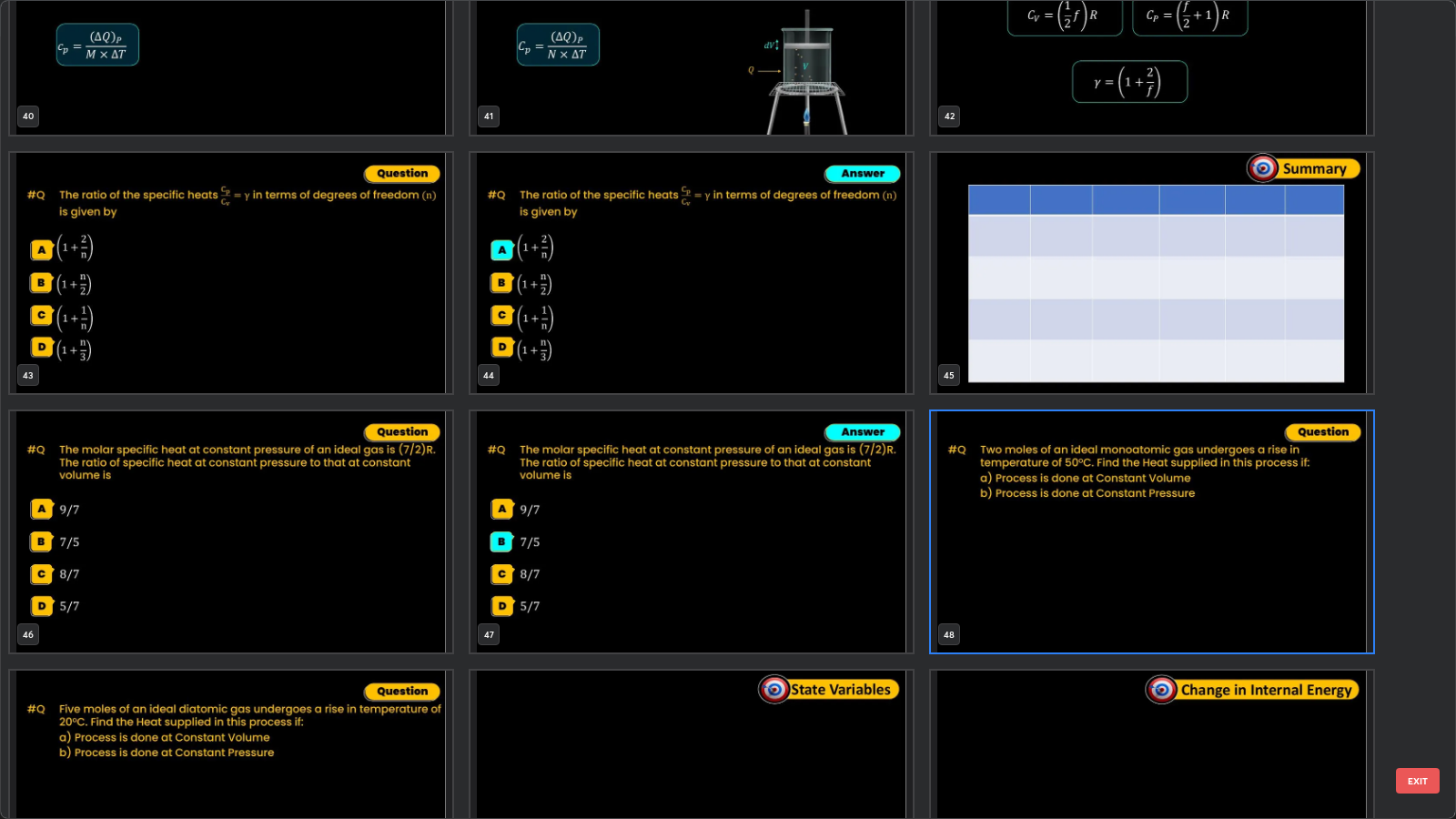
scroll to position [3485, 0]
click at [1419, 666] on button "EXIT" at bounding box center [1417, 780] width 43 height 26
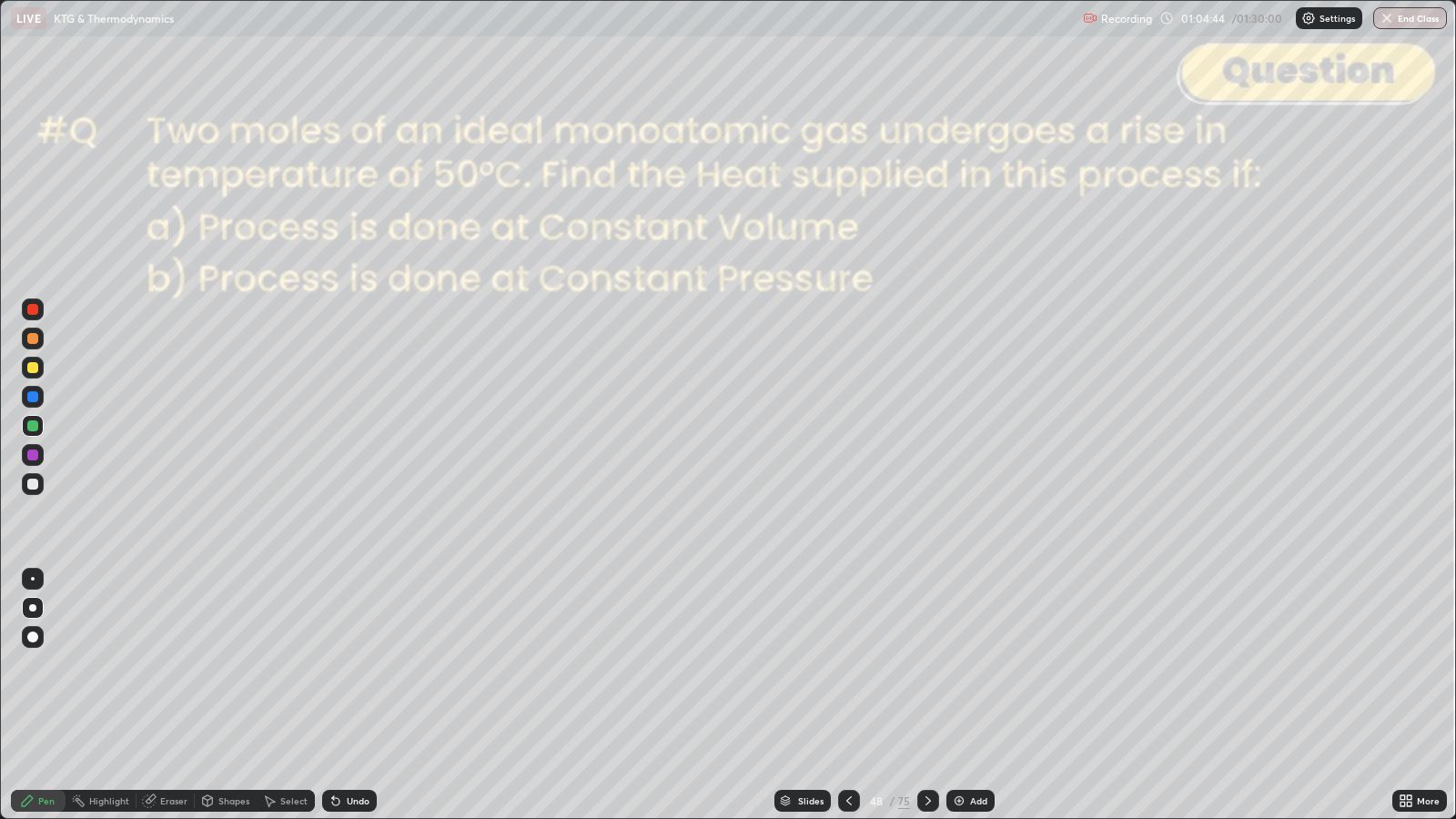
click at [32, 483] on div at bounding box center [33, 484] width 11 height 11
click at [927, 666] on icon at bounding box center [927, 800] width 14 height 14
click at [32, 483] on div at bounding box center [33, 484] width 11 height 11
click at [927, 666] on icon at bounding box center [927, 800] width 14 height 14
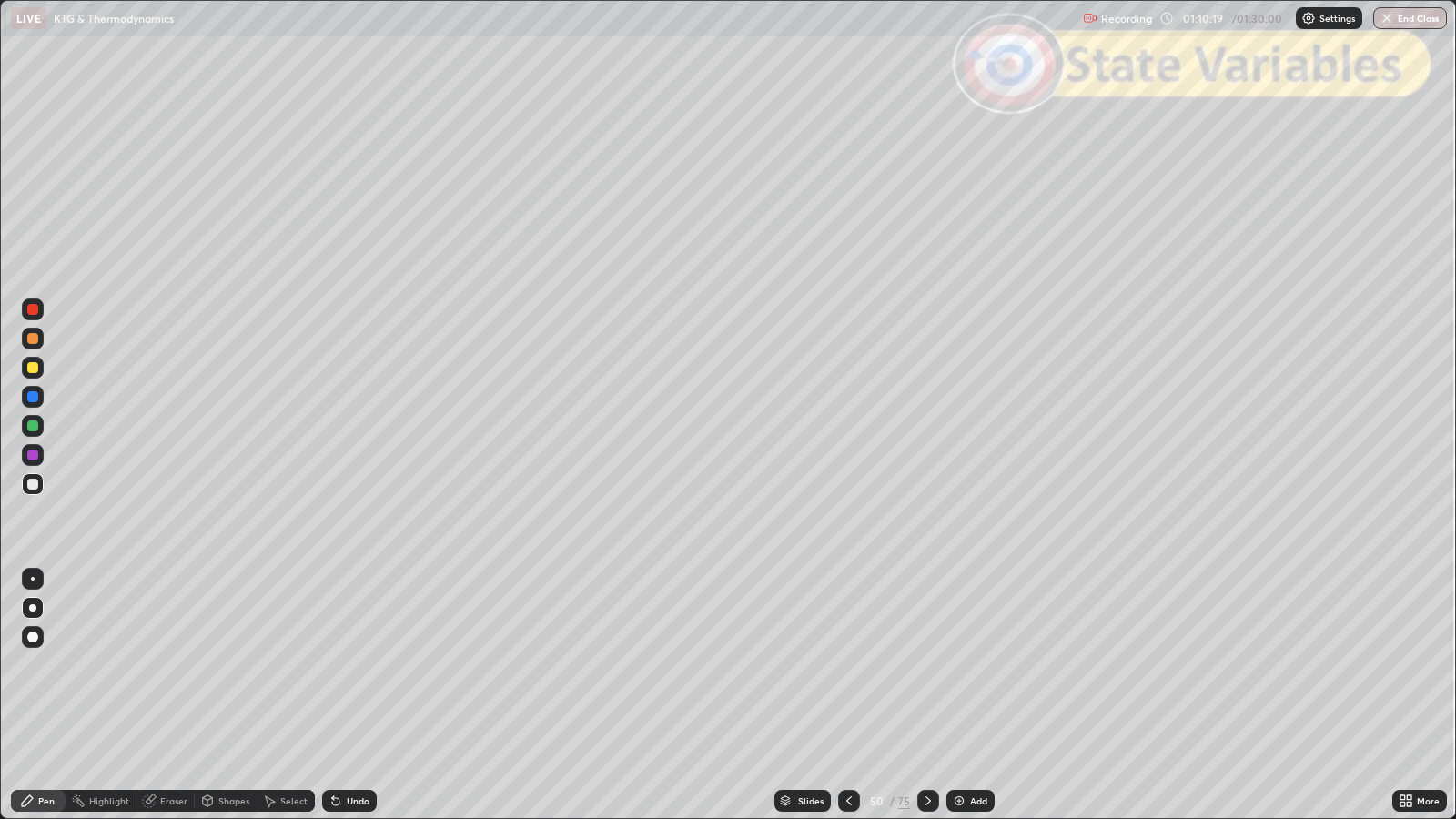
click at [817, 666] on div "Slides" at bounding box center [810, 801] width 26 height 9
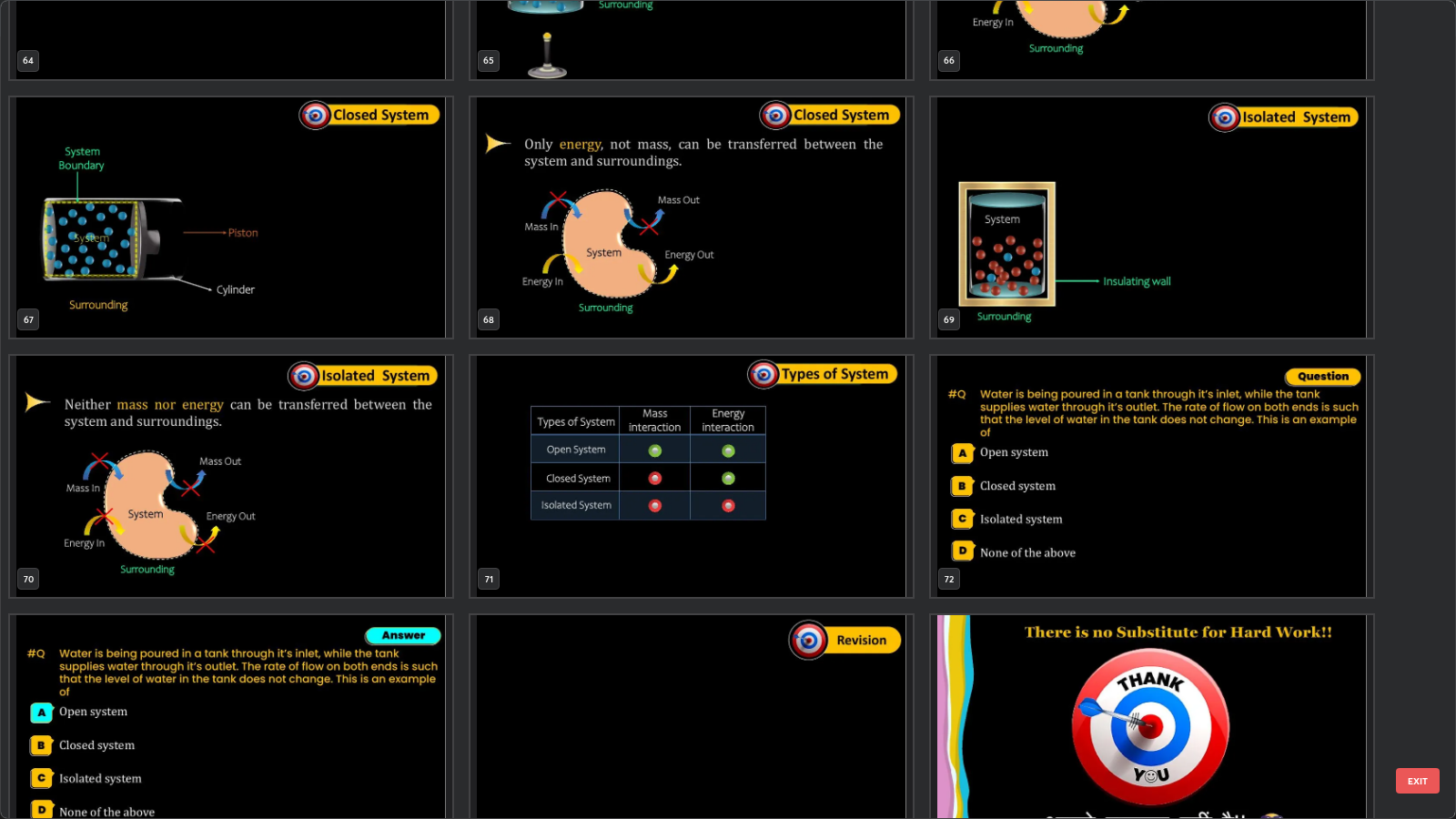
scroll to position [5659, 0]
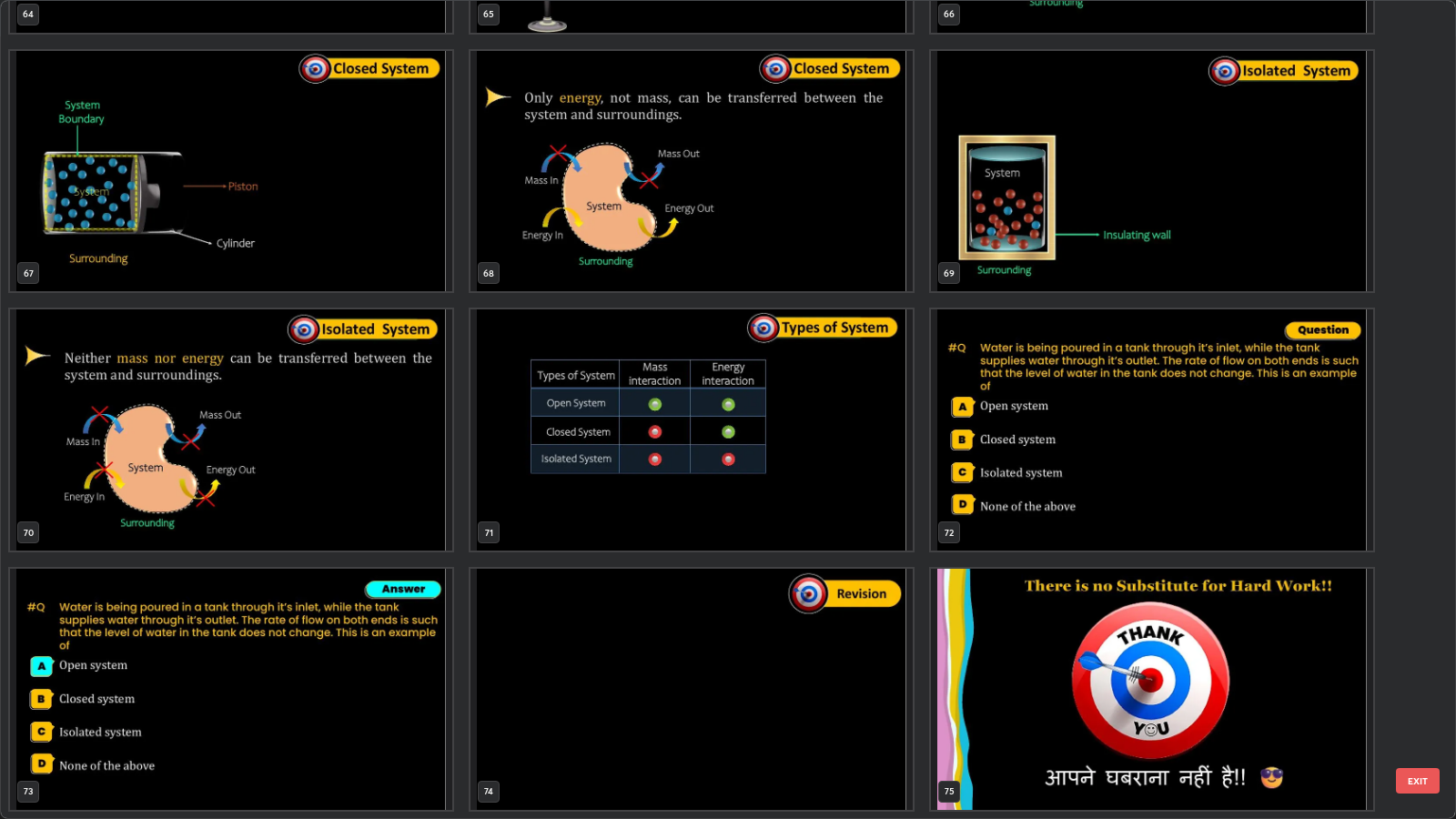
click at [1419, 666] on button "EXIT" at bounding box center [1417, 780] width 43 height 26
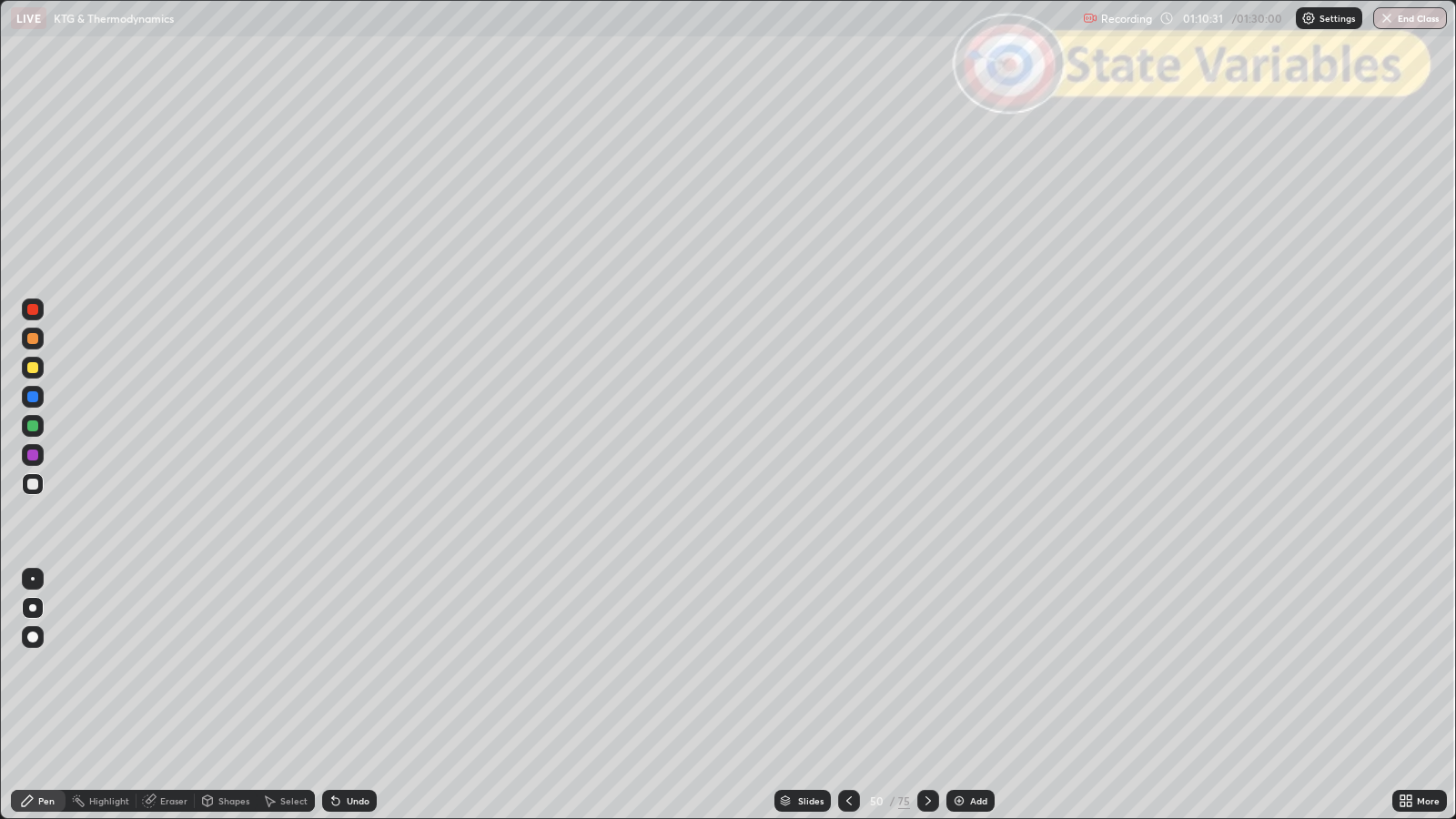
click at [220, 666] on div "Shapes" at bounding box center [234, 801] width 31 height 9
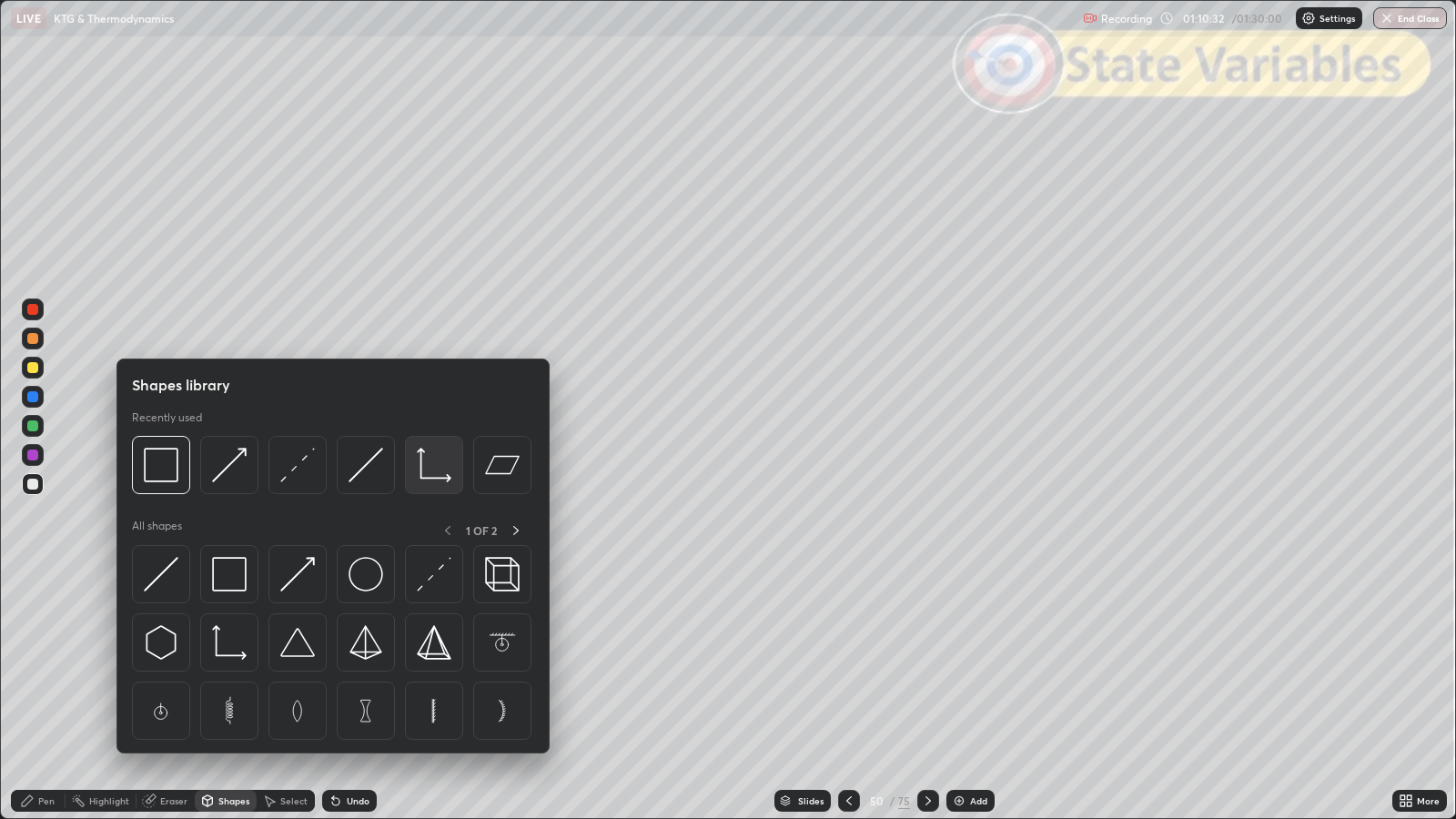
click at [429, 464] on img at bounding box center [434, 465] width 35 height 35
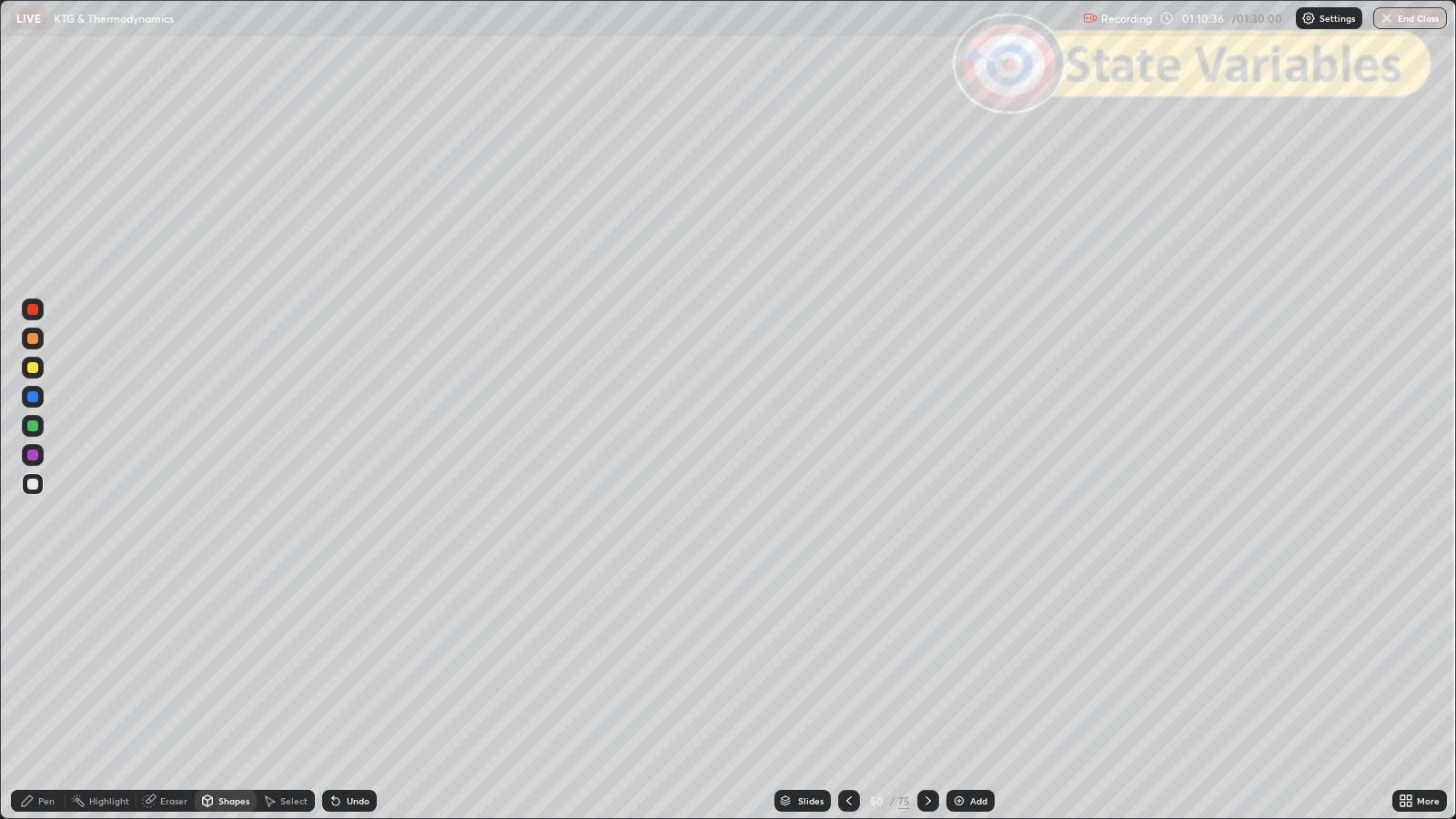
click at [27, 666] on icon at bounding box center [26, 800] width 14 height 14
click at [37, 369] on div at bounding box center [32, 367] width 22 height 22
click at [36, 341] on div at bounding box center [33, 339] width 11 height 11
click at [32, 423] on div at bounding box center [33, 427] width 11 height 11
click at [927, 666] on icon at bounding box center [927, 800] width 14 height 14
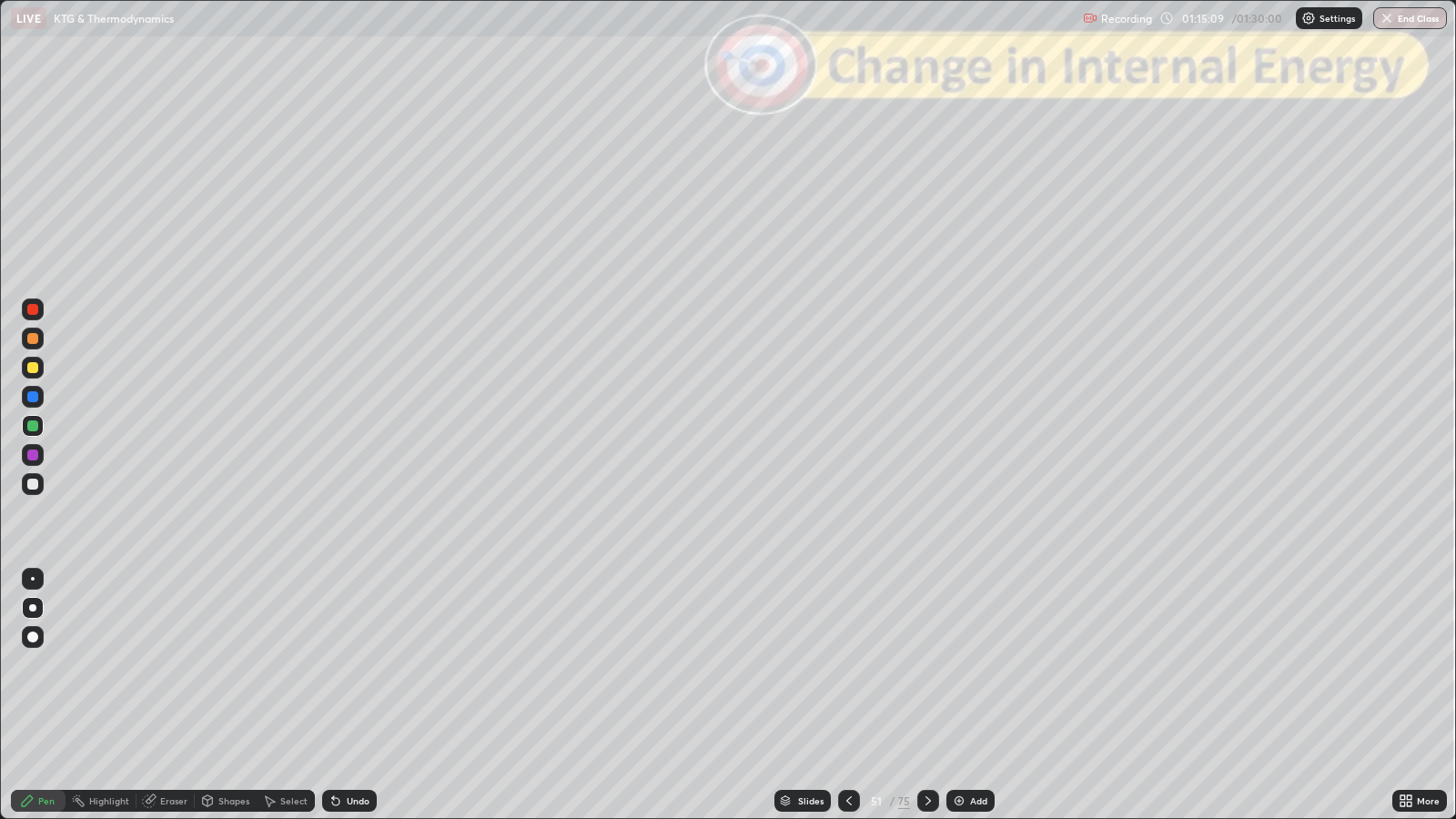
click at [847, 666] on icon at bounding box center [848, 800] width 14 height 14
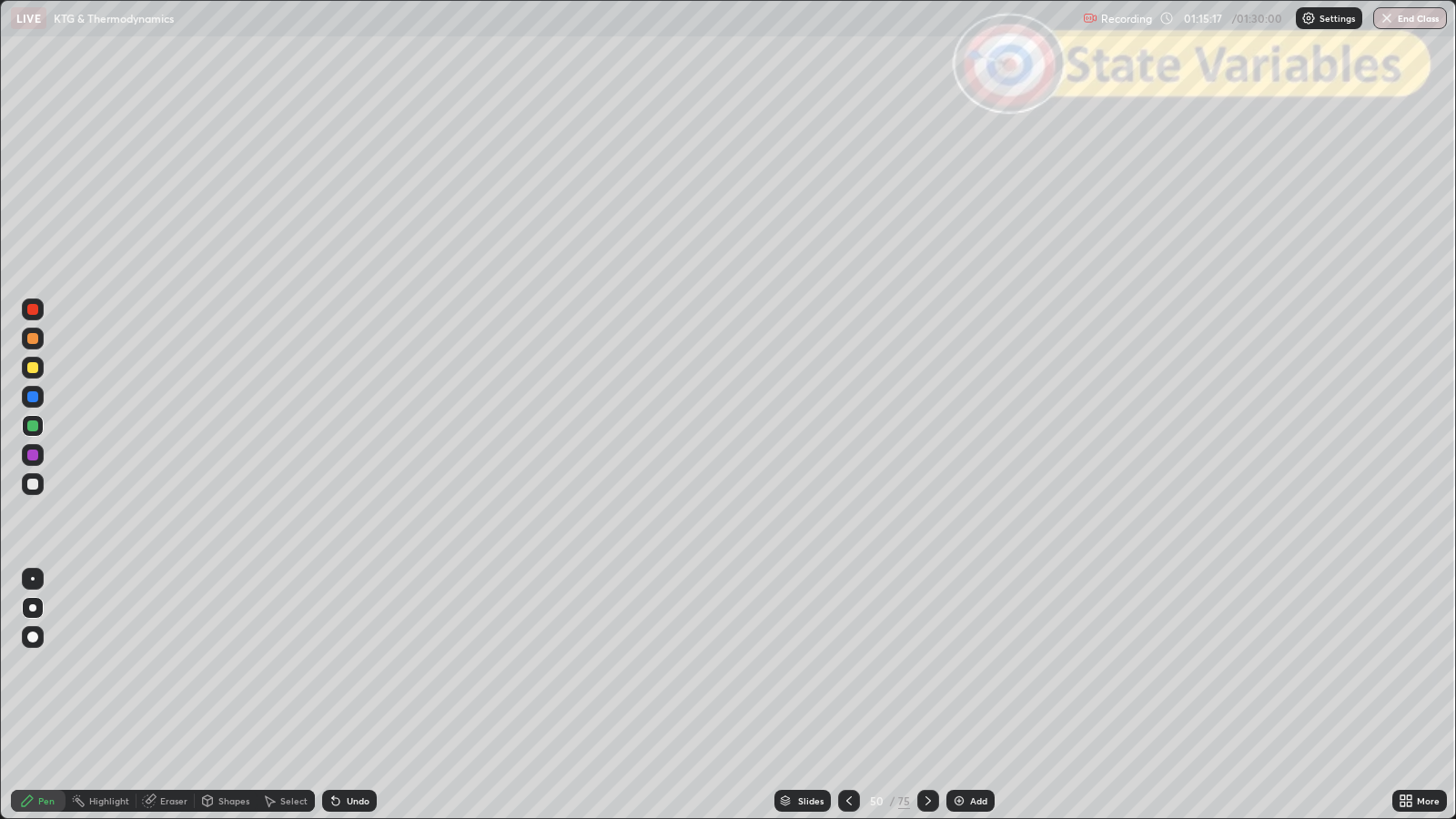
click at [925, 666] on icon at bounding box center [927, 800] width 14 height 14
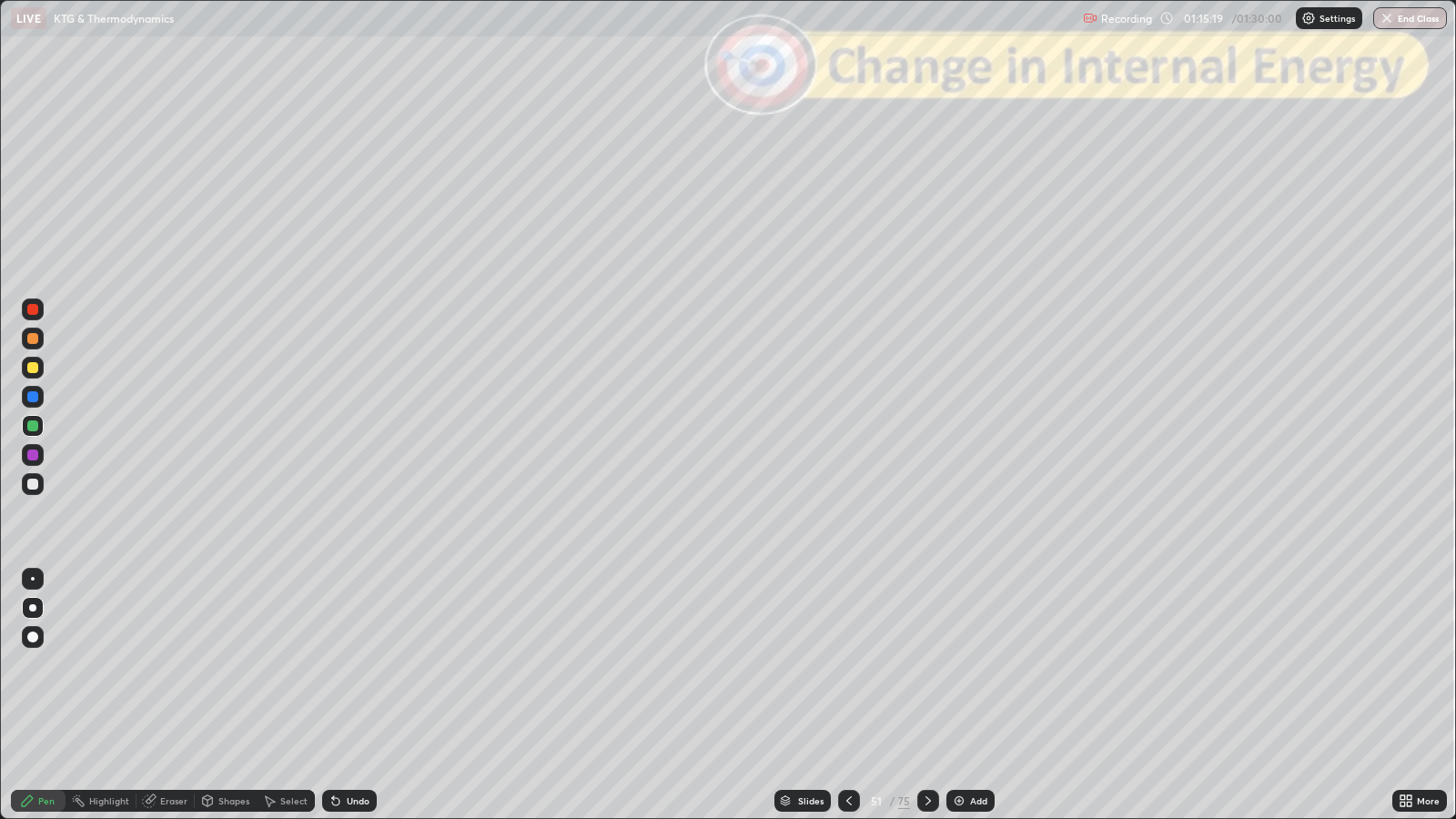
click at [230, 666] on div "Shapes" at bounding box center [234, 801] width 31 height 9
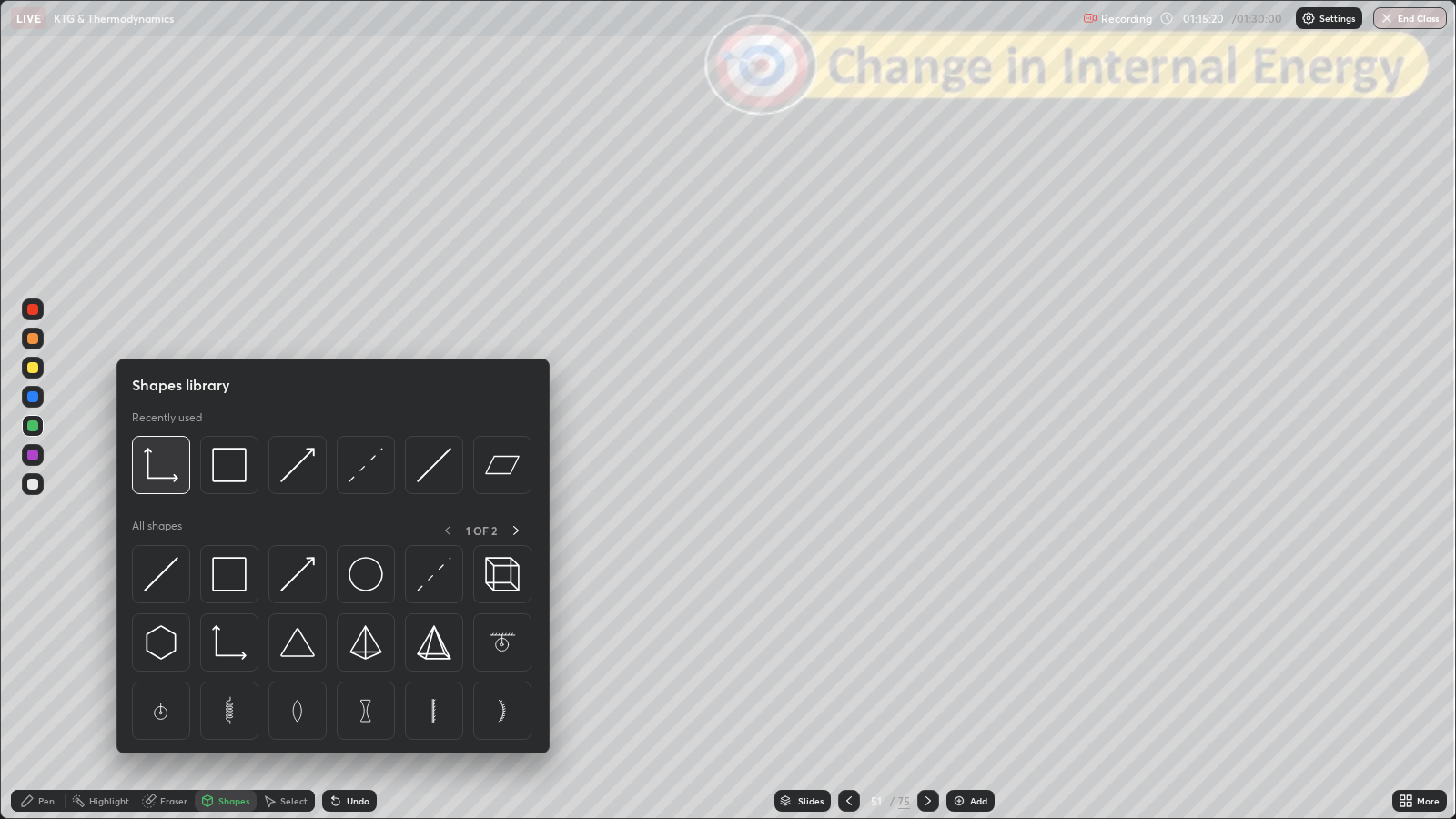
click at [162, 474] on img at bounding box center [161, 465] width 35 height 35
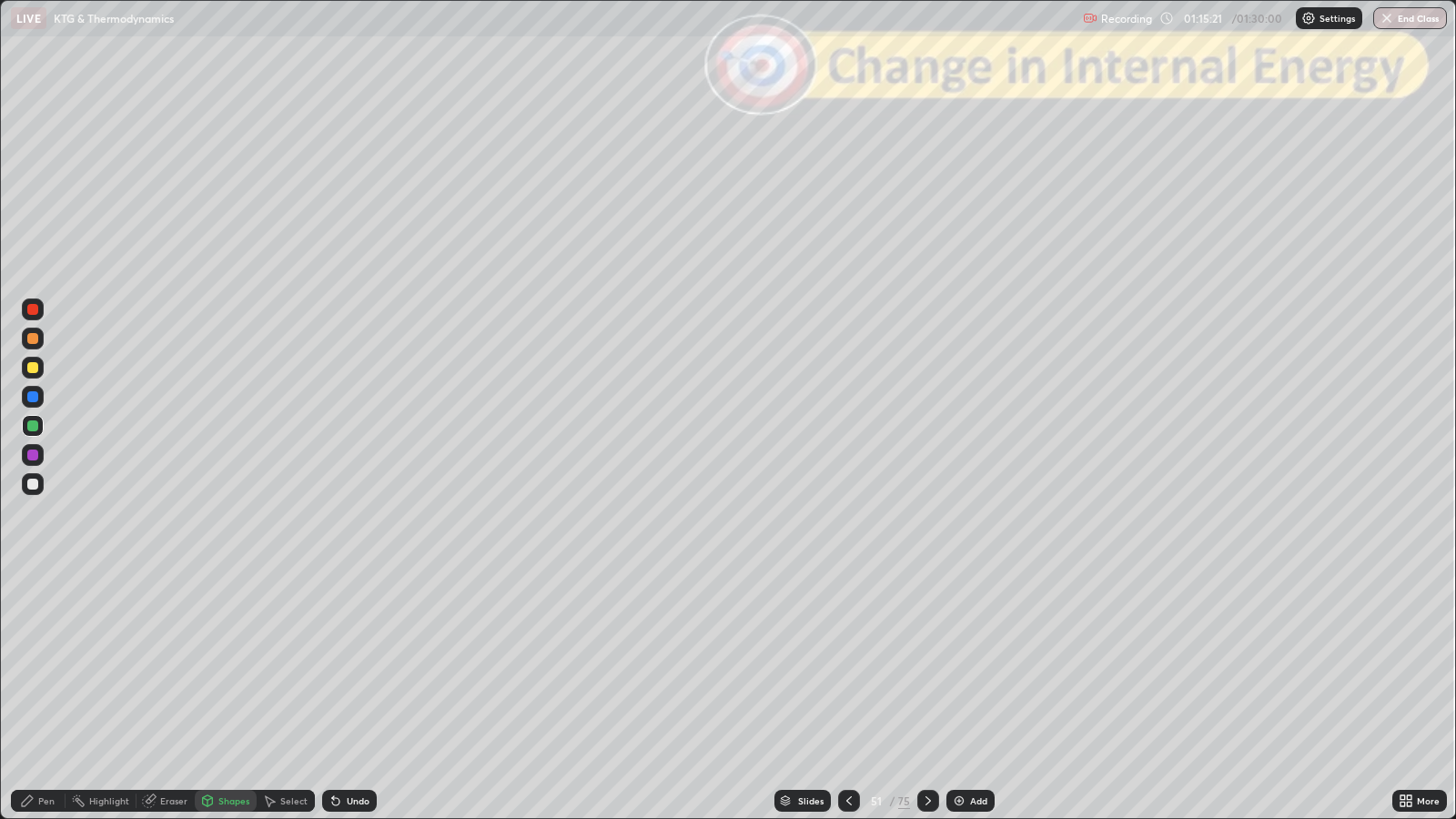
click at [35, 479] on div at bounding box center [33, 484] width 11 height 11
click at [36, 368] on div at bounding box center [33, 368] width 11 height 11
click at [41, 666] on div "Pen" at bounding box center [39, 800] width 55 height 22
click at [35, 338] on div at bounding box center [33, 339] width 11 height 11
click at [37, 425] on div at bounding box center [33, 427] width 11 height 11
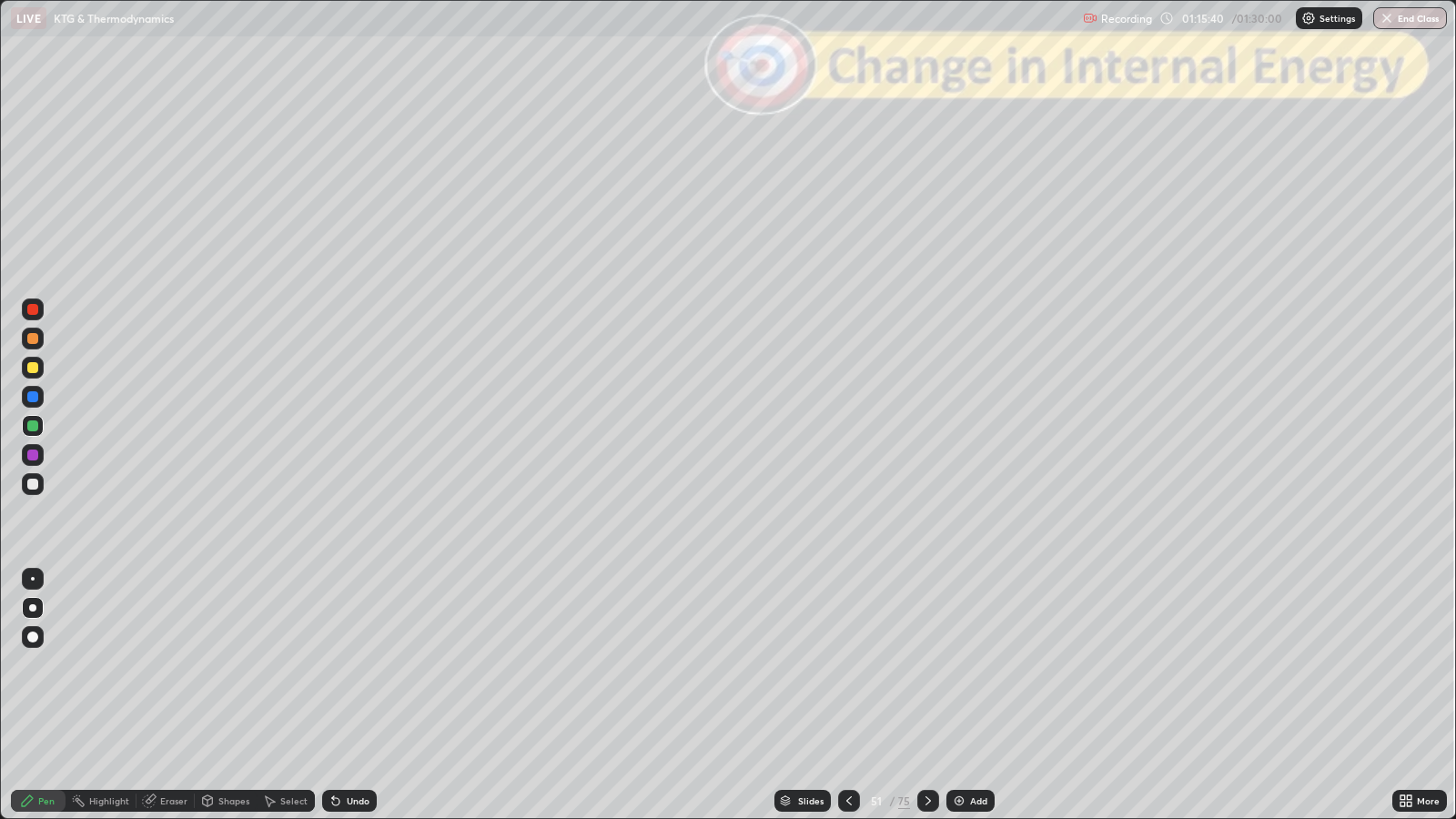
click at [36, 369] on div at bounding box center [33, 368] width 11 height 11
click at [33, 427] on div at bounding box center [33, 427] width 11 height 11
click at [32, 341] on div at bounding box center [33, 339] width 11 height 11
click at [34, 371] on div at bounding box center [33, 368] width 11 height 11
click at [36, 308] on div at bounding box center [33, 309] width 11 height 11
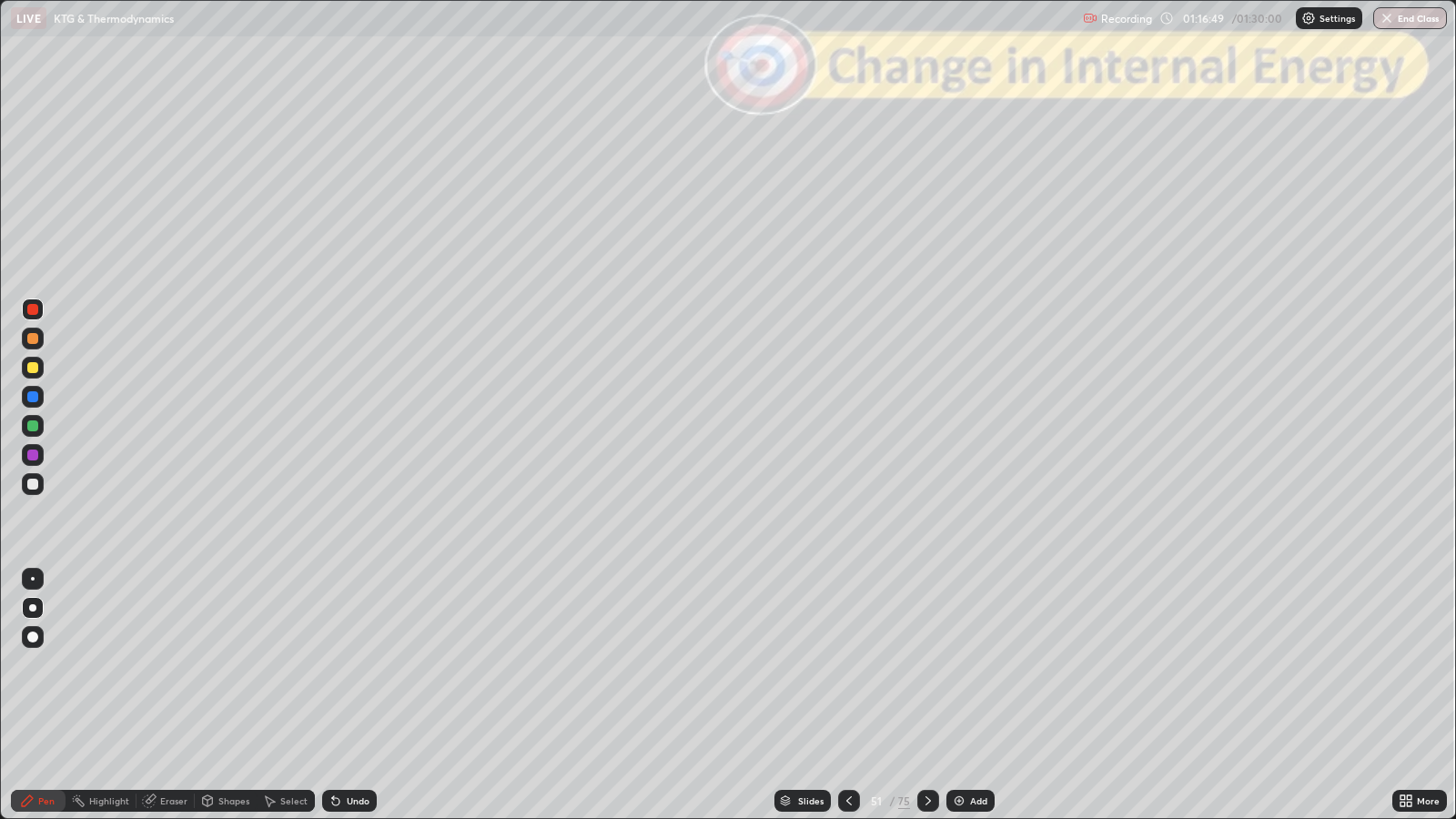
click at [31, 369] on div at bounding box center [33, 368] width 11 height 11
click at [34, 427] on div at bounding box center [33, 427] width 11 height 11
click at [847, 666] on icon at bounding box center [848, 800] width 14 height 14
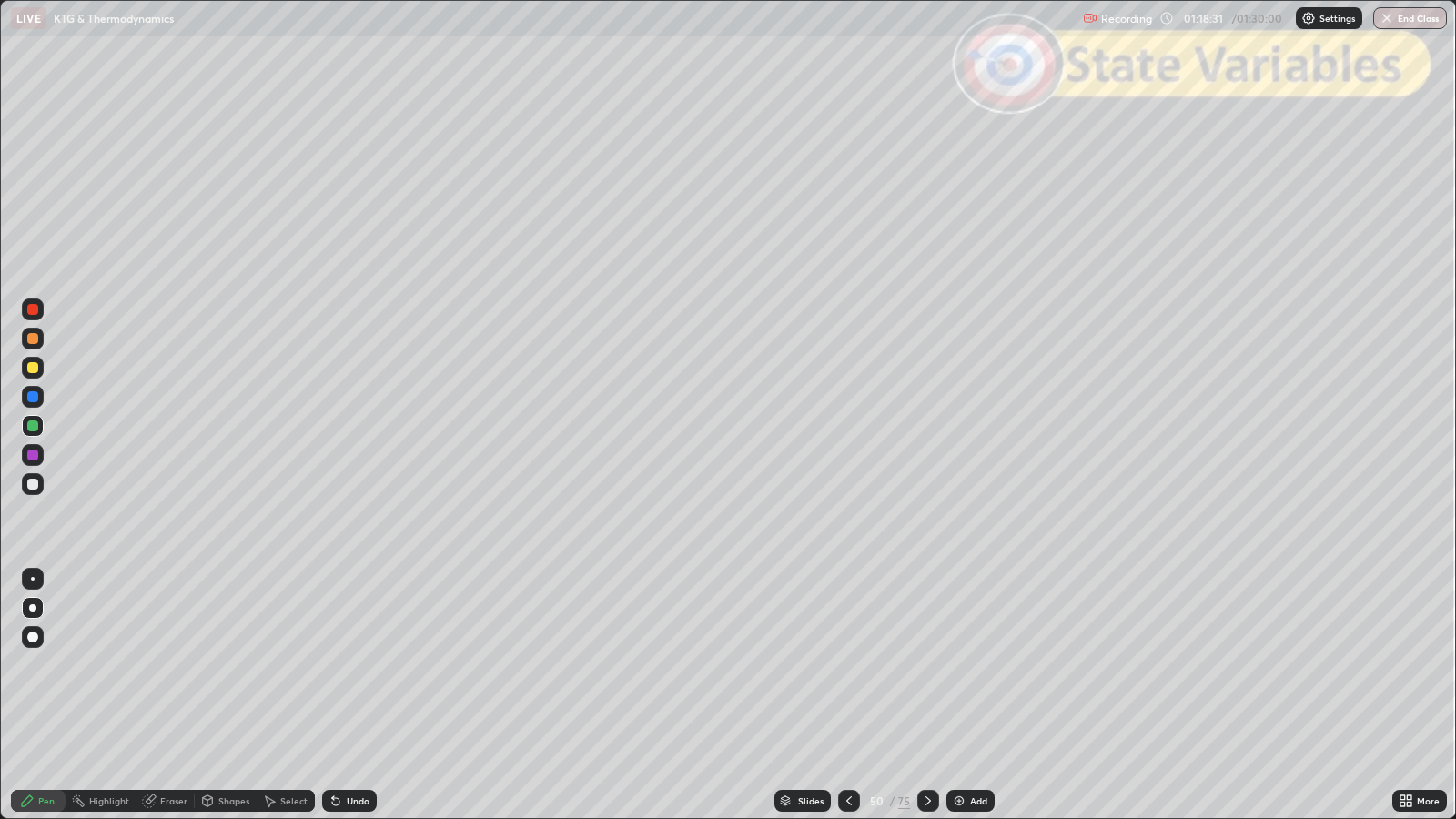
click at [927, 666] on icon at bounding box center [927, 800] width 14 height 14
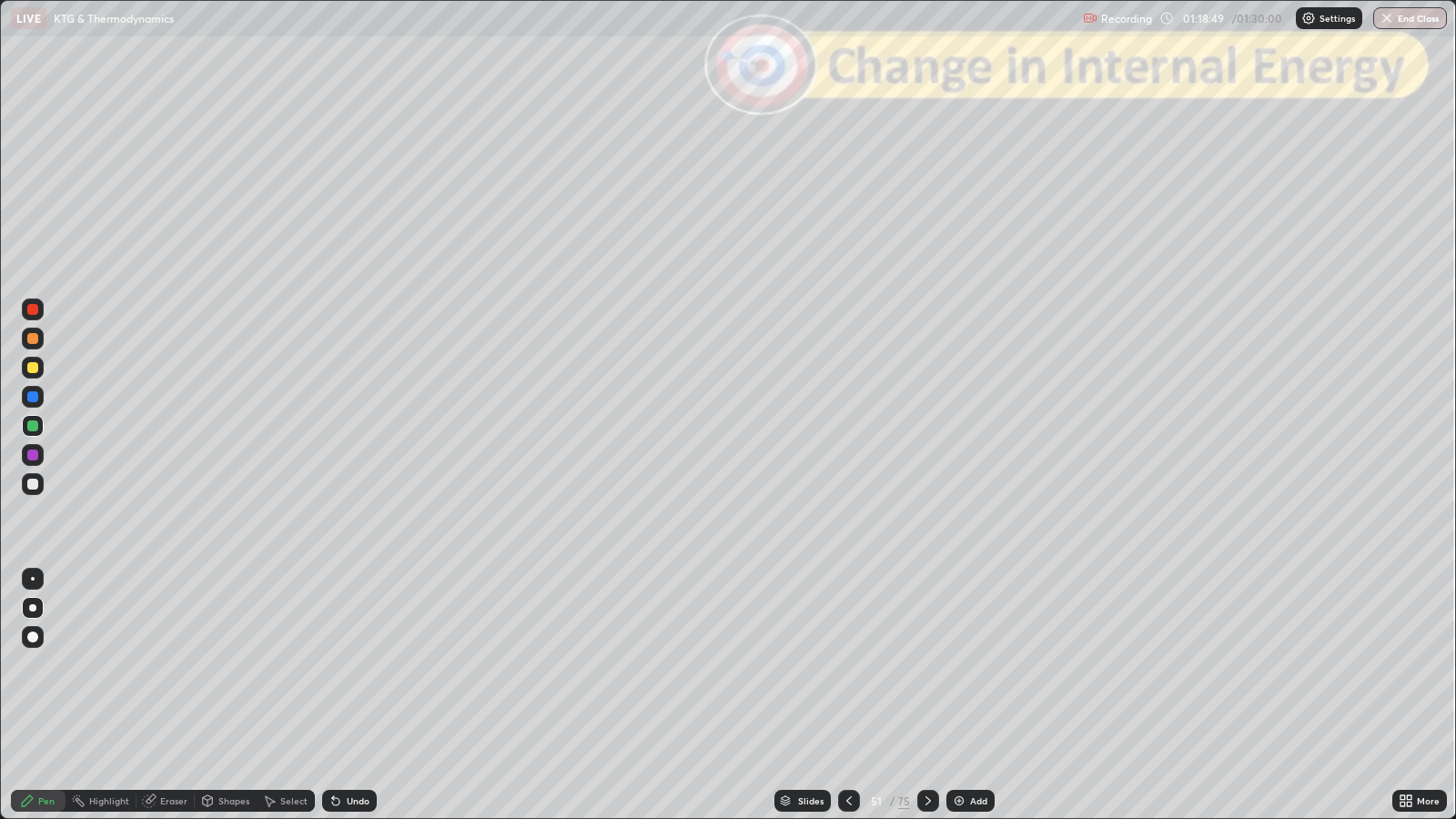
click at [32, 341] on div at bounding box center [33, 339] width 11 height 11
click at [234, 666] on div "Shapes" at bounding box center [234, 801] width 31 height 9
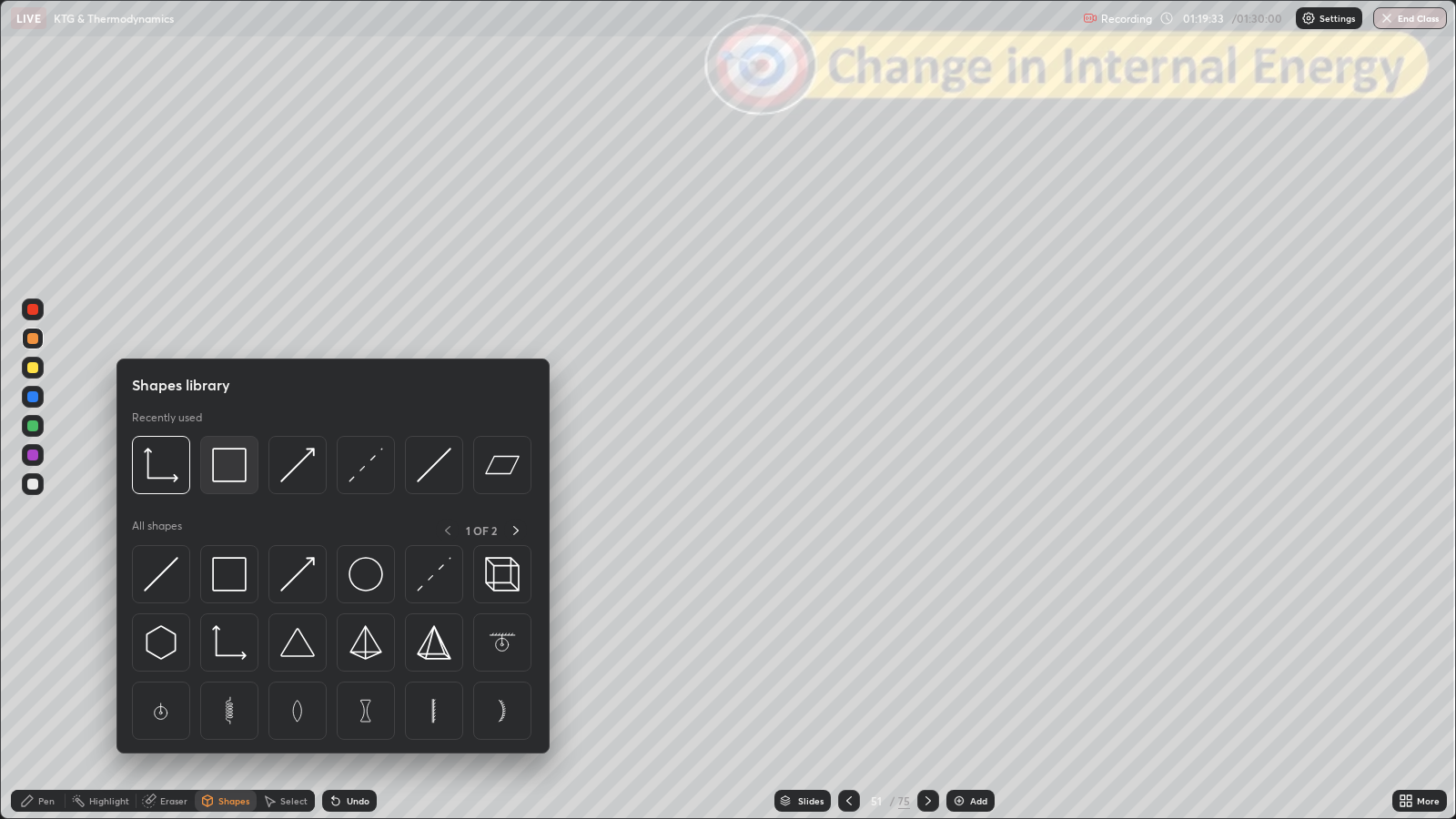
click at [226, 464] on img at bounding box center [229, 465] width 35 height 35
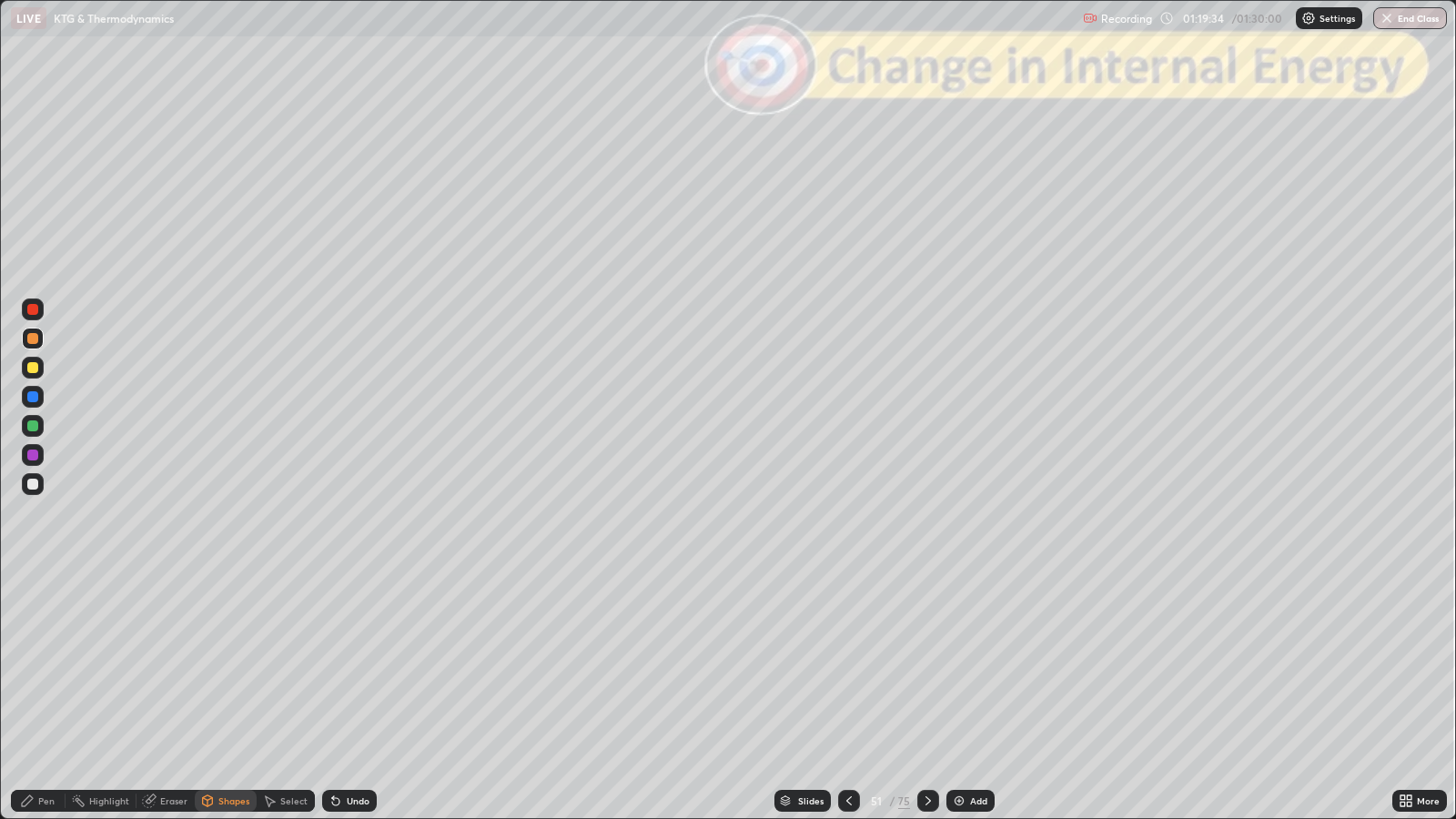
click at [34, 311] on div at bounding box center [33, 309] width 11 height 11
click at [362, 666] on div "Undo" at bounding box center [350, 800] width 55 height 22
click at [41, 666] on div "Pen" at bounding box center [45, 801] width 16 height 9
click at [821, 666] on div "Slides" at bounding box center [810, 801] width 26 height 9
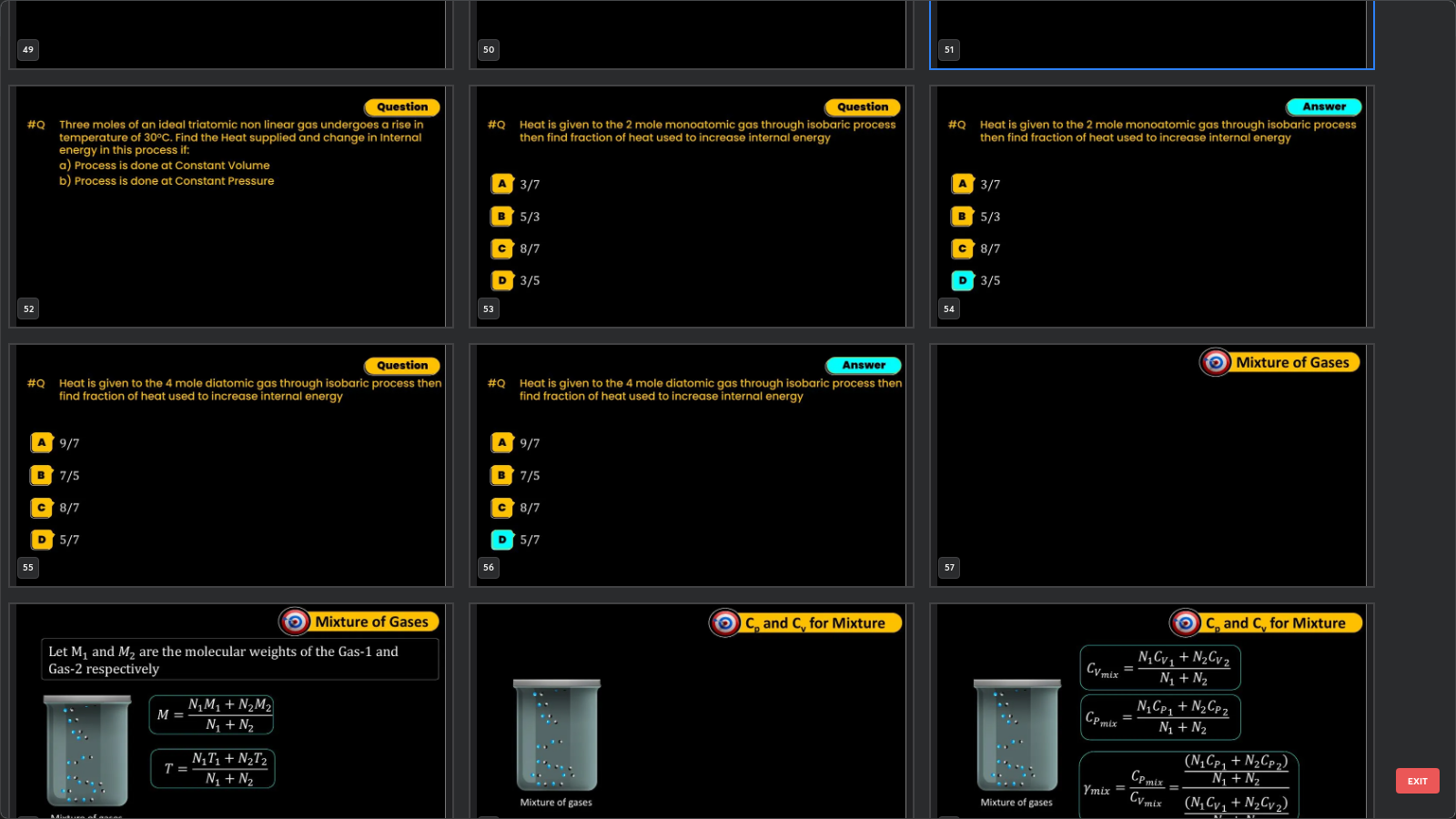
scroll to position [4355, 0]
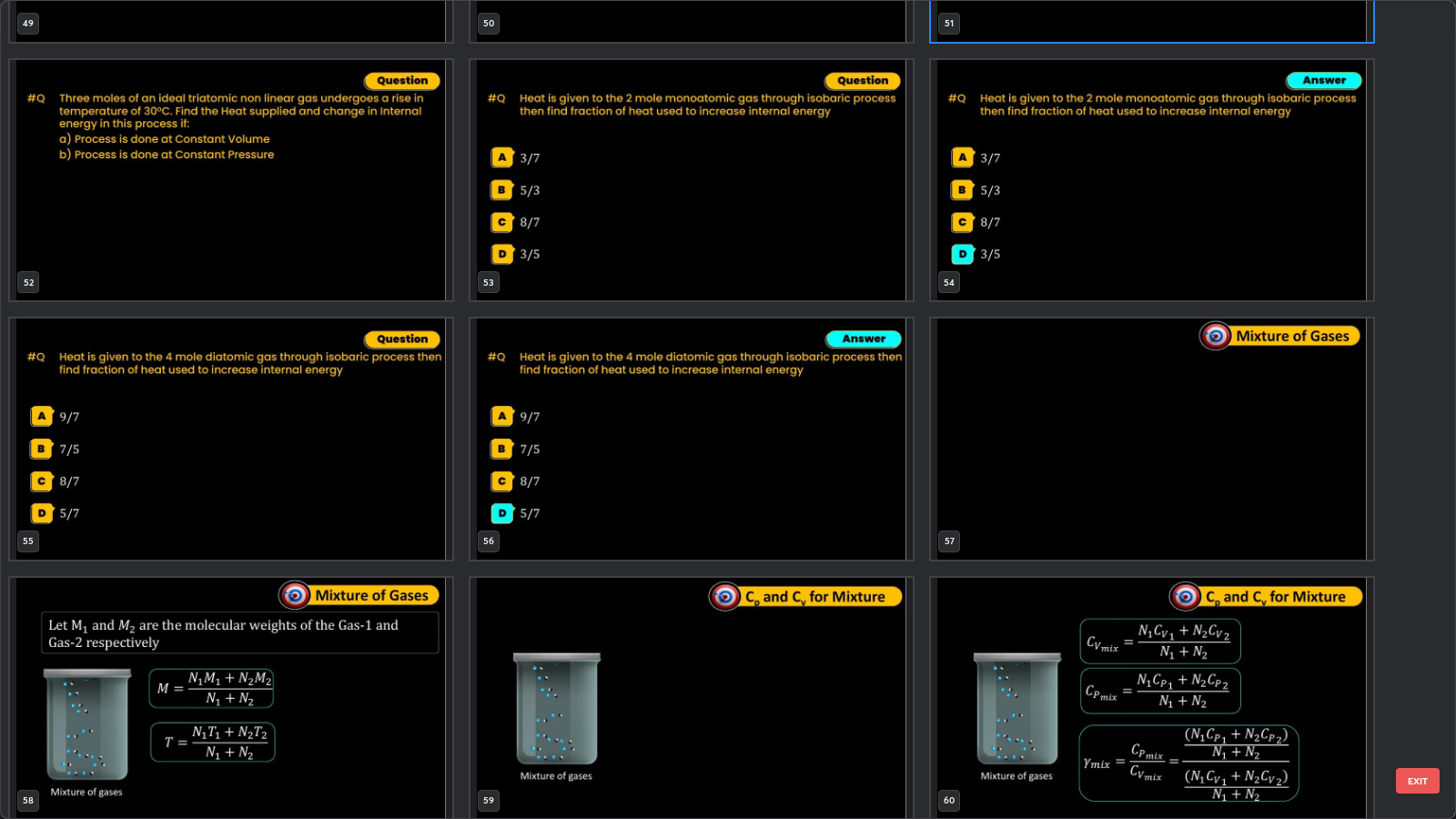
click at [1422, 666] on button "EXIT" at bounding box center [1417, 780] width 43 height 26
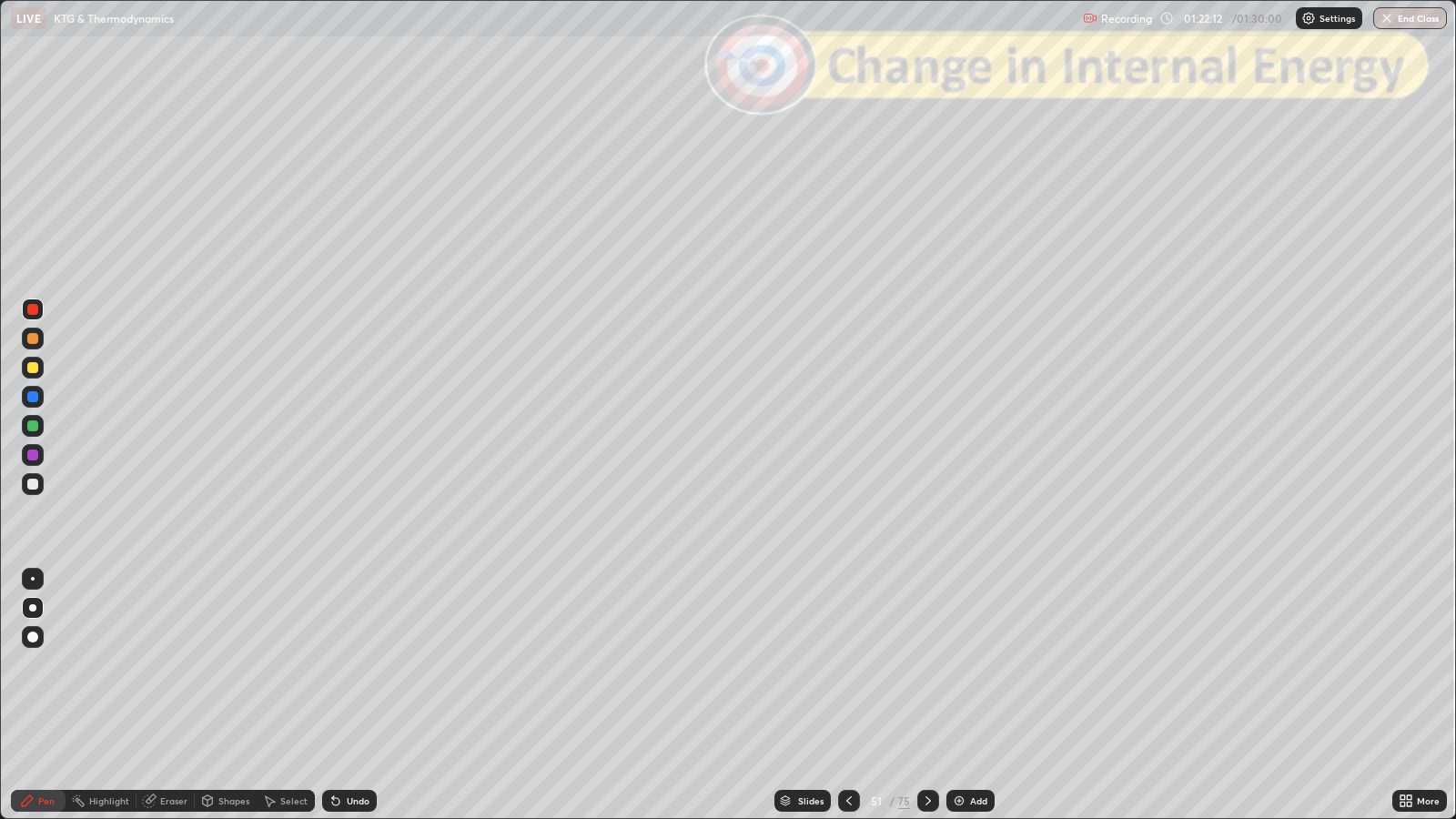
click at [930, 666] on div at bounding box center [927, 800] width 22 height 22
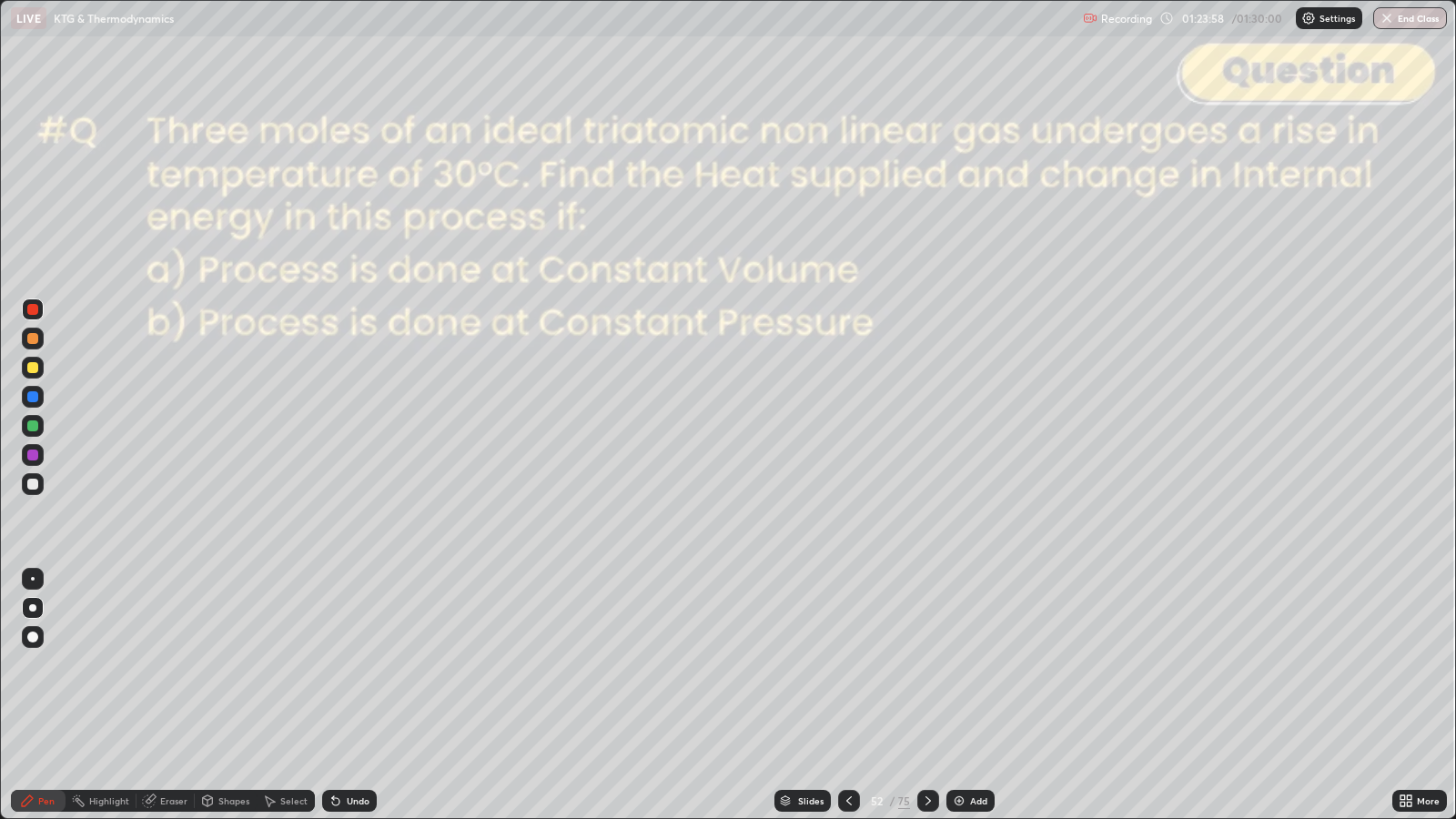
click at [36, 484] on div at bounding box center [33, 484] width 11 height 11
click at [352, 666] on div "Undo" at bounding box center [358, 801] width 23 height 9
click at [20, 81] on div "Erase all" at bounding box center [33, 409] width 43 height 746
click at [222, 666] on div "Shapes" at bounding box center [234, 801] width 31 height 9
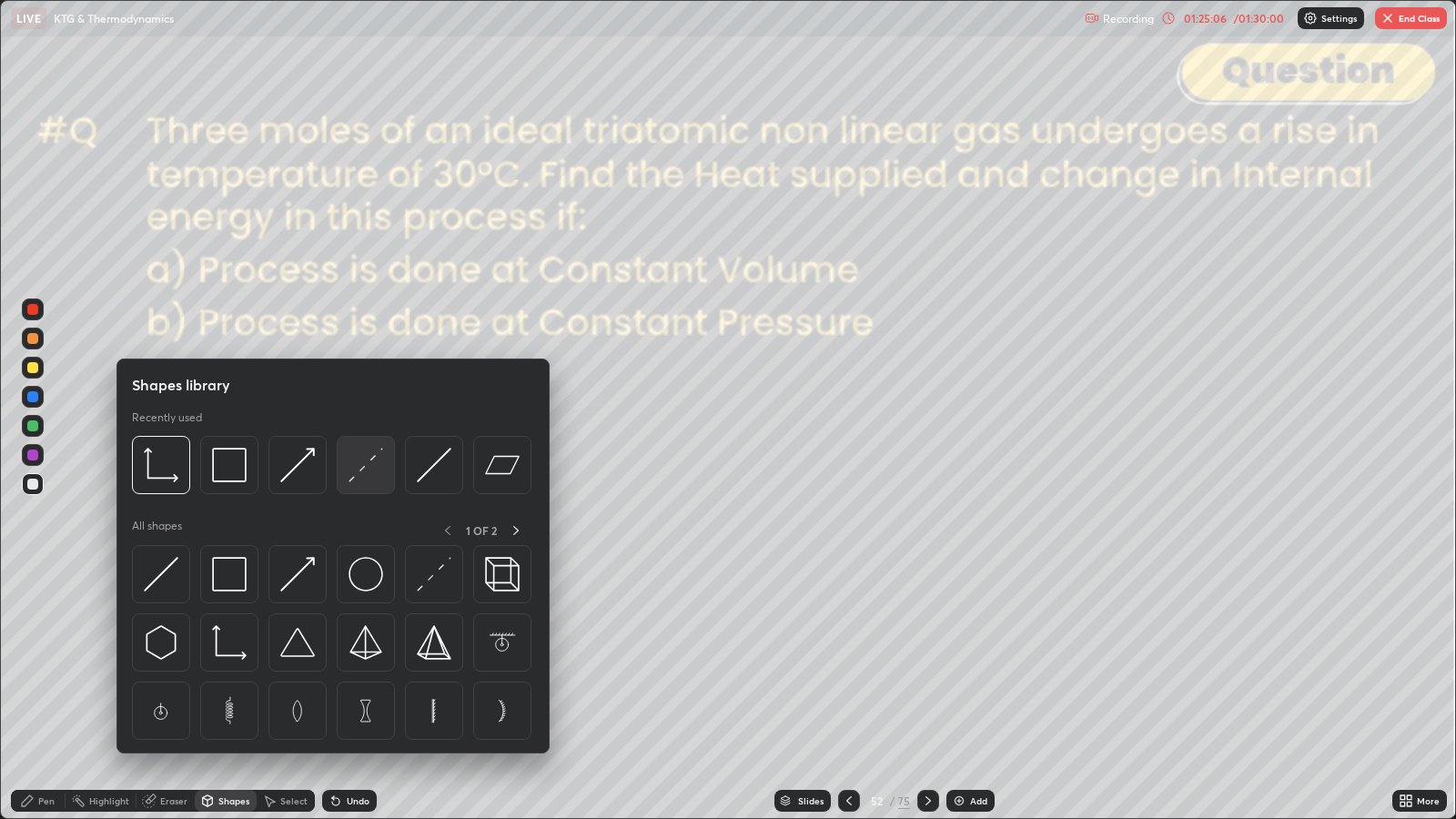
click at [355, 482] on div at bounding box center [366, 465] width 59 height 59
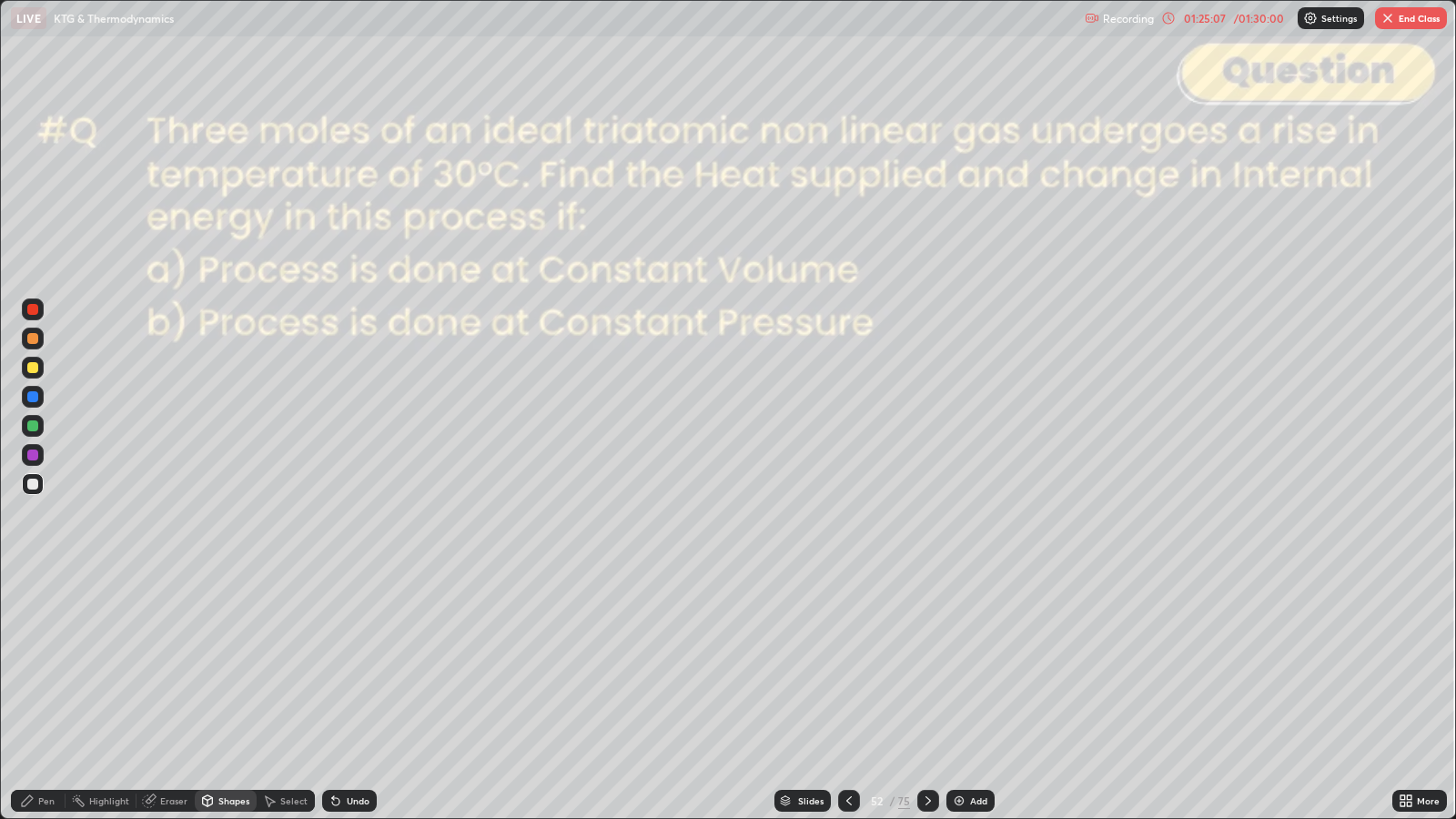
click at [26, 313] on div at bounding box center [32, 309] width 22 height 22
click at [38, 666] on div "Pen" at bounding box center [39, 800] width 55 height 22
click at [36, 369] on div at bounding box center [33, 368] width 11 height 11
click at [36, 312] on div at bounding box center [33, 309] width 11 height 11
click at [237, 666] on div "Shapes" at bounding box center [234, 801] width 31 height 9
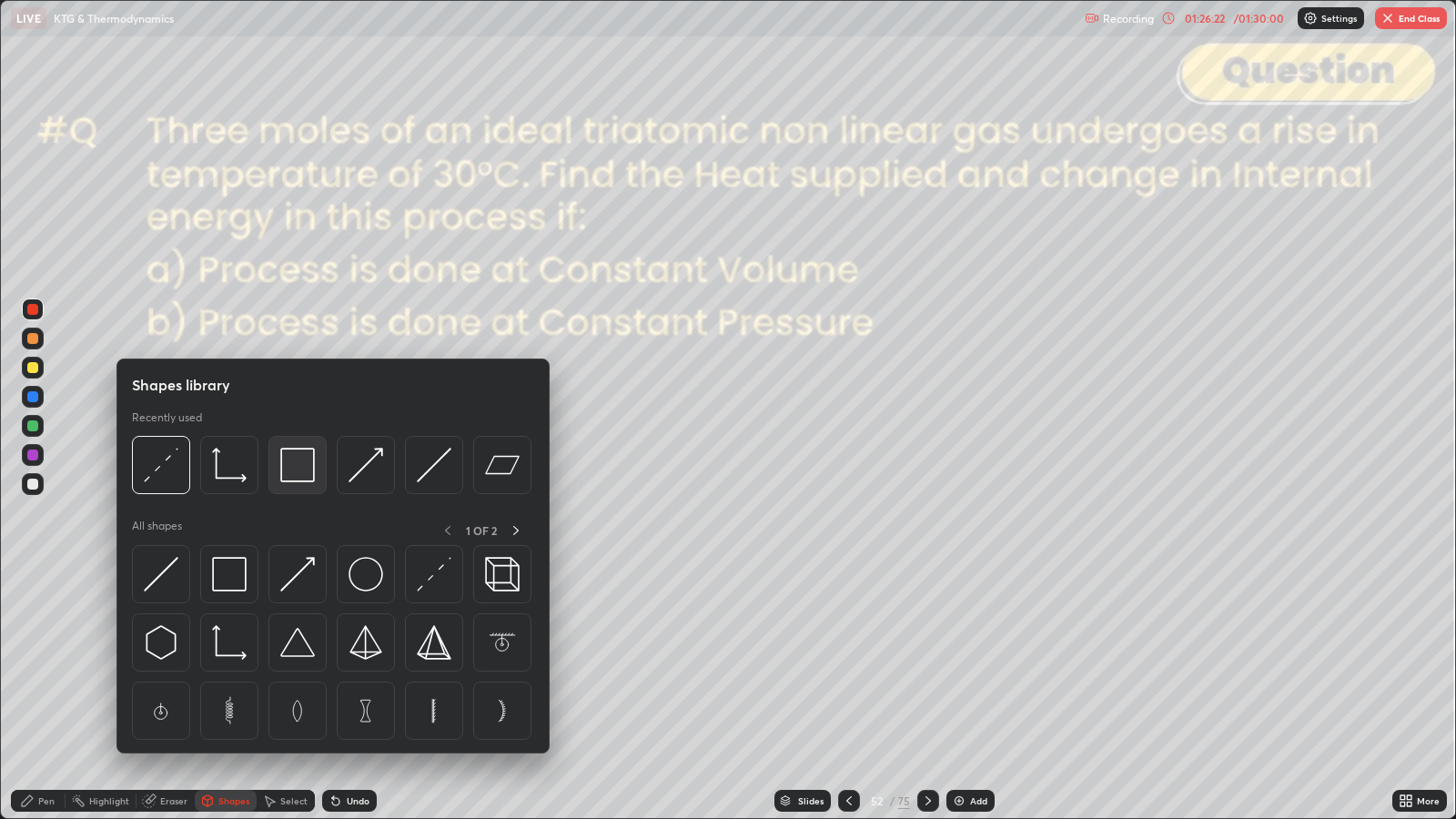
click at [294, 463] on img at bounding box center [297, 465] width 35 height 35
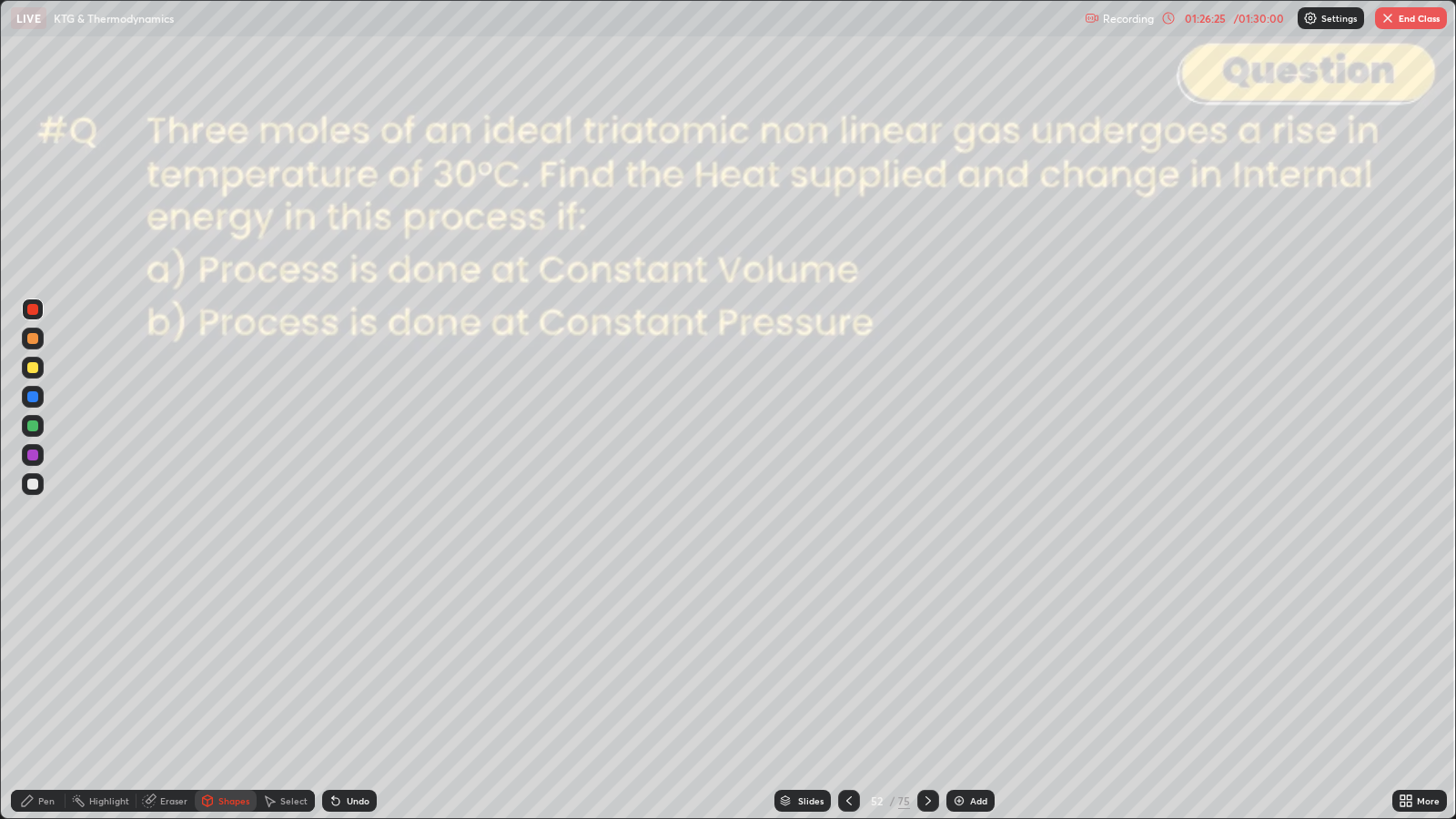
click at [355, 666] on div "Undo" at bounding box center [358, 801] width 23 height 9
click at [927, 666] on icon at bounding box center [927, 800] width 14 height 14
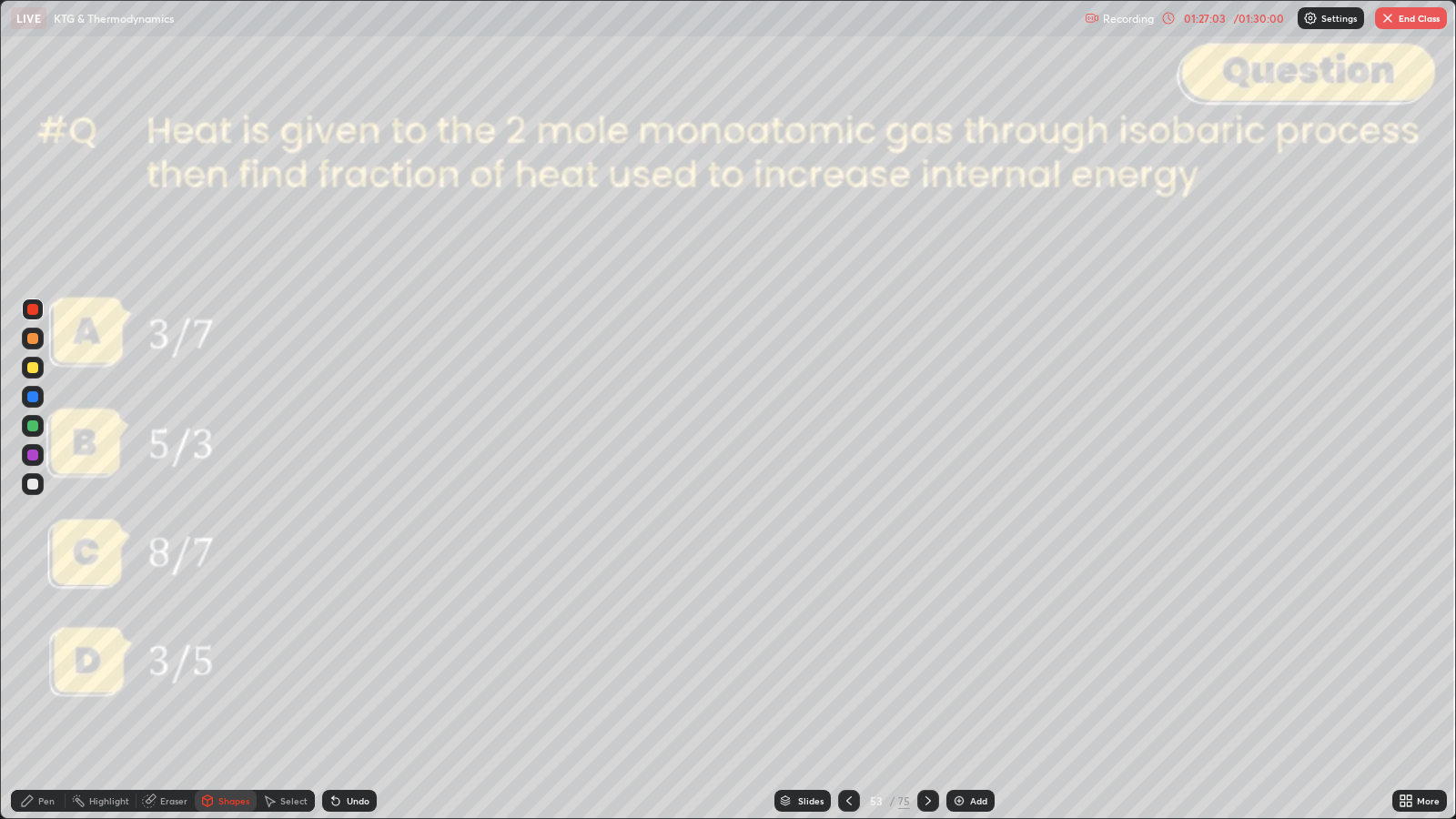
click at [36, 666] on div "Pen" at bounding box center [39, 800] width 55 height 22
click at [804, 666] on div "Slides" at bounding box center [810, 801] width 26 height 9
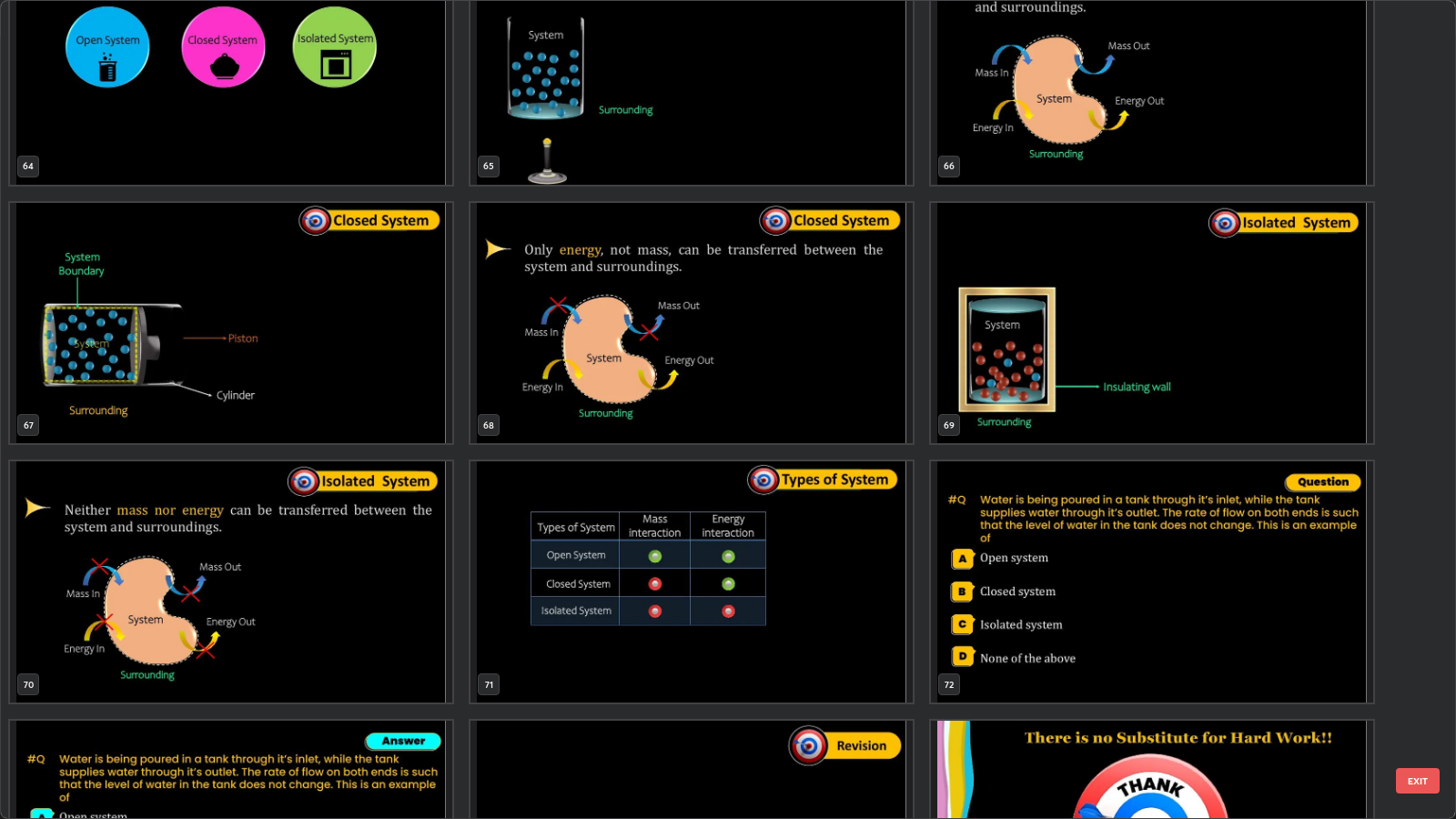
scroll to position [5659, 0]
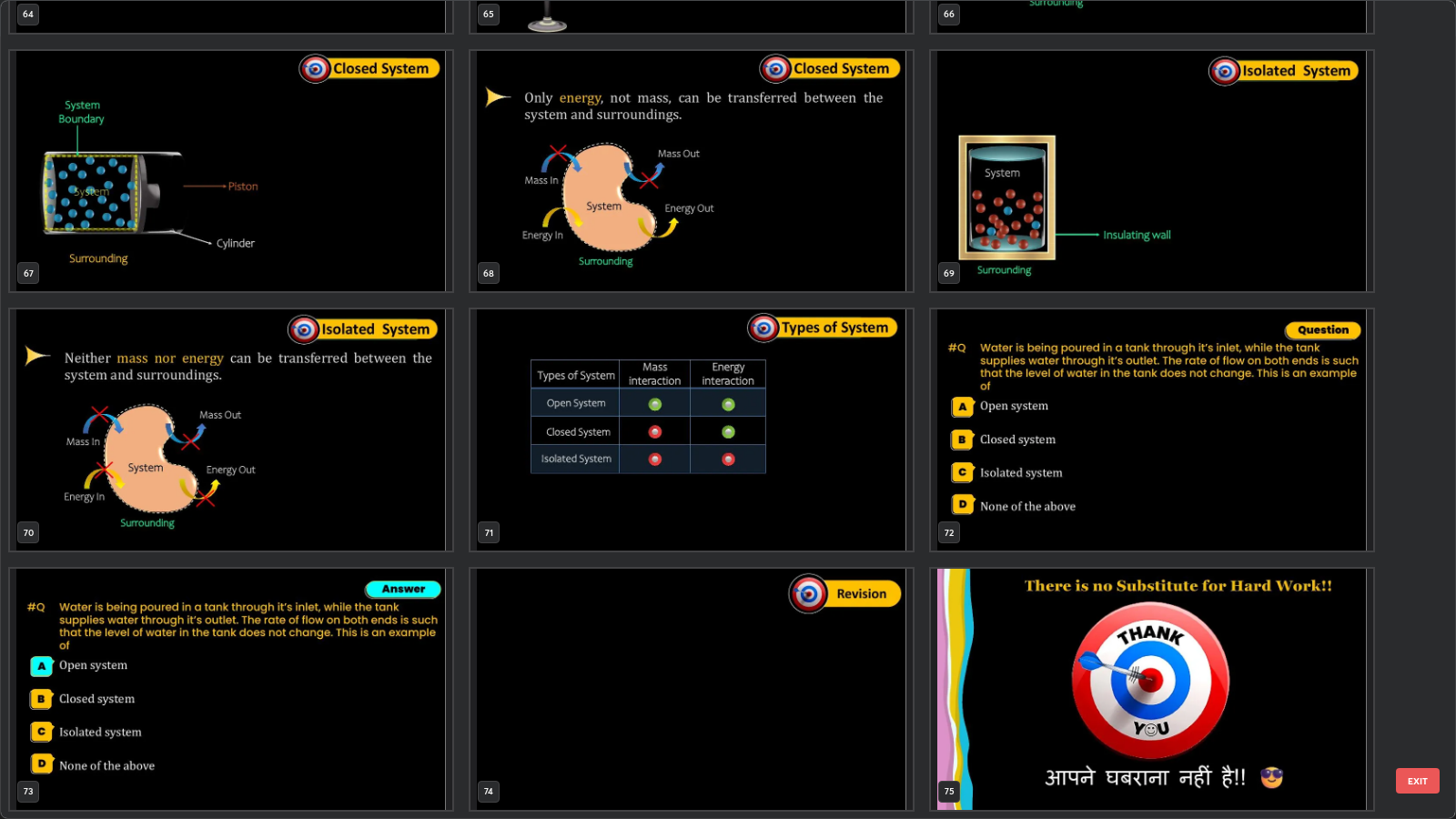
click at [1049, 666] on img "grid" at bounding box center [1153, 689] width 442 height 241
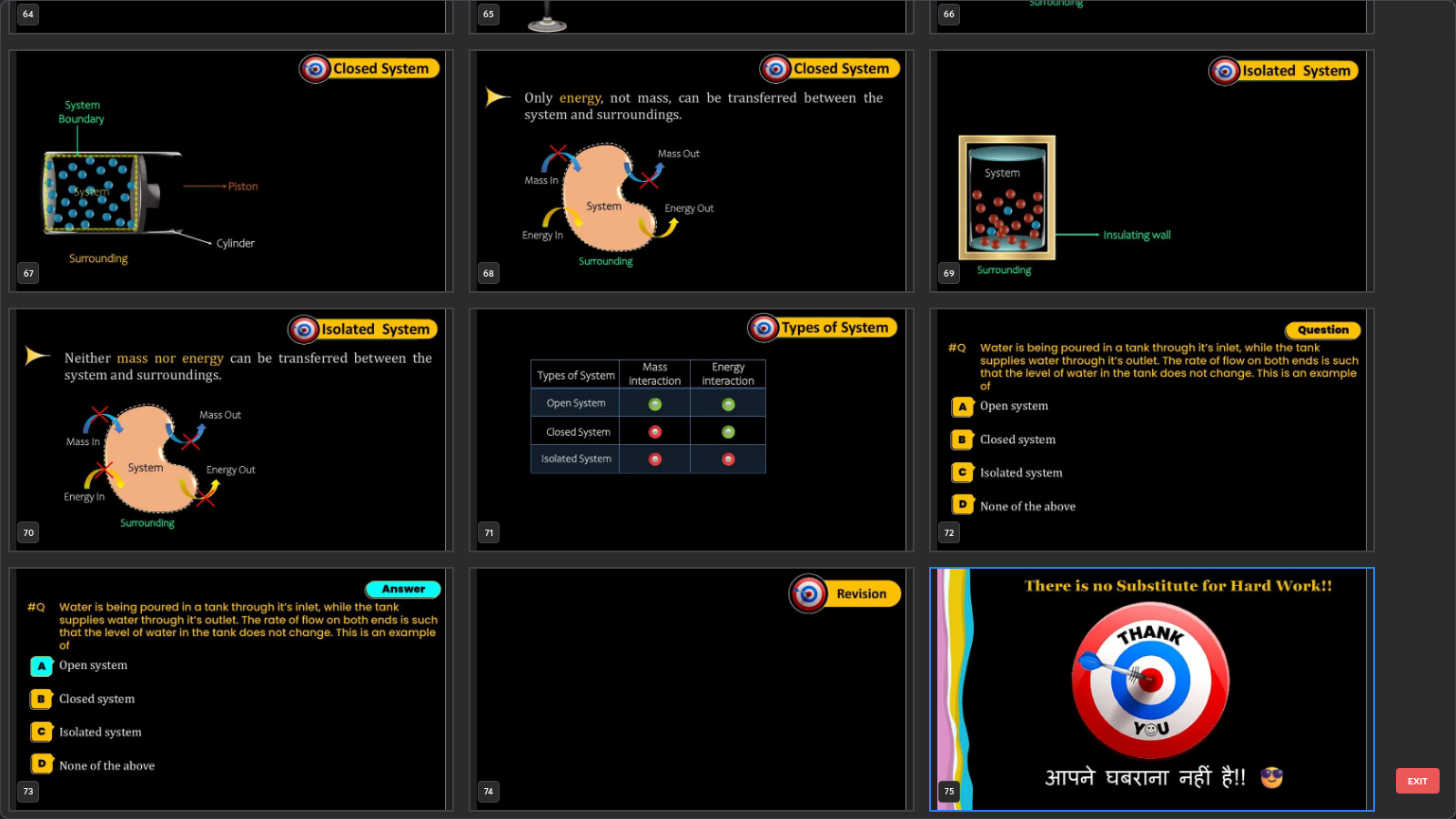
click at [1417, 666] on button "EXIT" at bounding box center [1417, 780] width 43 height 26
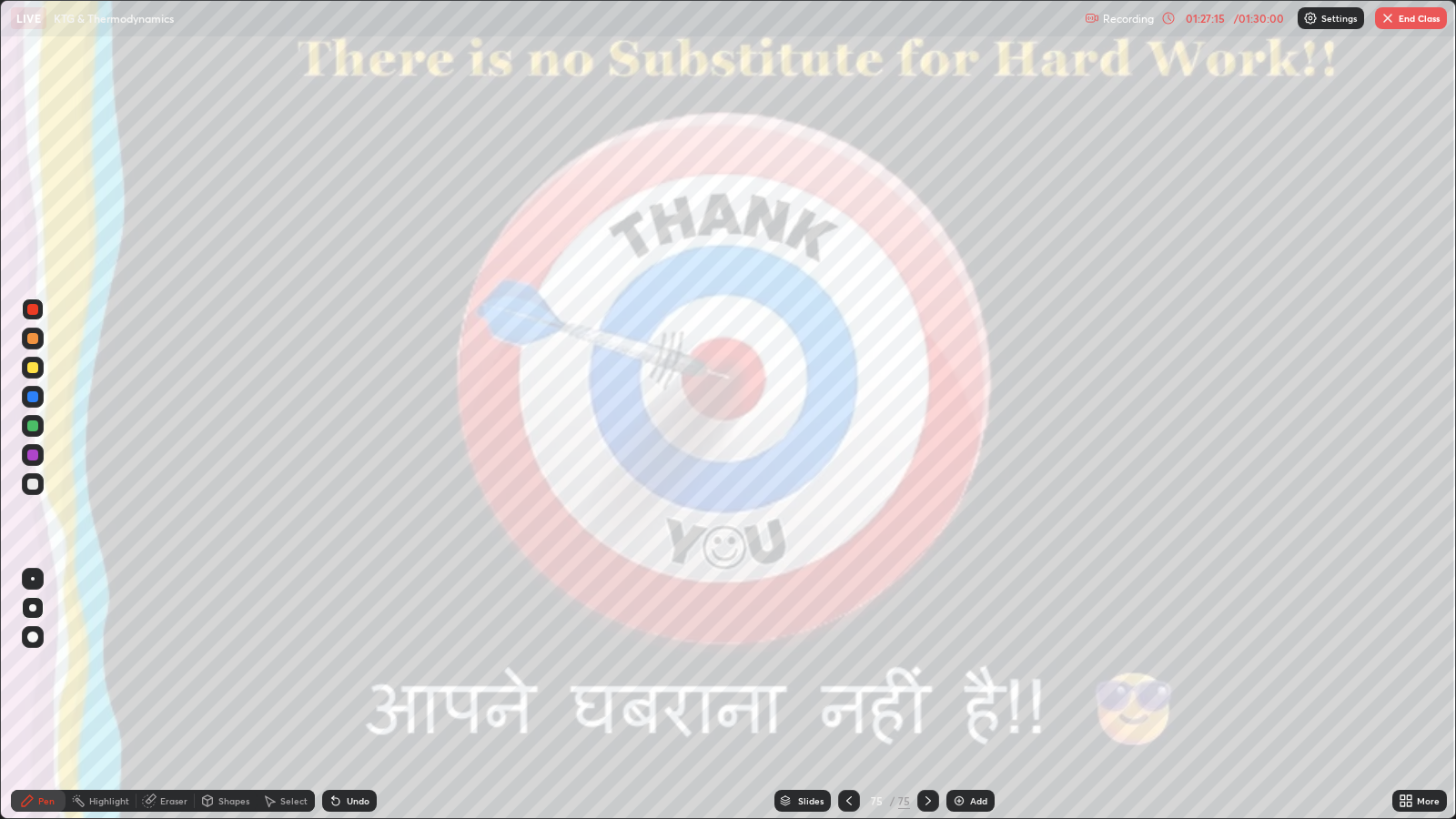
click at [1397, 25] on button "End Class" at bounding box center [1411, 18] width 72 height 22
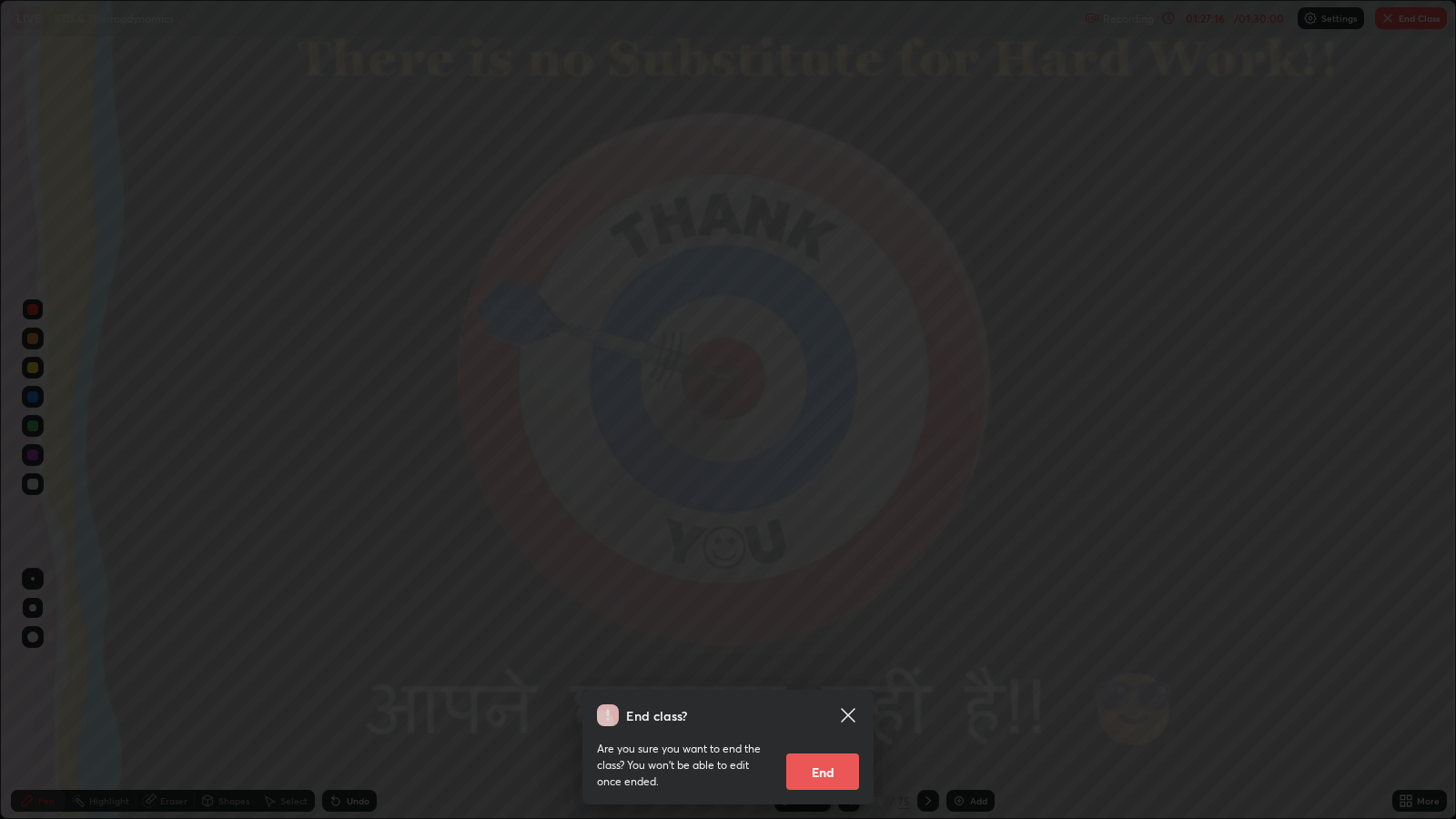
click at [801, 666] on button "End" at bounding box center [823, 772] width 73 height 36
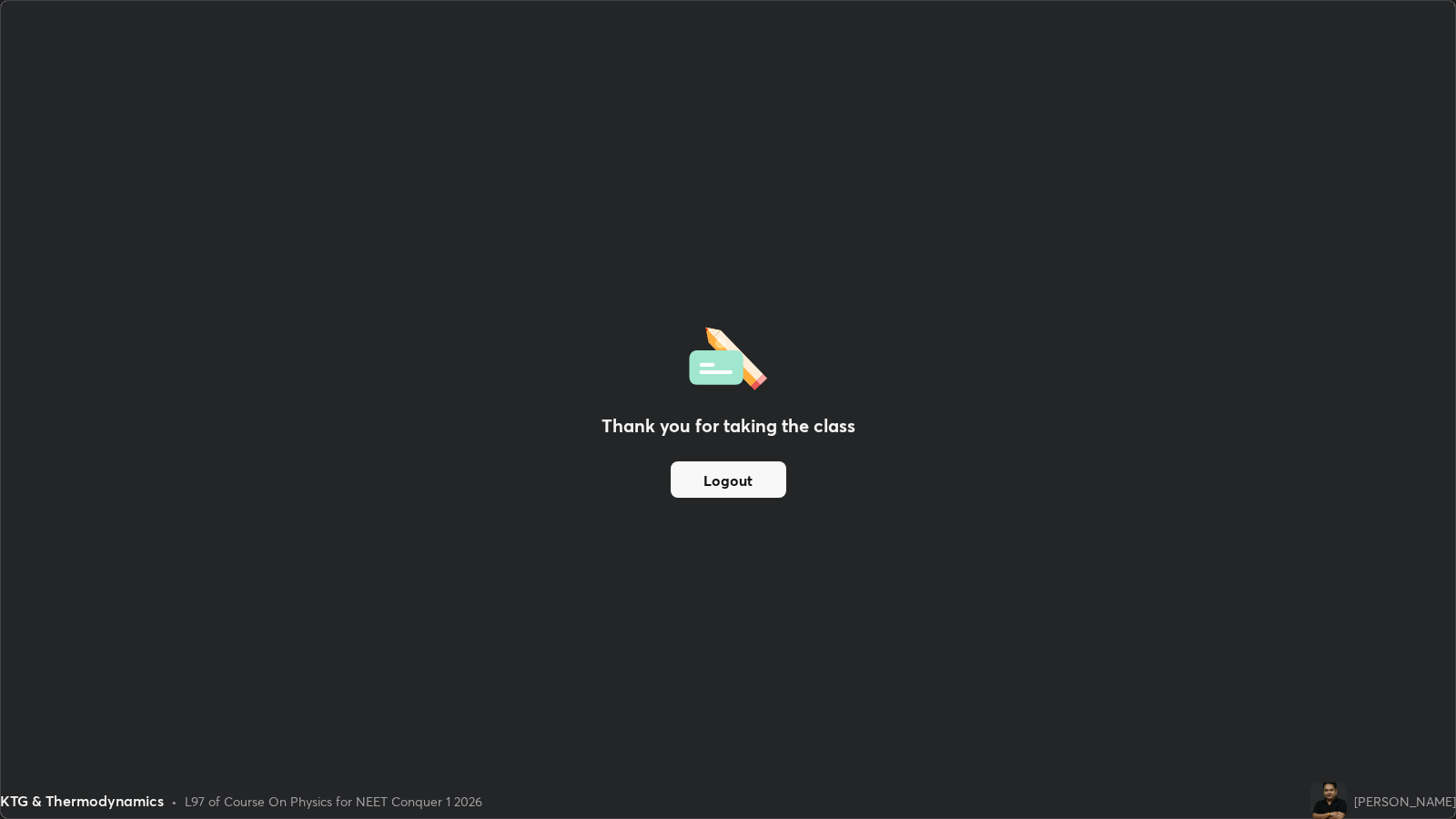
click at [739, 483] on button "Logout" at bounding box center [728, 479] width 115 height 36
